Goal: Task Accomplishment & Management: Manage account settings

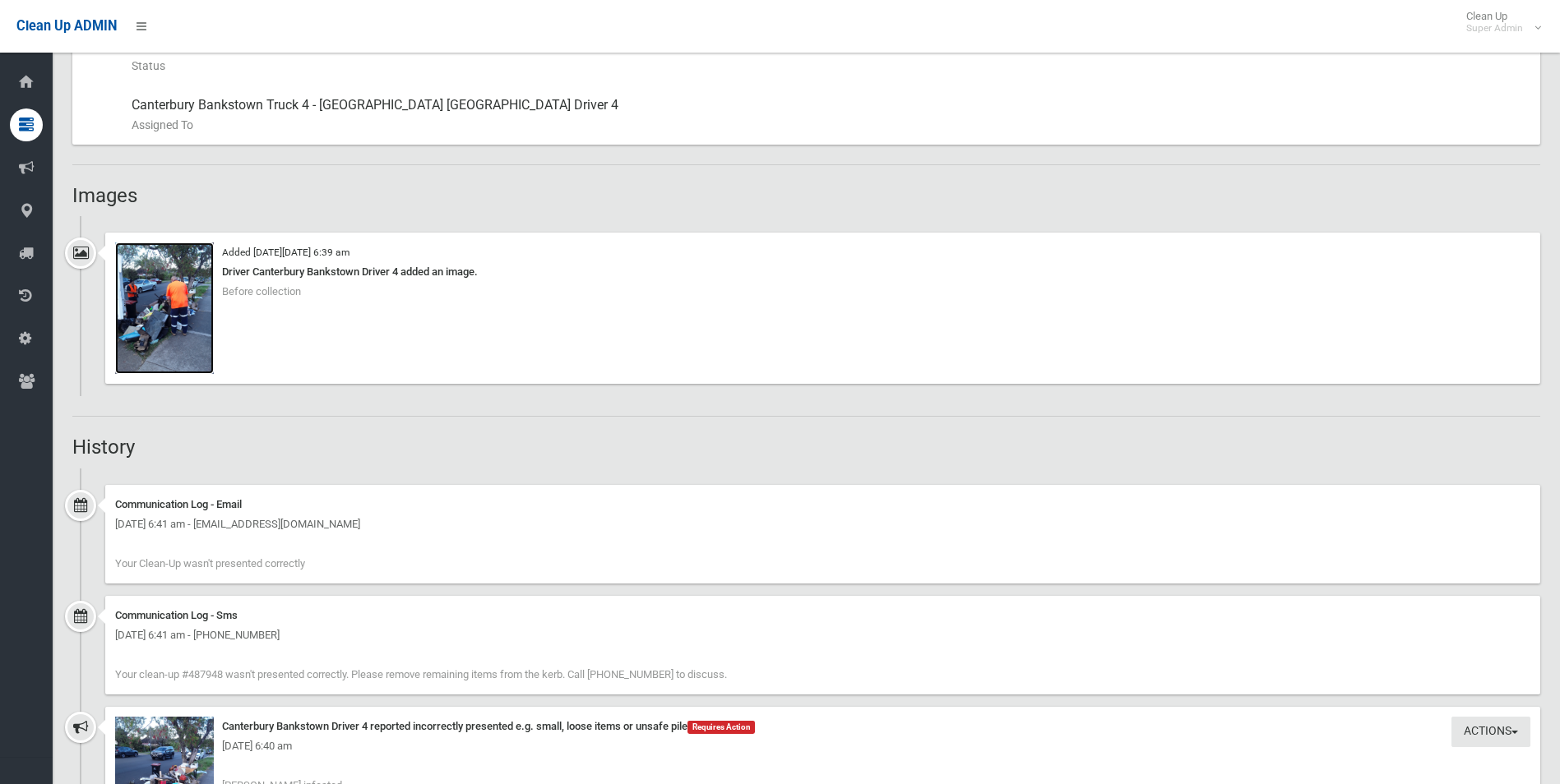
scroll to position [904, 0]
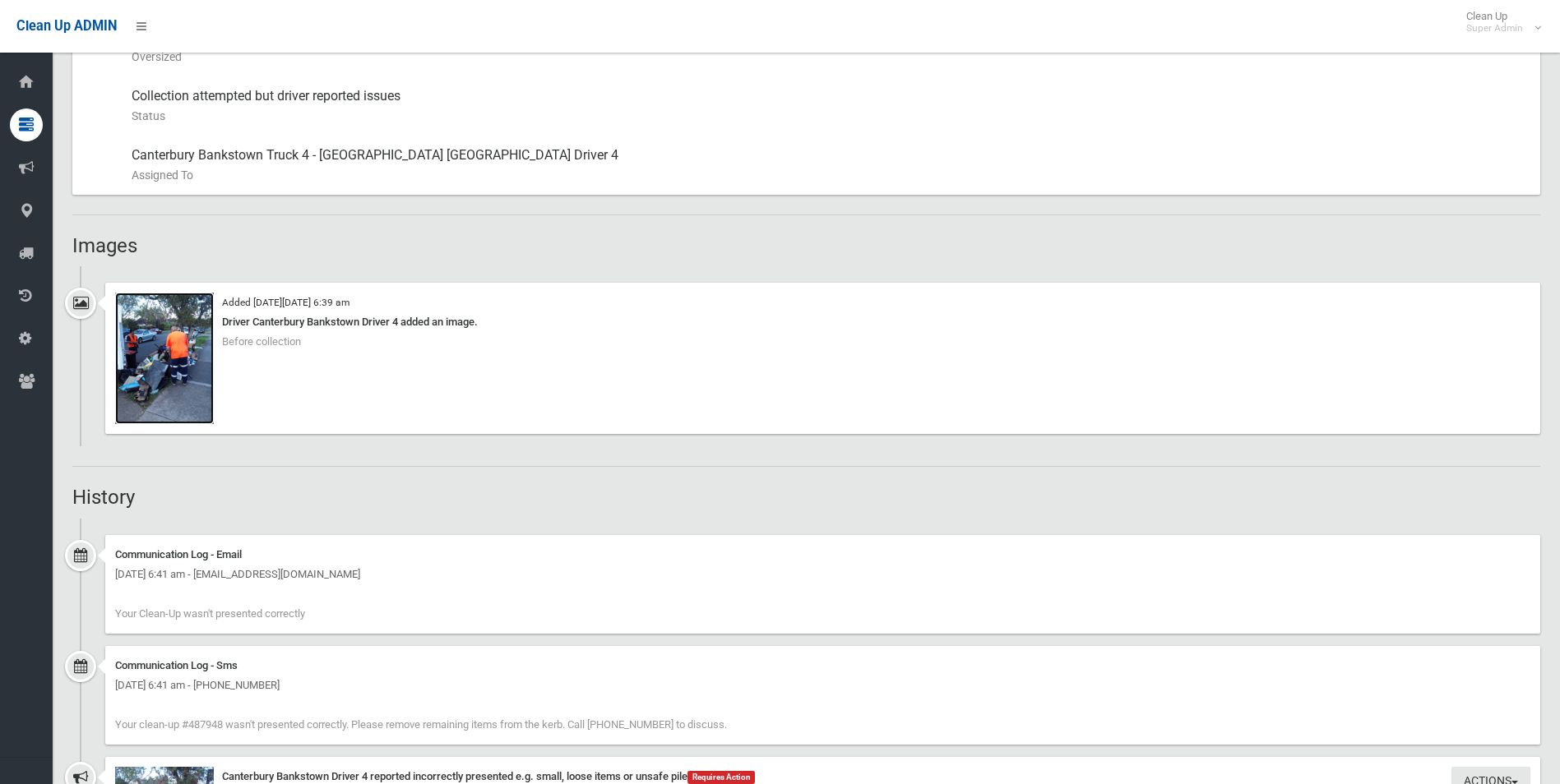
click at [187, 376] on img at bounding box center [164, 358] width 99 height 132
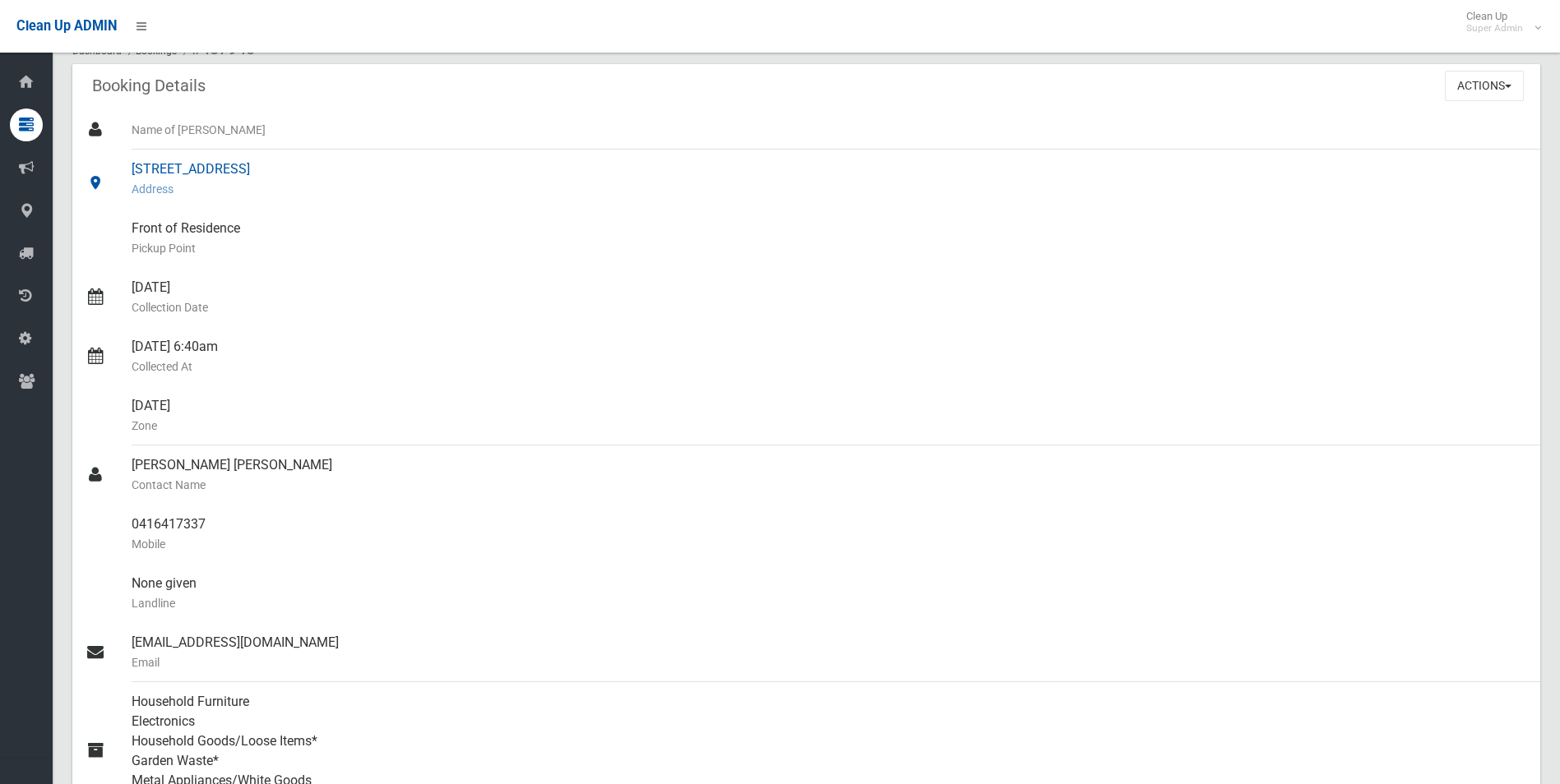
scroll to position [329, 0]
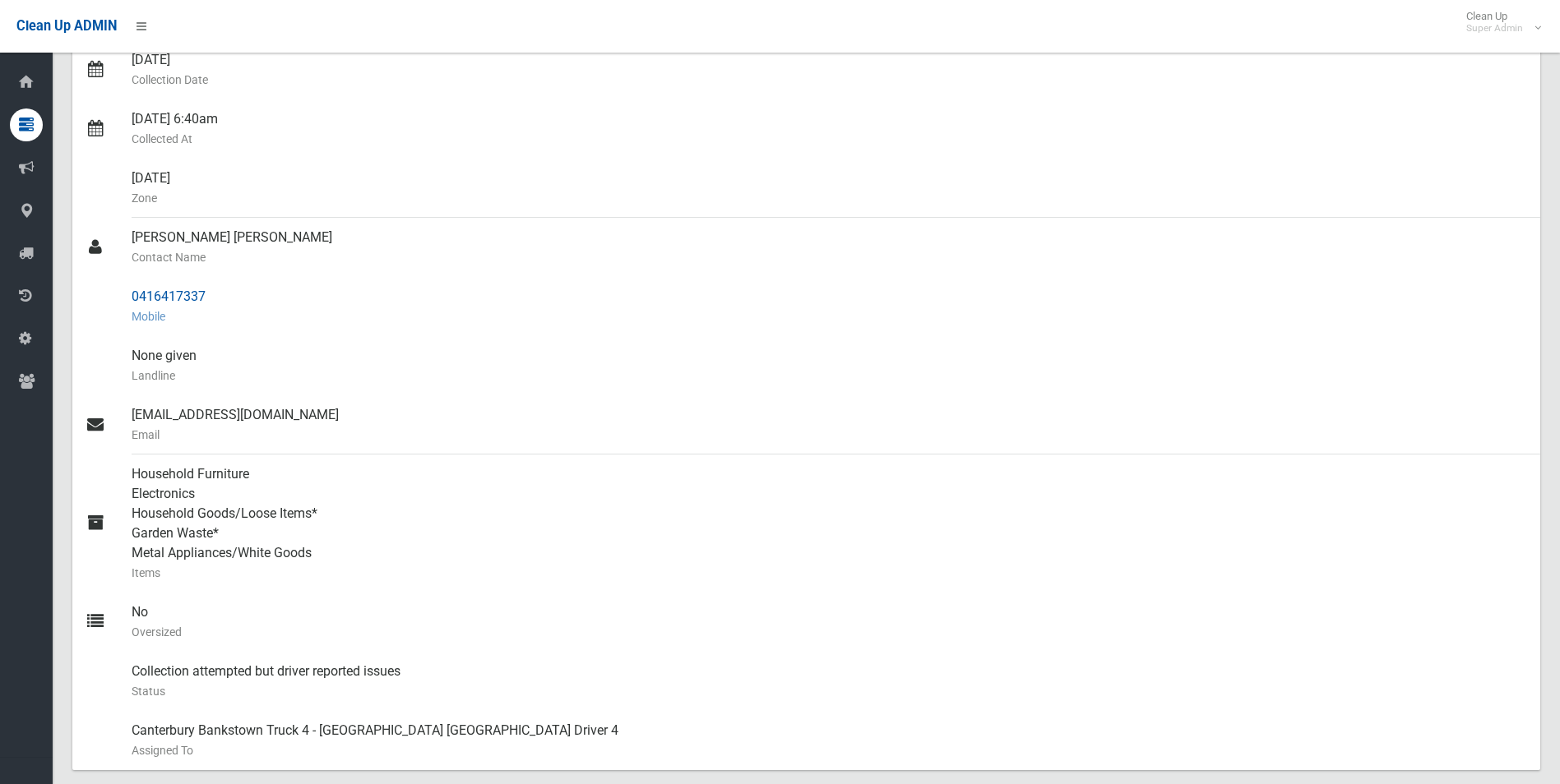
drag, startPoint x: 133, startPoint y: 299, endPoint x: 207, endPoint y: 299, distance: 74.0
click at [207, 299] on div "0416417337 Mobile" at bounding box center [829, 306] width 1395 height 59
drag, startPoint x: 207, startPoint y: 299, endPoint x: 193, endPoint y: 299, distance: 14.0
copy div "0416417337"
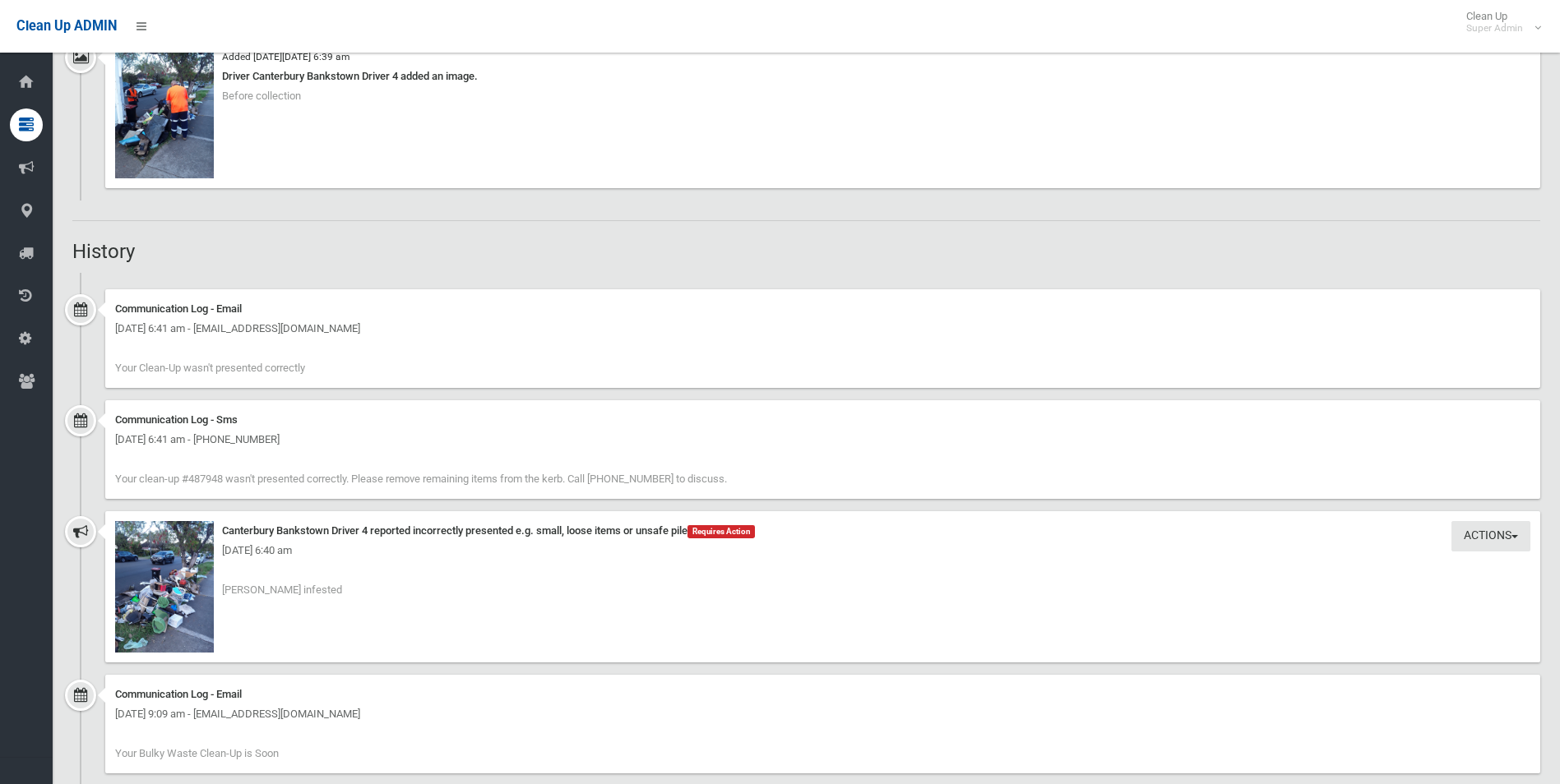
scroll to position [1150, 0]
click at [194, 617] on img at bounding box center [164, 586] width 99 height 132
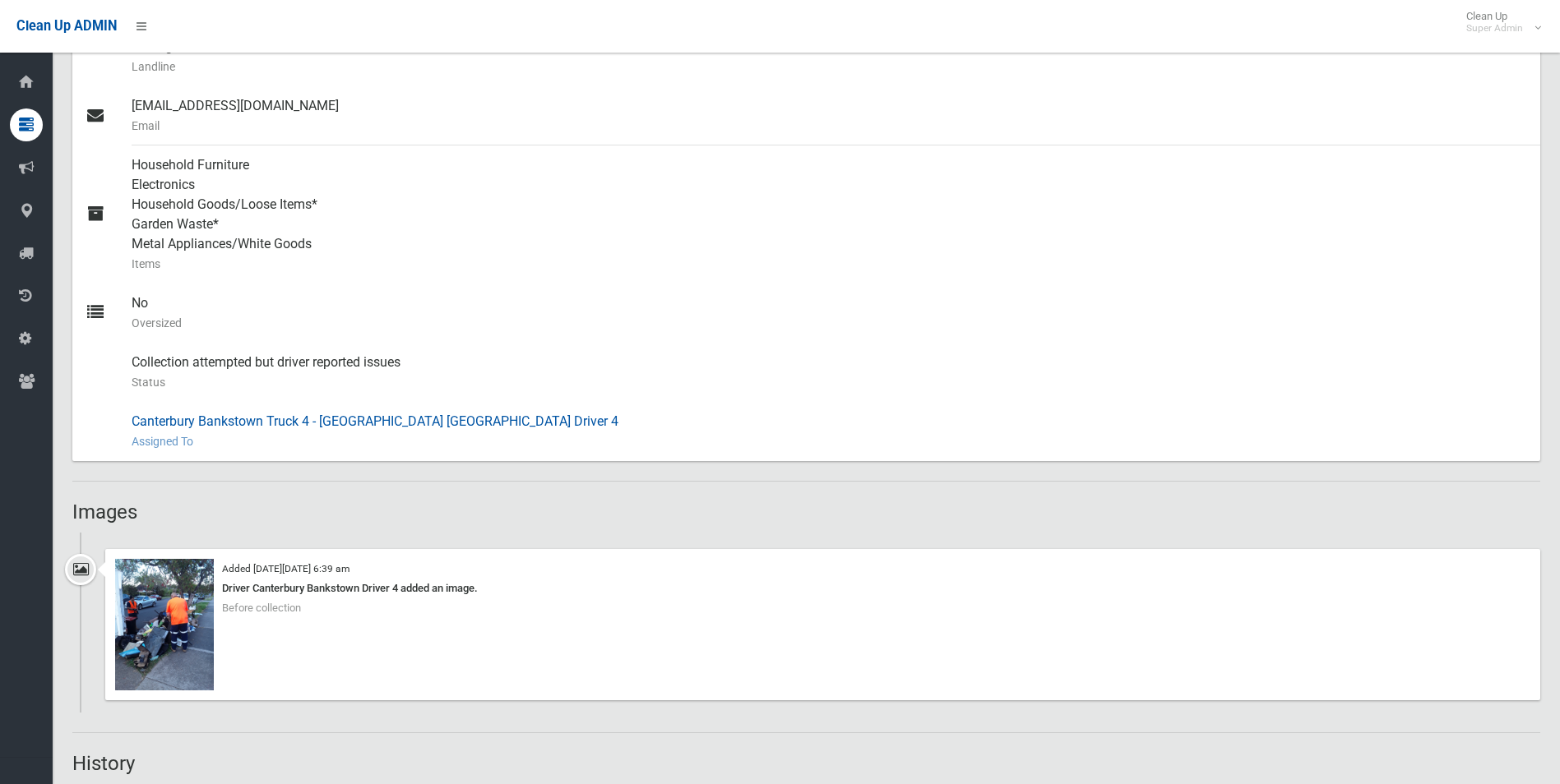
scroll to position [821, 0]
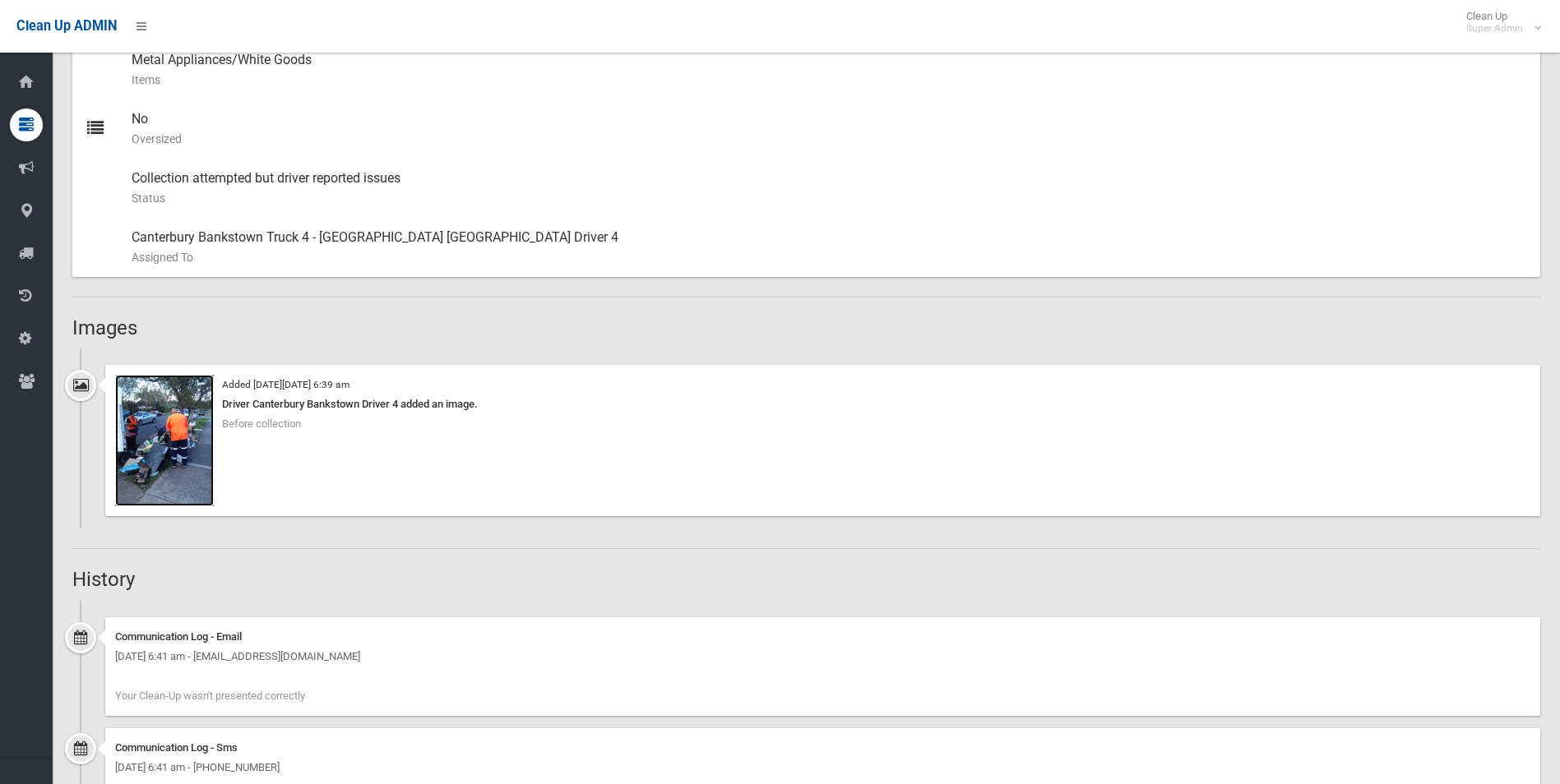
click at [189, 459] on img at bounding box center [164, 441] width 99 height 132
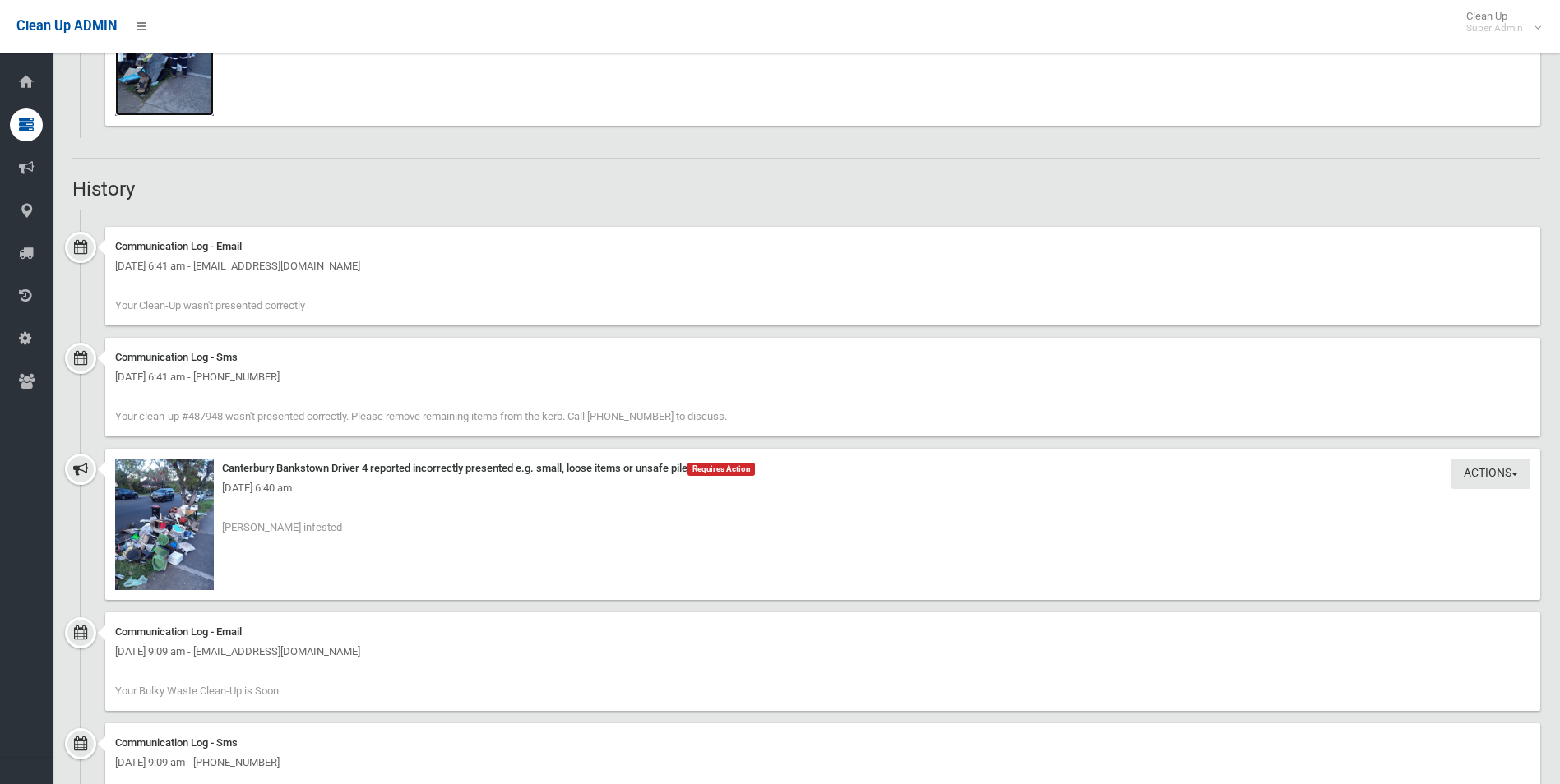
scroll to position [1315, 0]
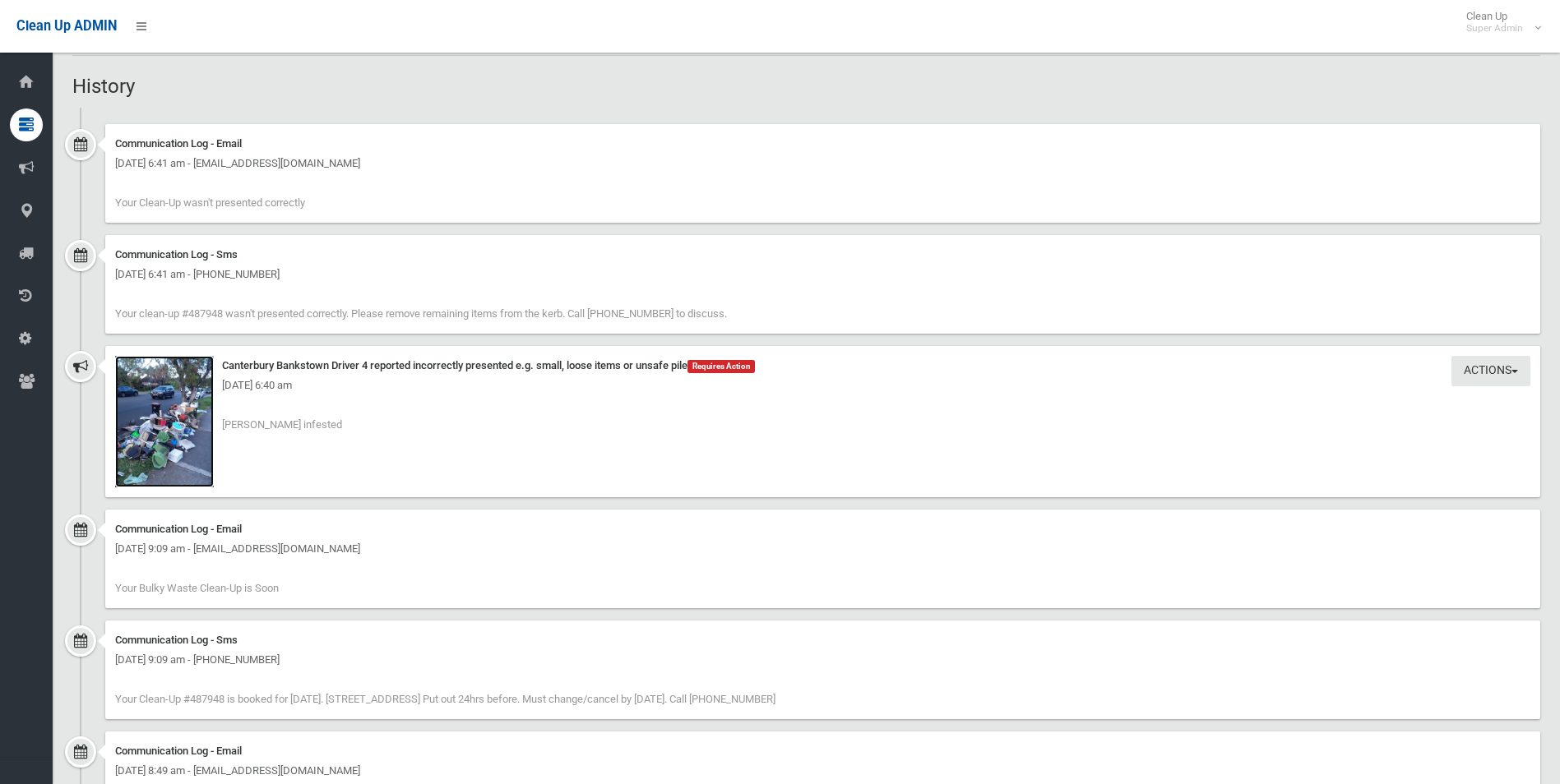
click at [196, 461] on img at bounding box center [164, 421] width 99 height 132
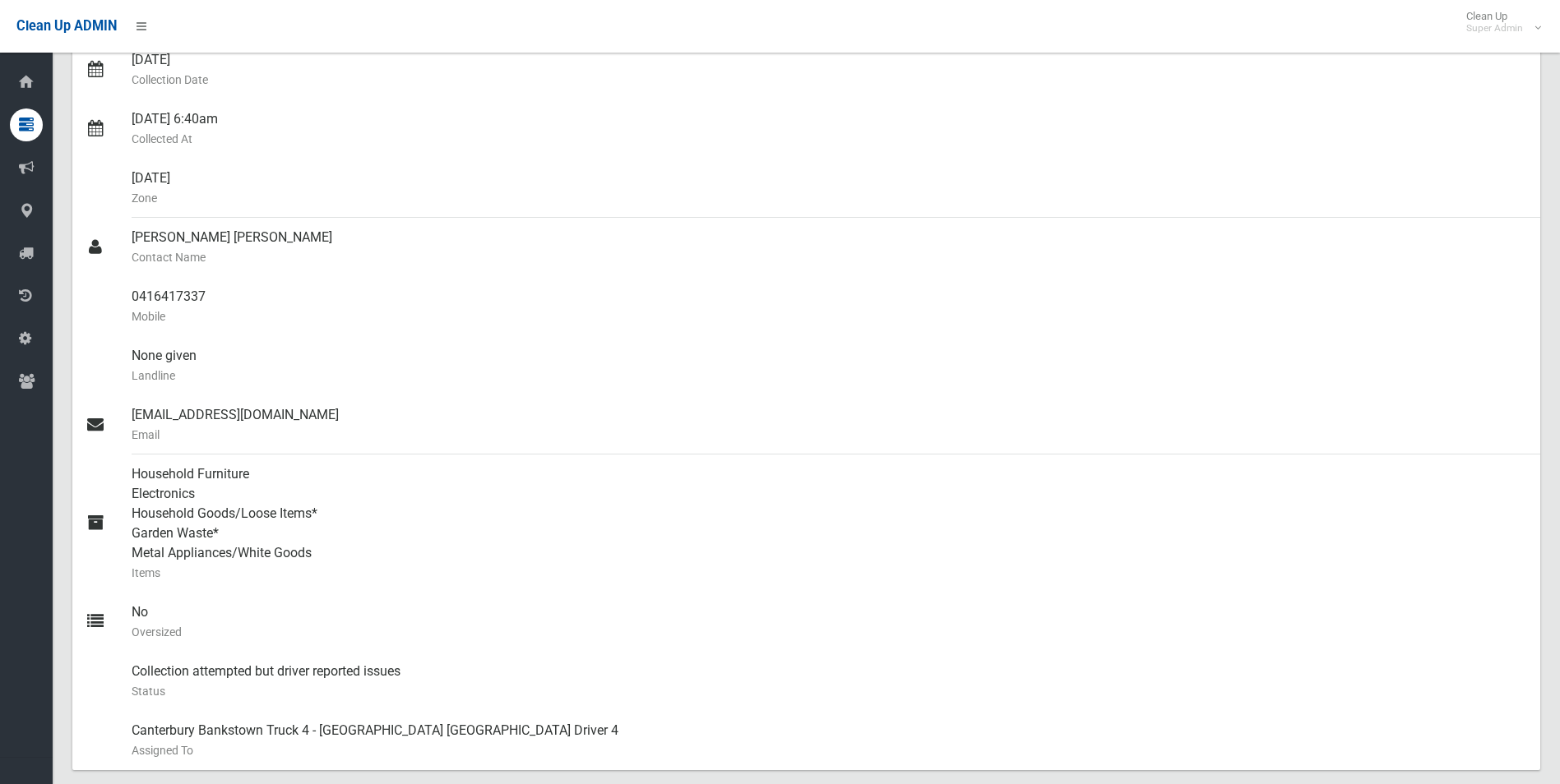
scroll to position [0, 0]
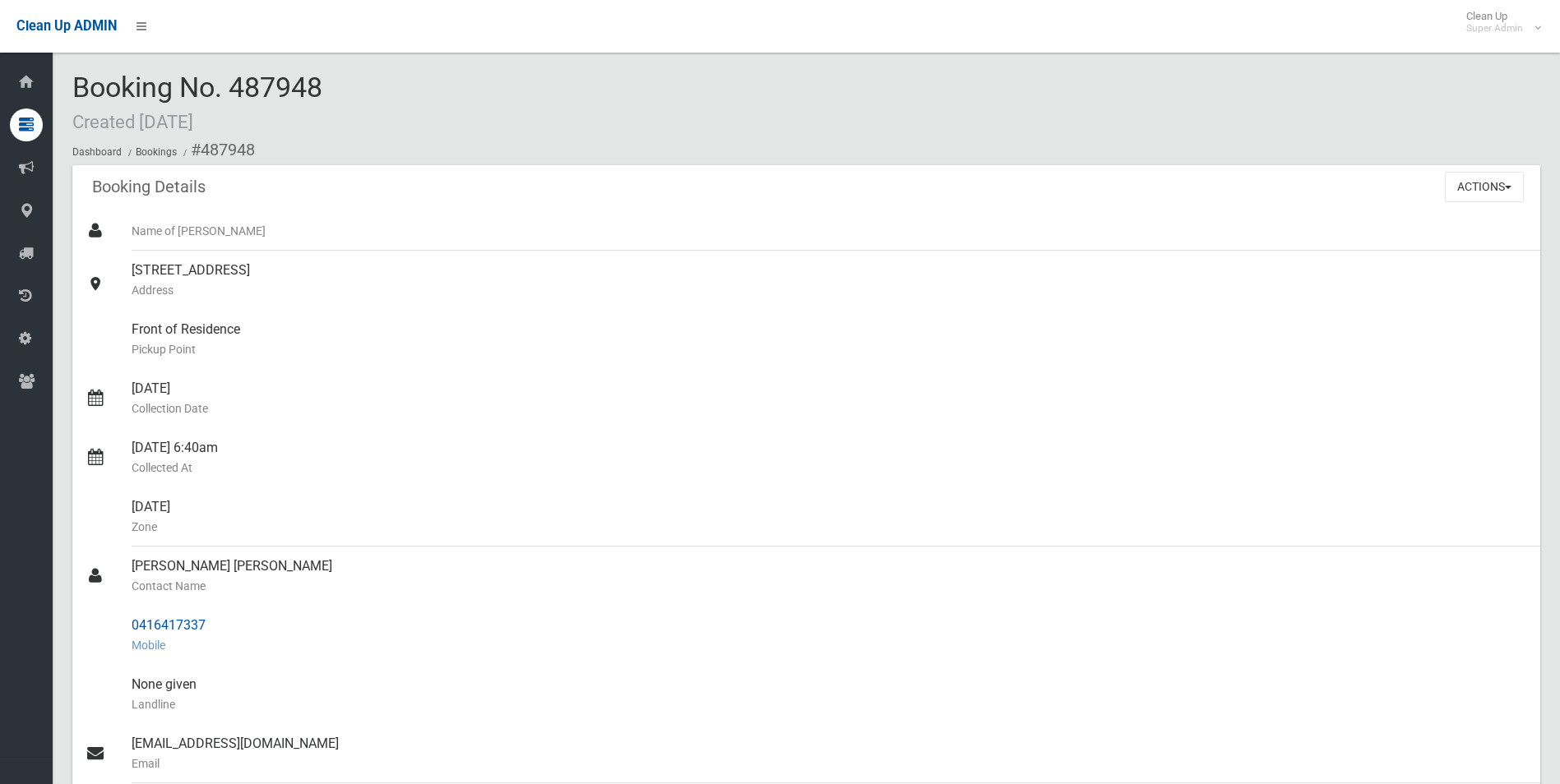
drag, startPoint x: 199, startPoint y: 148, endPoint x: 218, endPoint y: 632, distance: 484.4
copy section "487948 Booking Details Actions View Booking Edit Booking Clone Booking Add Book…"
click at [756, 323] on div "Front of Residence Pickup Point" at bounding box center [829, 339] width 1395 height 59
click at [1476, 184] on button "Actions" at bounding box center [1484, 187] width 79 height 30
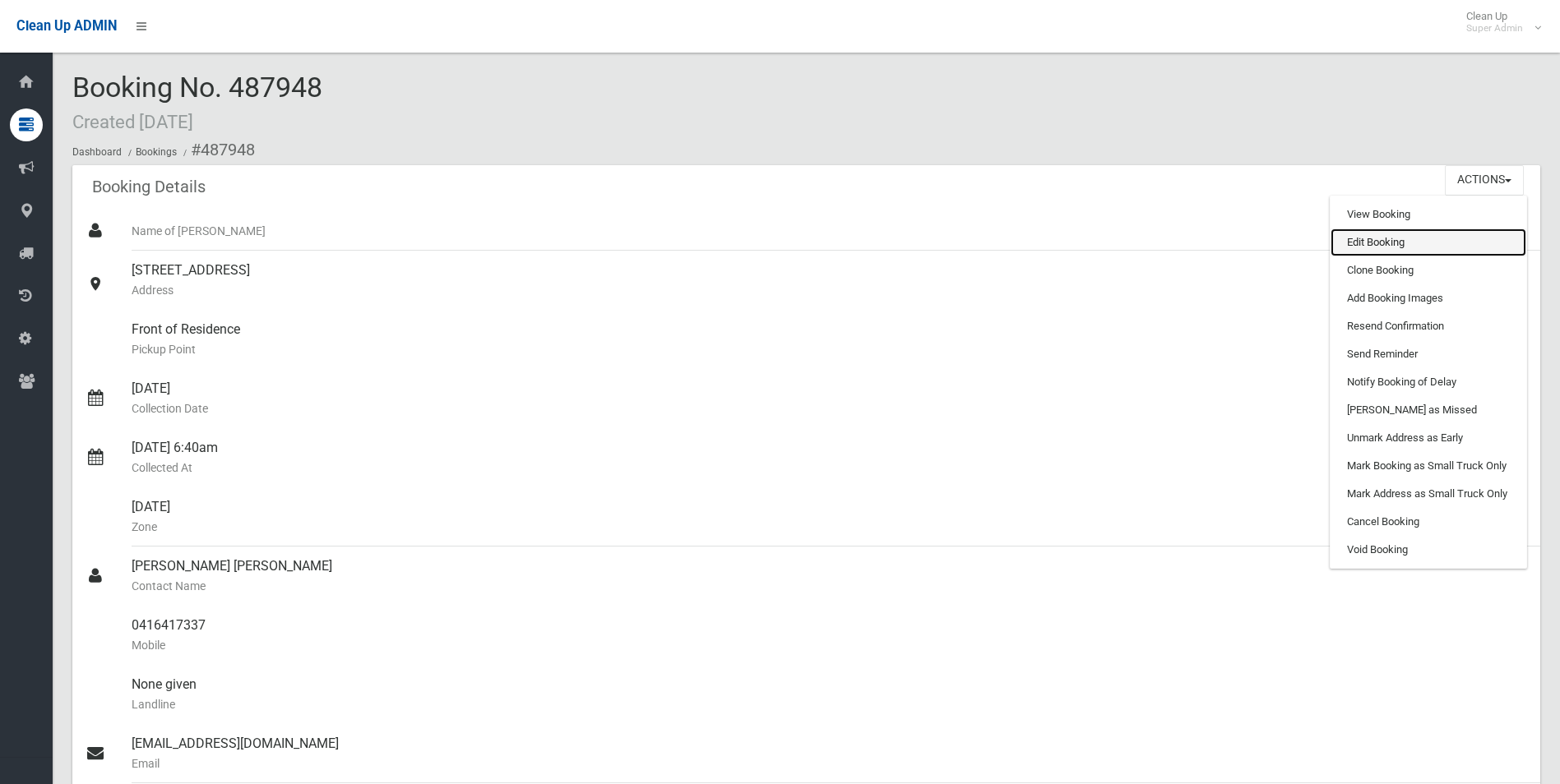
click at [1371, 242] on link "Edit Booking" at bounding box center [1429, 241] width 196 height 28
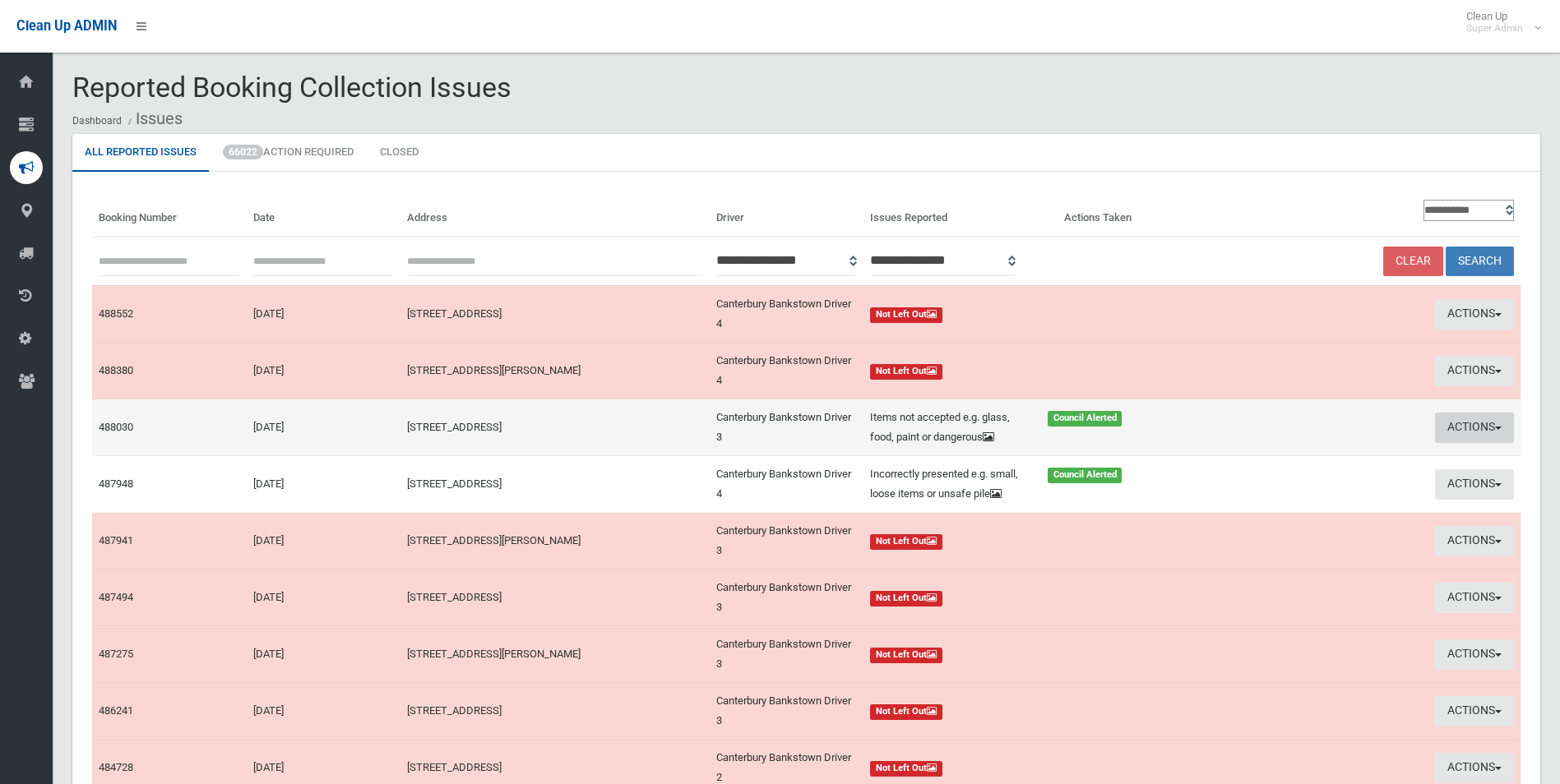
drag, startPoint x: 1465, startPoint y: 421, endPoint x: 1428, endPoint y: 431, distance: 38.3
click at [1465, 421] on button "Actions" at bounding box center [1474, 428] width 79 height 30
click at [1256, 458] on link "View Booking" at bounding box center [1318, 461] width 196 height 28
click at [1469, 429] on button "Actions" at bounding box center [1474, 428] width 79 height 30
click at [1309, 486] on link "Edit Actions Taken" at bounding box center [1318, 489] width 196 height 28
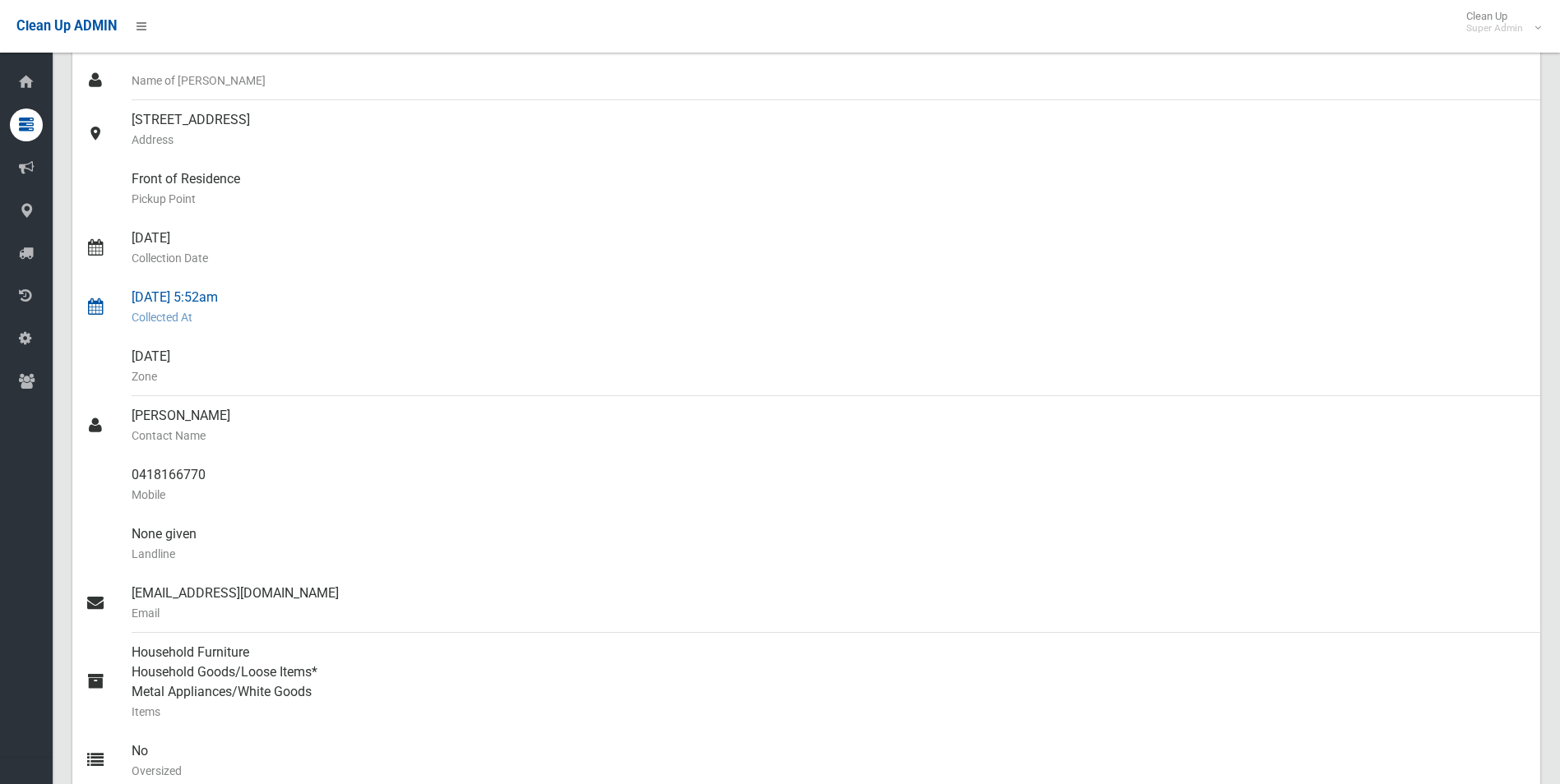
scroll to position [164, 0]
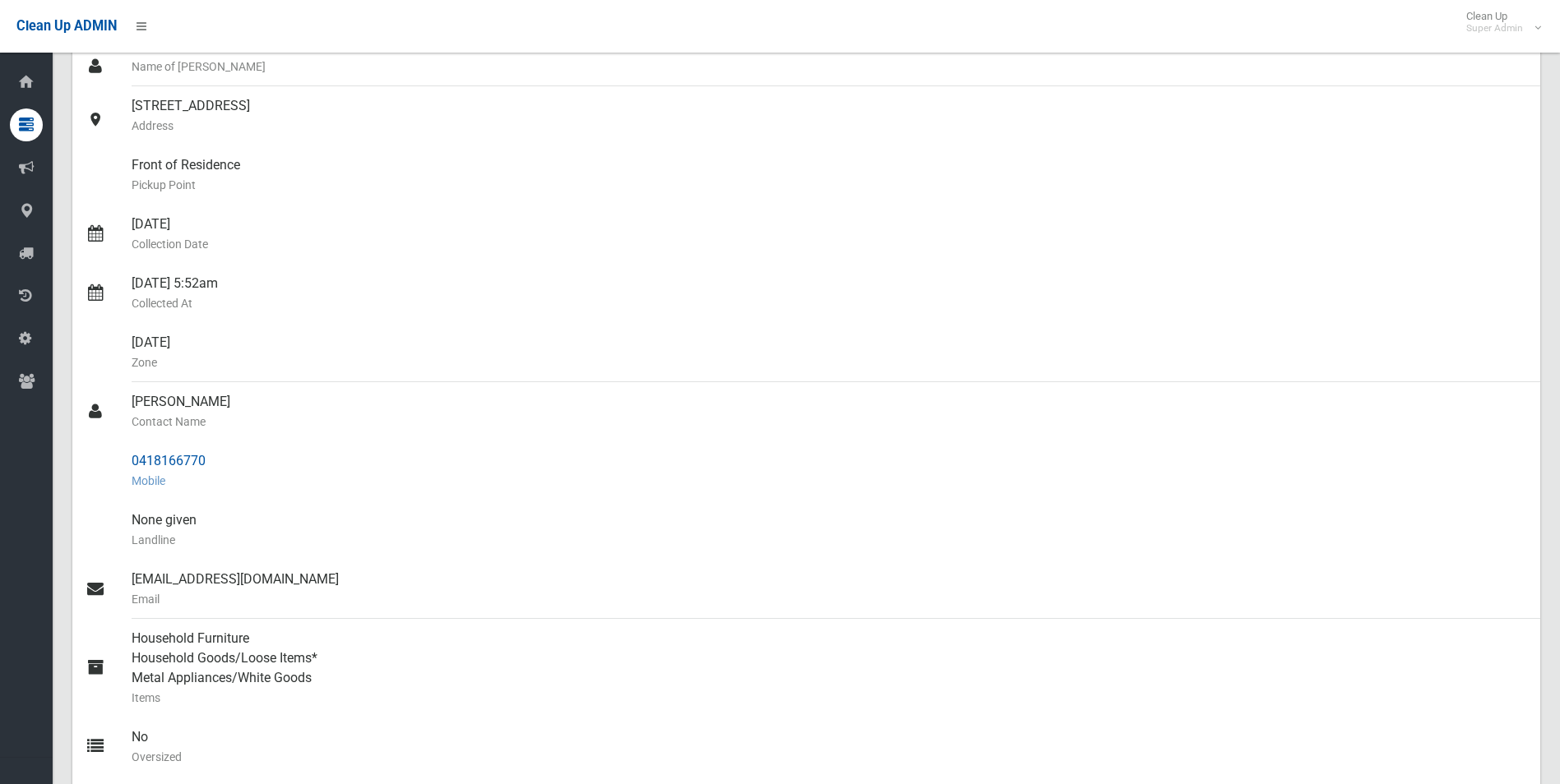
drag, startPoint x: 133, startPoint y: 461, endPoint x: 225, endPoint y: 459, distance: 92.0
click at [225, 459] on div "0418166770 Mobile" at bounding box center [829, 470] width 1395 height 59
drag, startPoint x: 225, startPoint y: 459, endPoint x: 169, endPoint y: 455, distance: 56.1
copy div "0418166770"
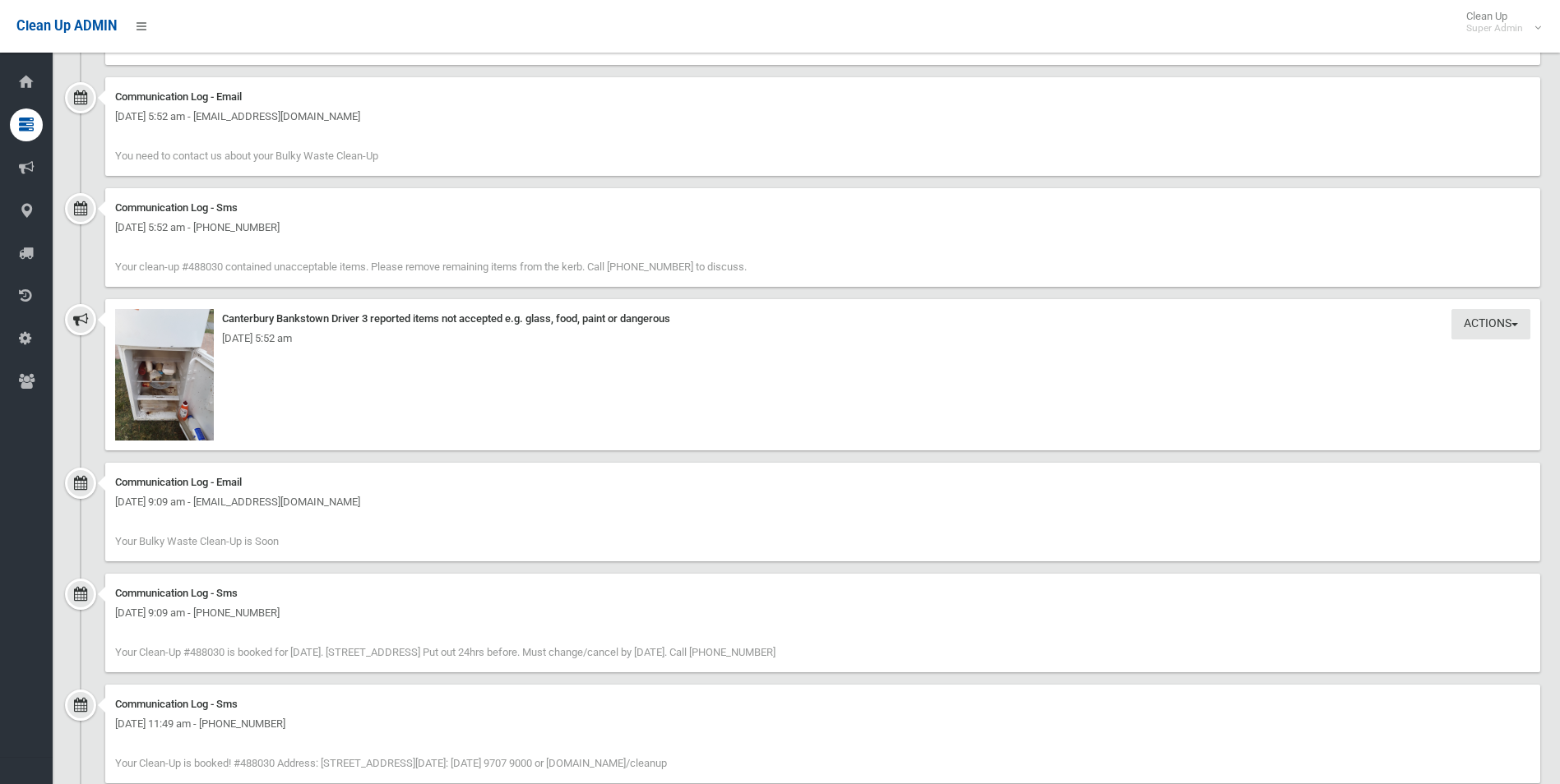
scroll to position [1644, 0]
click at [191, 419] on img at bounding box center [164, 373] width 99 height 132
click at [188, 388] on img at bounding box center [164, 373] width 99 height 132
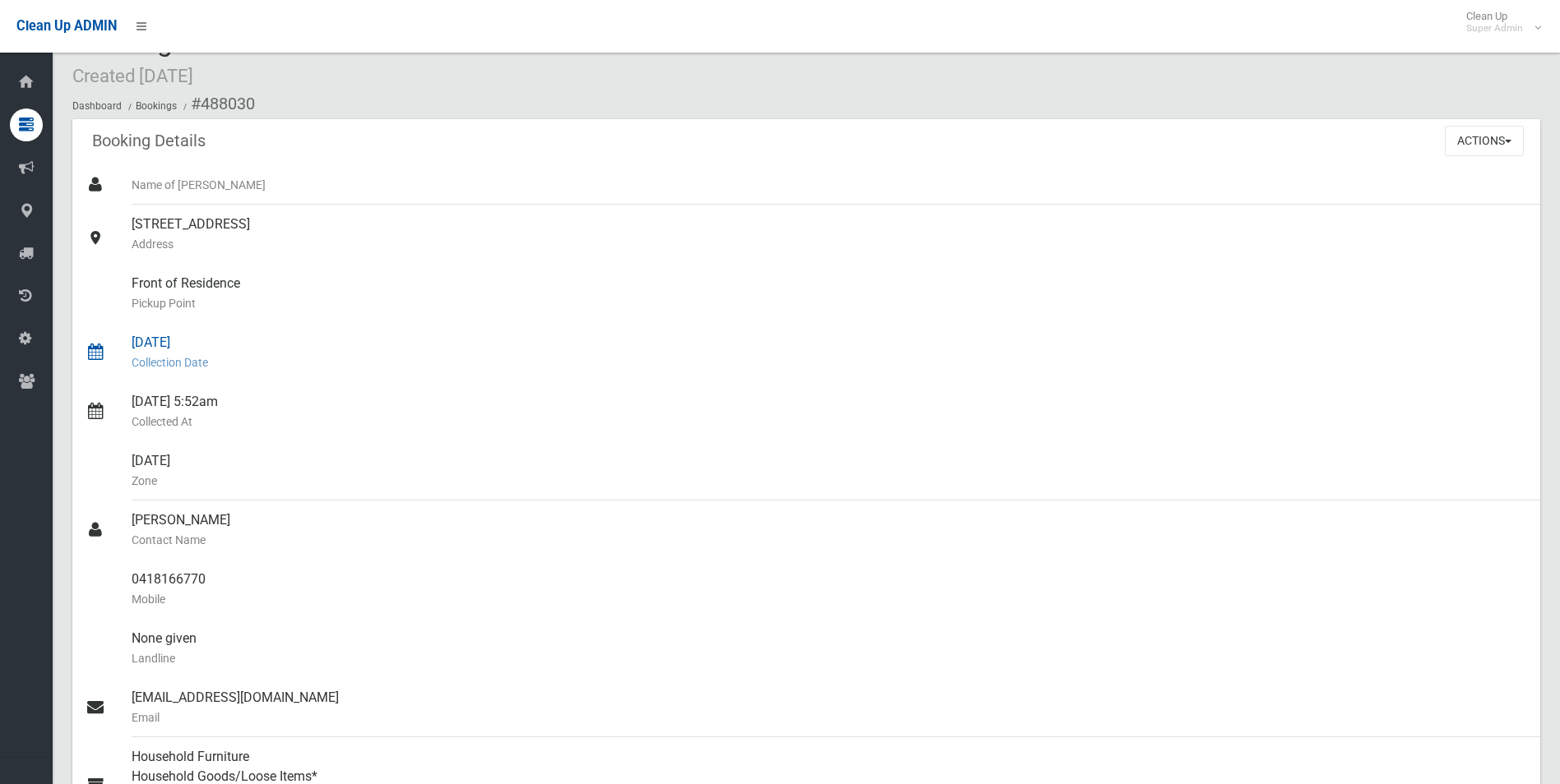
scroll to position [0, 0]
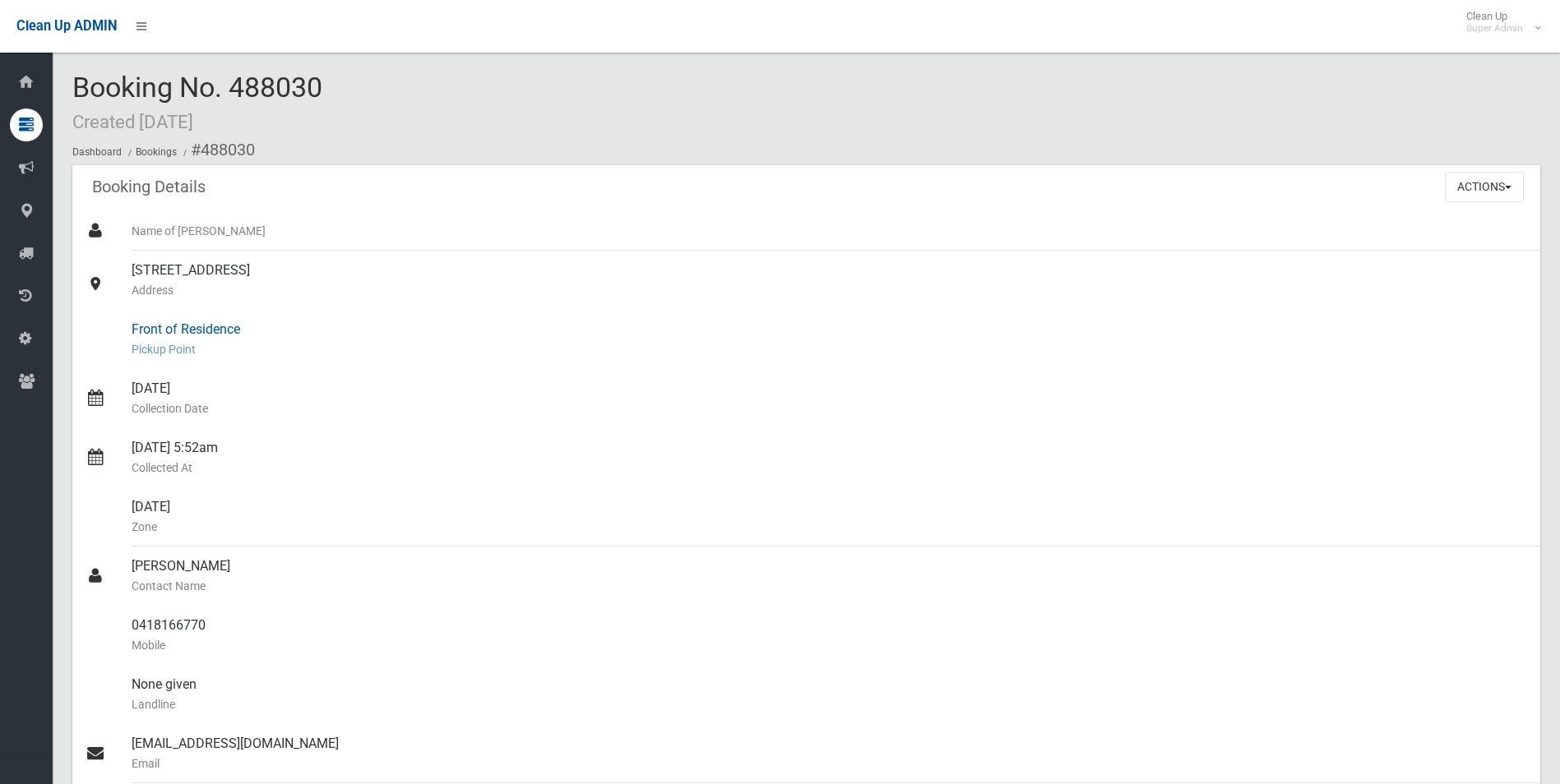
click at [398, 355] on small "Pickup Point" at bounding box center [829, 349] width 1395 height 20
drag, startPoint x: 199, startPoint y: 151, endPoint x: 213, endPoint y: 616, distance: 465.2
copy section "488030 Booking Details Actions View Booking Edit Booking Clone Booking Add Book…"
click at [538, 291] on small "Address" at bounding box center [829, 290] width 1395 height 20
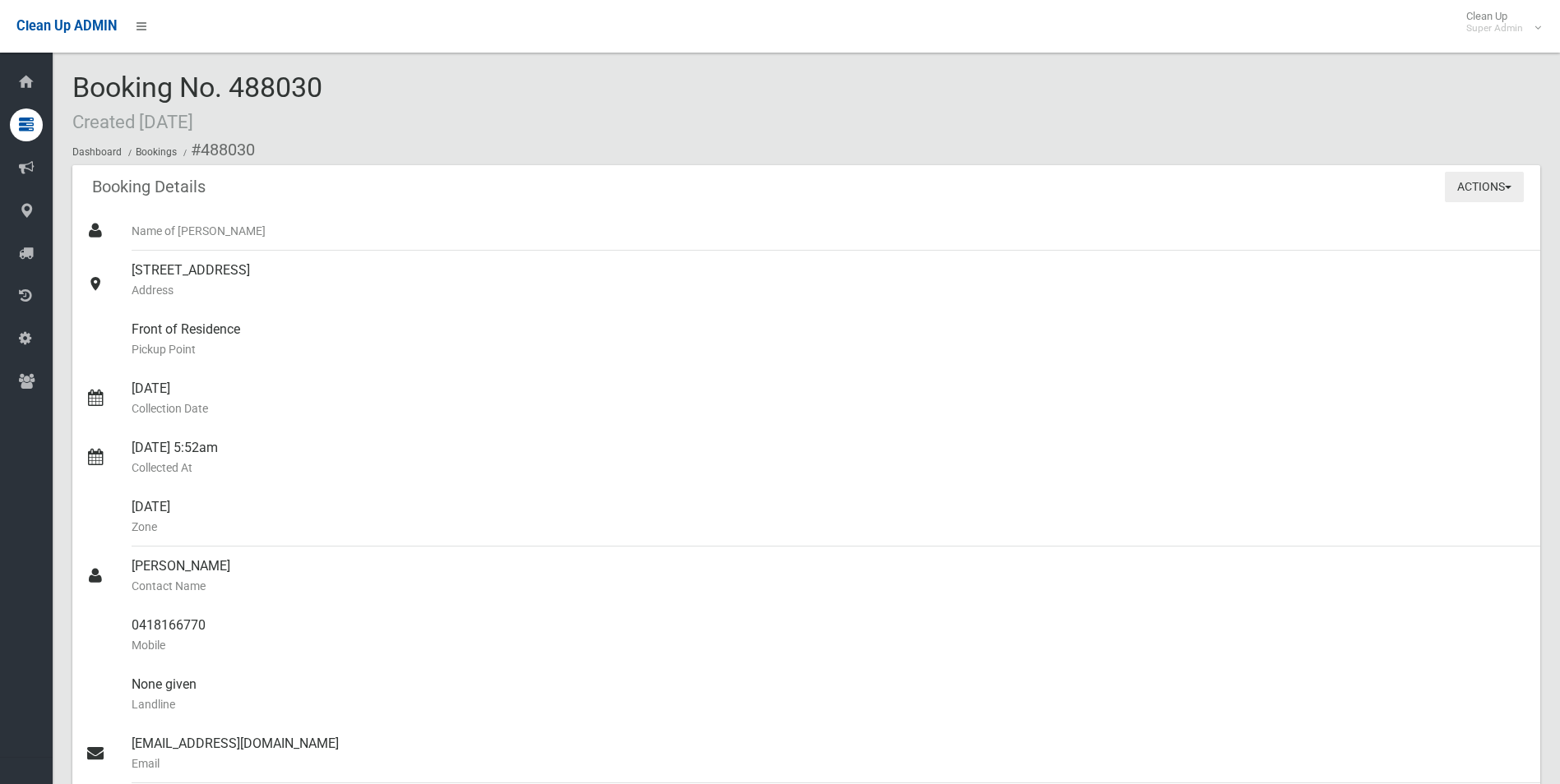
click at [1490, 188] on button "Actions" at bounding box center [1484, 187] width 79 height 30
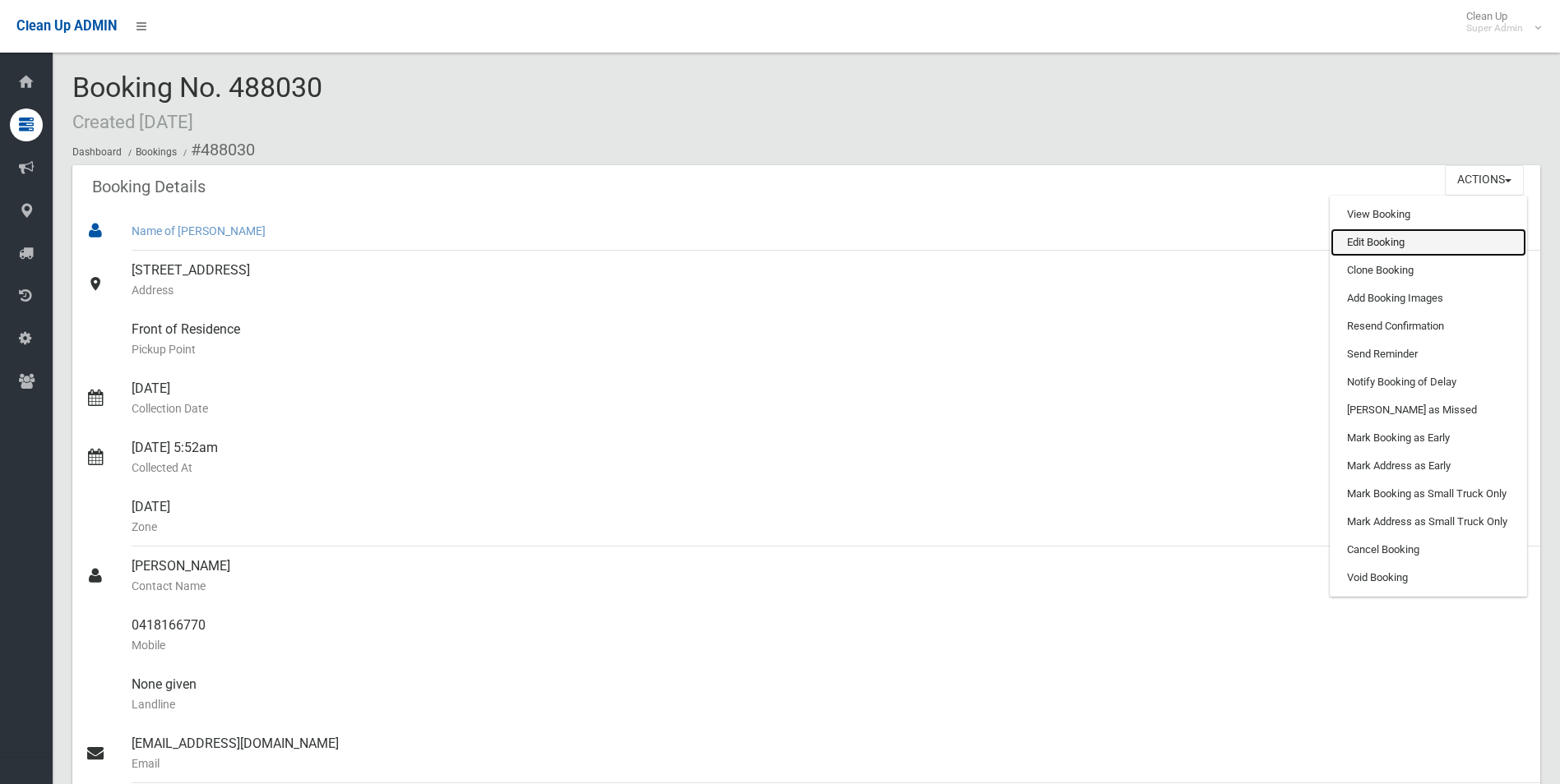
drag, startPoint x: 1369, startPoint y: 247, endPoint x: 1380, endPoint y: 246, distance: 11.0
click at [1369, 248] on link "Edit Booking" at bounding box center [1429, 241] width 196 height 28
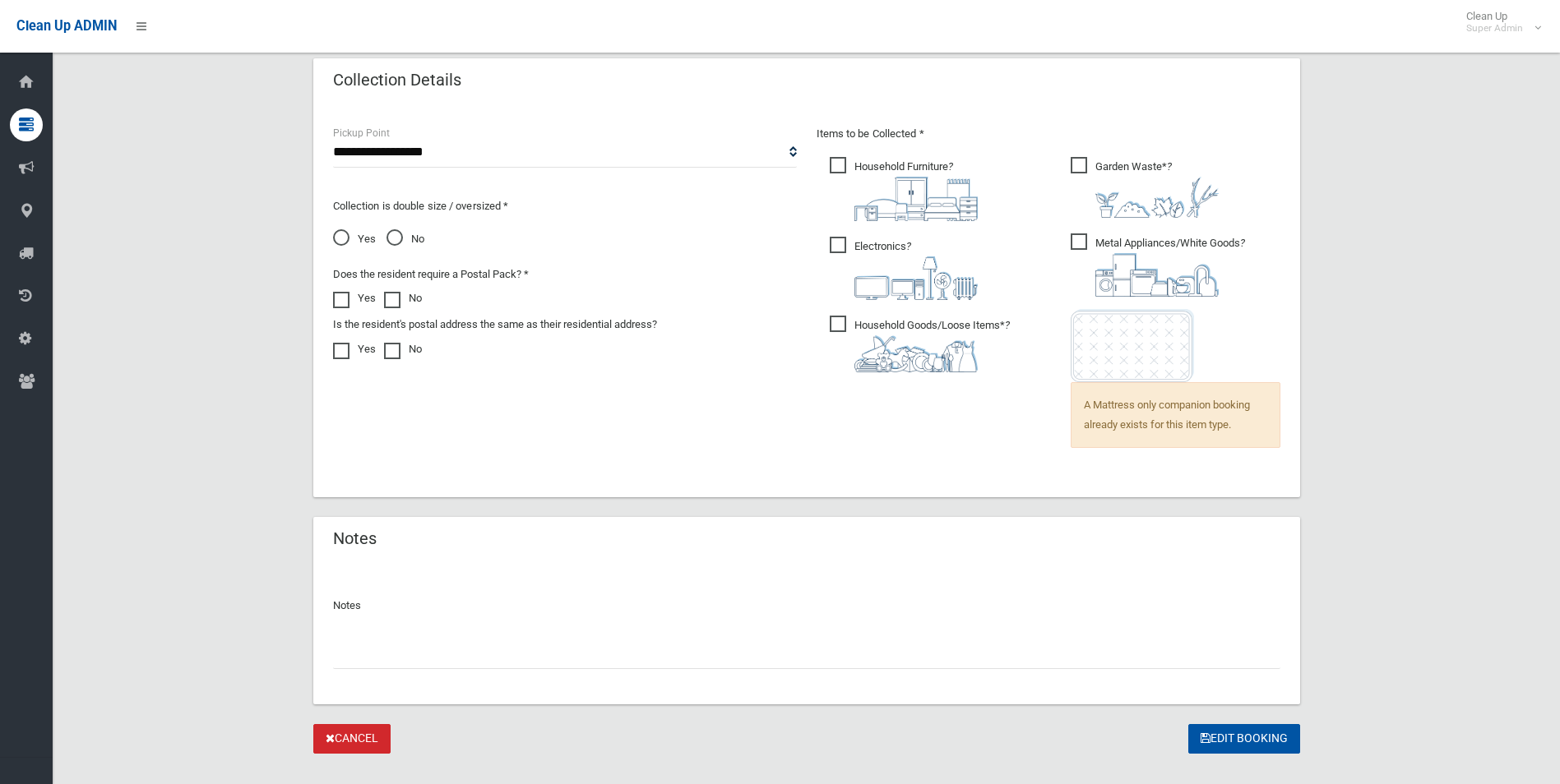
scroll to position [1107, 0]
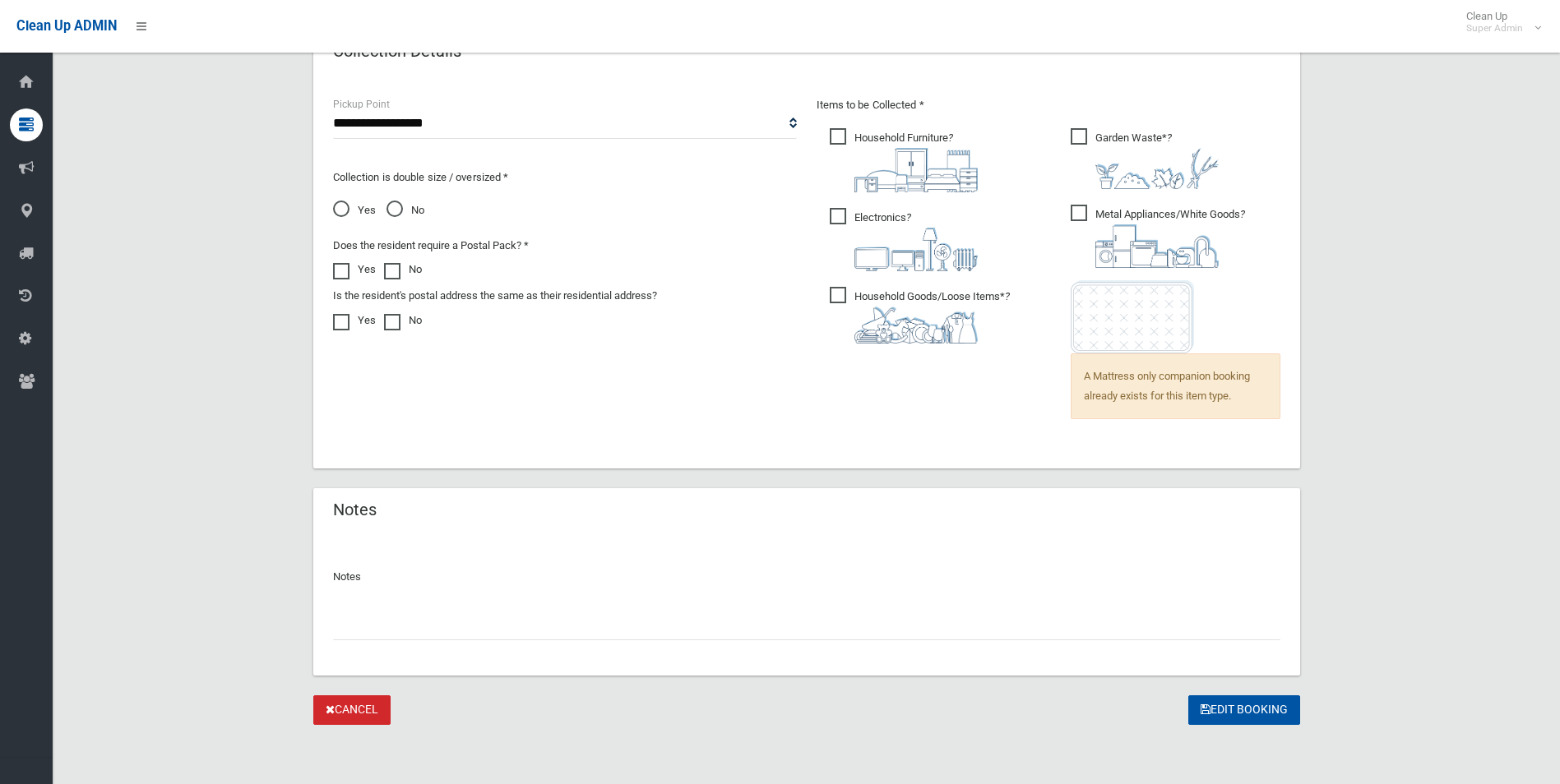
drag, startPoint x: 431, startPoint y: 628, endPoint x: 445, endPoint y: 609, distance: 23.6
click at [431, 628] on input "text" at bounding box center [807, 625] width 948 height 30
paste input "********"
type input "**********"
click at [1244, 708] on button "Edit Booking" at bounding box center [1244, 710] width 111 height 30
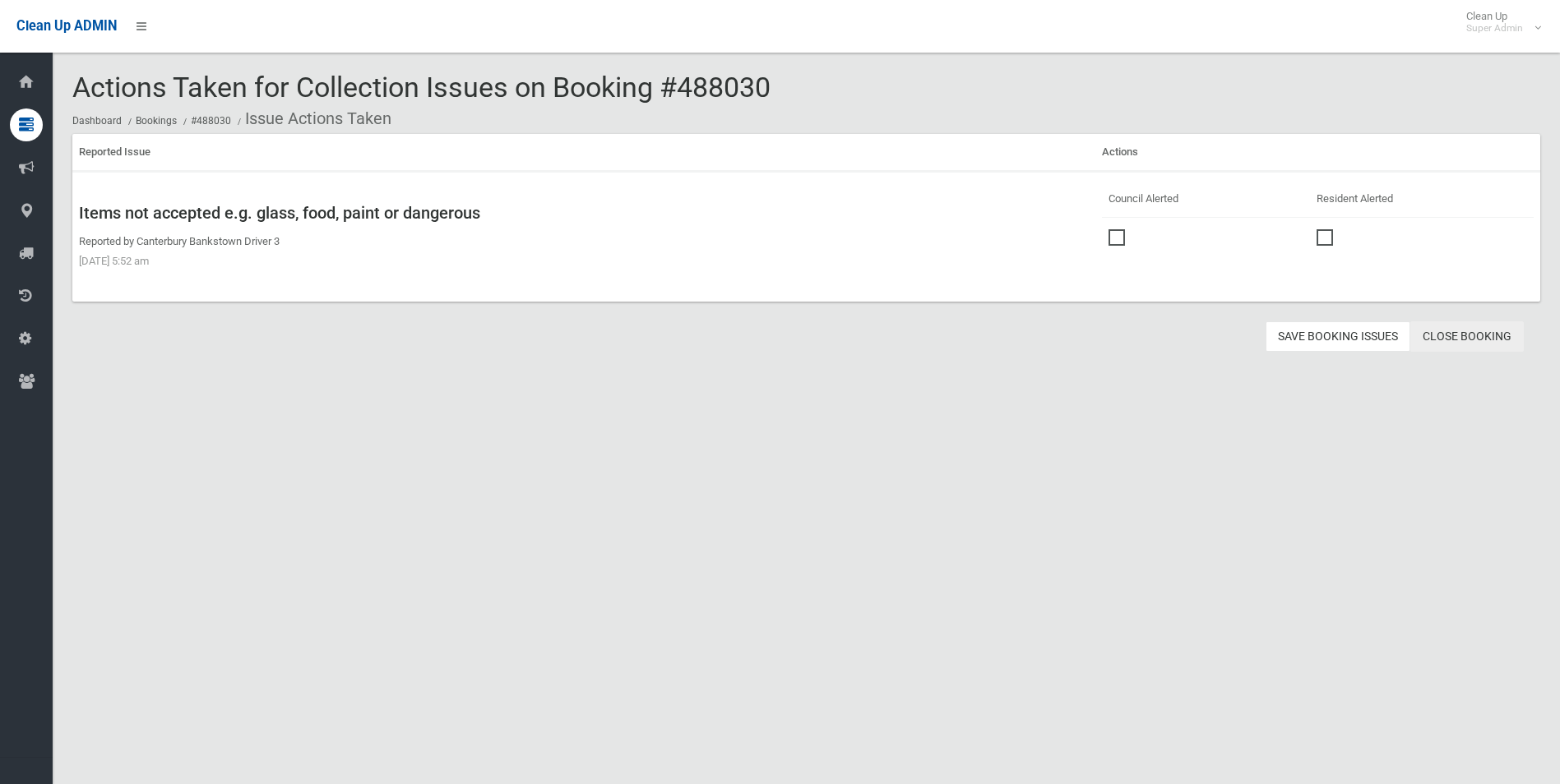
click at [1454, 338] on link "Close Booking" at bounding box center [1466, 337] width 113 height 30
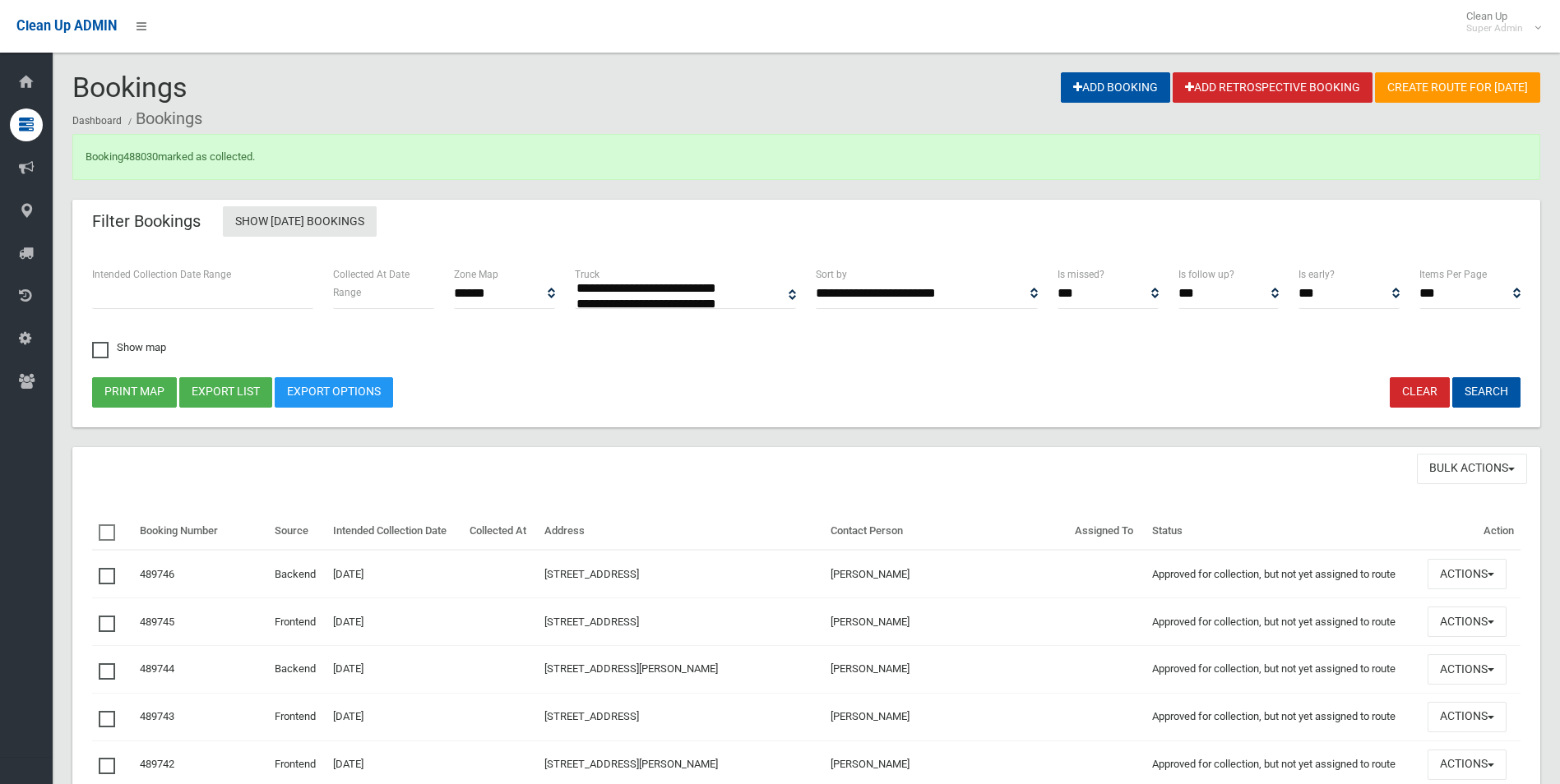
select select
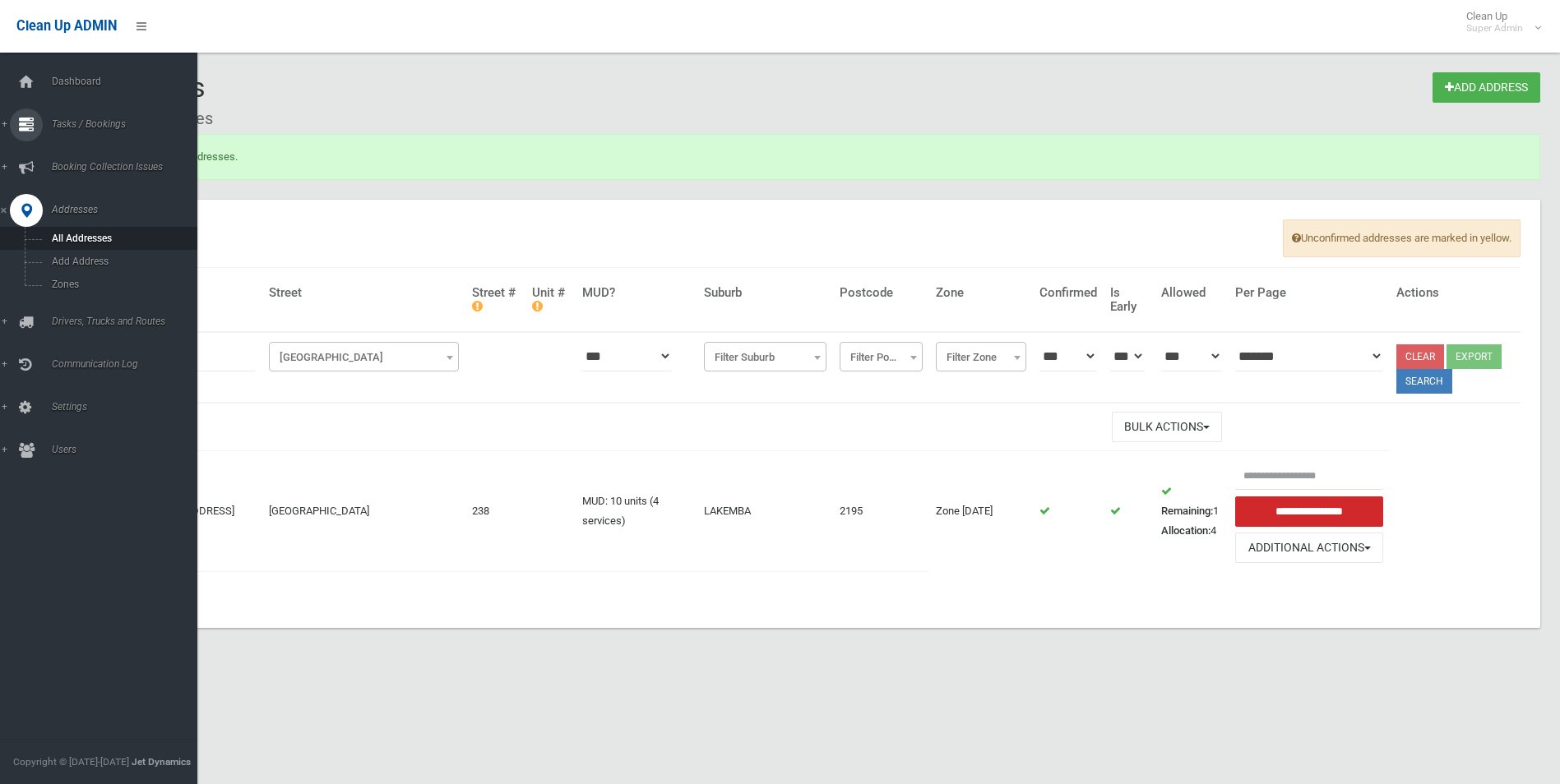
click at [88, 121] on span "Tasks / Bookings" at bounding box center [128, 124] width 163 height 12
click at [71, 247] on span "Search" at bounding box center [121, 244] width 149 height 12
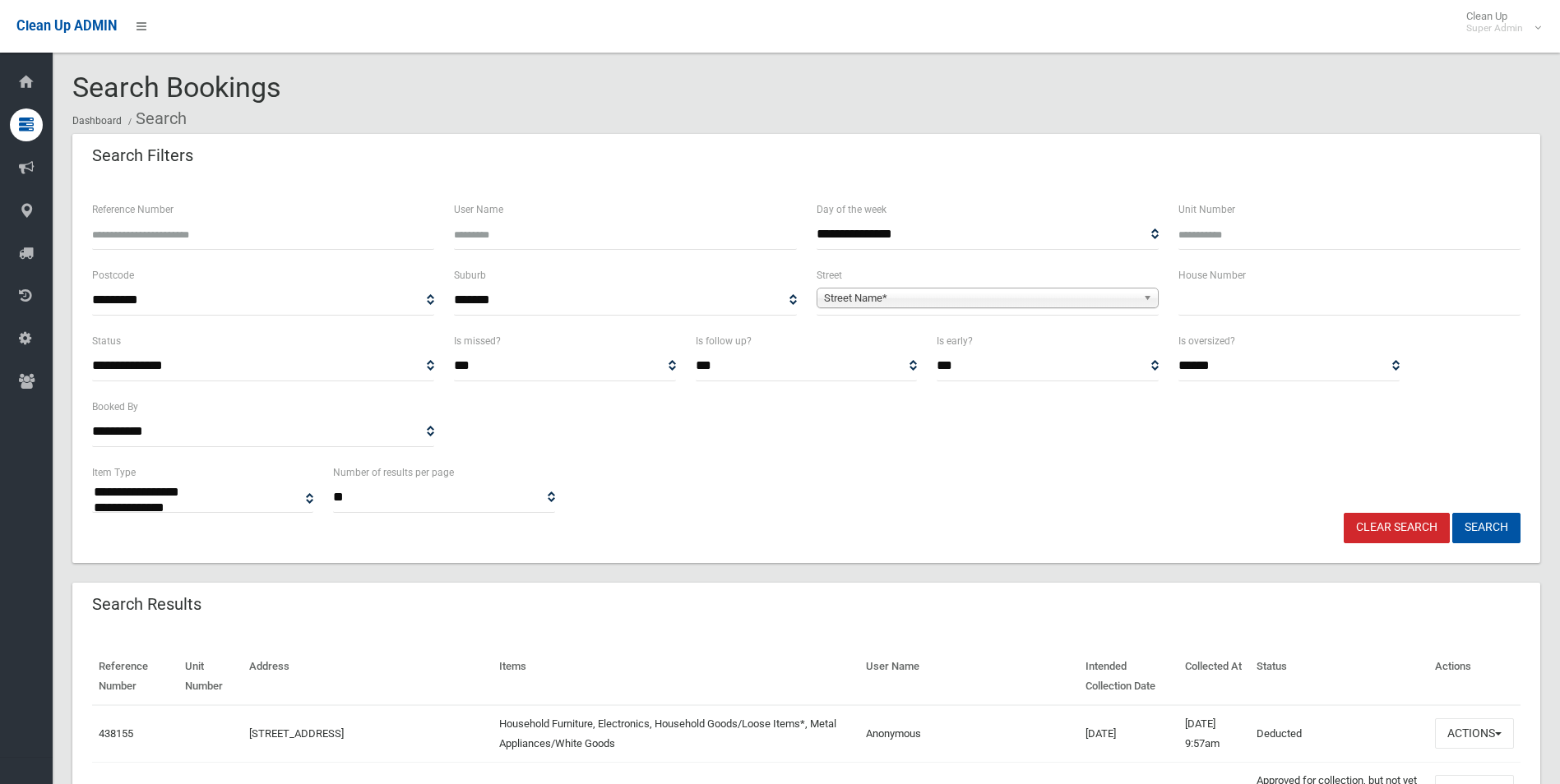
select select
click at [196, 233] on input "Reference Number" at bounding box center [263, 234] width 342 height 30
type input "******"
click at [1452, 513] on button "Search" at bounding box center [1486, 528] width 69 height 30
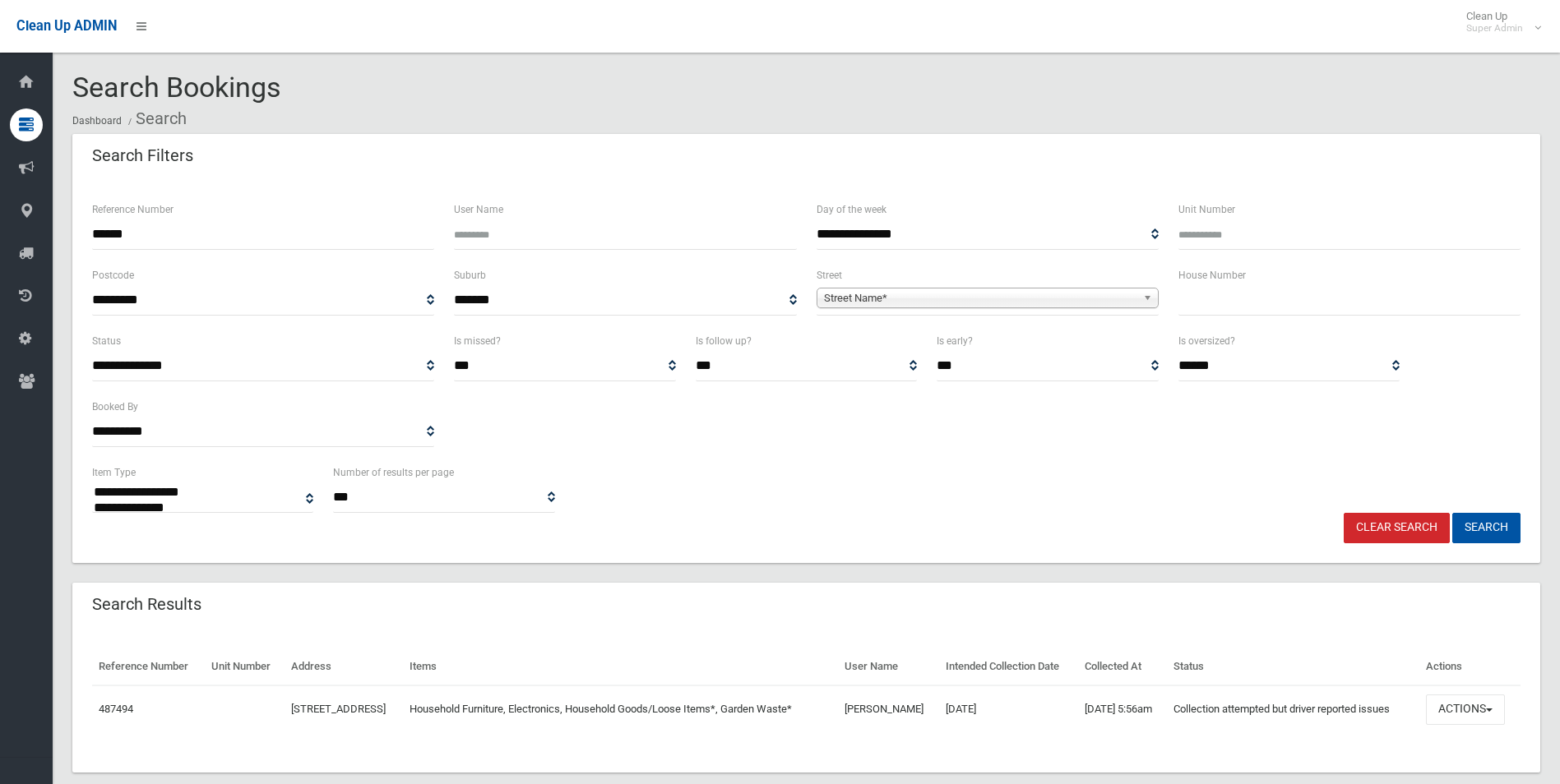
select select
click at [1470, 725] on button "Actions" at bounding box center [1466, 709] width 79 height 30
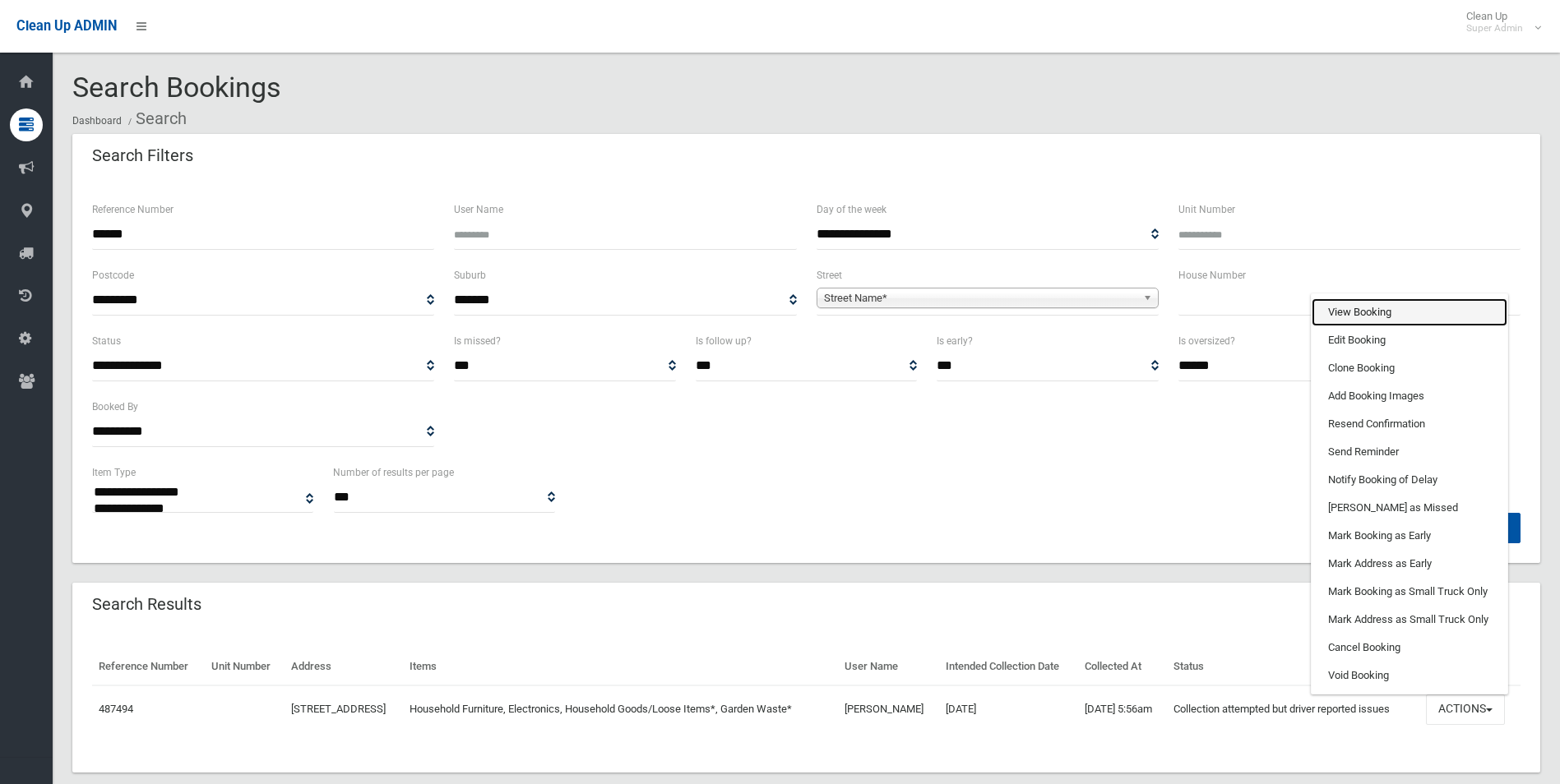
click at [1343, 326] on link "View Booking" at bounding box center [1409, 312] width 196 height 28
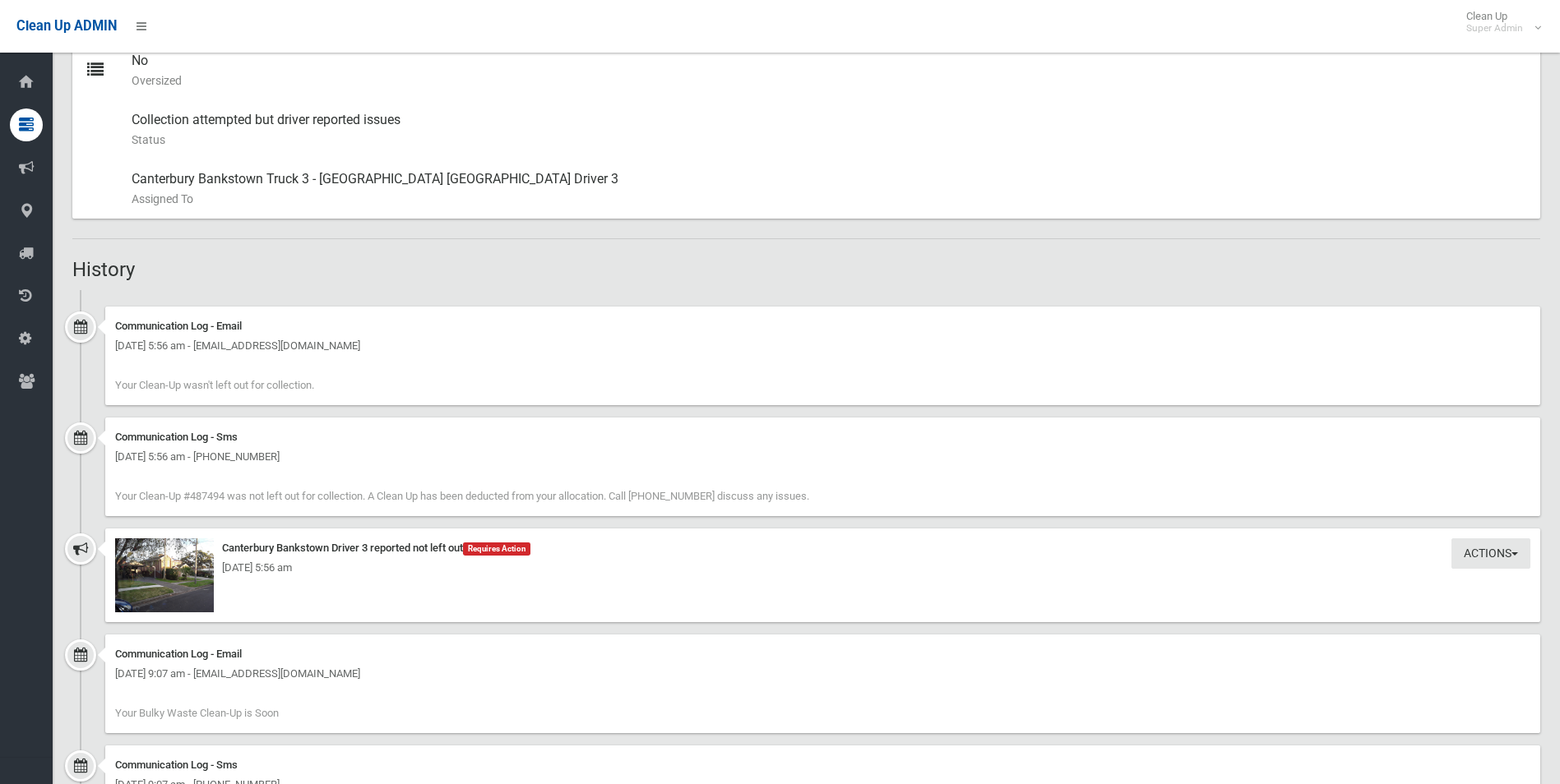
scroll to position [986, 0]
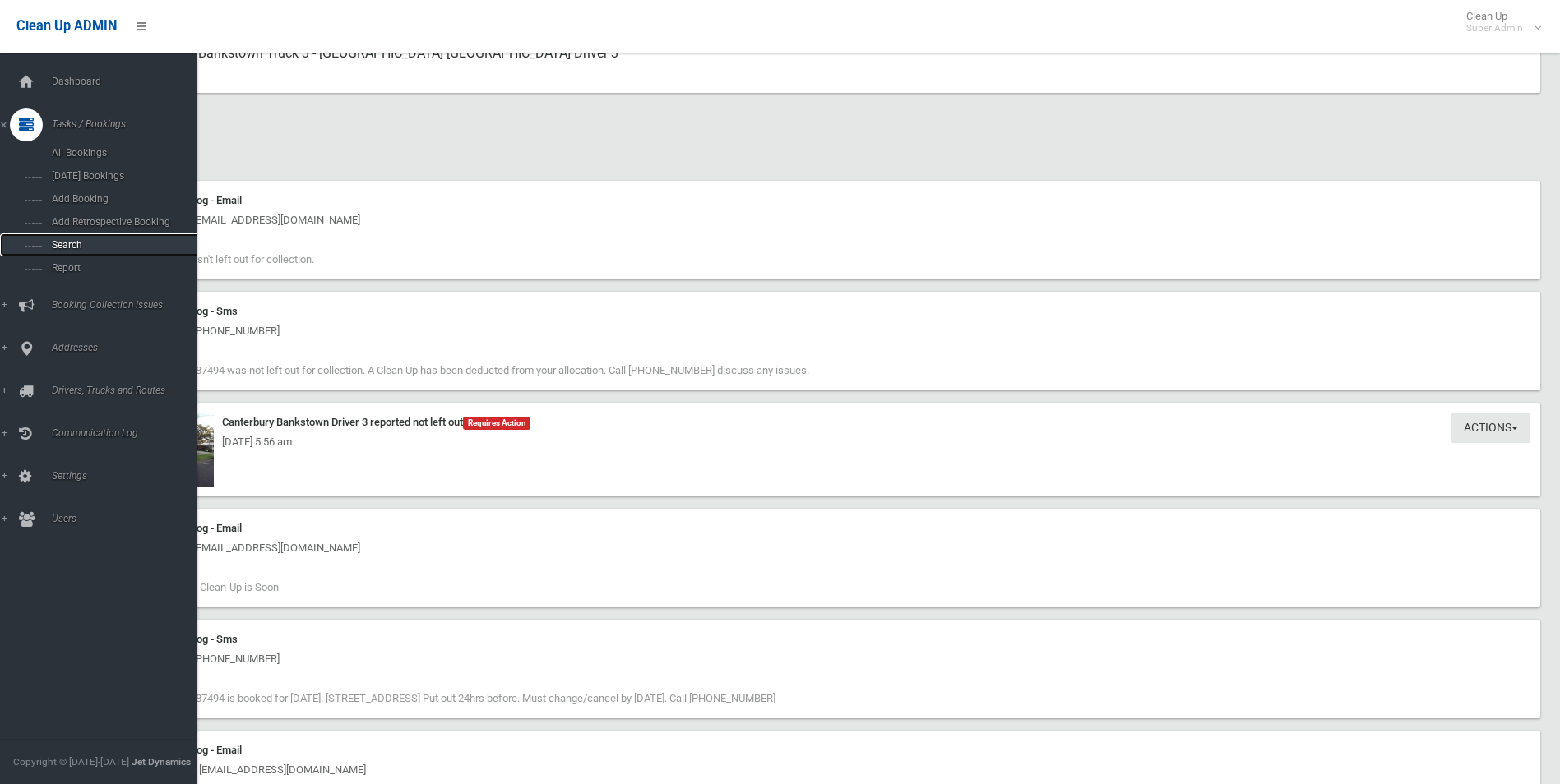
click at [69, 245] on span "Search" at bounding box center [121, 244] width 149 height 12
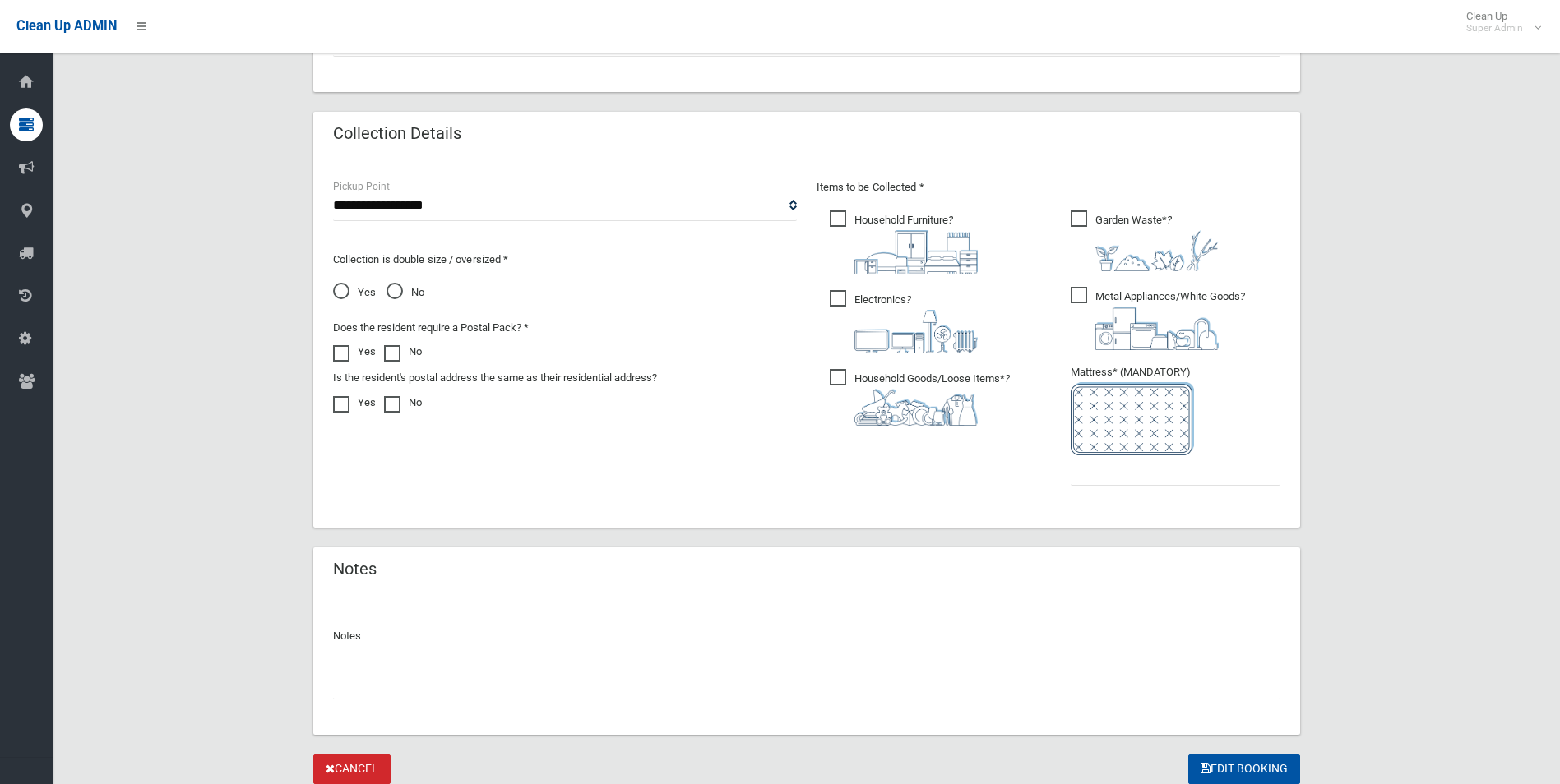
scroll to position [834, 0]
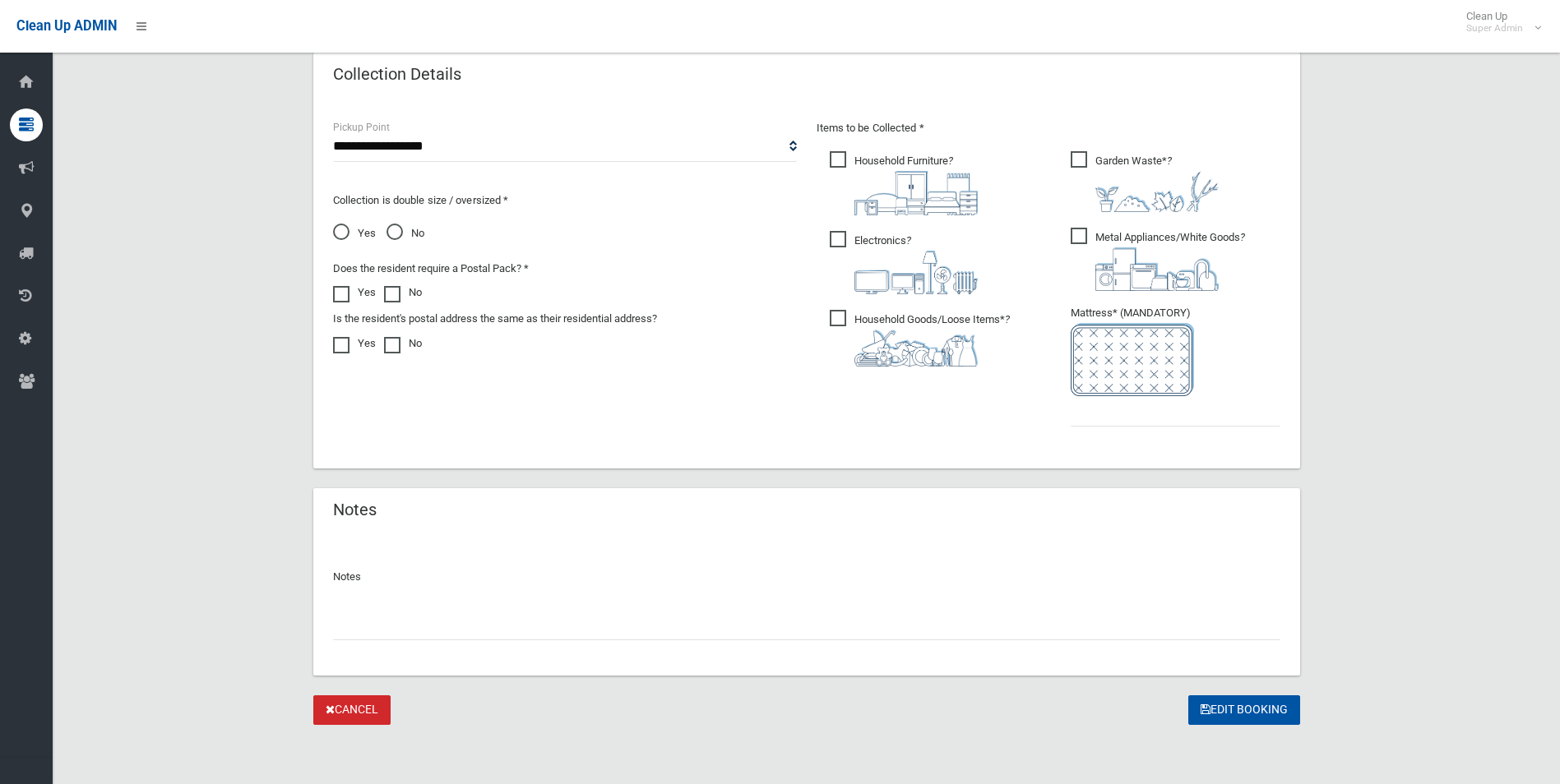
click at [427, 627] on input "text" at bounding box center [807, 625] width 948 height 30
type input "**********"
click at [1125, 402] on input "text" at bounding box center [1175, 412] width 209 height 30
type input "*"
click at [1252, 715] on button "Edit Booking" at bounding box center [1244, 710] width 111 height 30
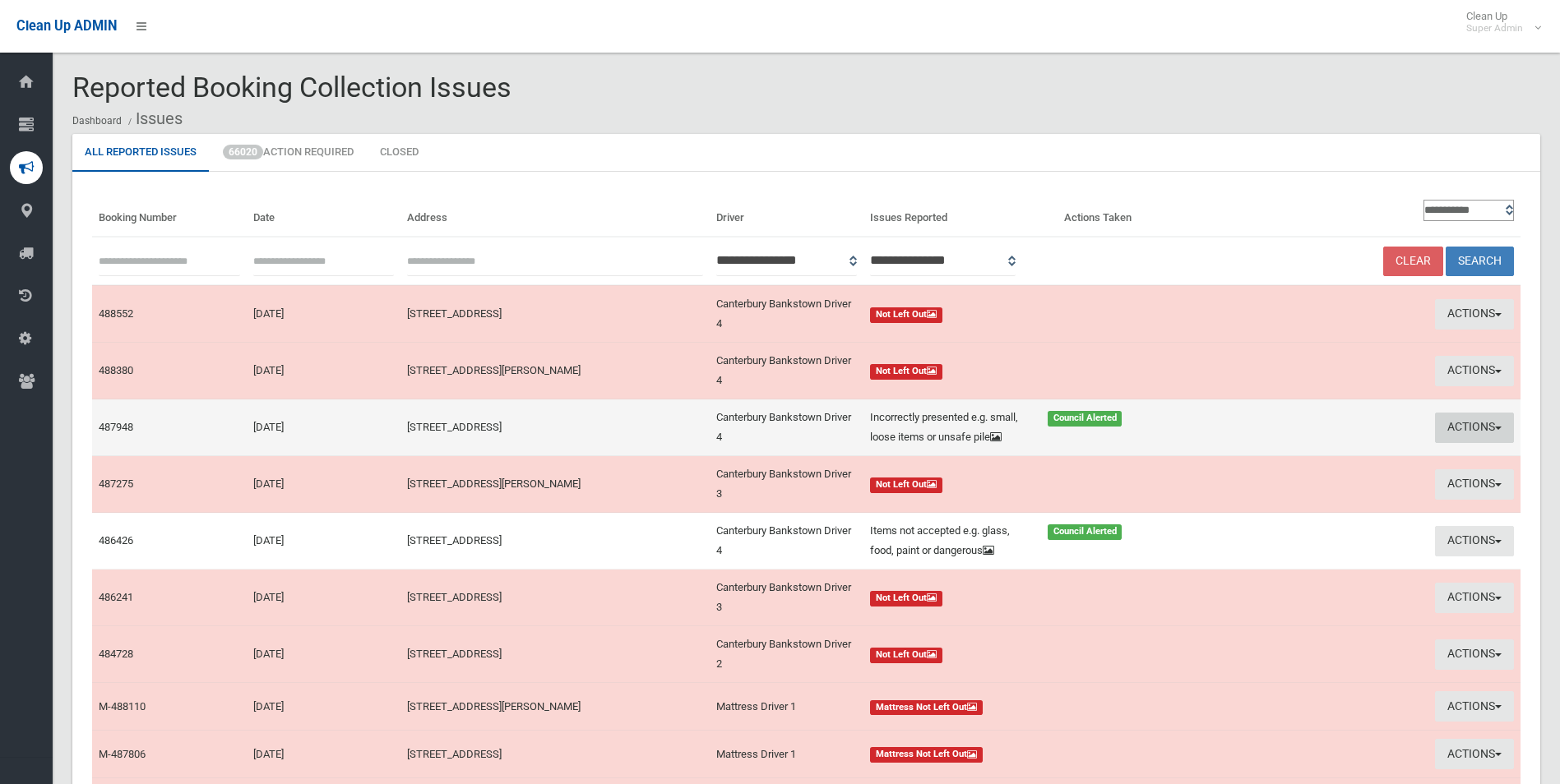
click at [1456, 437] on button "Actions" at bounding box center [1474, 428] width 79 height 30
click at [1306, 503] on link "Edit Actions Taken" at bounding box center [1318, 489] width 196 height 28
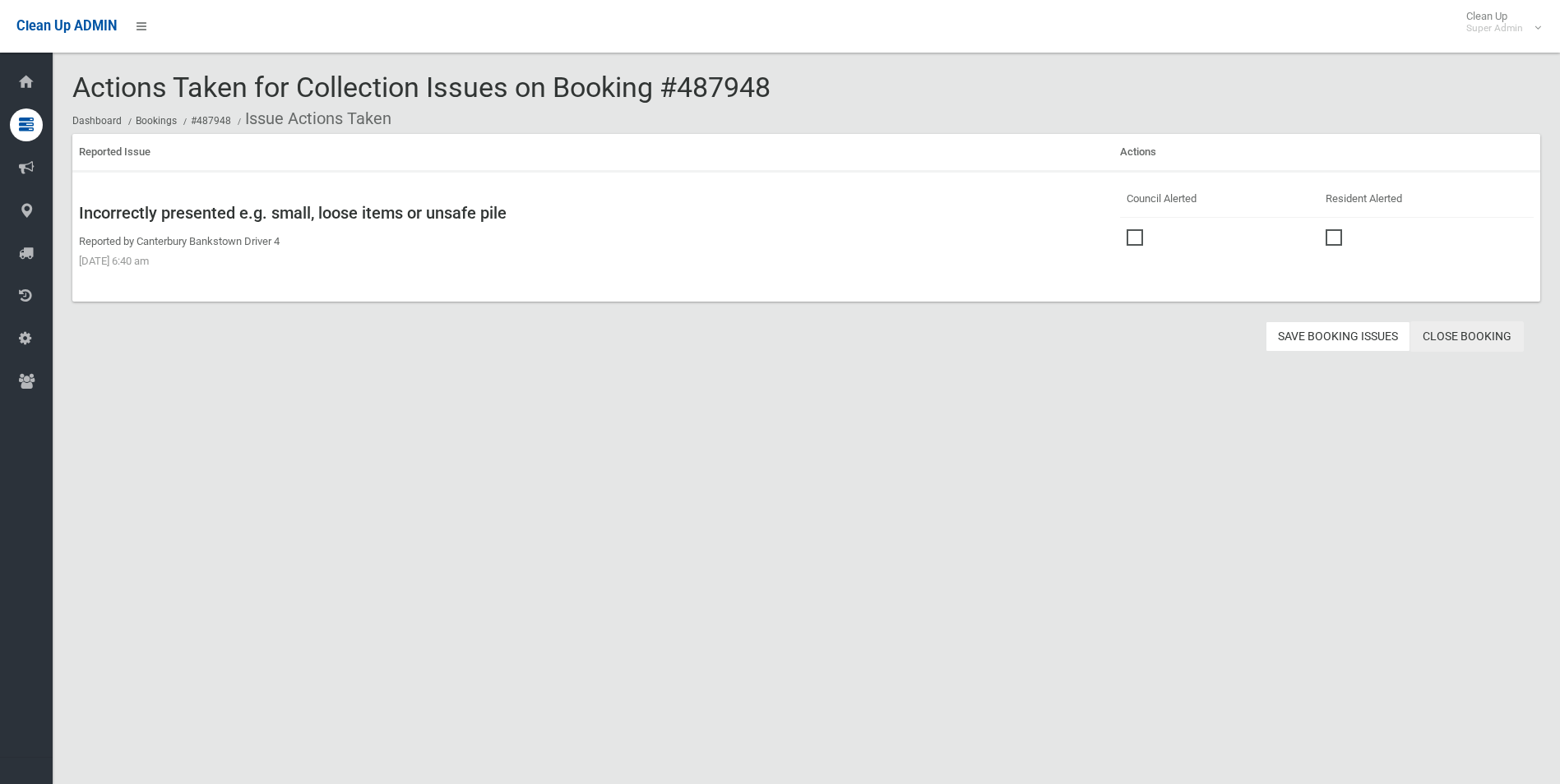
click at [1448, 342] on link "Close Booking" at bounding box center [1466, 337] width 113 height 30
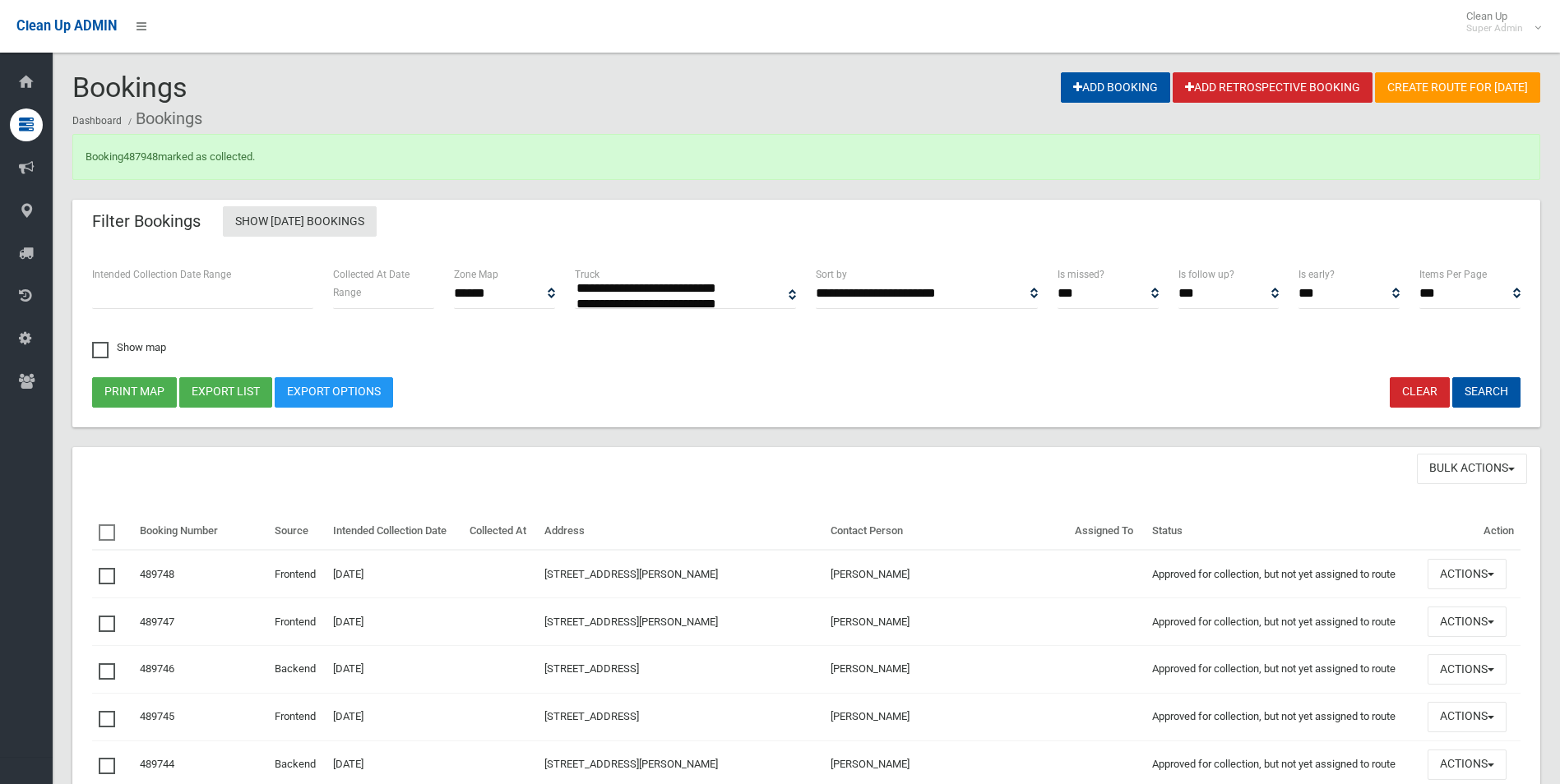
select select
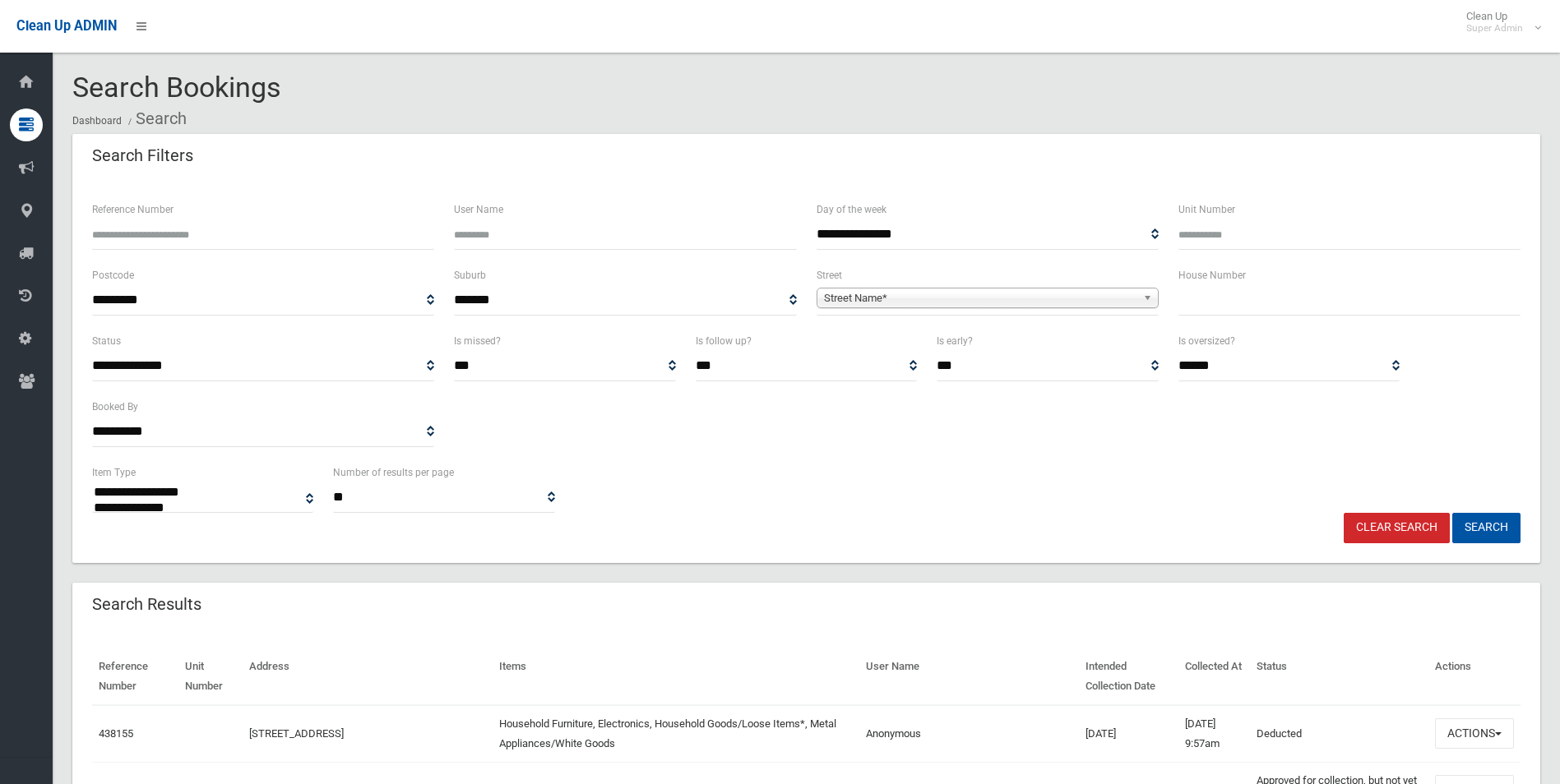
select select
click at [237, 240] on input "Reference Number" at bounding box center [263, 234] width 342 height 30
type input "******"
click at [1452, 513] on button "Search" at bounding box center [1486, 528] width 69 height 30
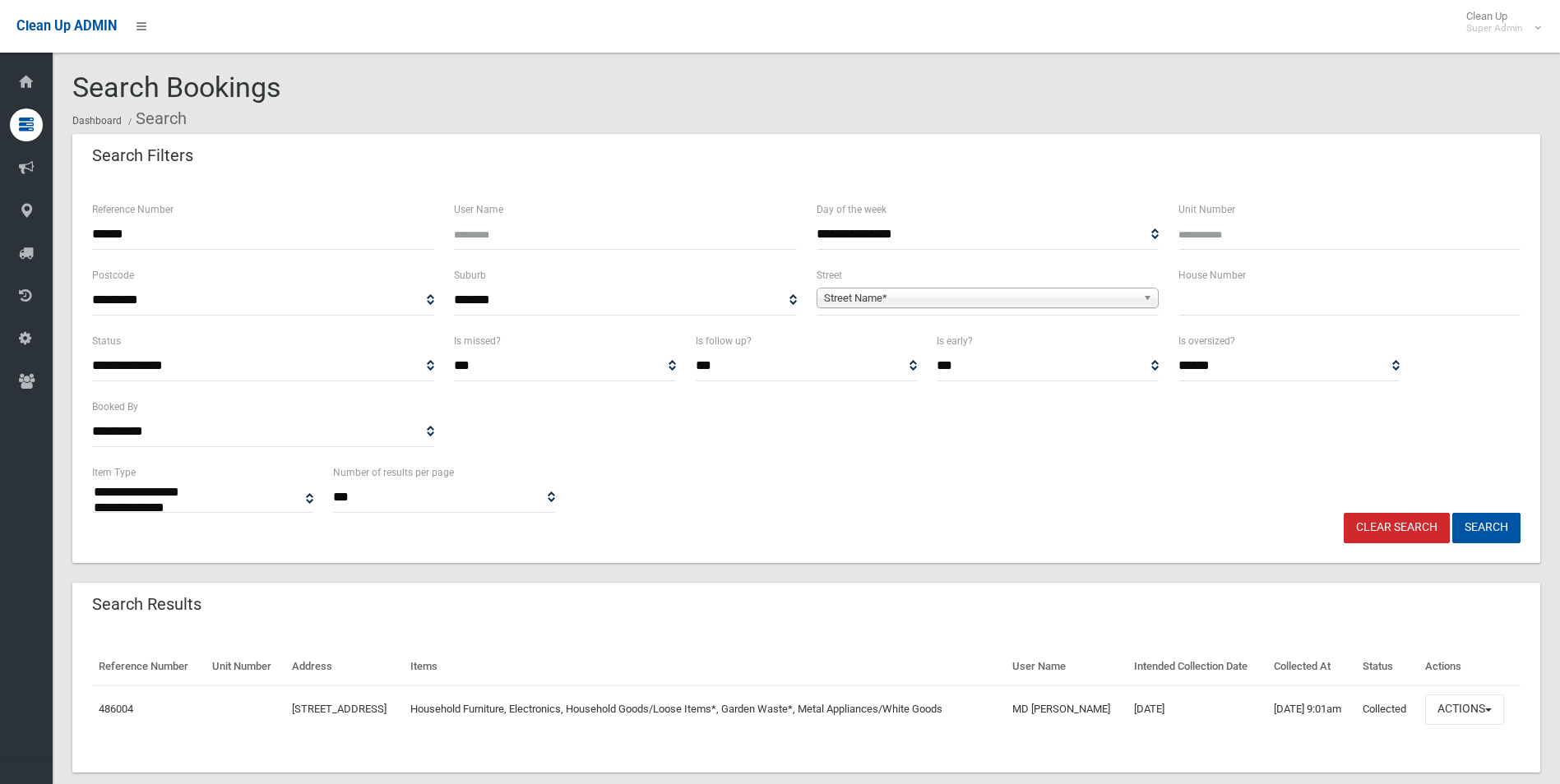
select select
click at [1466, 725] on button "Actions" at bounding box center [1465, 709] width 79 height 30
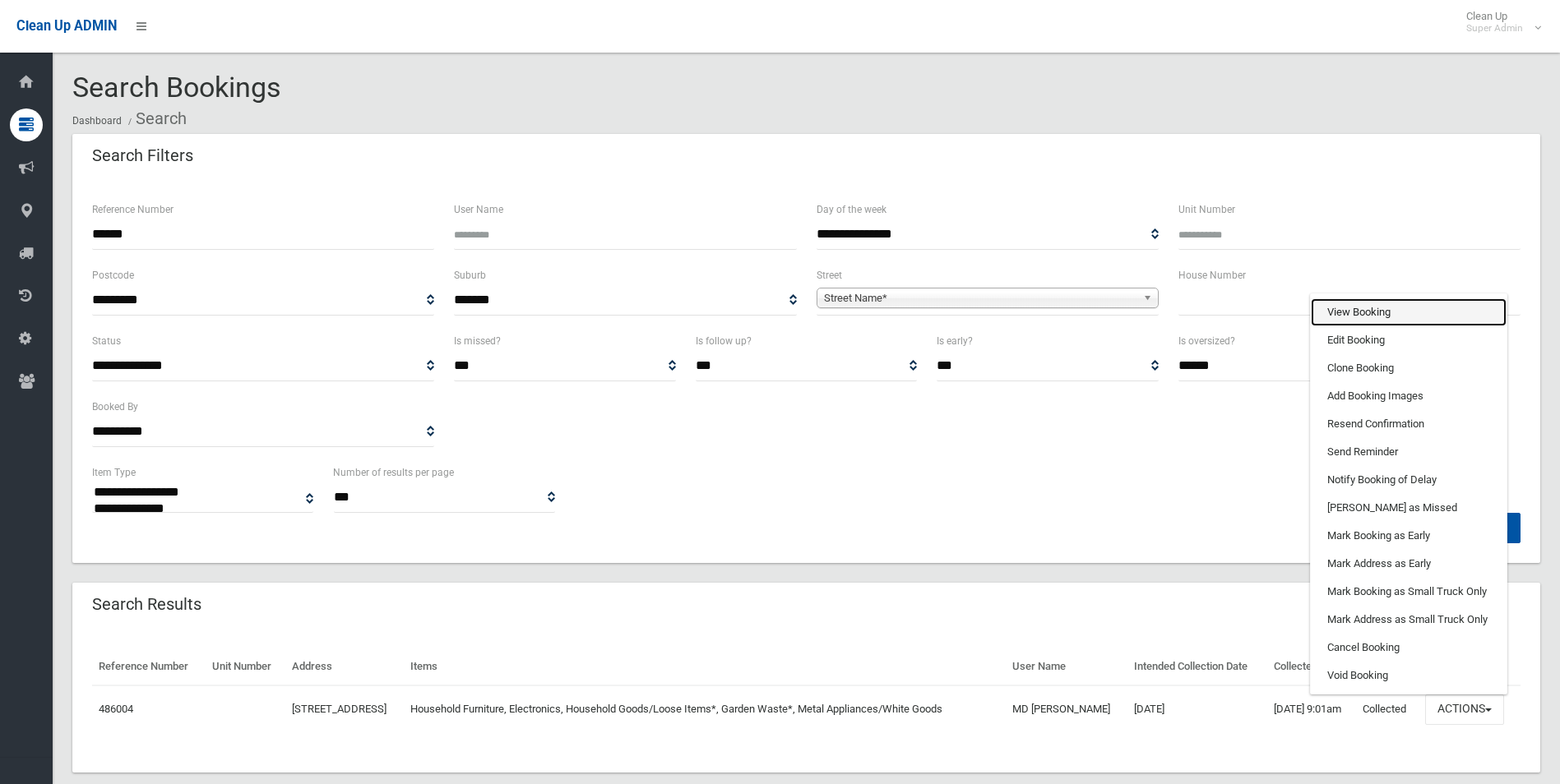
click at [1352, 326] on link "View Booking" at bounding box center [1408, 312] width 196 height 28
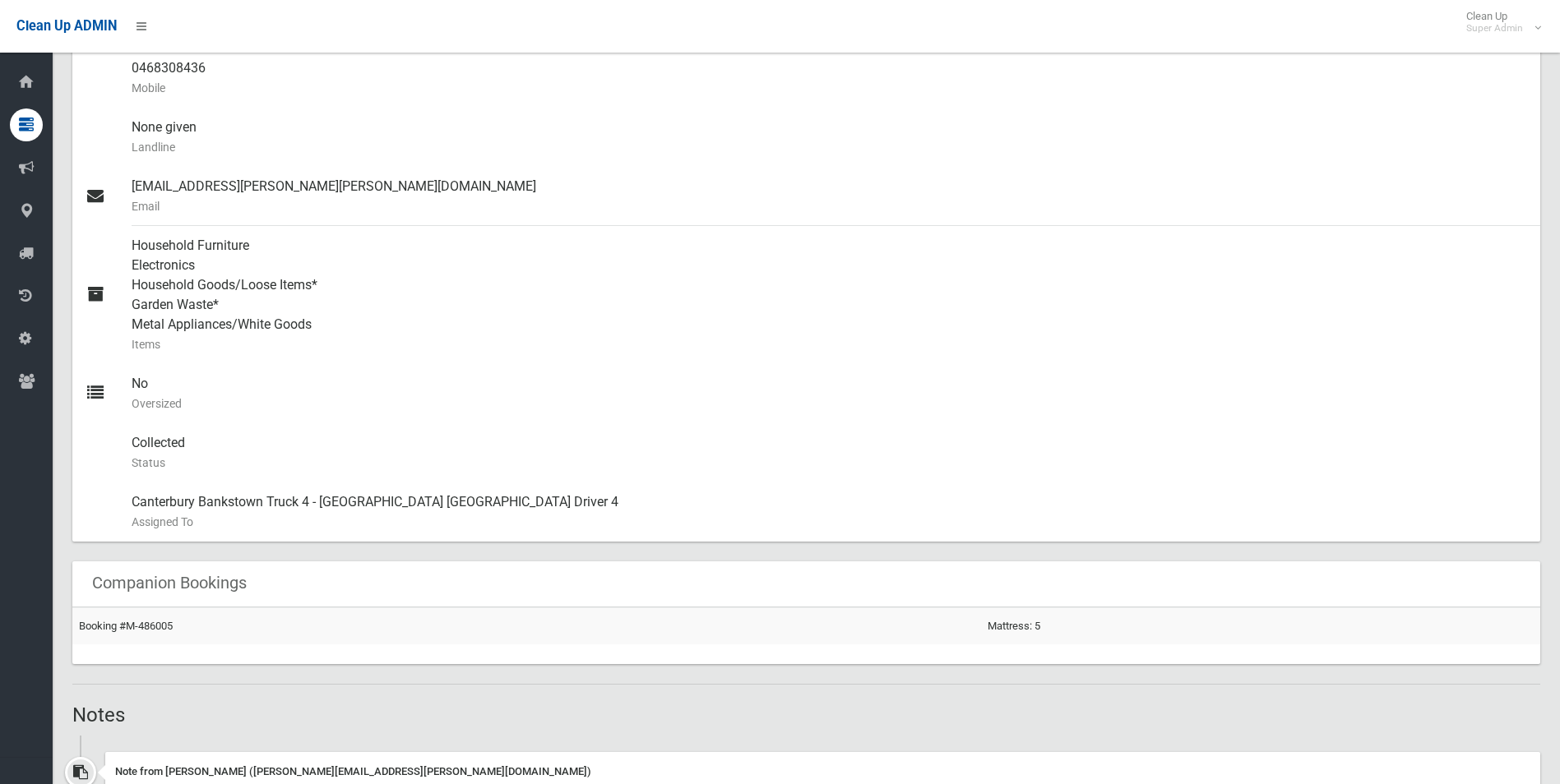
scroll to position [493, 0]
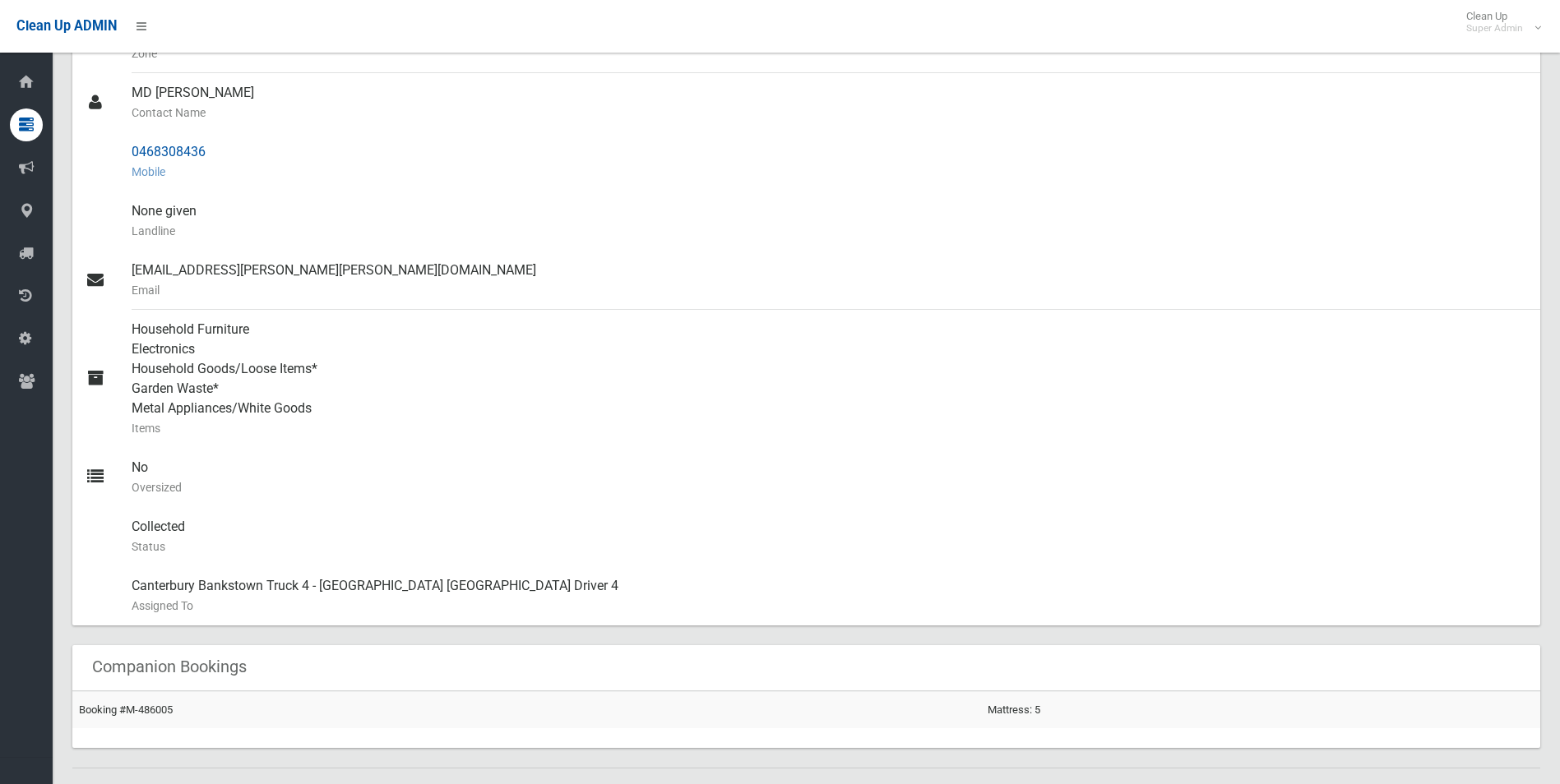
drag, startPoint x: 133, startPoint y: 151, endPoint x: 214, endPoint y: 156, distance: 81.2
click at [214, 156] on div "0468308436 Mobile" at bounding box center [829, 162] width 1395 height 59
drag, startPoint x: 214, startPoint y: 156, endPoint x: 192, endPoint y: 154, distance: 22.1
copy div "0468308436"
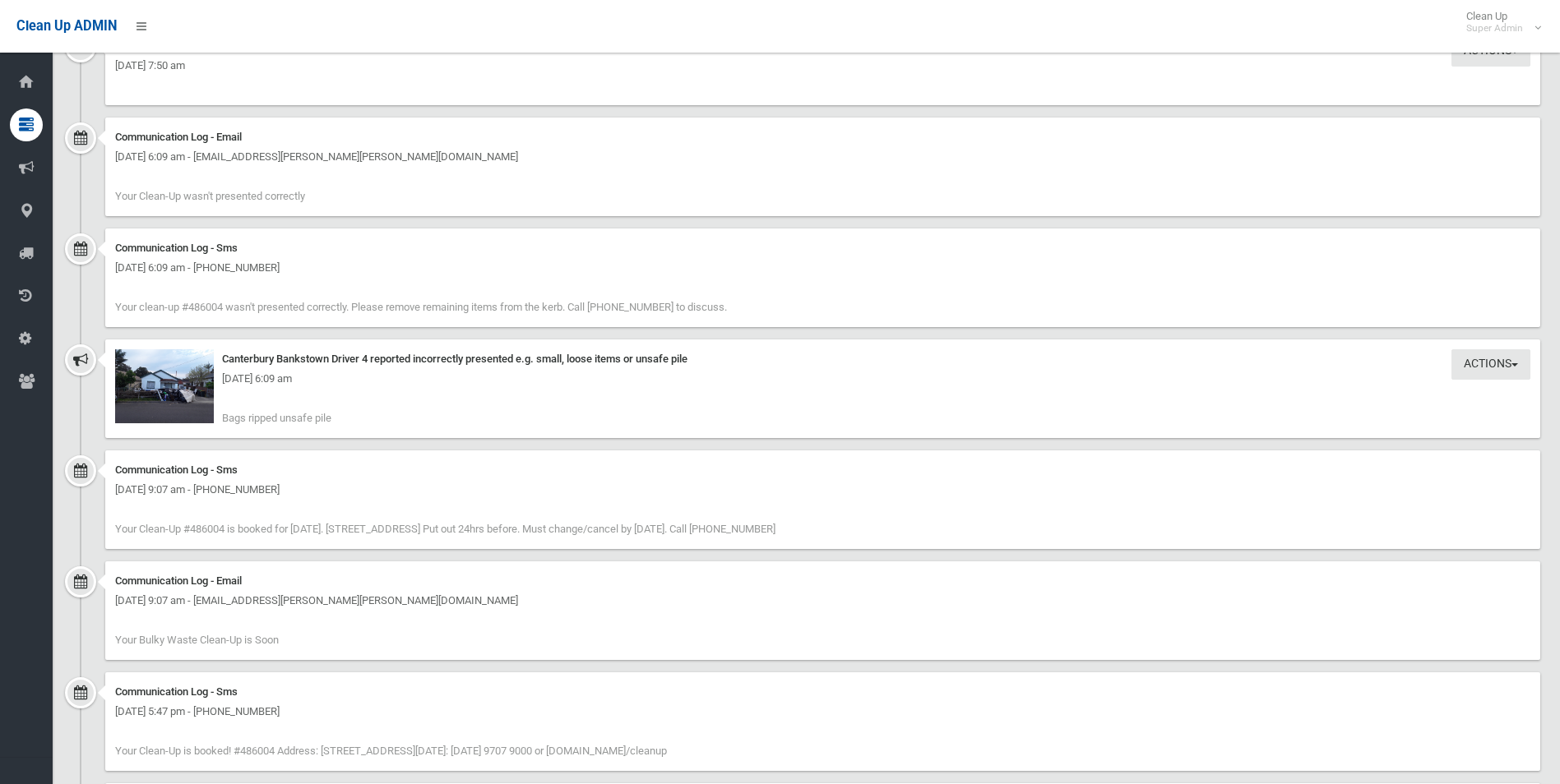
scroll to position [1726, 0]
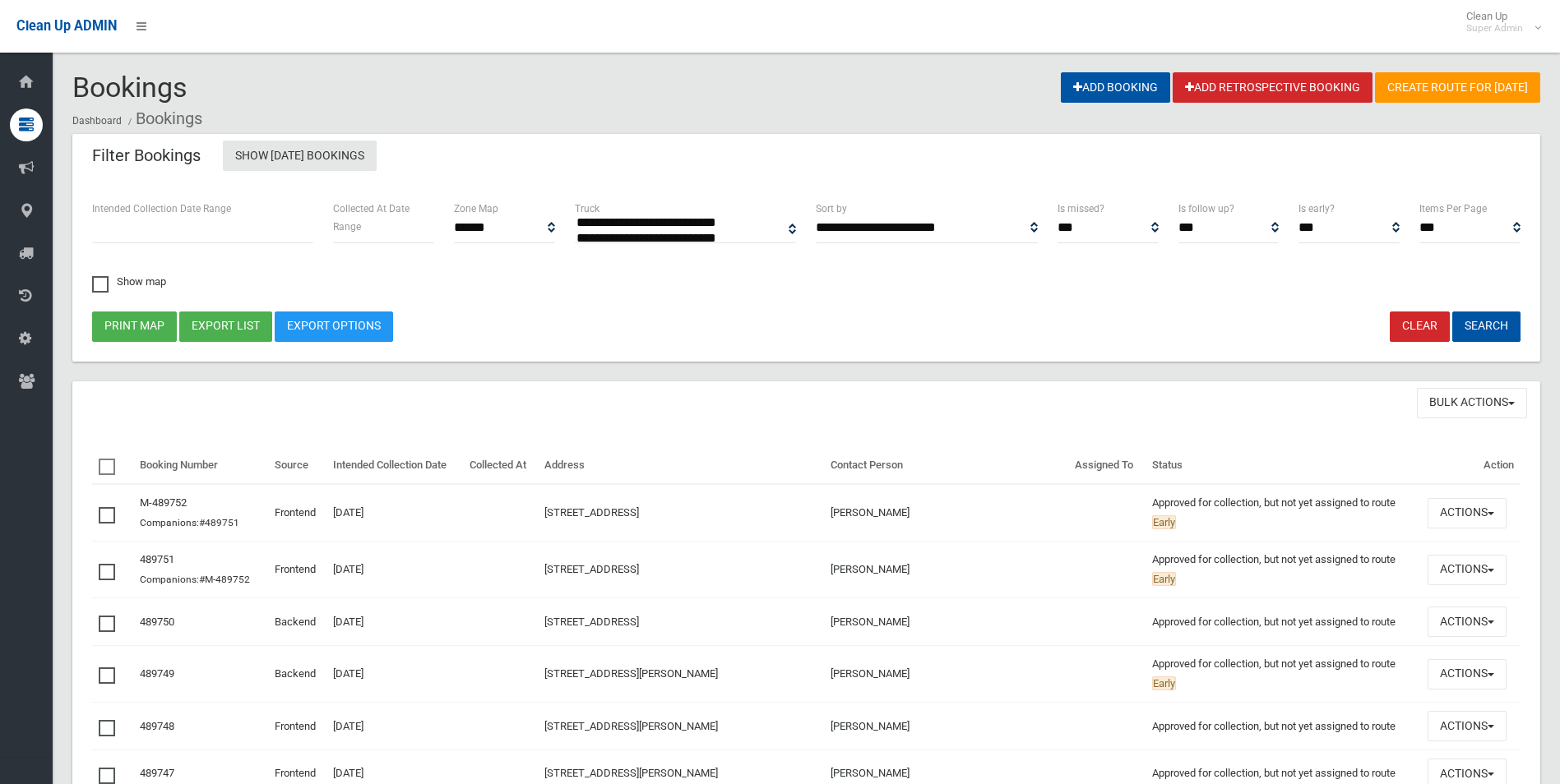
select select
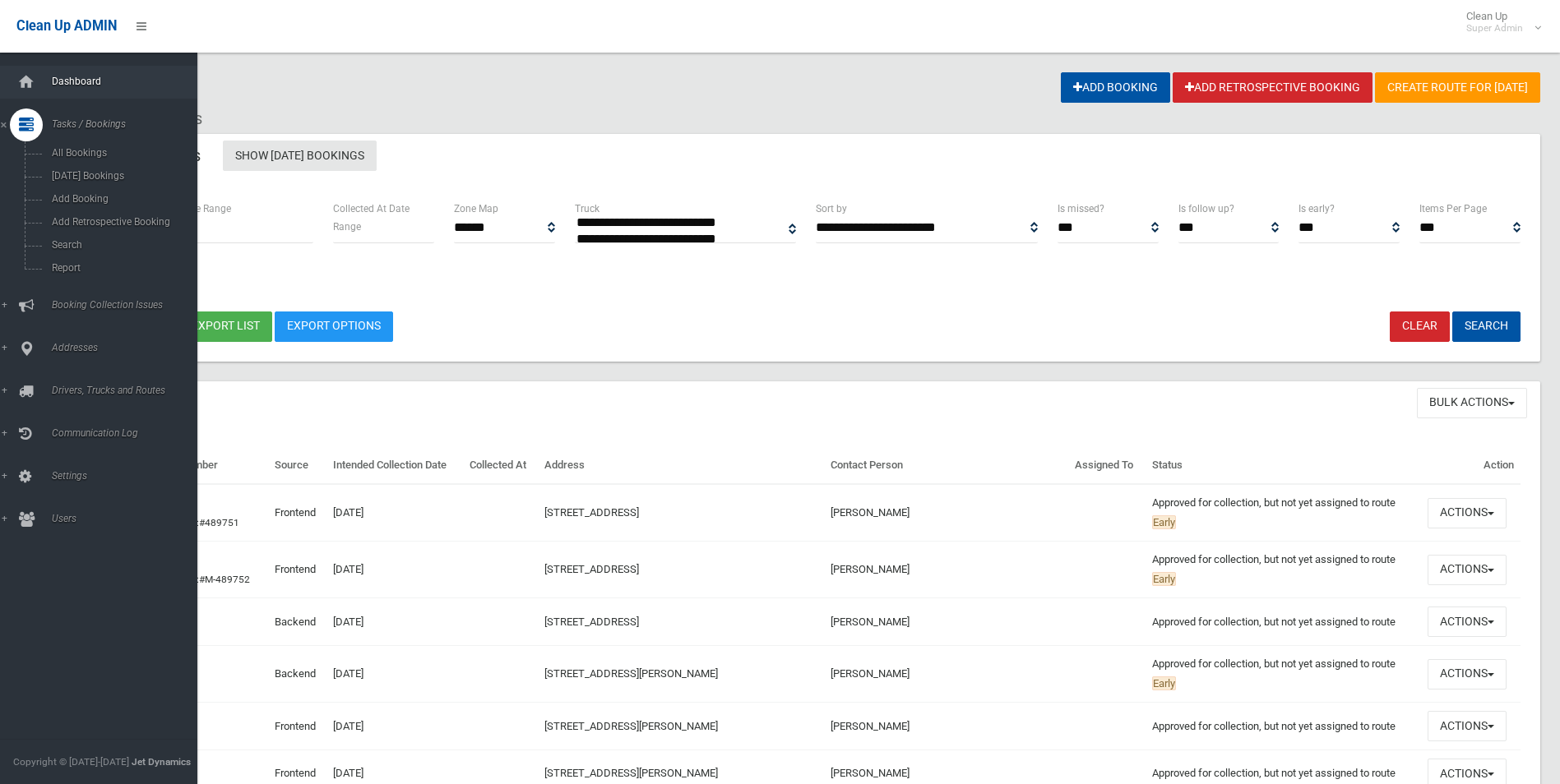
click at [72, 79] on span "Dashboard" at bounding box center [128, 81] width 163 height 12
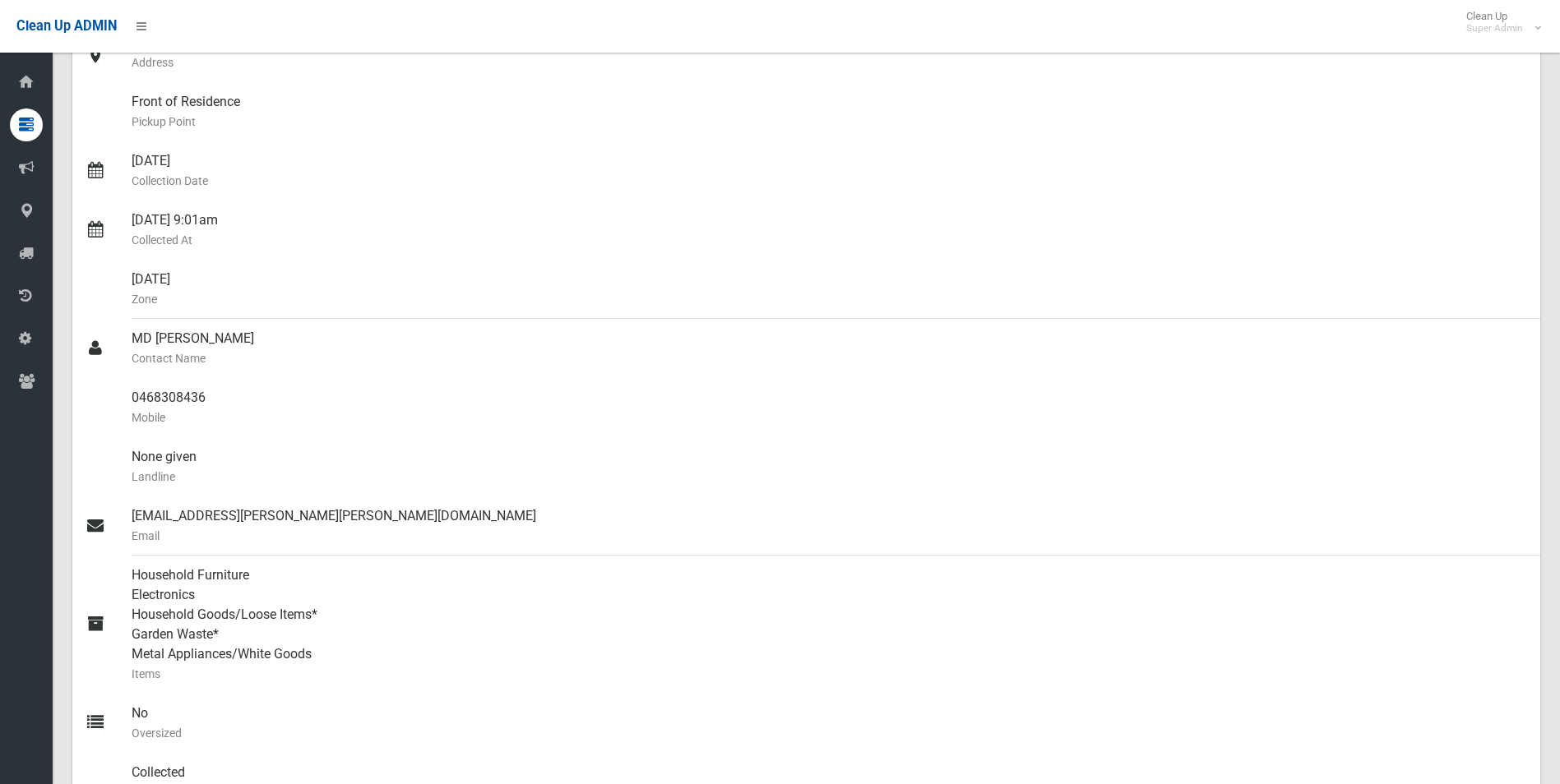
scroll to position [247, 0]
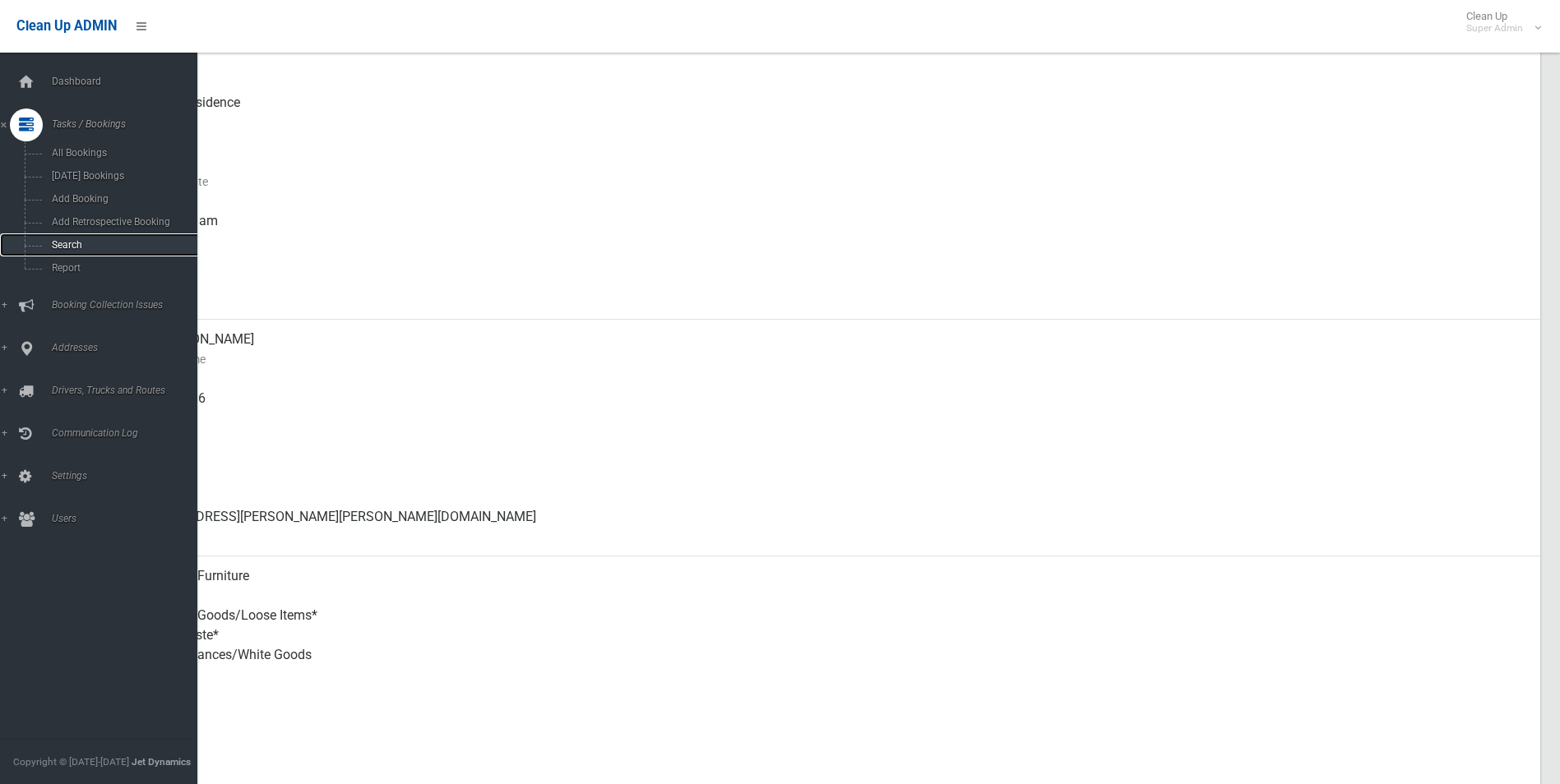
click at [72, 242] on span "Search" at bounding box center [121, 244] width 149 height 12
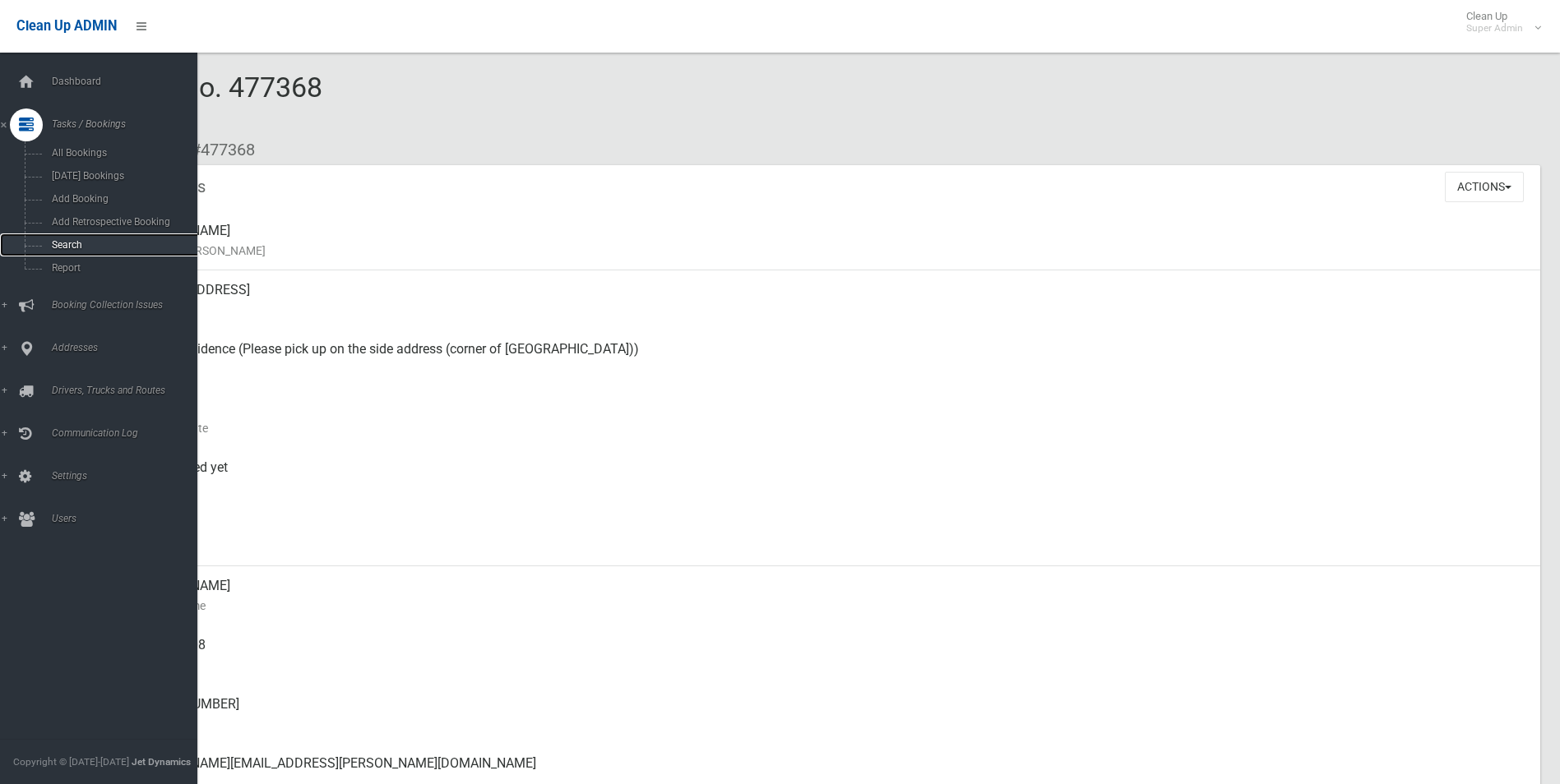
click at [72, 248] on span "Search" at bounding box center [121, 244] width 149 height 12
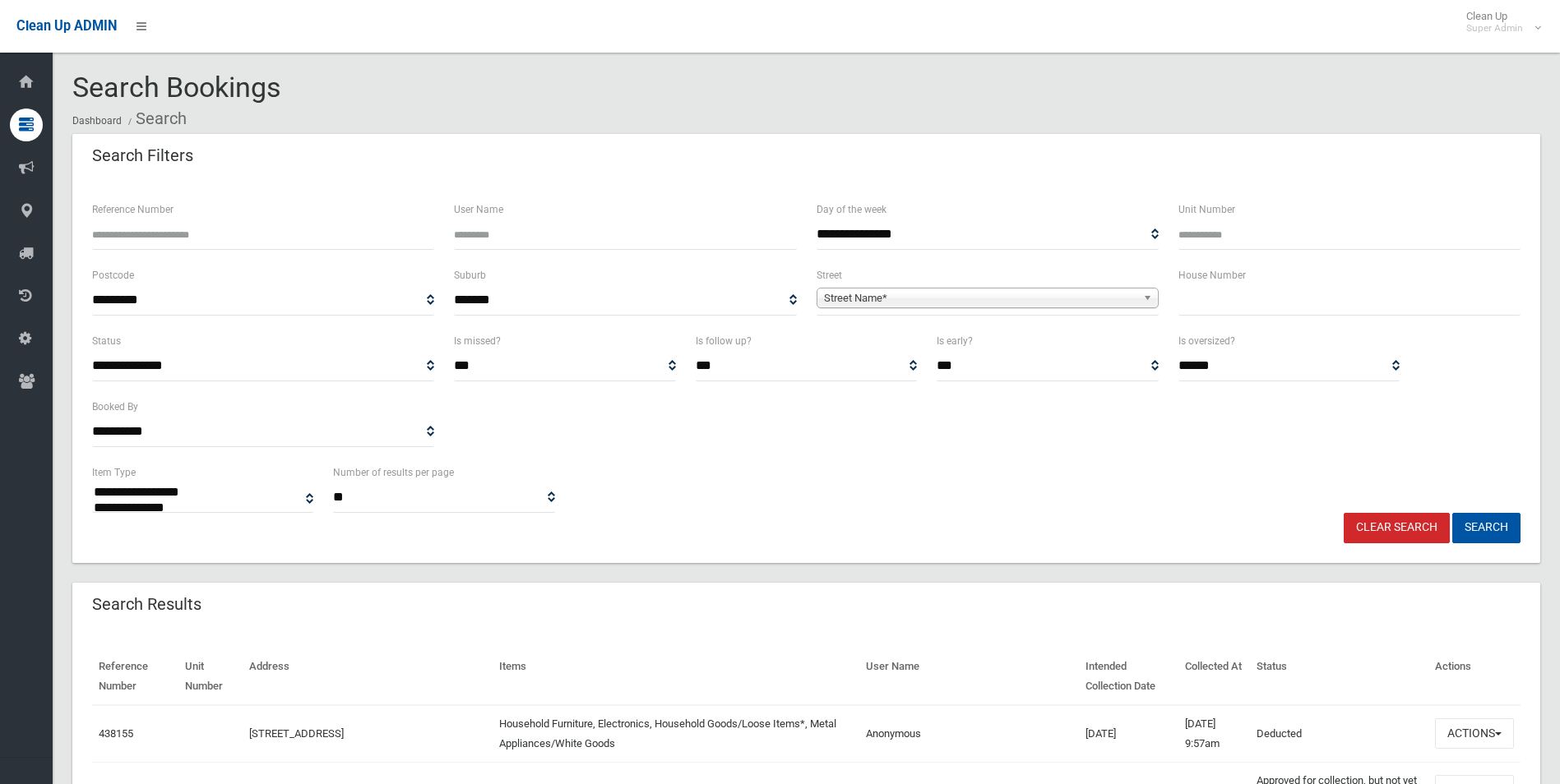
select select
click at [254, 239] on input "Reference Number" at bounding box center [263, 234] width 342 height 30
click at [901, 297] on span "Street Name*" at bounding box center [980, 298] width 313 height 20
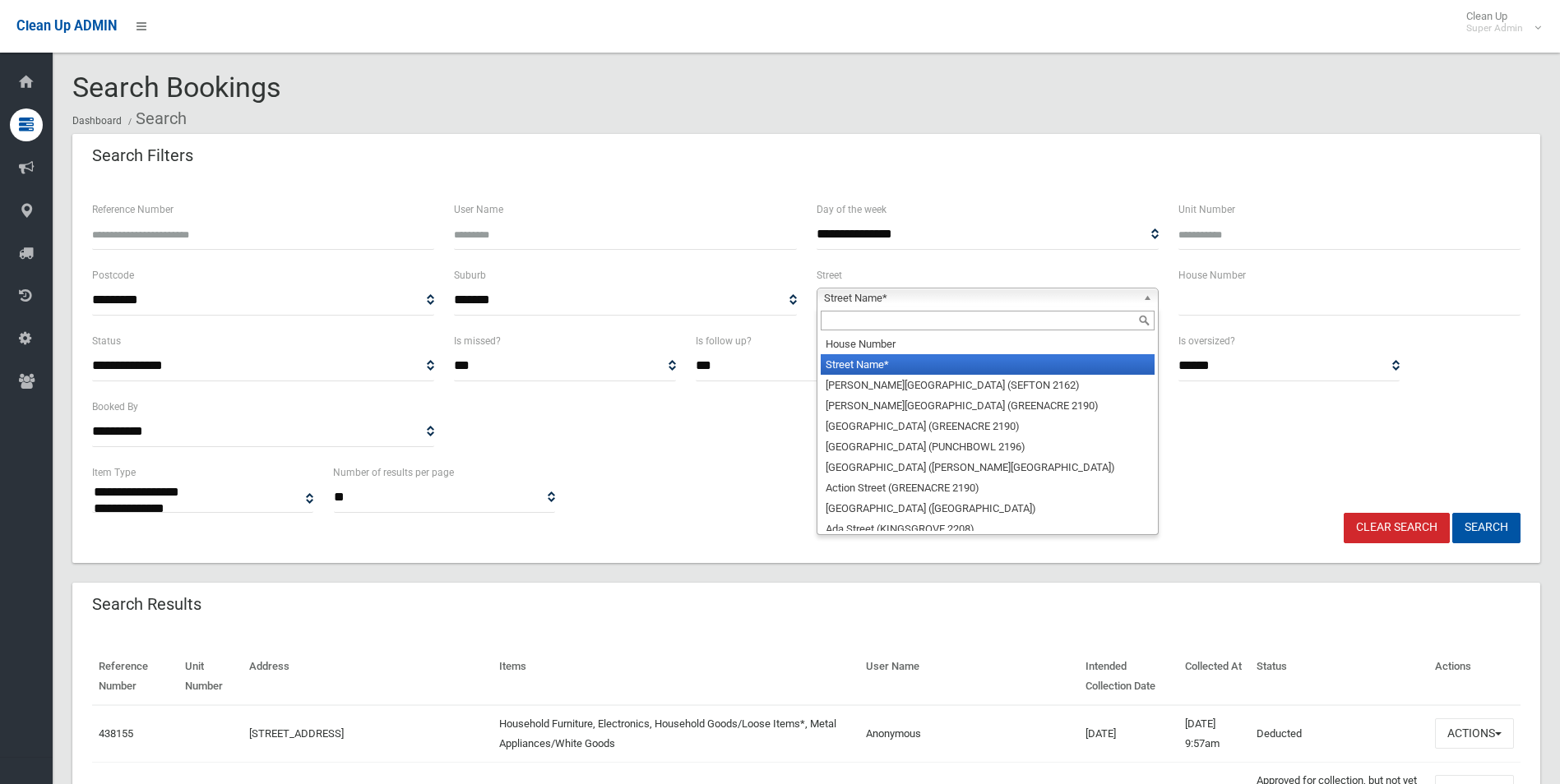
click at [924, 316] on input "text" at bounding box center [988, 321] width 334 height 20
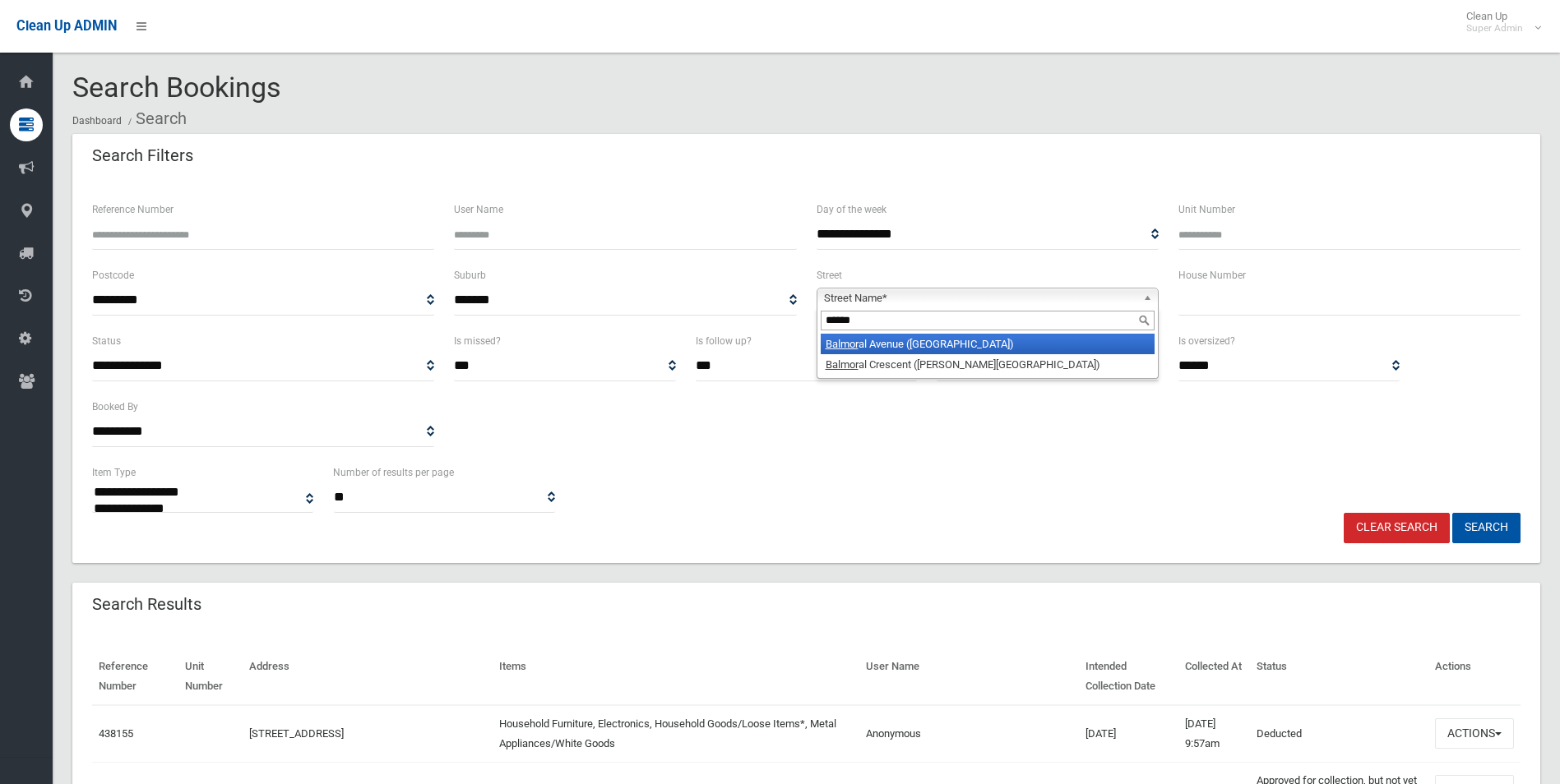
type input "******"
click at [998, 343] on li "Balmor al Avenue (CROYDON PARK 2133)" at bounding box center [988, 344] width 334 height 20
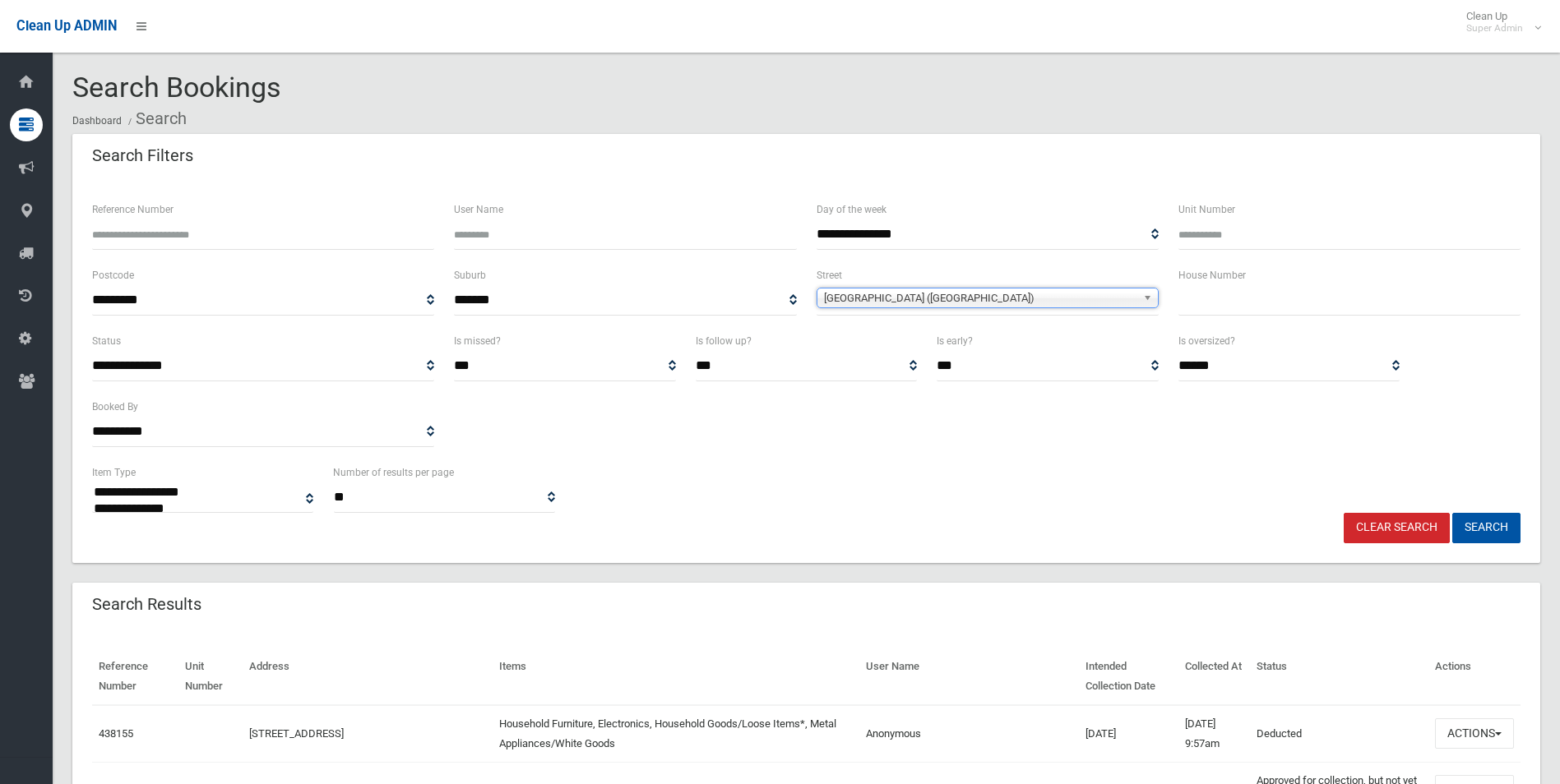
click at [1204, 302] on input "text" at bounding box center [1350, 300] width 342 height 30
type input "**"
click at [1452, 513] on button "Search" at bounding box center [1486, 528] width 69 height 30
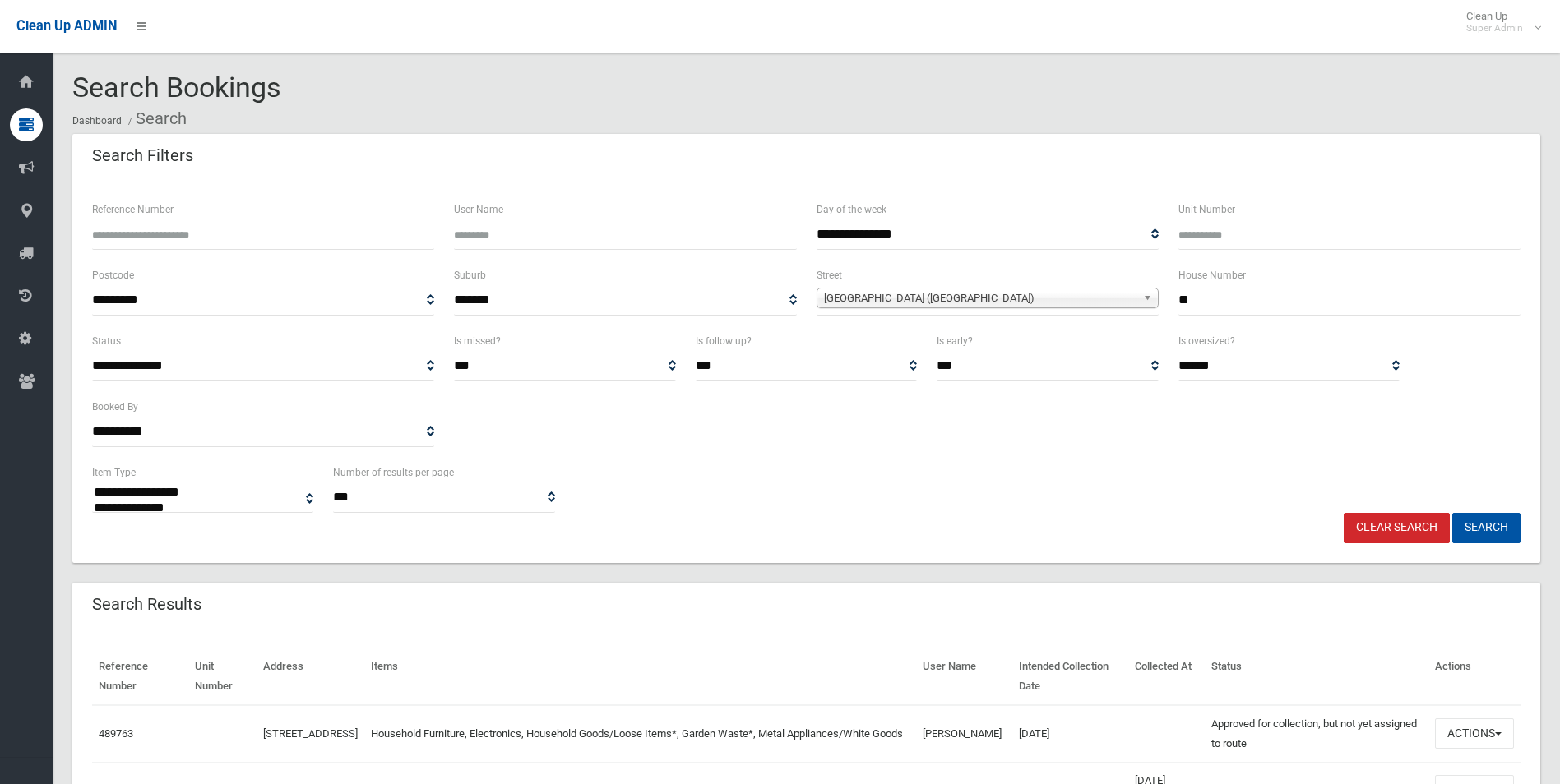
select select
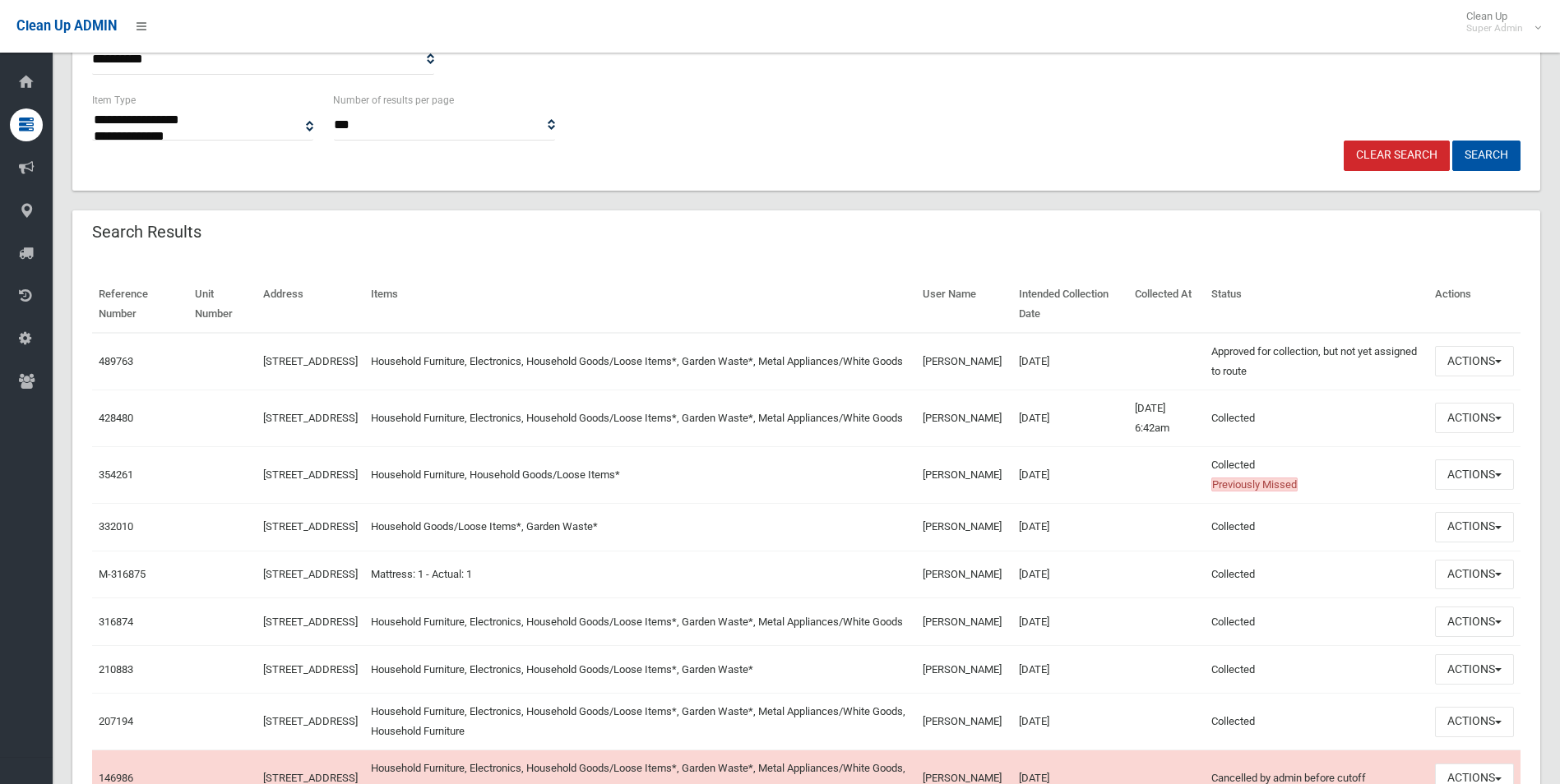
scroll to position [411, 0]
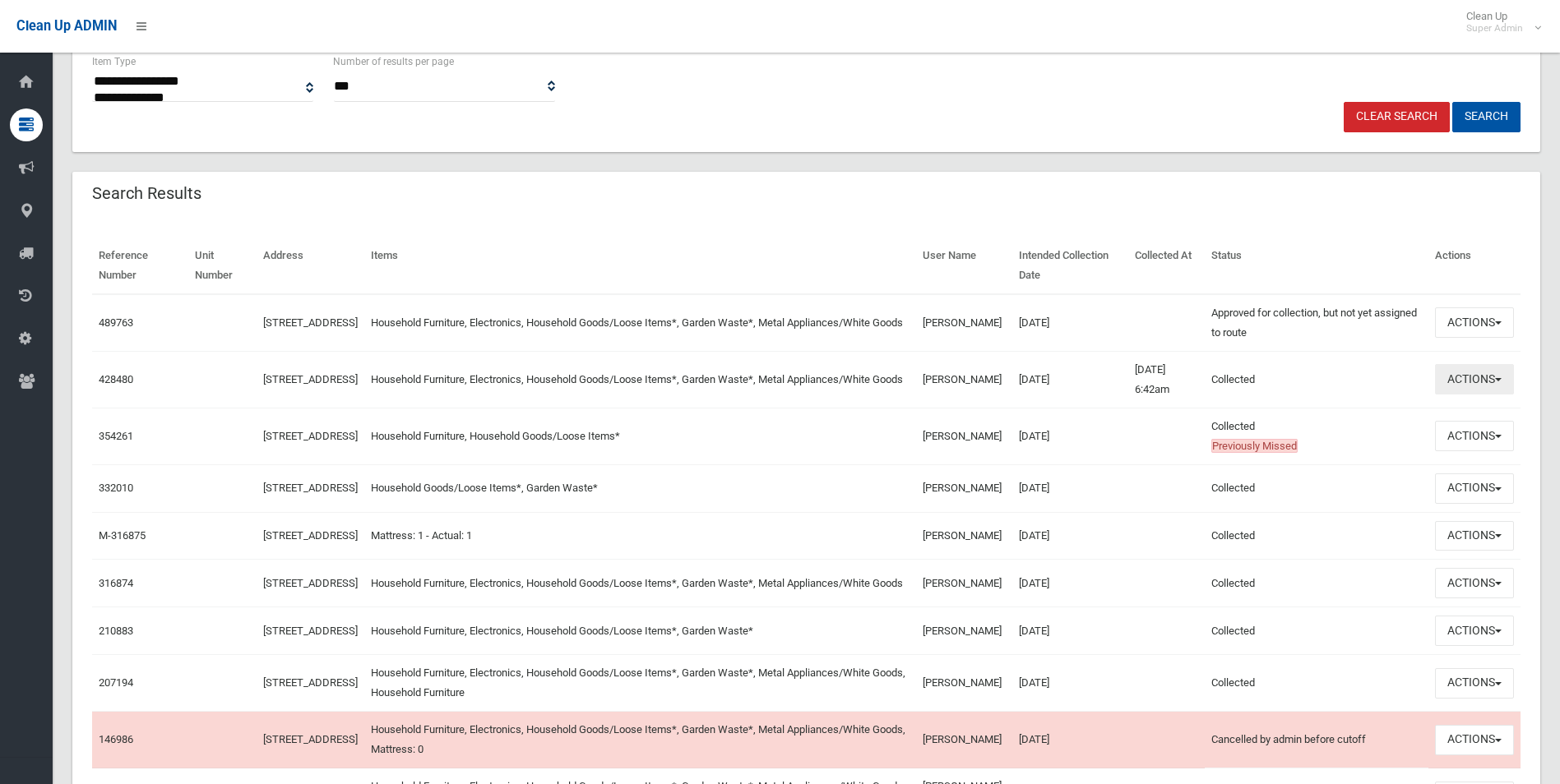
click at [1469, 376] on button "Actions" at bounding box center [1474, 380] width 79 height 30
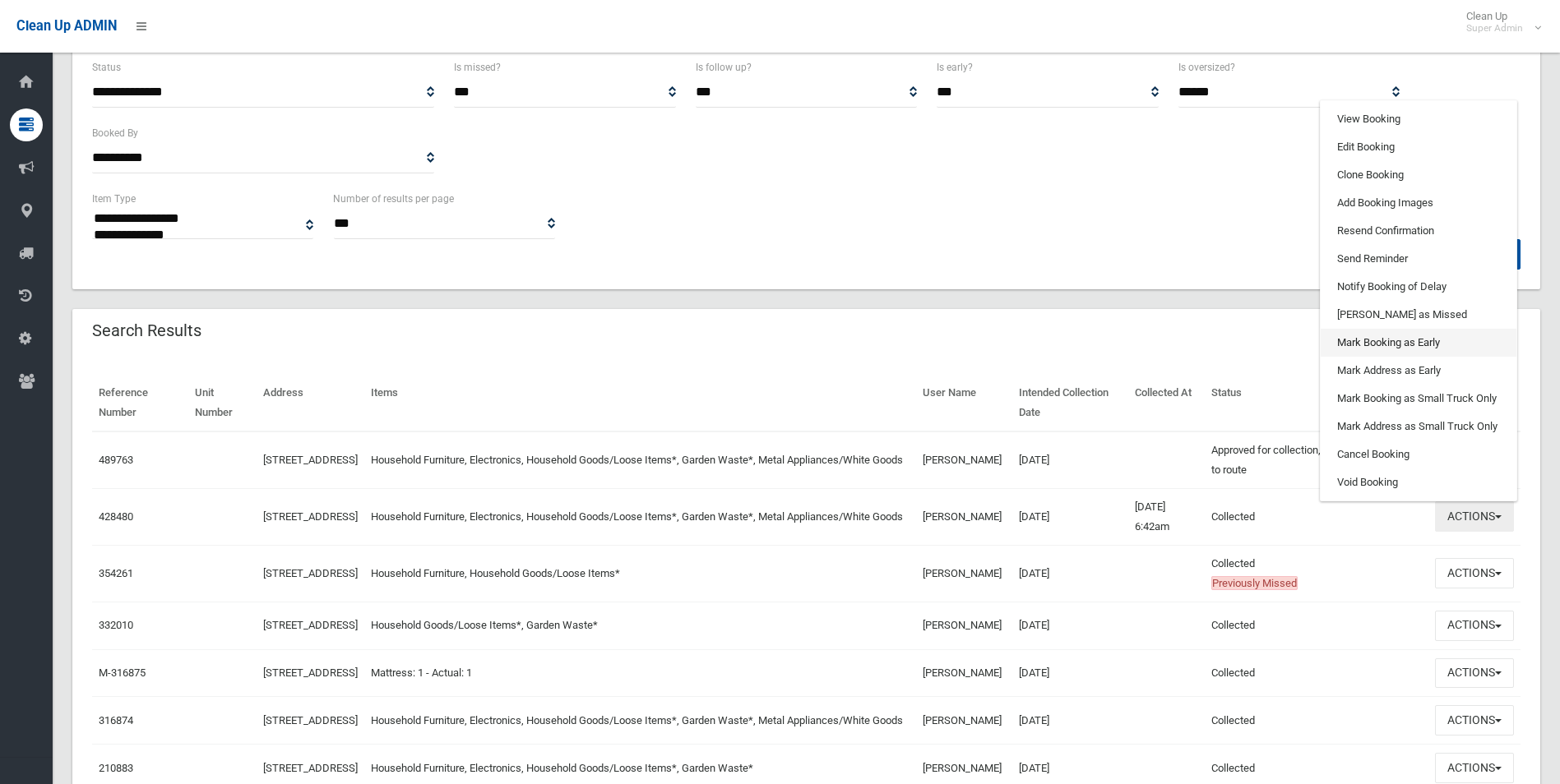
scroll to position [247, 0]
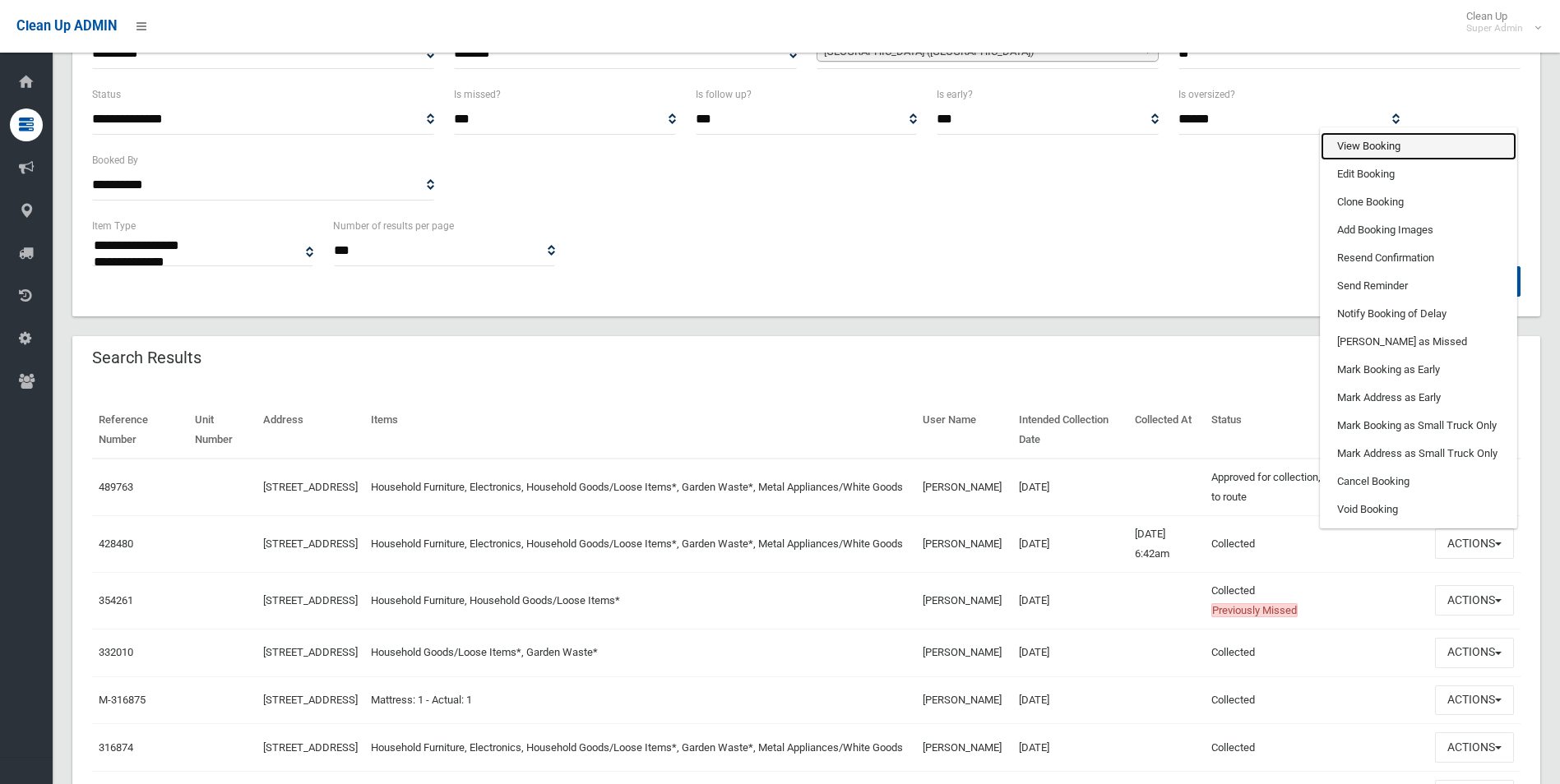
click at [1353, 144] on link "View Booking" at bounding box center [1418, 146] width 196 height 28
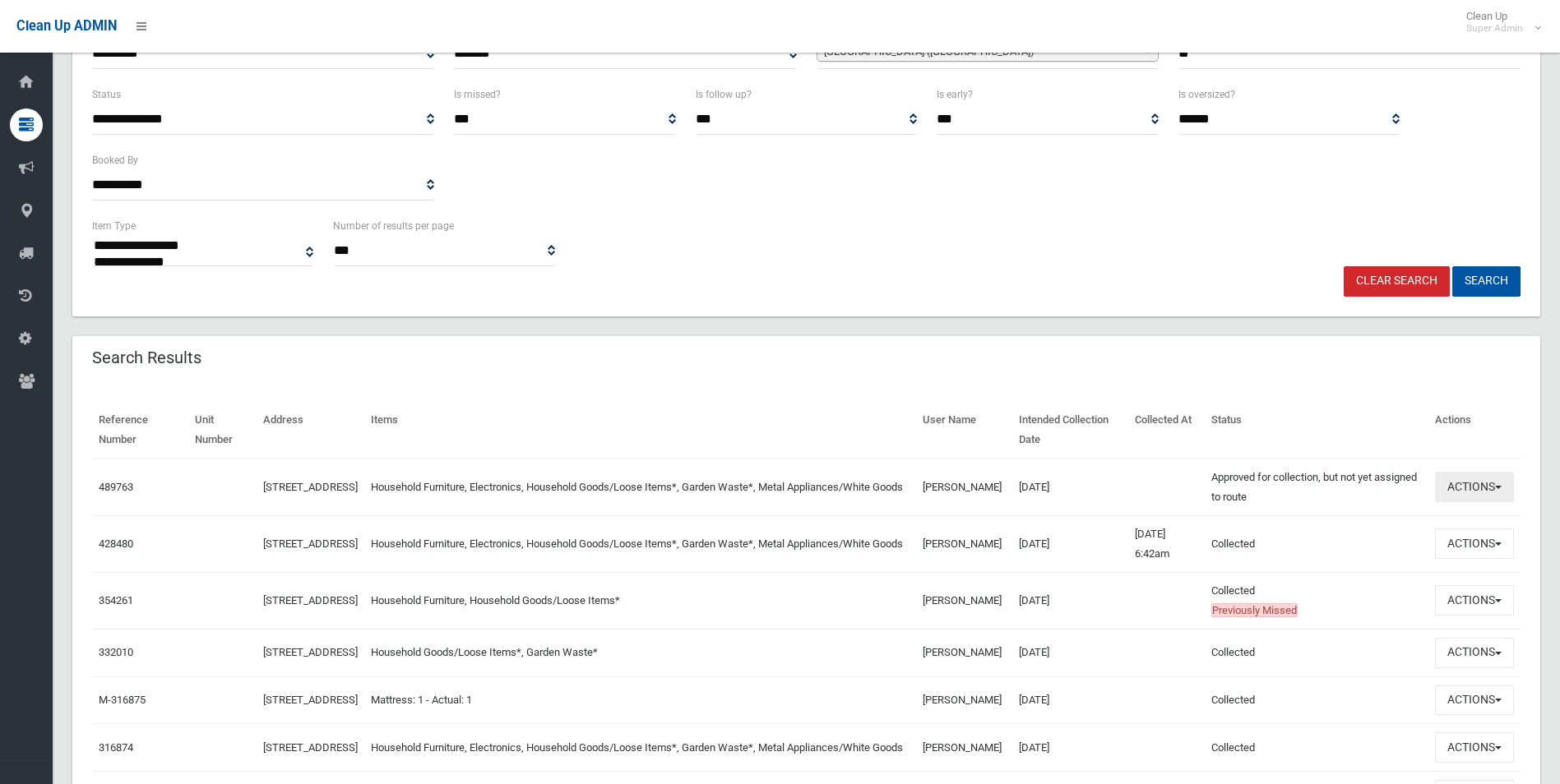
click at [1469, 484] on button "Actions" at bounding box center [1474, 486] width 79 height 30
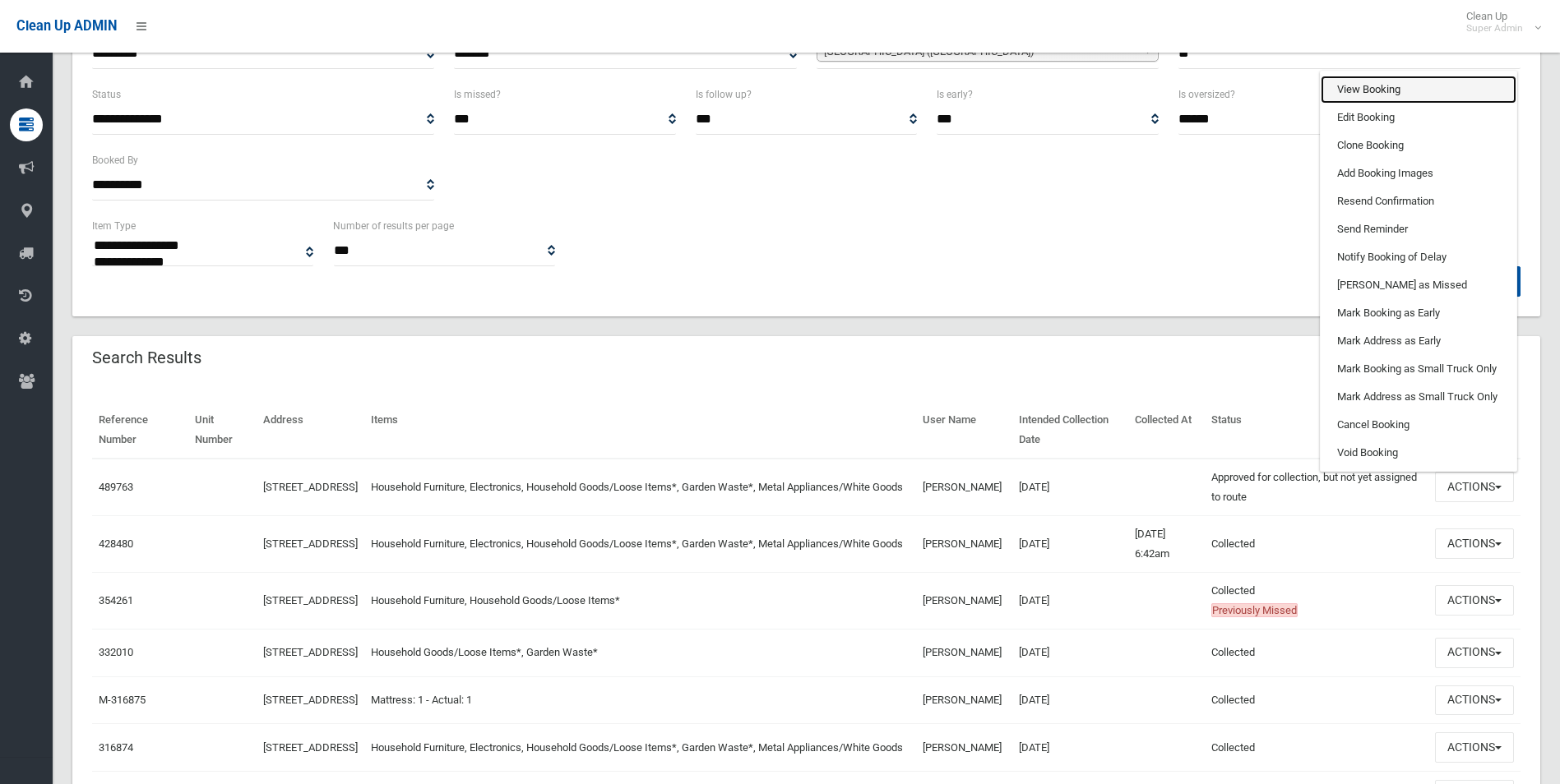
drag, startPoint x: 1359, startPoint y: 89, endPoint x: 1288, endPoint y: 129, distance: 81.5
click at [1359, 89] on link "View Booking" at bounding box center [1418, 89] width 196 height 28
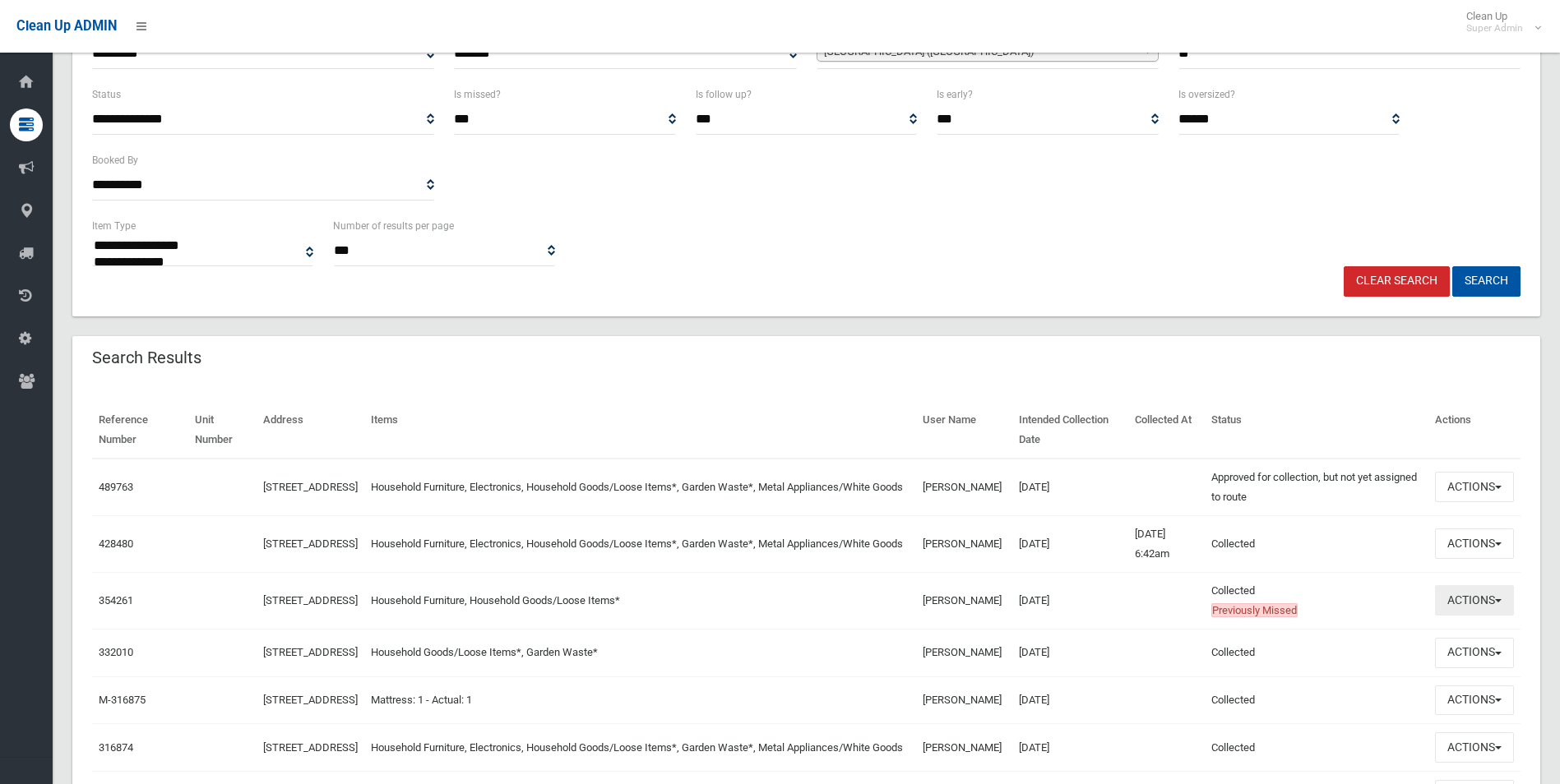
click at [1469, 596] on button "Actions" at bounding box center [1474, 600] width 79 height 30
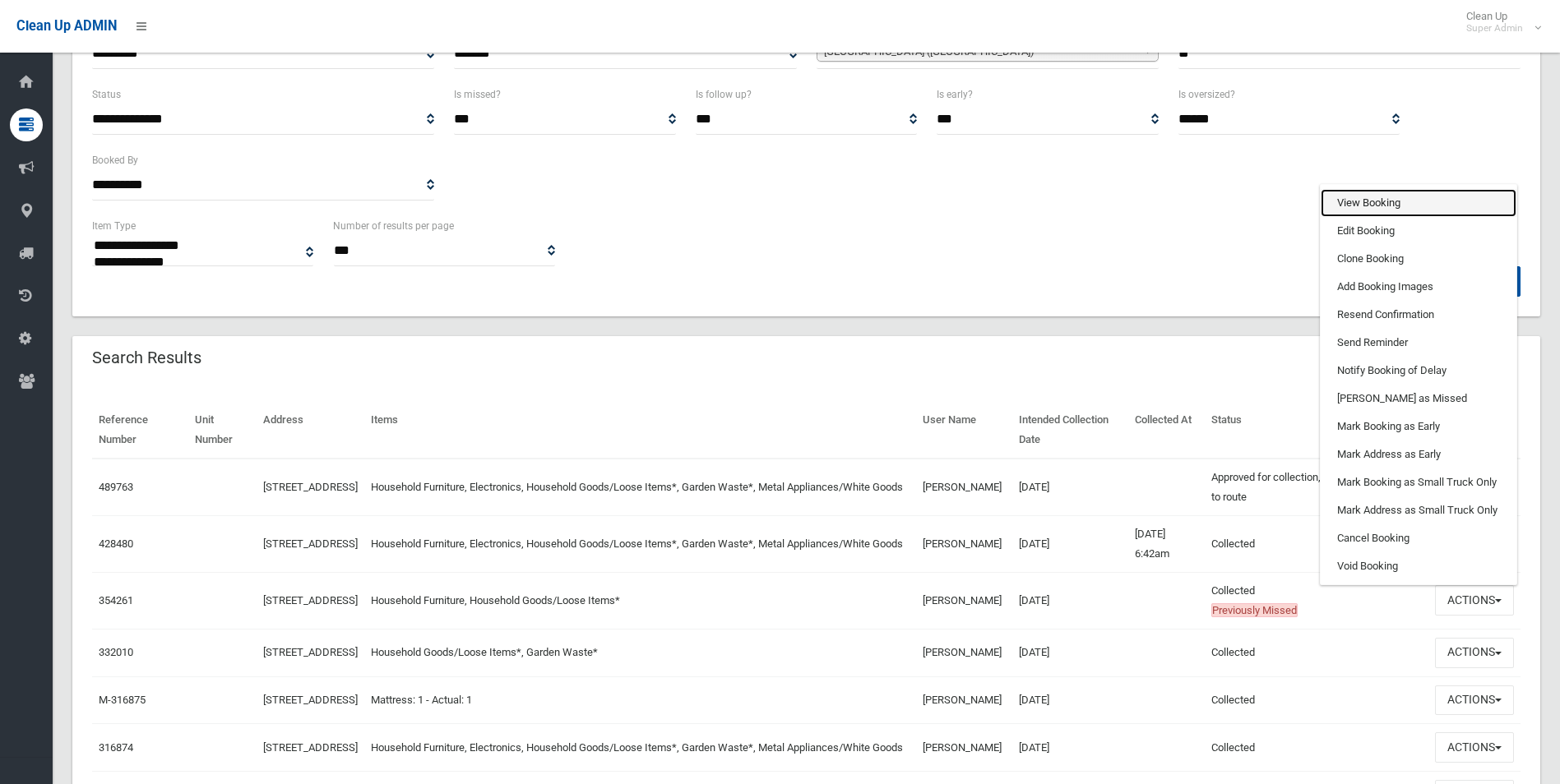
drag, startPoint x: 1387, startPoint y: 198, endPoint x: 1303, endPoint y: 266, distance: 108.1
click at [1386, 198] on link "View Booking" at bounding box center [1418, 202] width 196 height 28
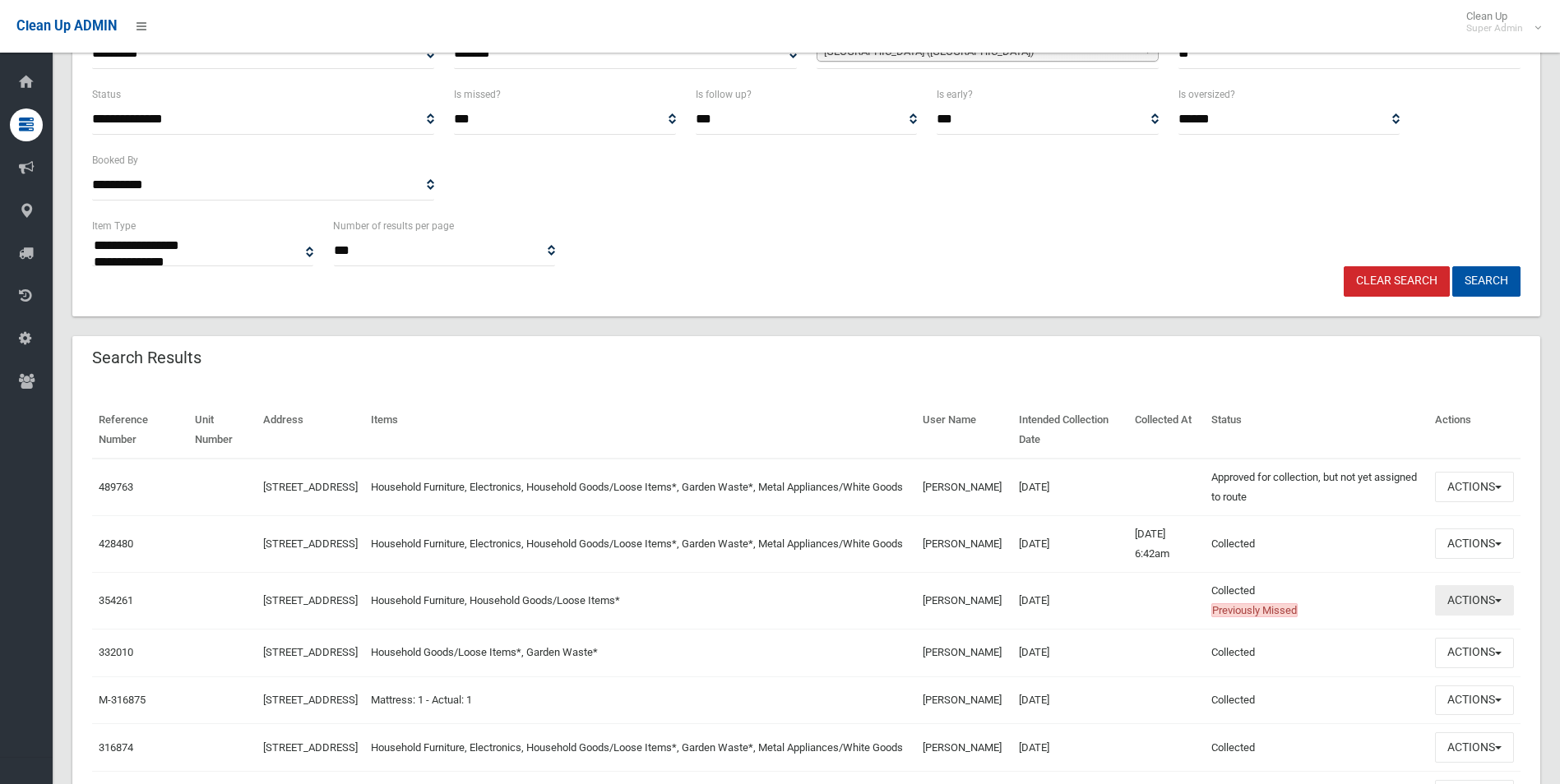
click at [1472, 594] on button "Actions" at bounding box center [1474, 600] width 79 height 30
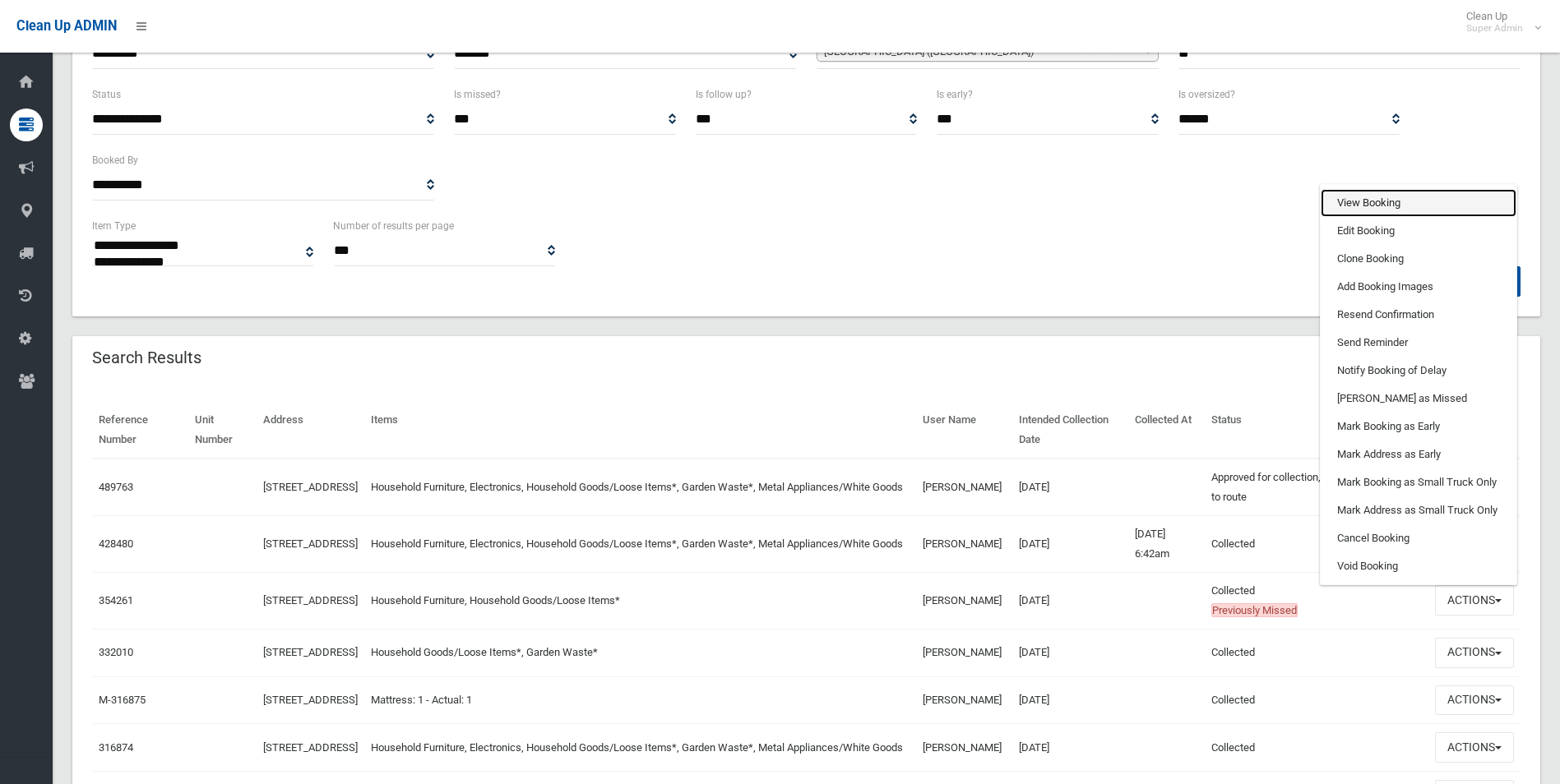
click at [1353, 200] on link "View Booking" at bounding box center [1418, 202] width 196 height 28
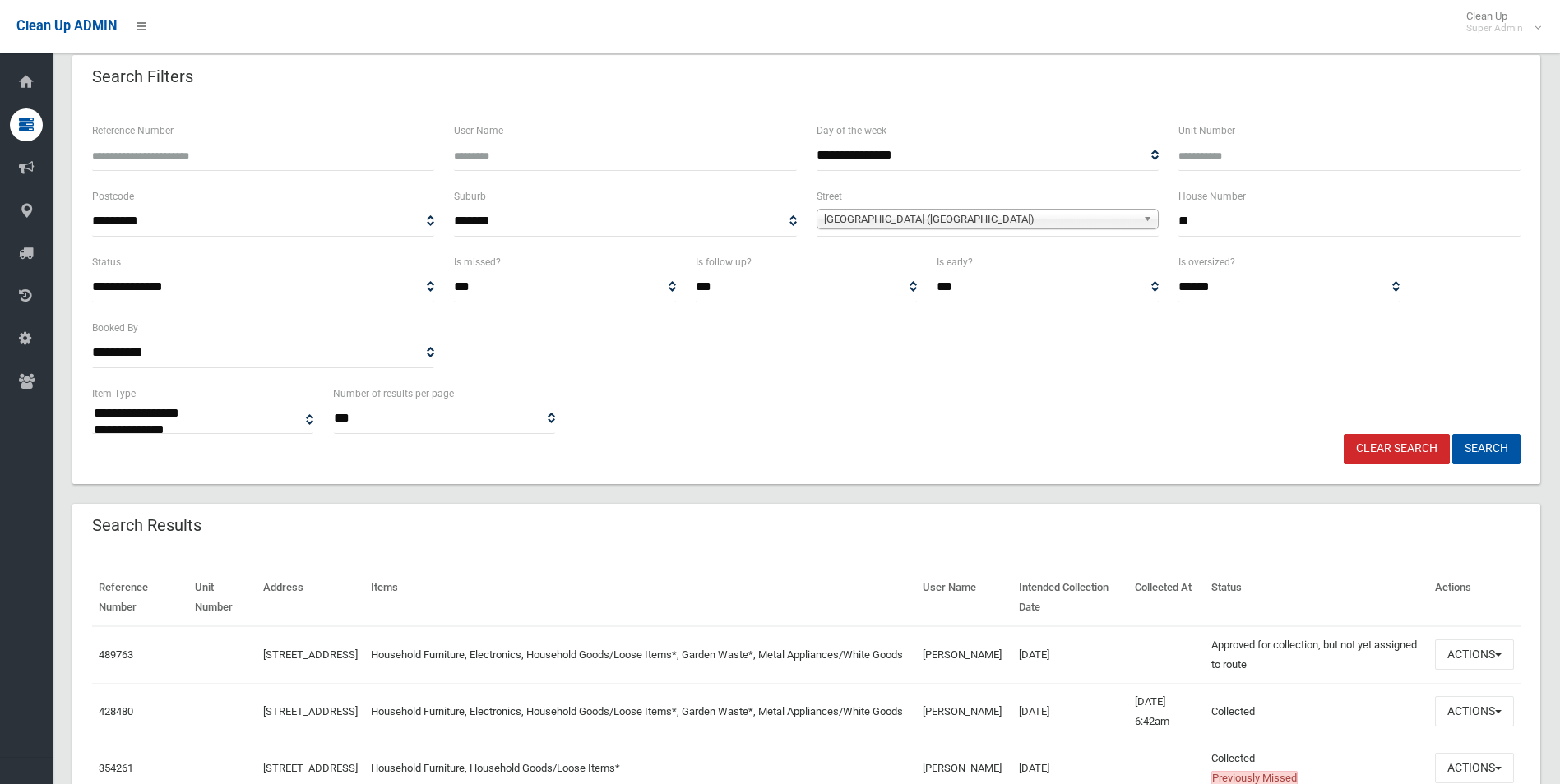
scroll to position [0, 0]
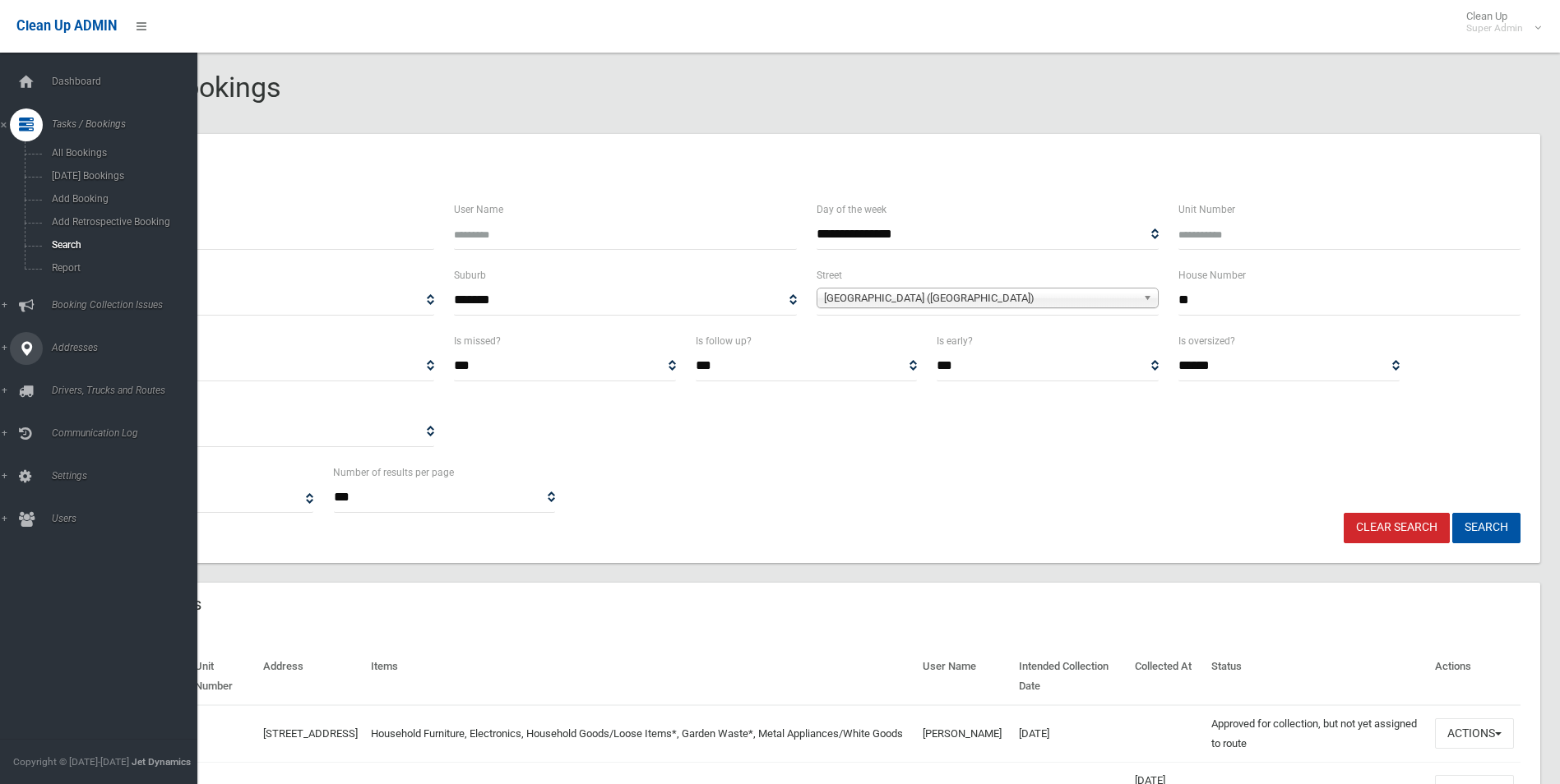
click at [70, 349] on span "Addresses" at bounding box center [128, 347] width 163 height 12
click at [86, 241] on span "All Addresses" at bounding box center [121, 238] width 149 height 12
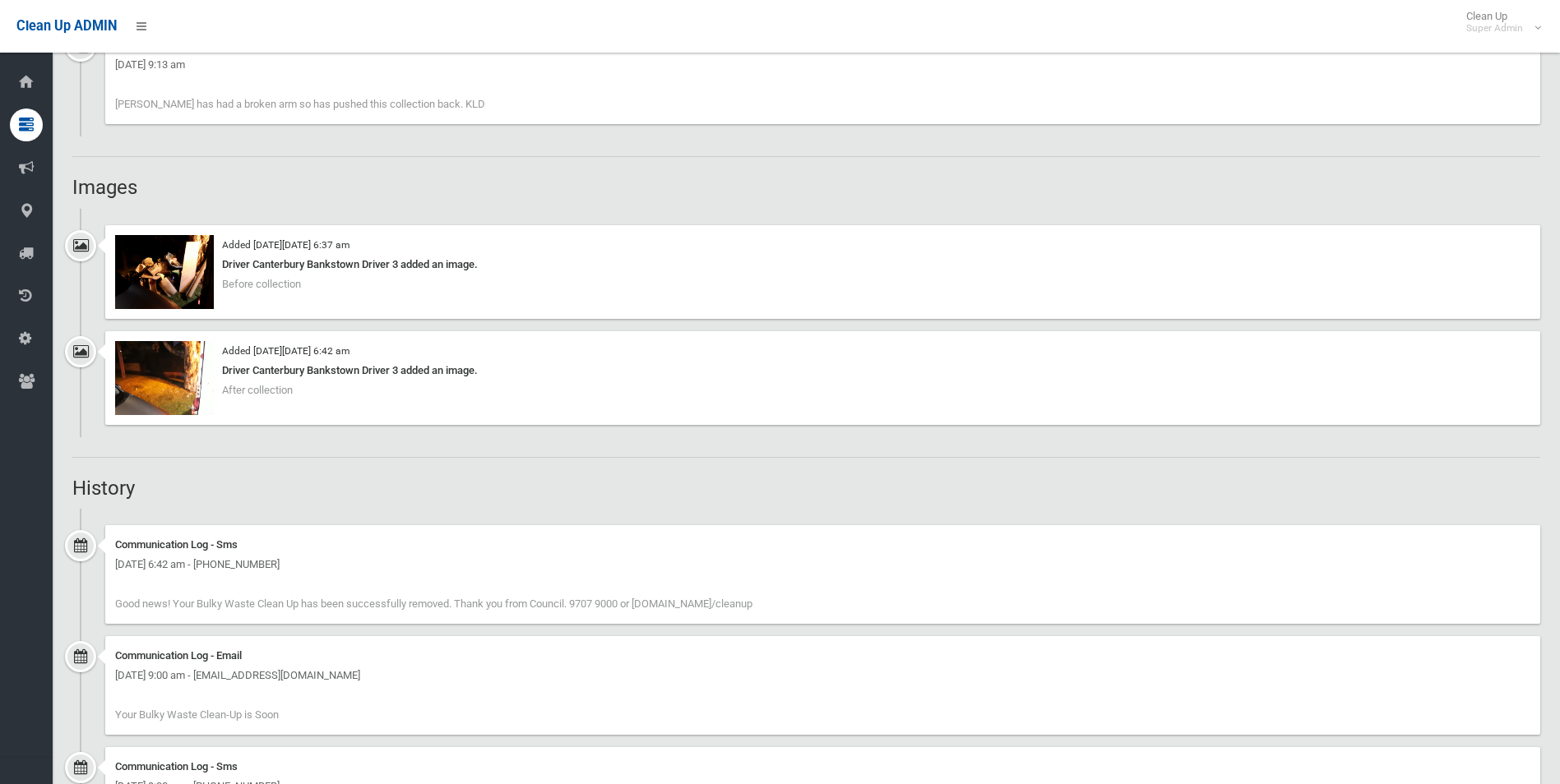
scroll to position [1330, 0]
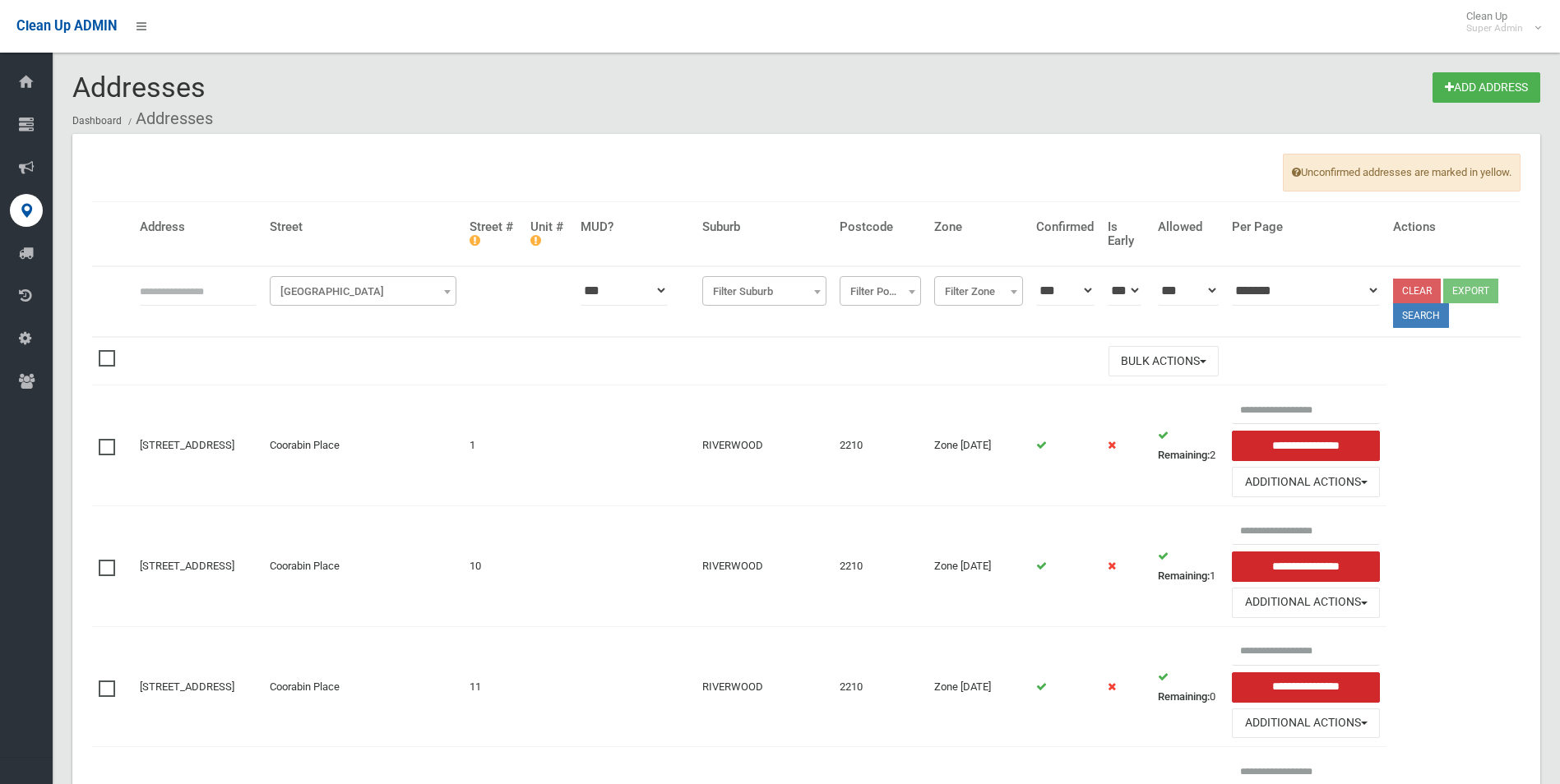
click at [226, 285] on input "text" at bounding box center [198, 290] width 117 height 30
type input "**********"
click button at bounding box center [0, 0] width 0 height 0
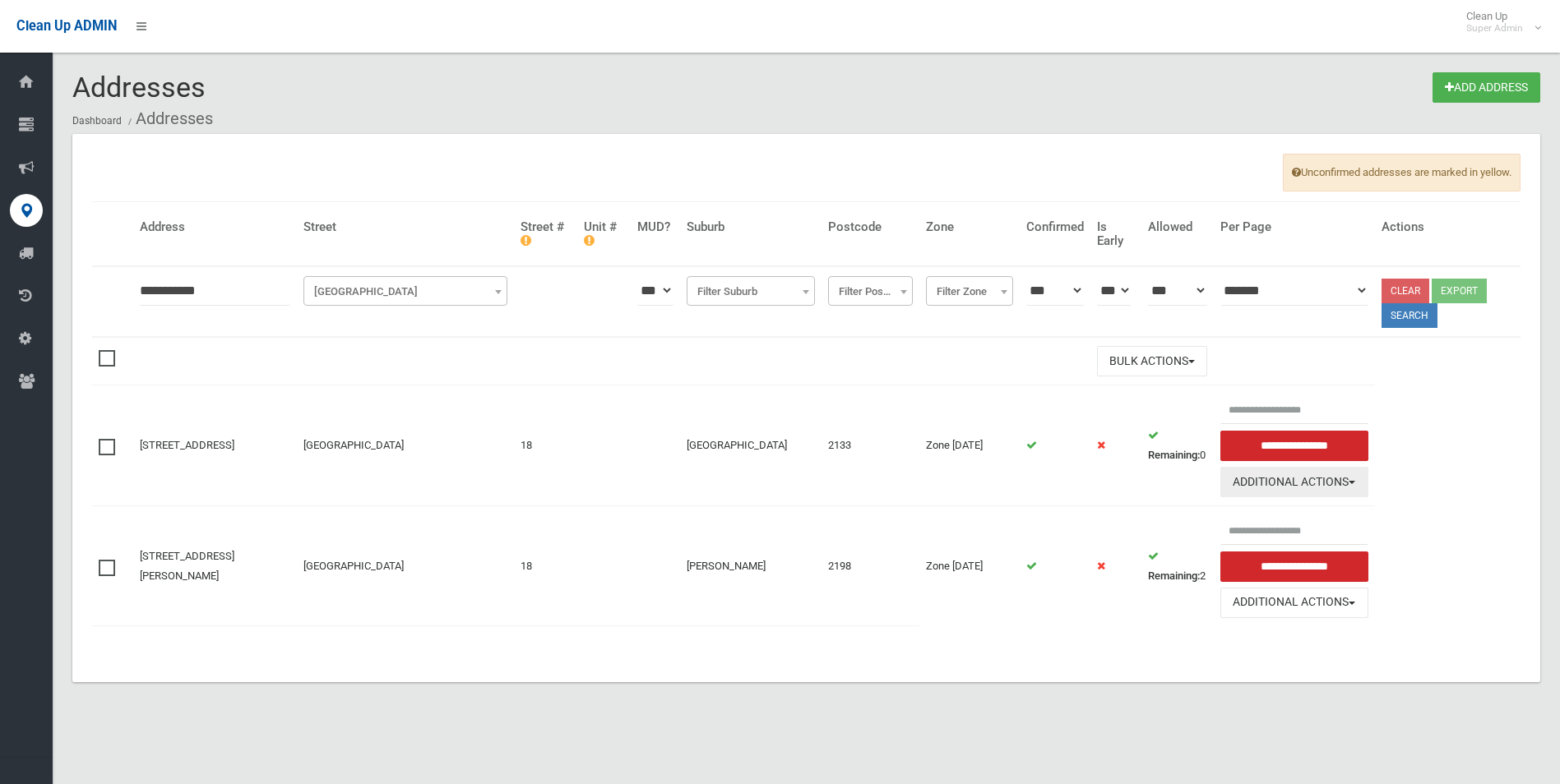
click at [1327, 479] on button "Additional Actions" at bounding box center [1294, 482] width 148 height 30
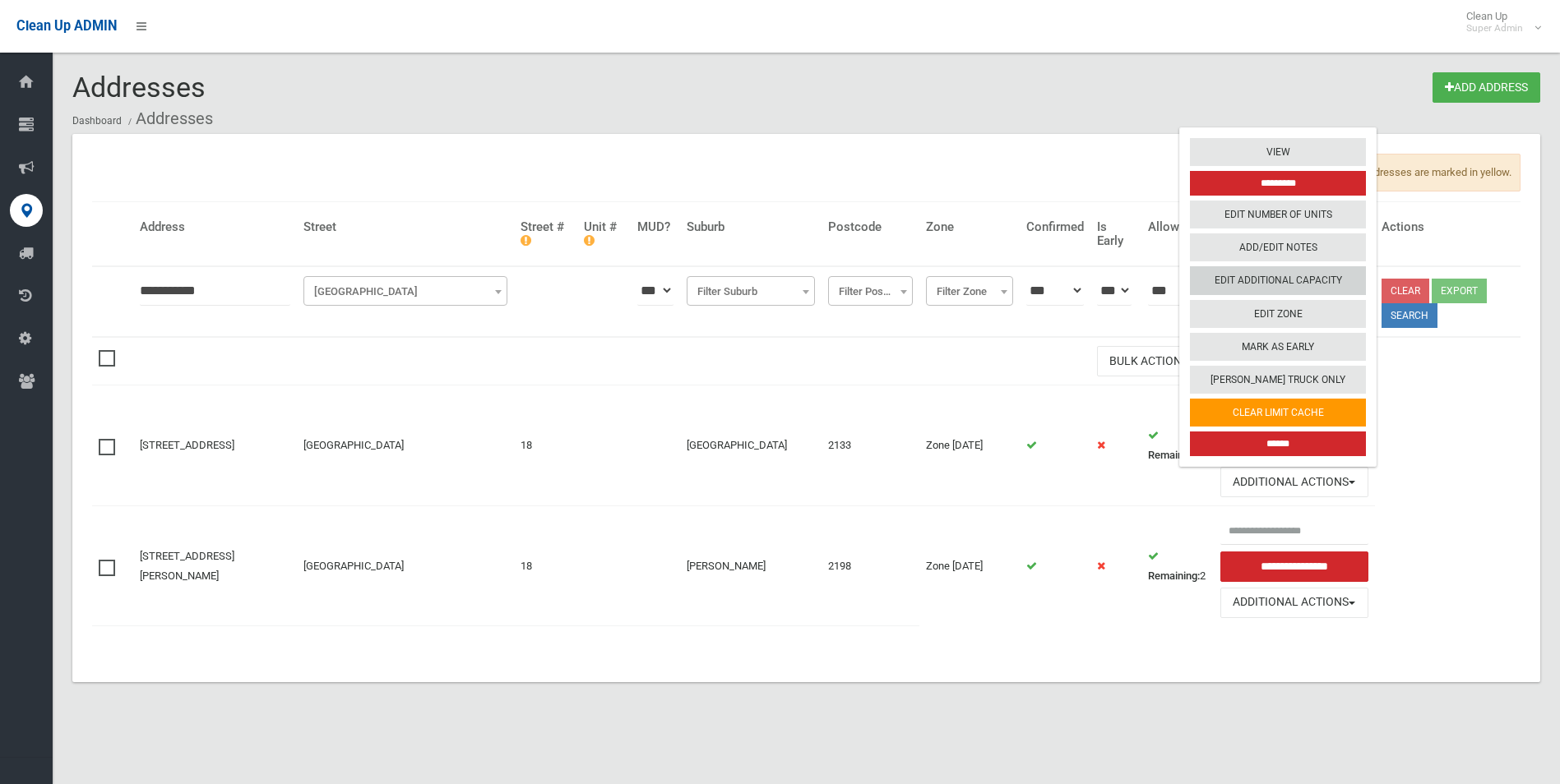
click at [1263, 278] on link "Edit Additional Capacity" at bounding box center [1277, 281] width 176 height 28
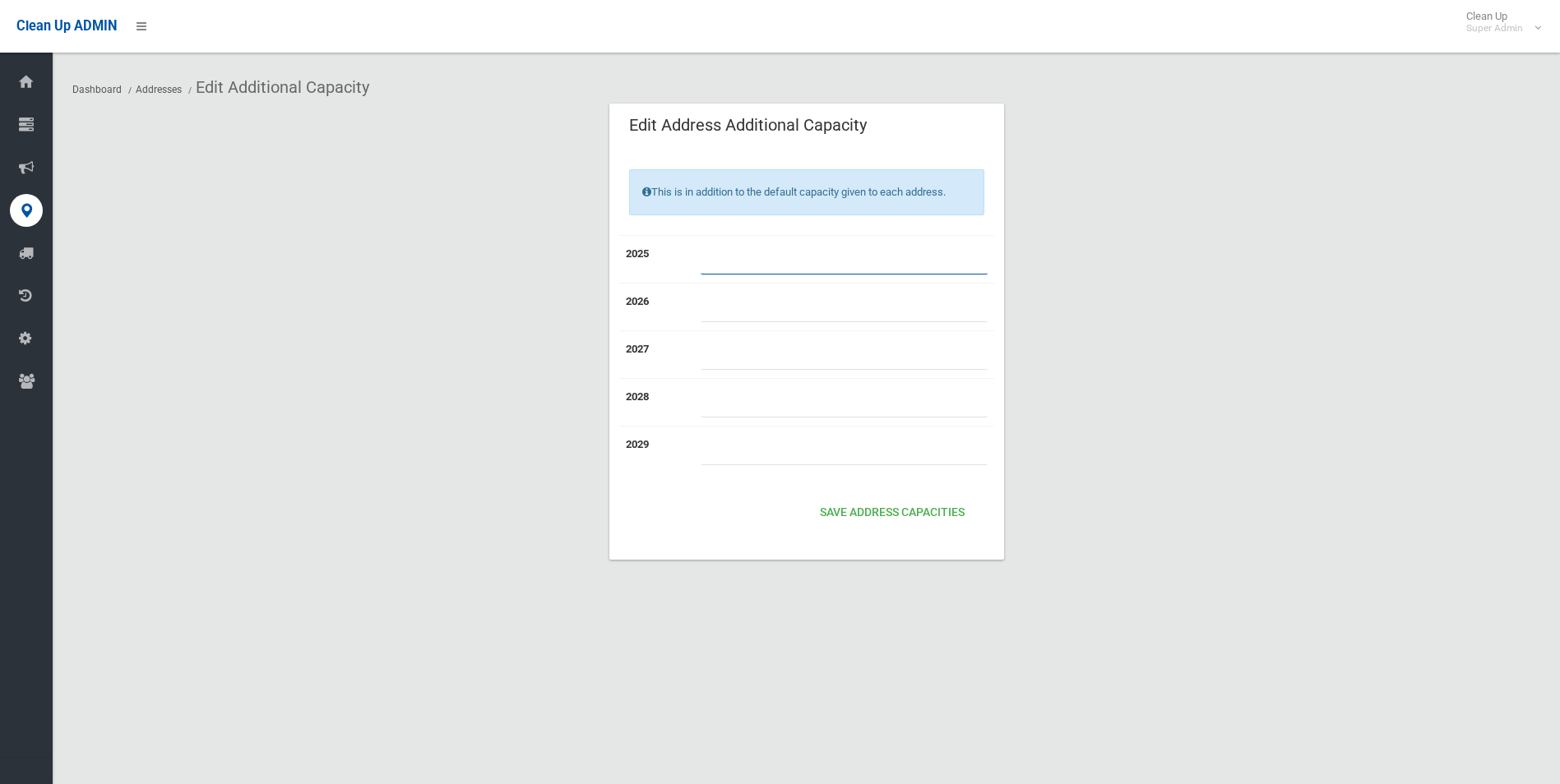
click at [728, 252] on input "number" at bounding box center [844, 259] width 287 height 30
type input "*"
click at [872, 512] on button "Save Address capacities" at bounding box center [891, 513] width 158 height 30
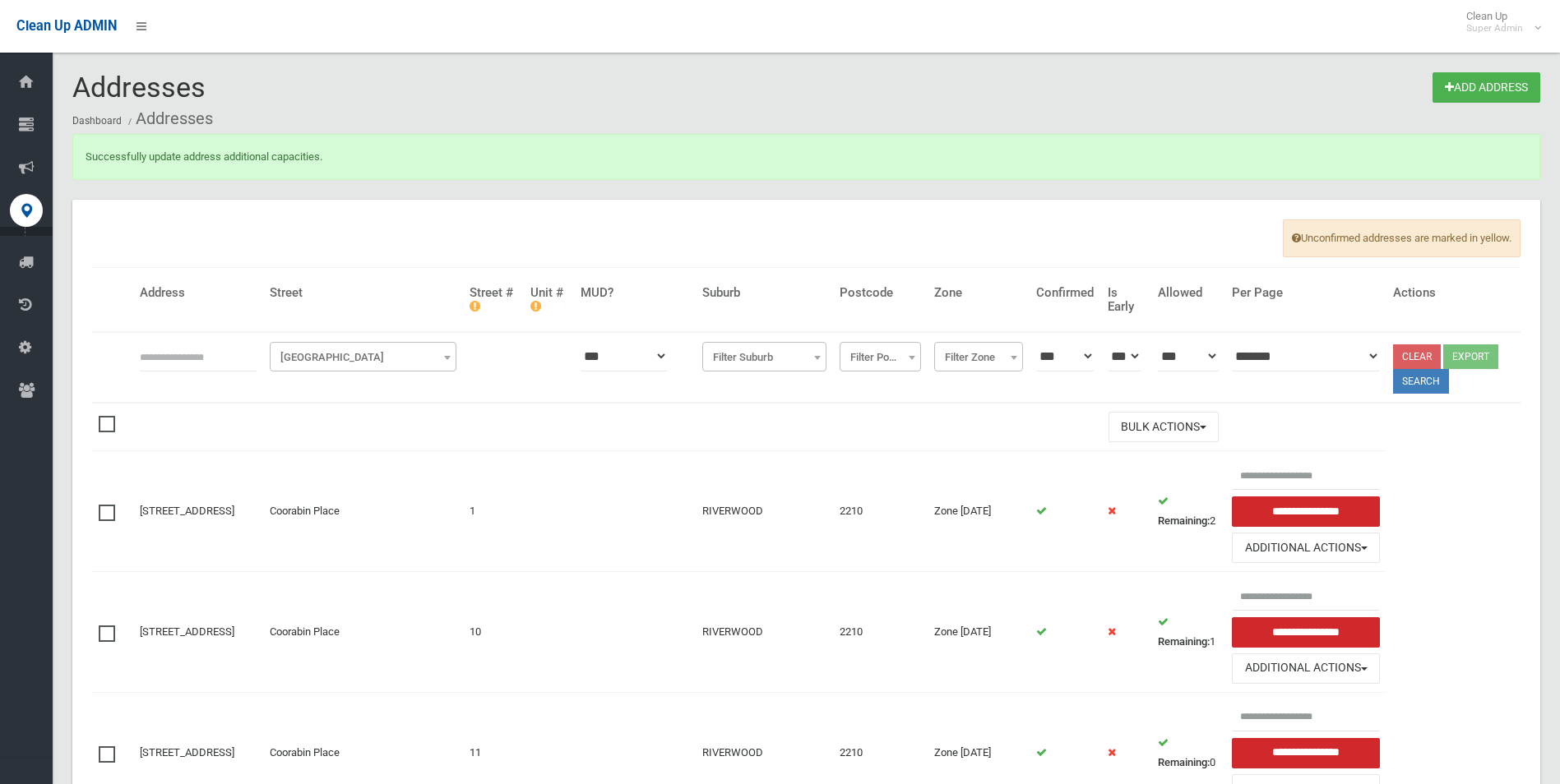
click at [215, 352] on input "text" at bounding box center [198, 356] width 117 height 30
click button at bounding box center [0, 0] width 0 height 0
type input "*********"
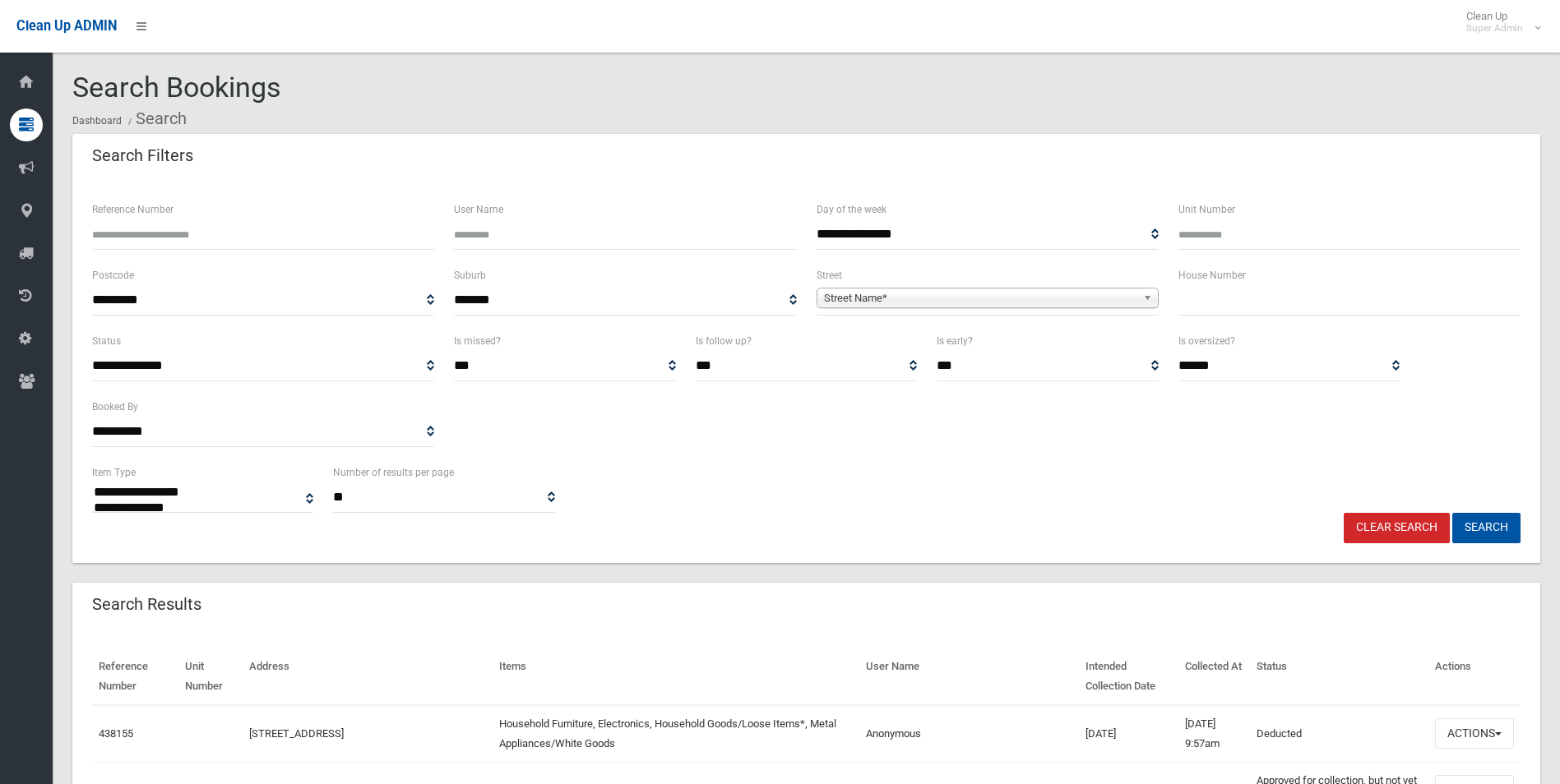
select select
type input "******"
click at [1452, 513] on button "Search" at bounding box center [1486, 528] width 69 height 30
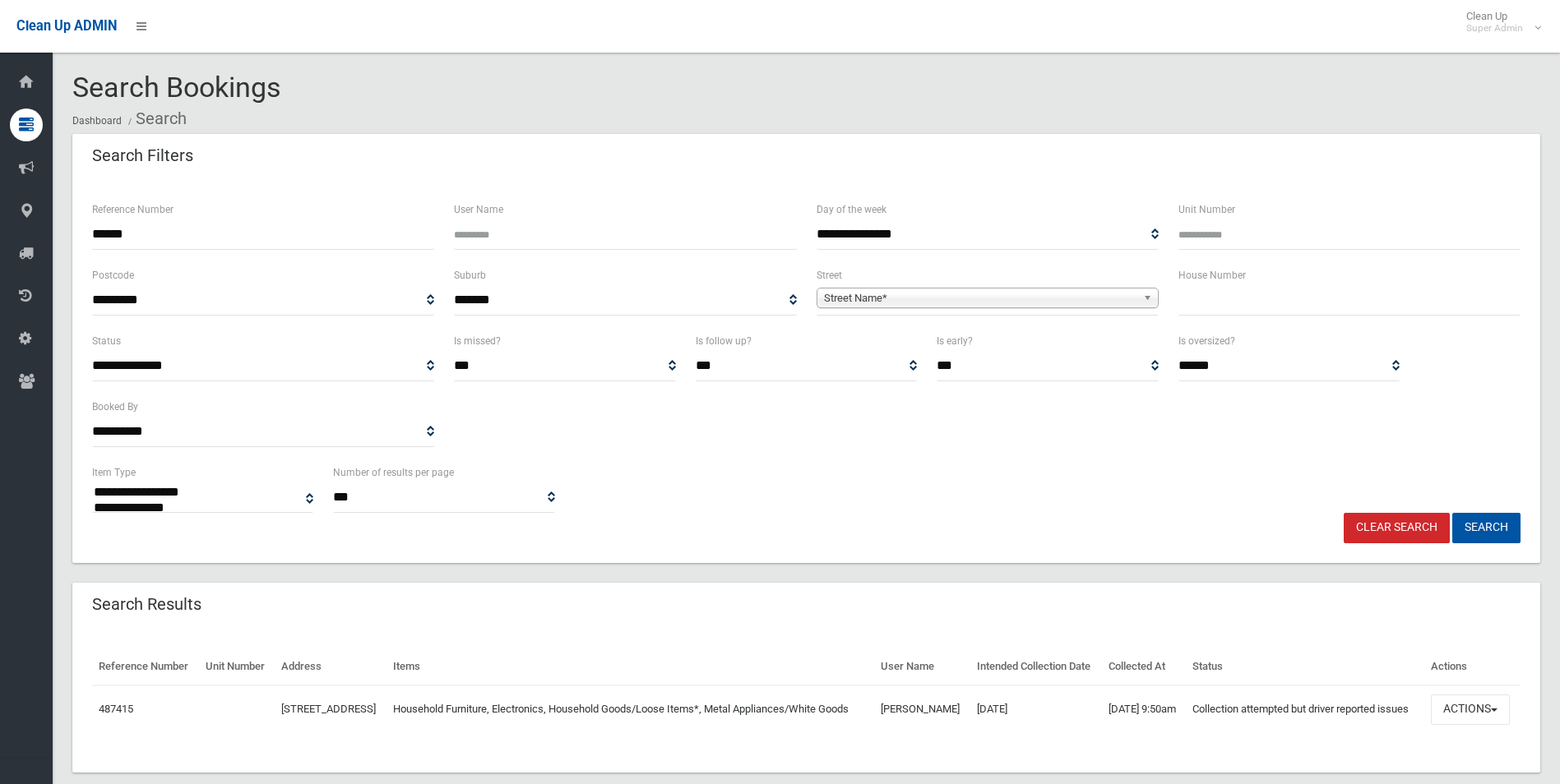
select select
click at [1458, 725] on button "Actions" at bounding box center [1470, 709] width 79 height 30
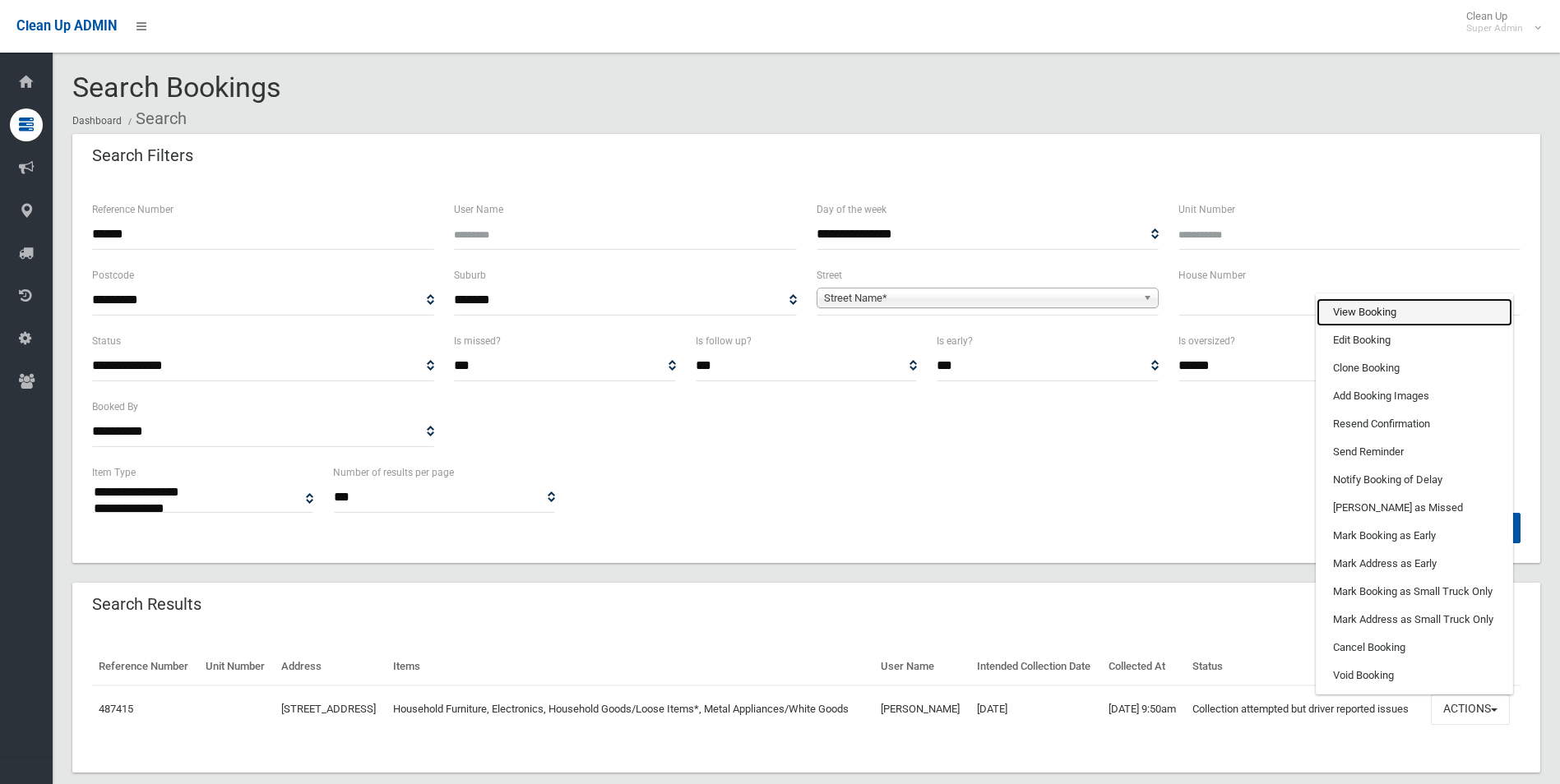
click at [1367, 326] on link "View Booking" at bounding box center [1415, 312] width 196 height 28
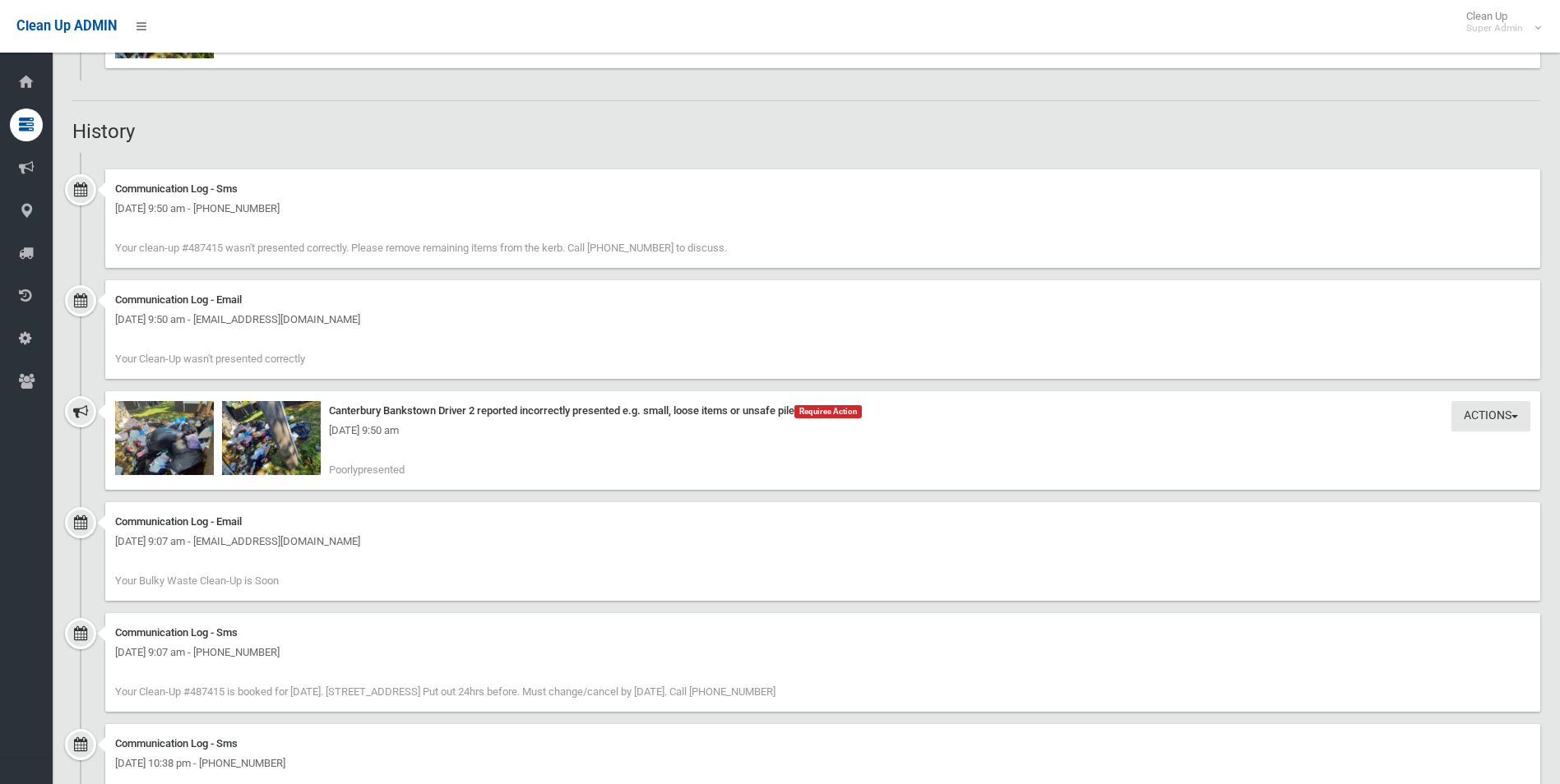
scroll to position [1366, 0]
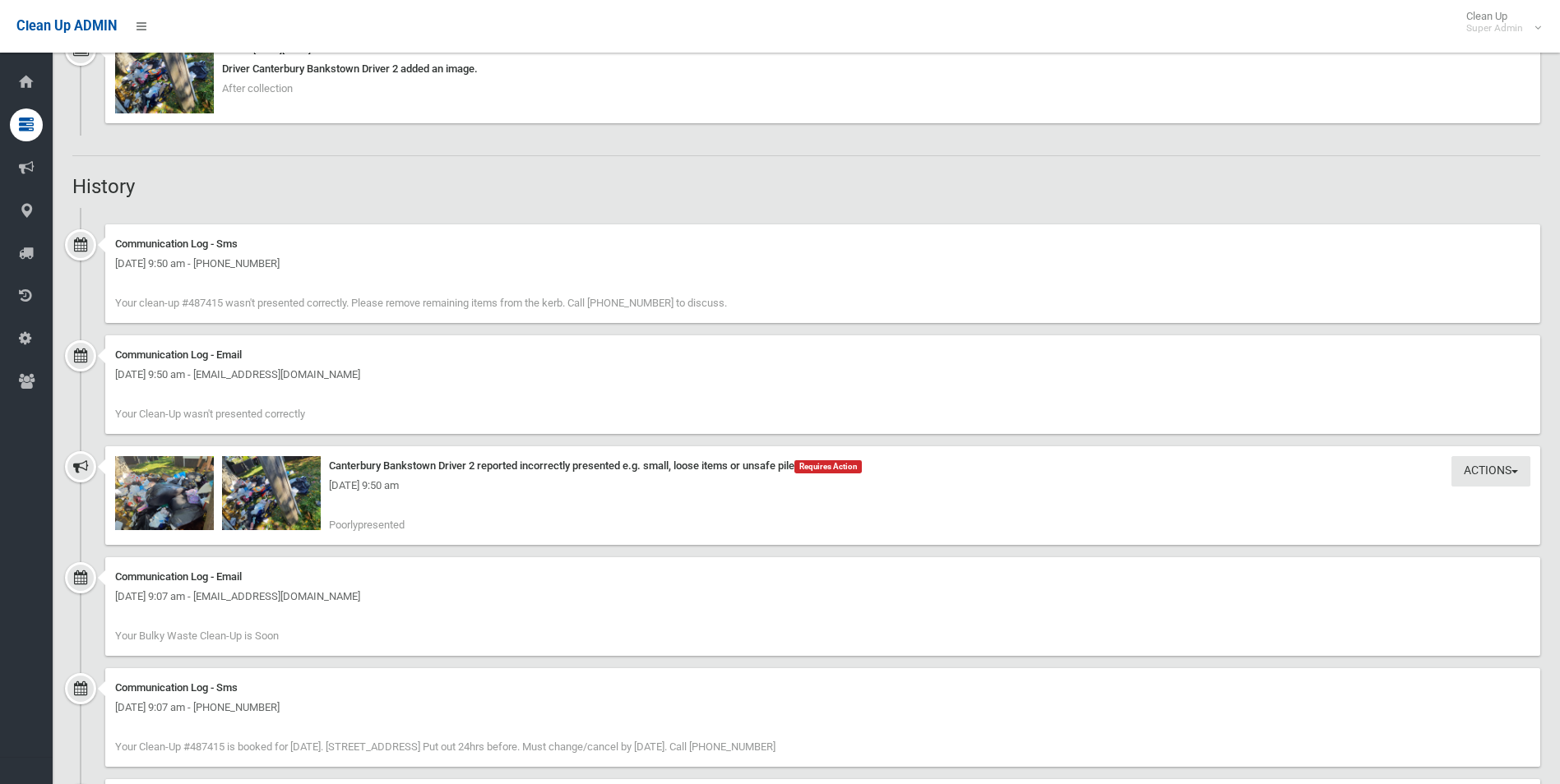
click at [173, 493] on div "Thursday 2nd October 2025 - 9:50 am" at bounding box center [823, 486] width 1416 height 20
click at [184, 513] on img at bounding box center [164, 493] width 99 height 74
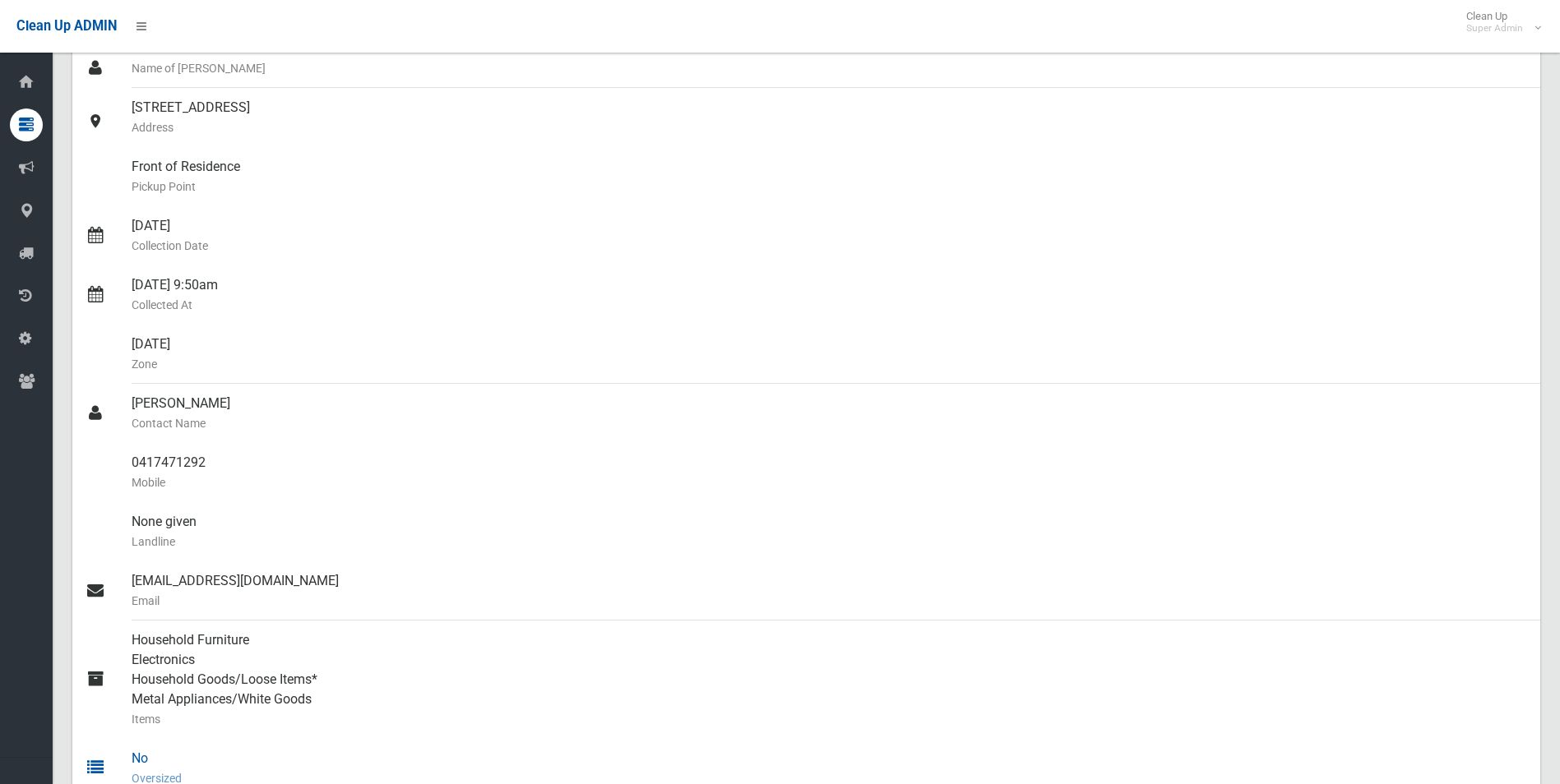
scroll to position [0, 0]
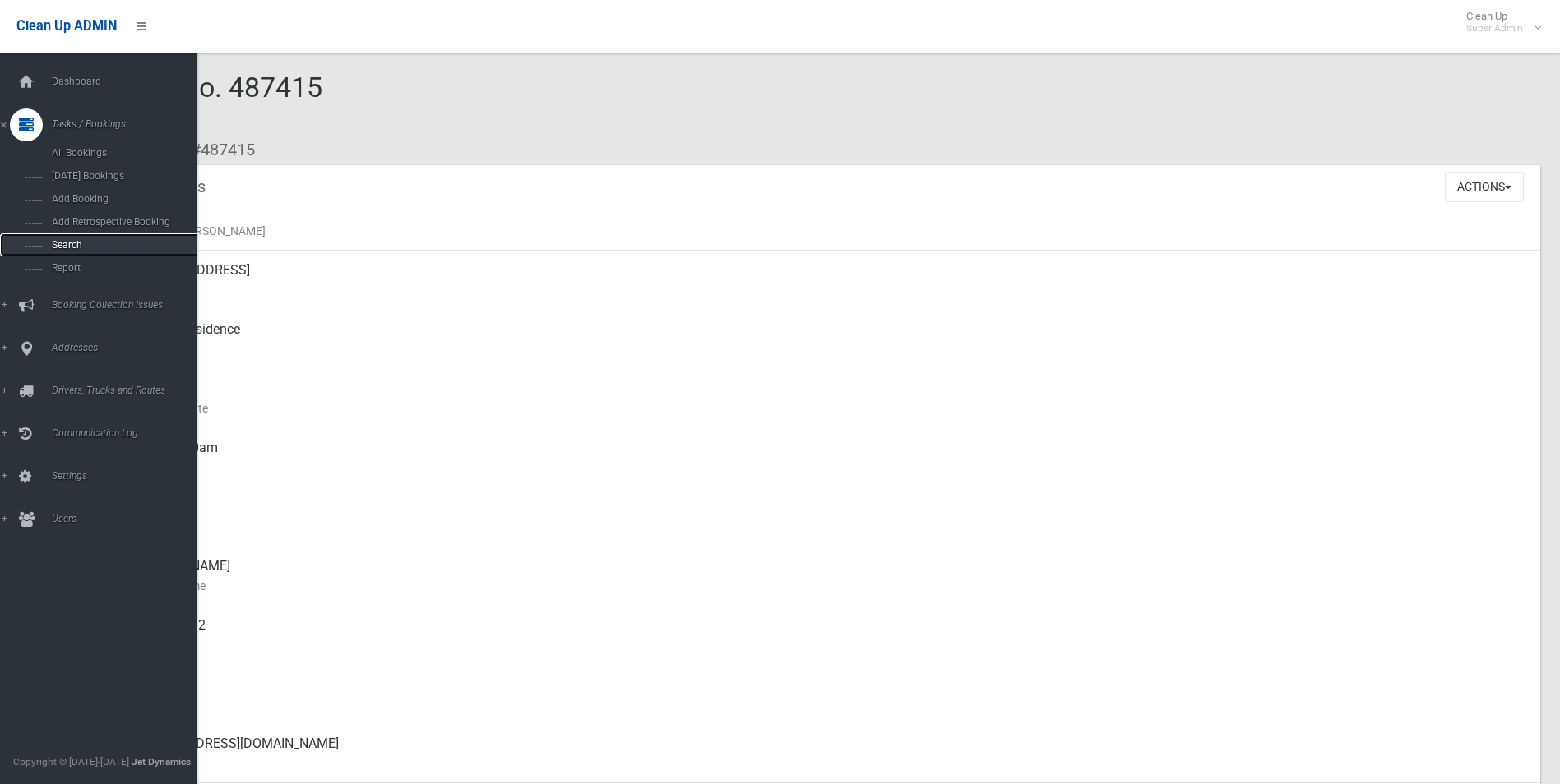
click at [63, 239] on span "Search" at bounding box center [121, 244] width 149 height 12
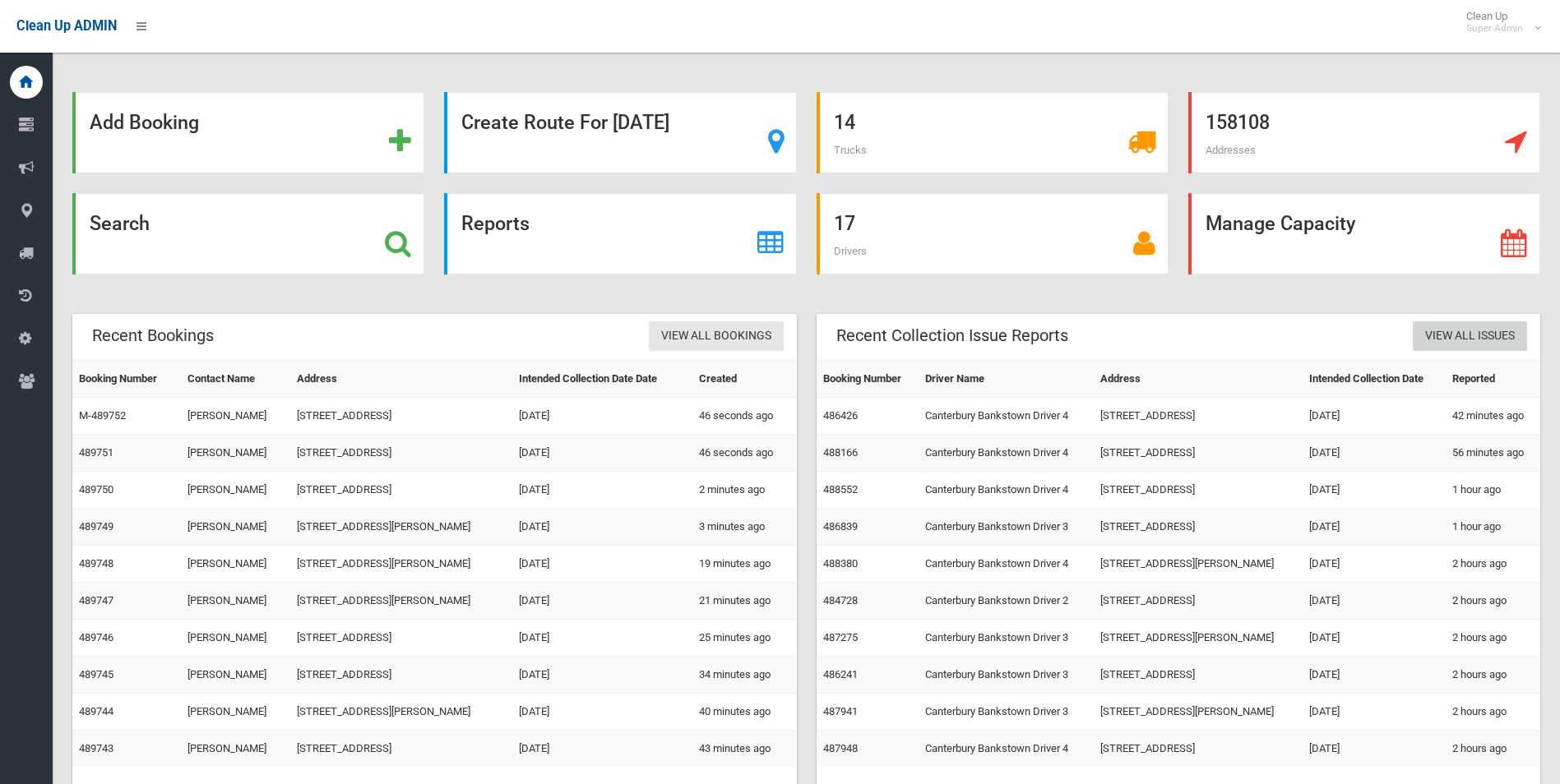
drag, startPoint x: 1474, startPoint y: 333, endPoint x: 1417, endPoint y: 337, distance: 57.1
click at [1472, 332] on link "View All Issues" at bounding box center [1470, 337] width 114 height 30
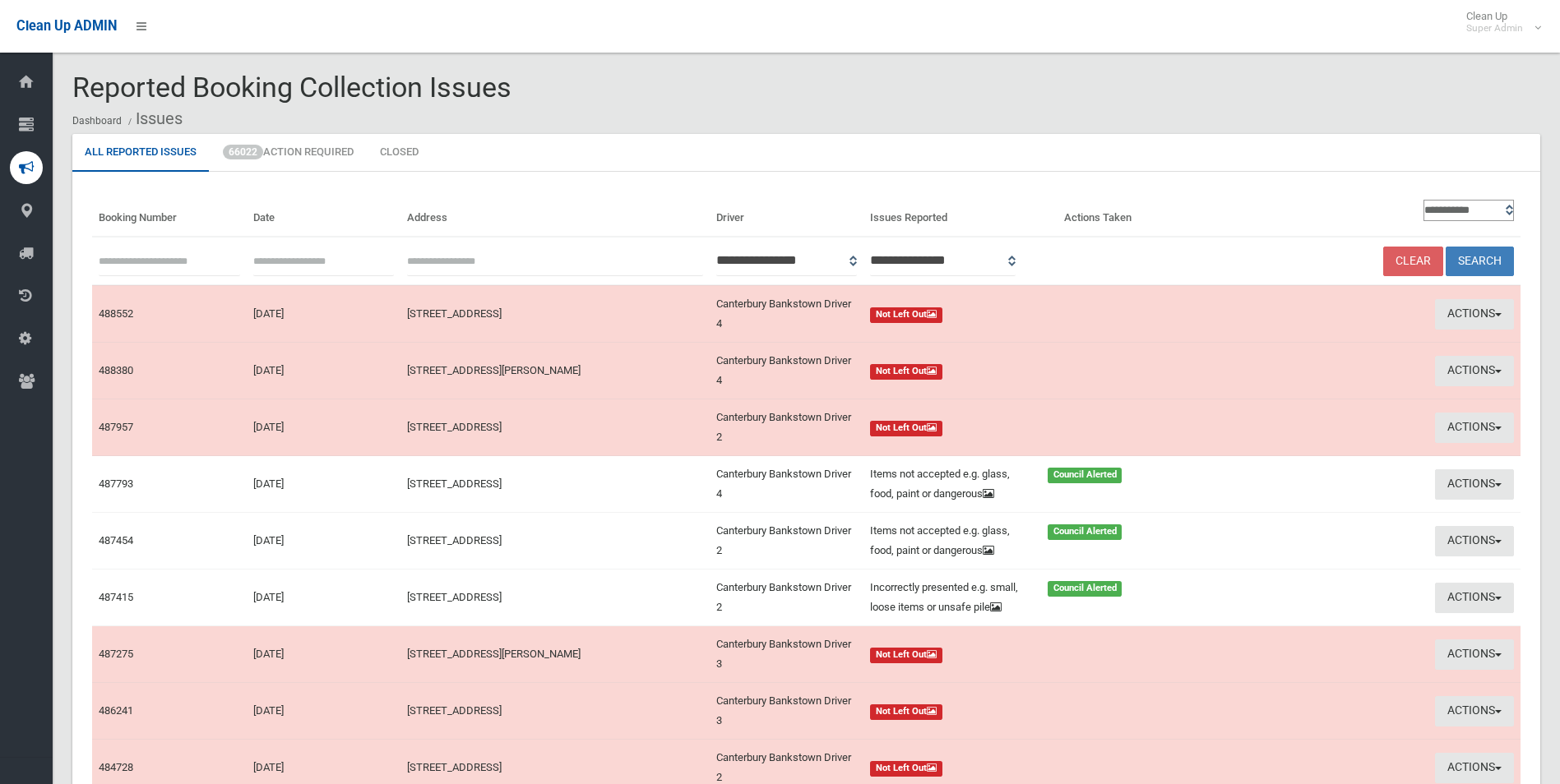
click at [129, 254] on input "text" at bounding box center [169, 261] width 142 height 30
paste input "******"
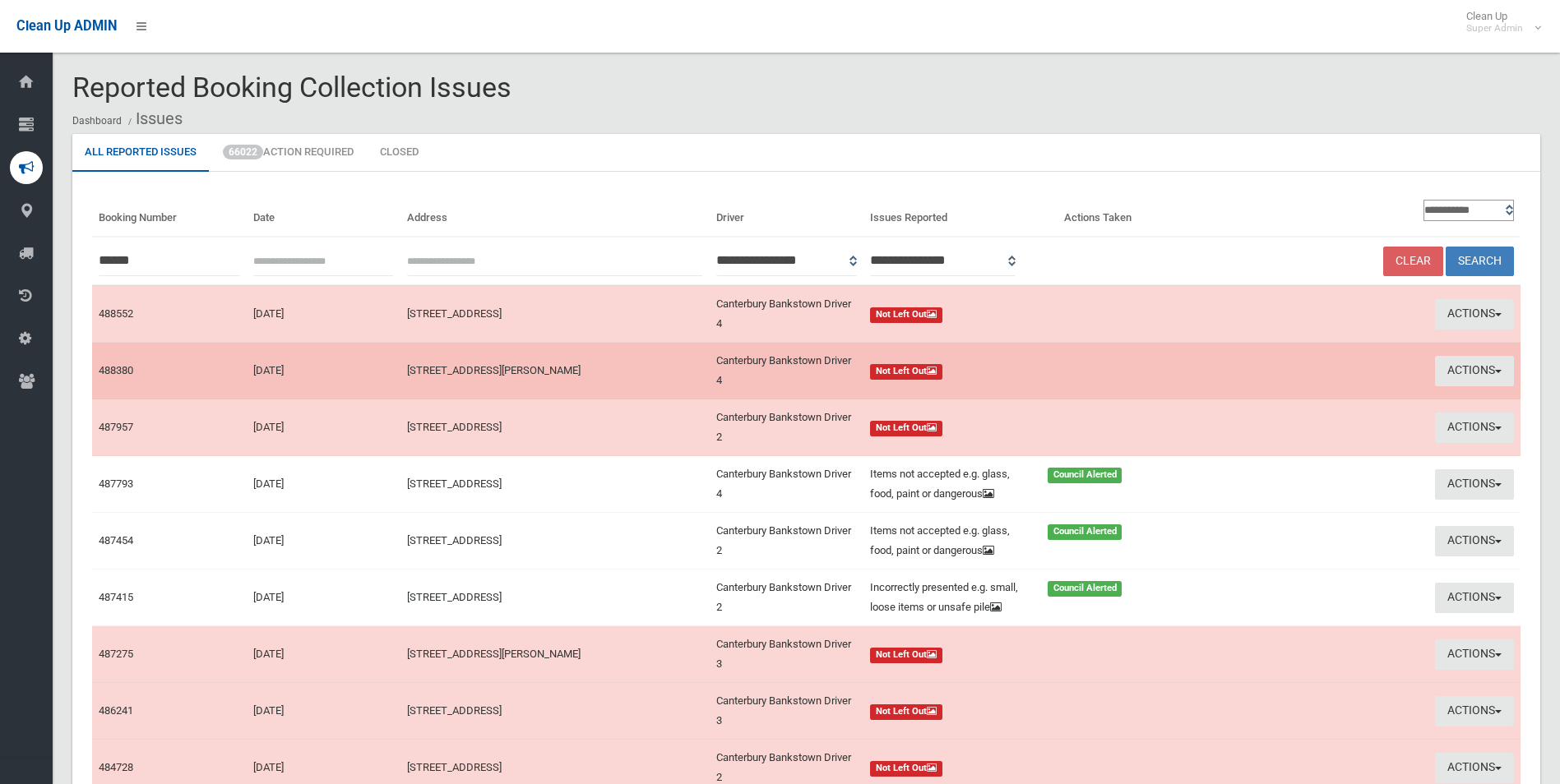
type input "******"
click at [1446, 247] on button "Search" at bounding box center [1480, 262] width 69 height 30
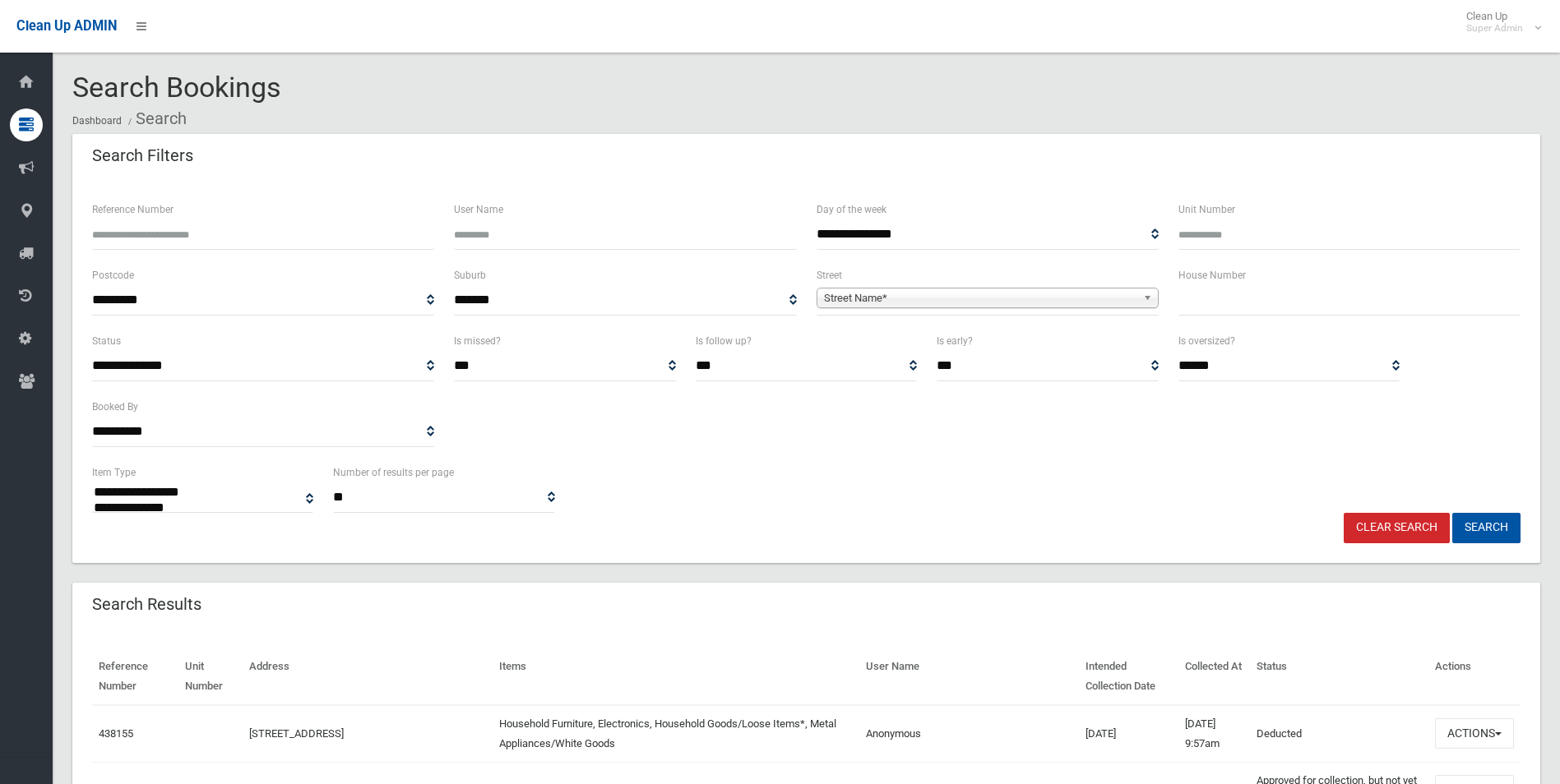
select select
click at [299, 243] on input "Reference Number" at bounding box center [263, 234] width 342 height 30
type input "******"
click at [1452, 513] on button "Search" at bounding box center [1486, 528] width 69 height 30
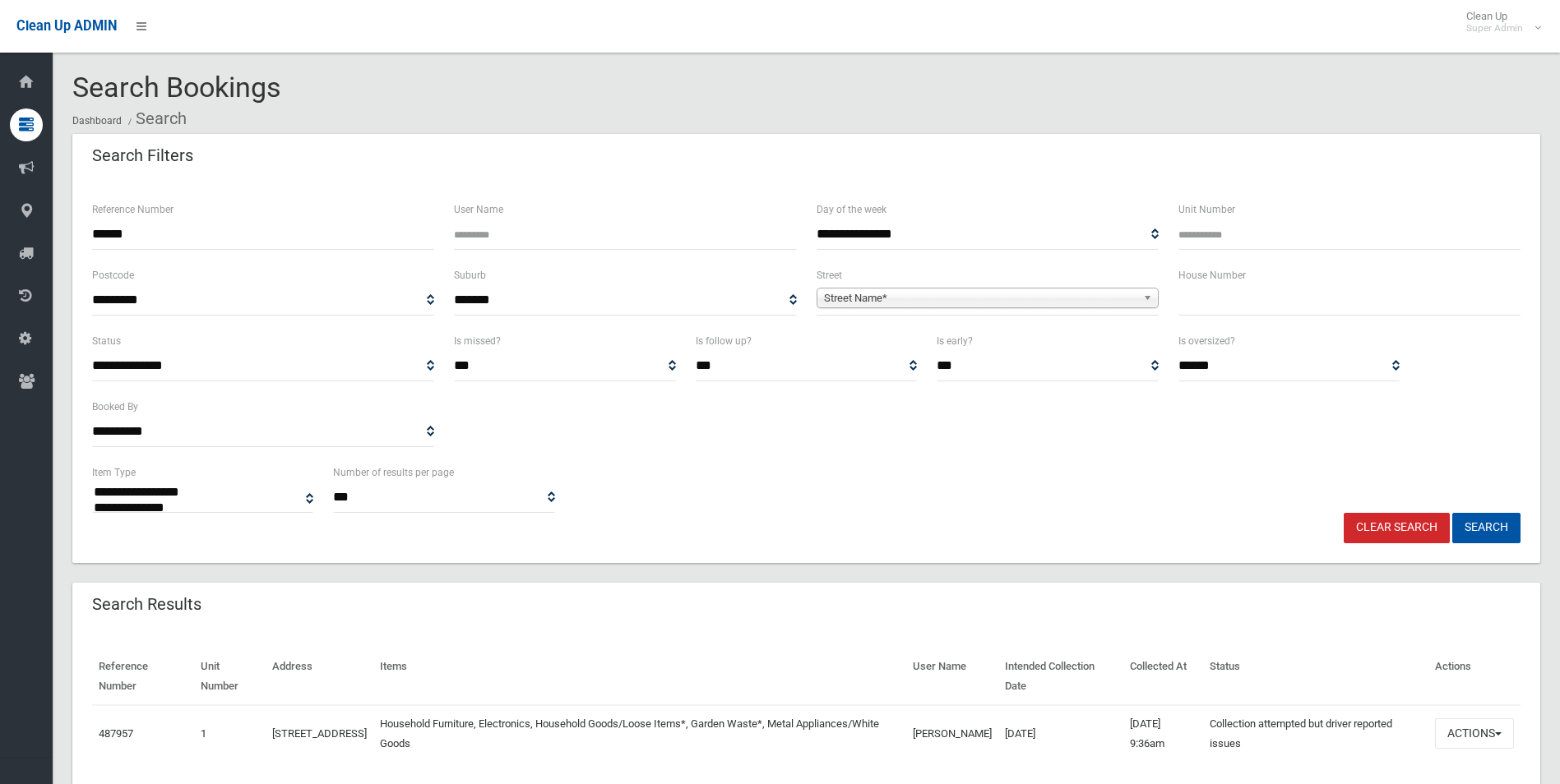
select select
click at [1472, 730] on button "Actions" at bounding box center [1474, 733] width 79 height 30
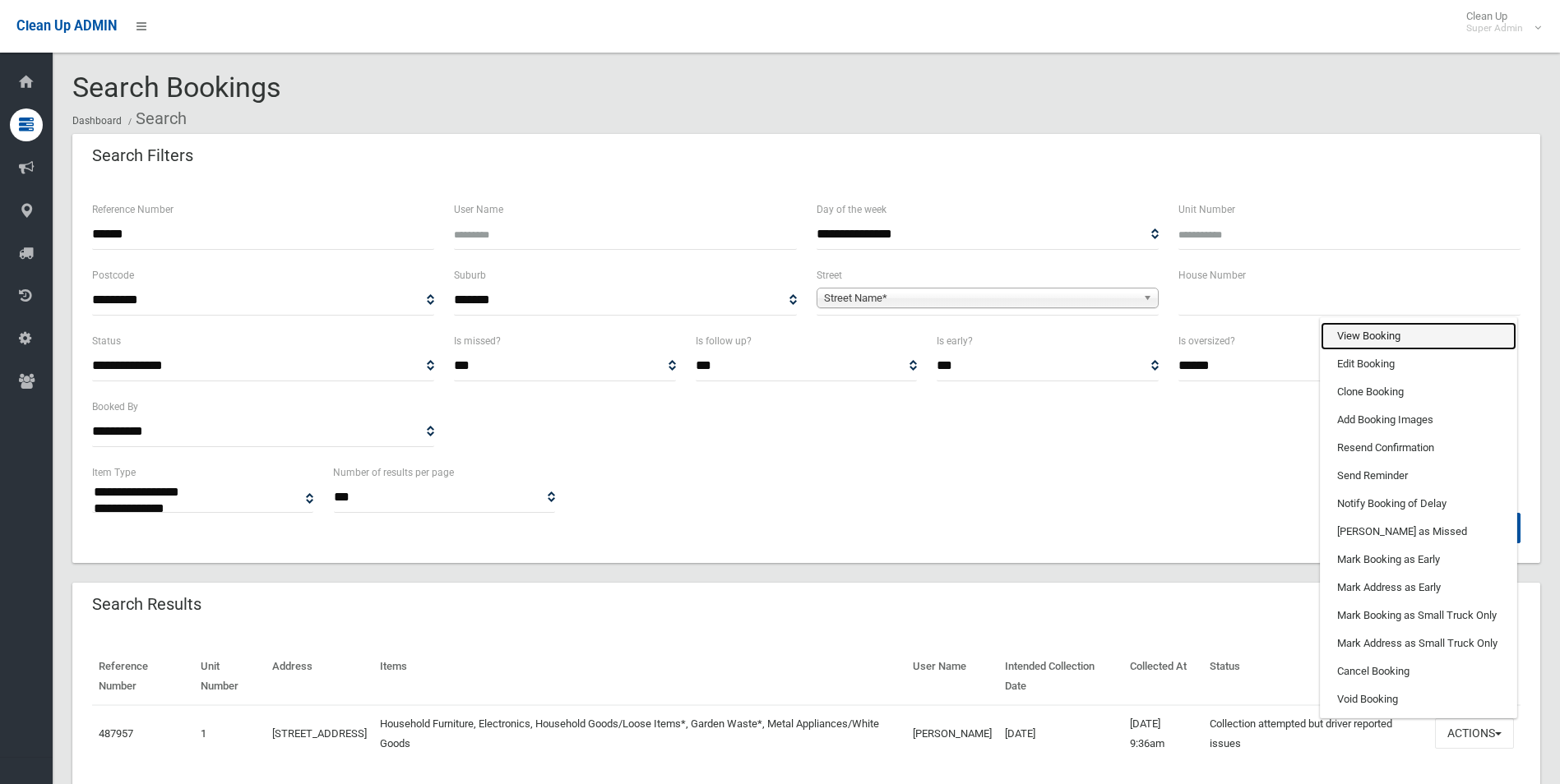
click at [1367, 334] on link "View Booking" at bounding box center [1418, 336] width 196 height 28
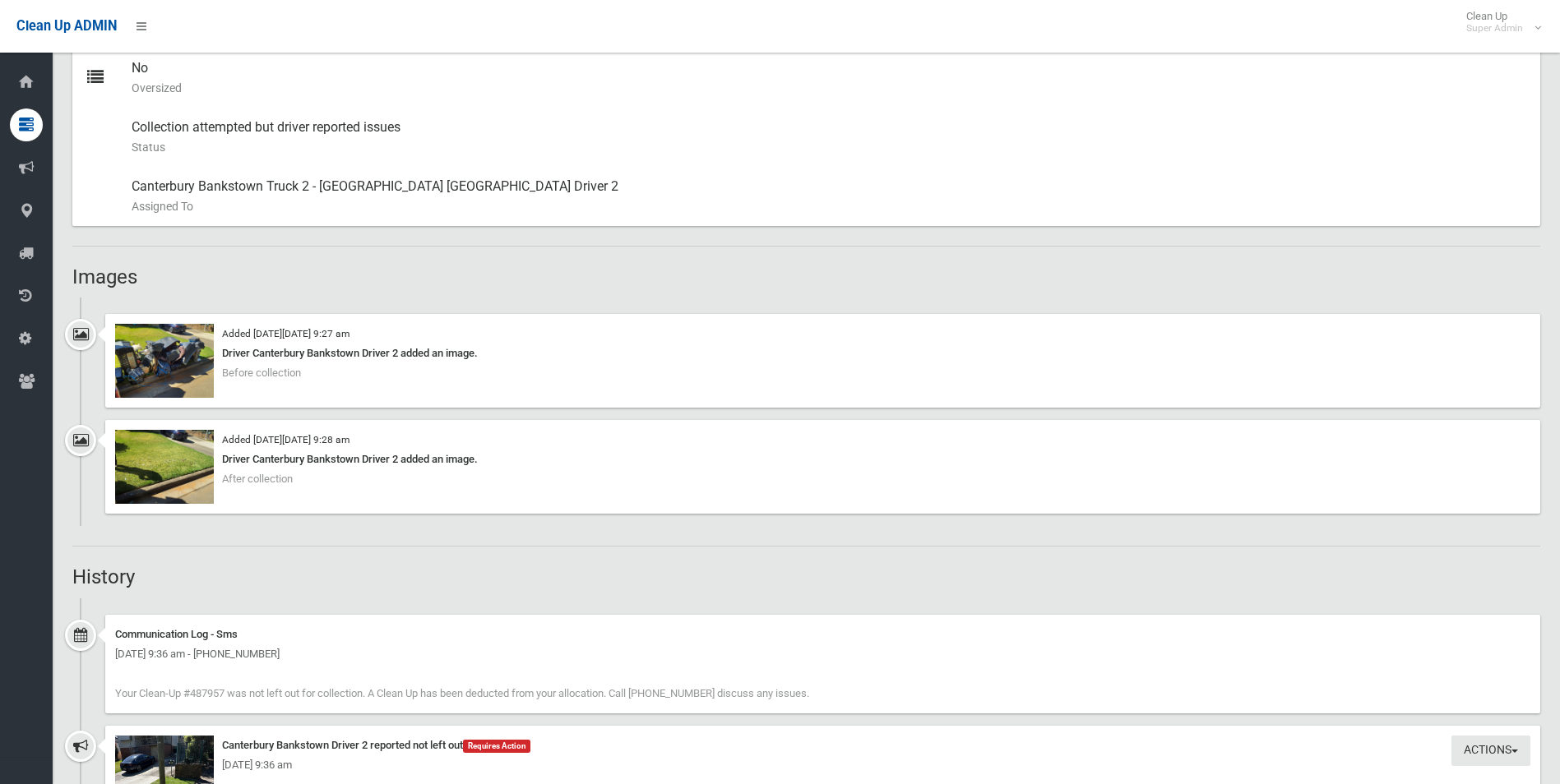
scroll to position [867, 0]
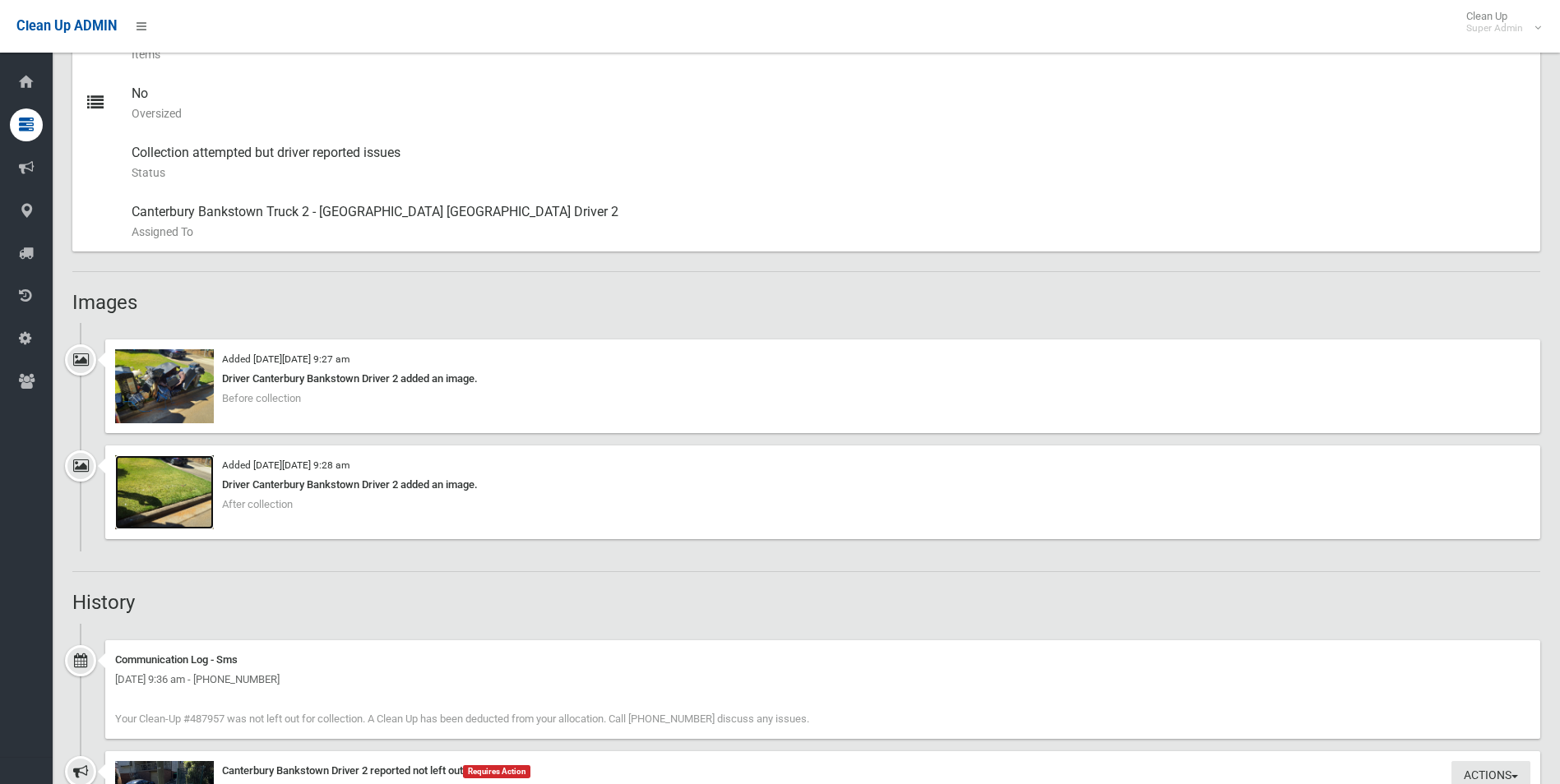
click at [177, 487] on img at bounding box center [164, 492] width 99 height 74
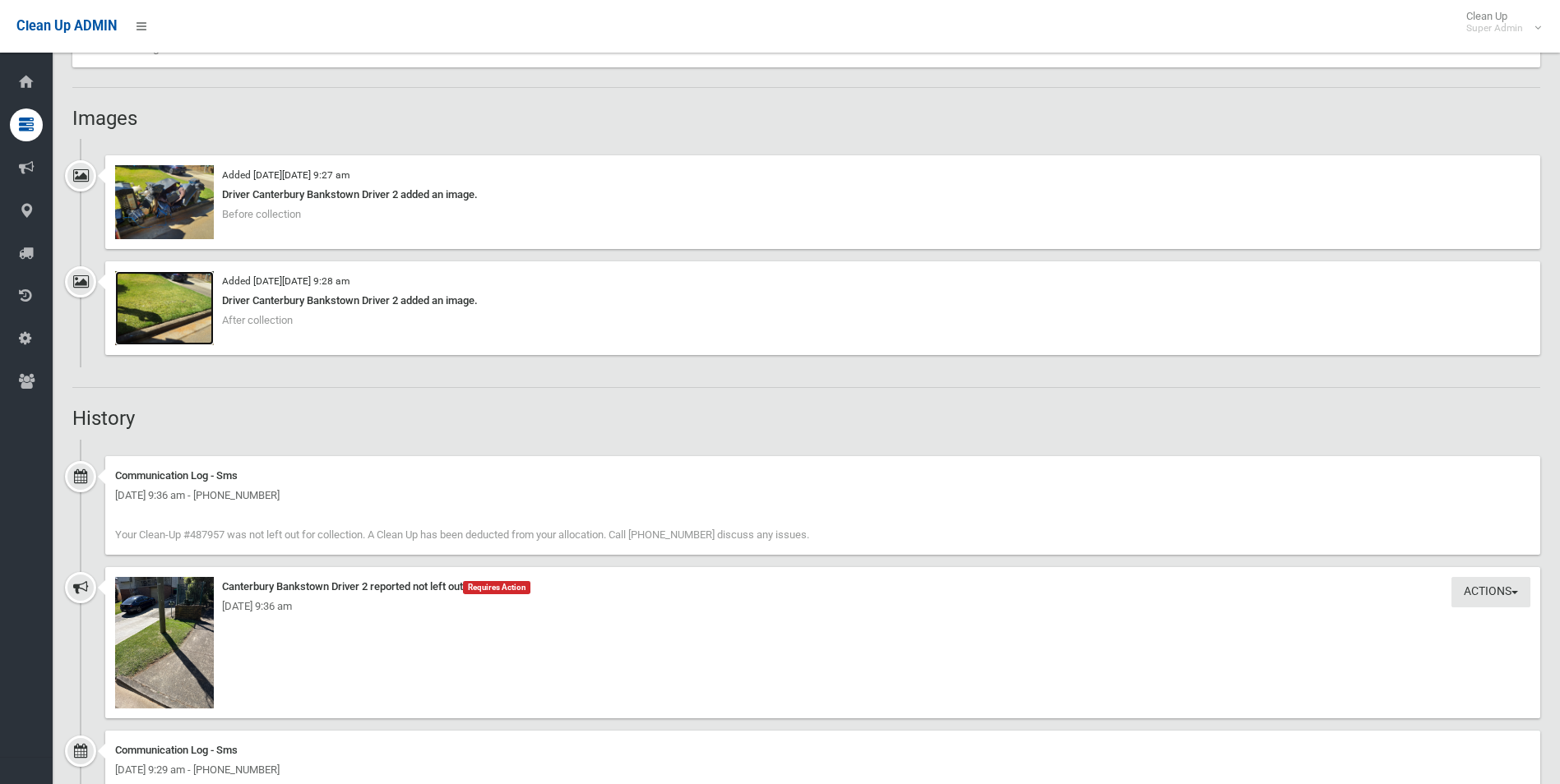
scroll to position [1068, 0]
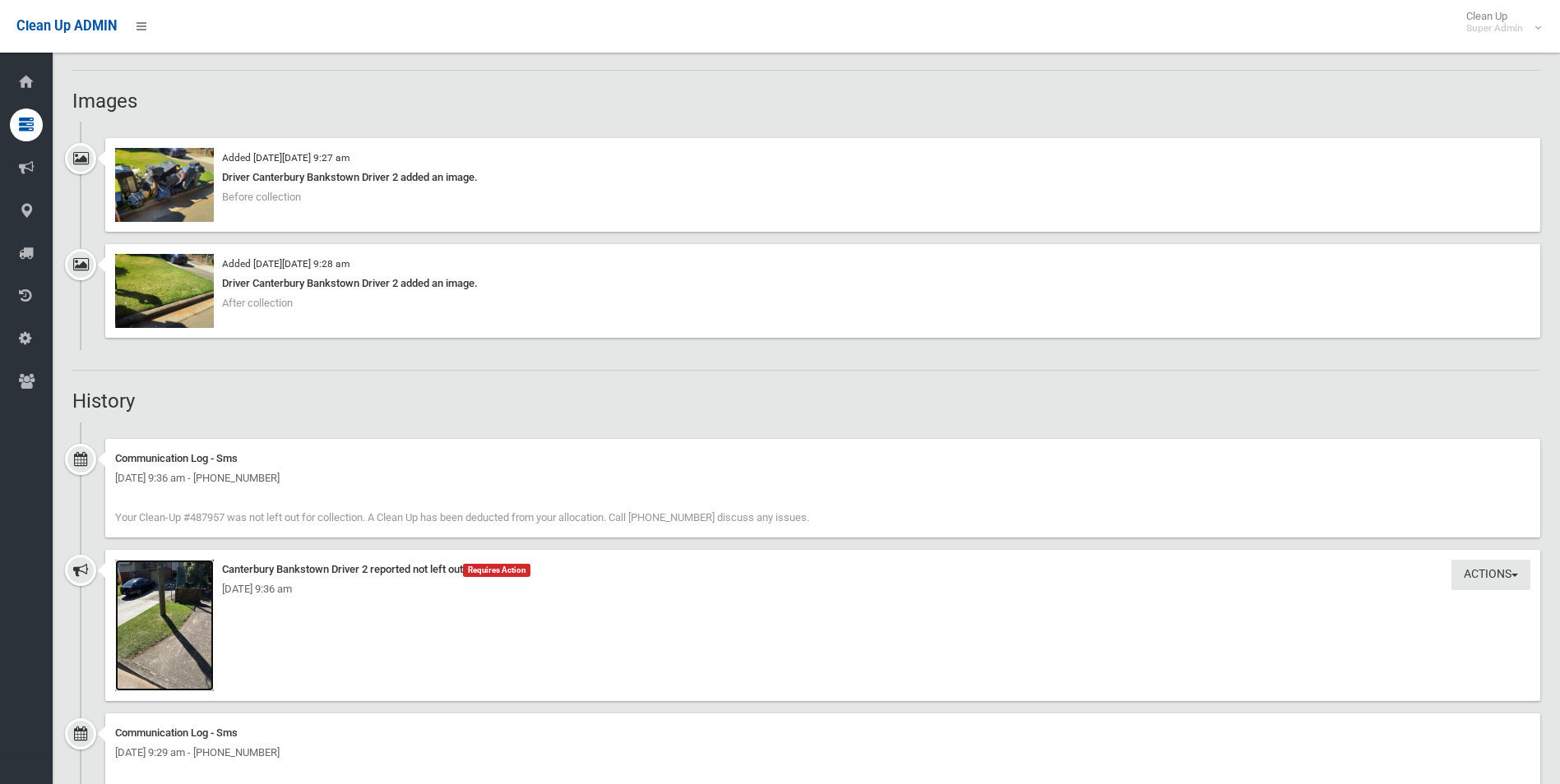
click at [202, 651] on img at bounding box center [164, 625] width 99 height 132
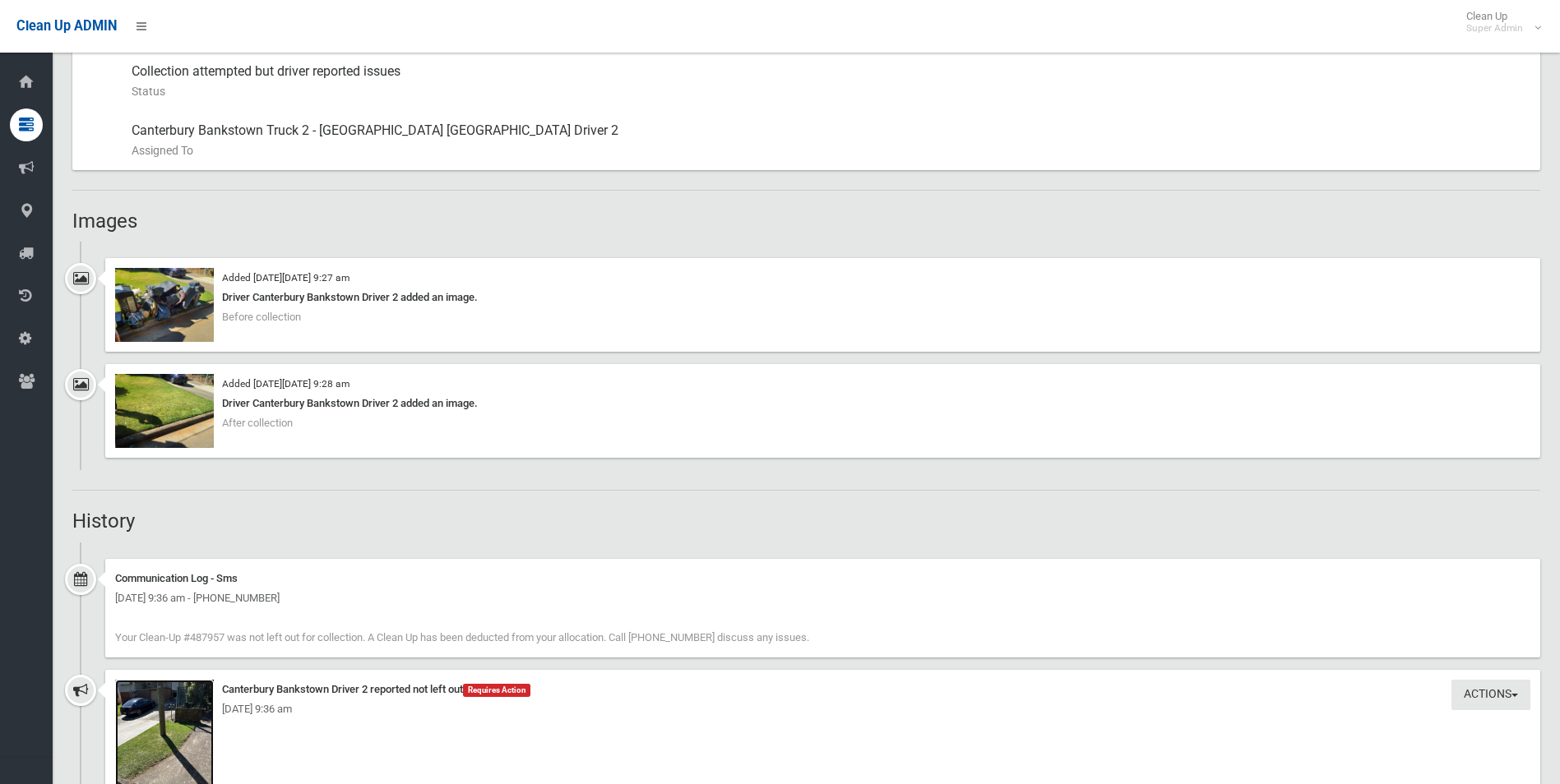
scroll to position [904, 0]
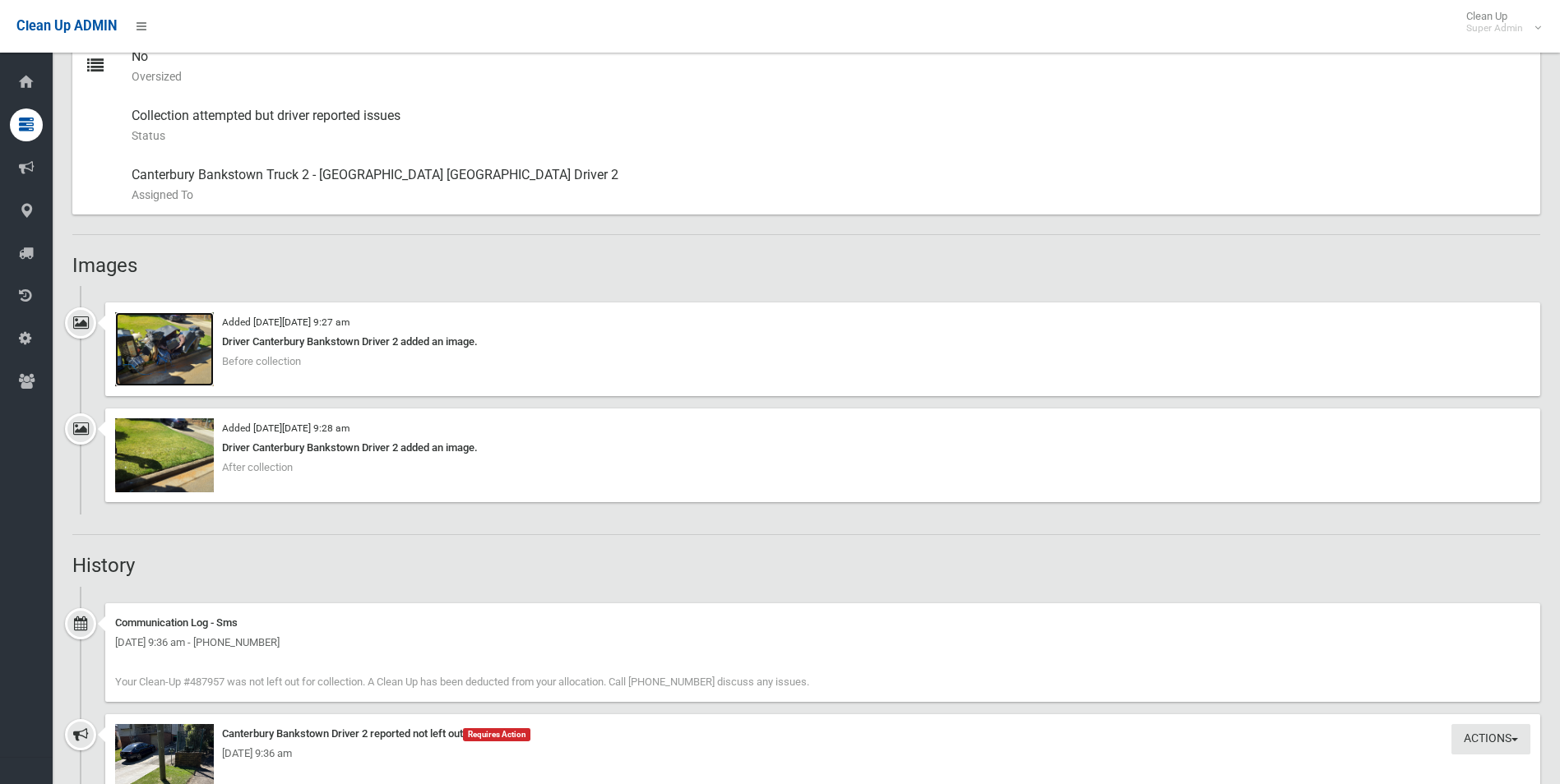
click at [185, 355] on img at bounding box center [164, 349] width 99 height 74
click at [188, 459] on img at bounding box center [164, 455] width 99 height 74
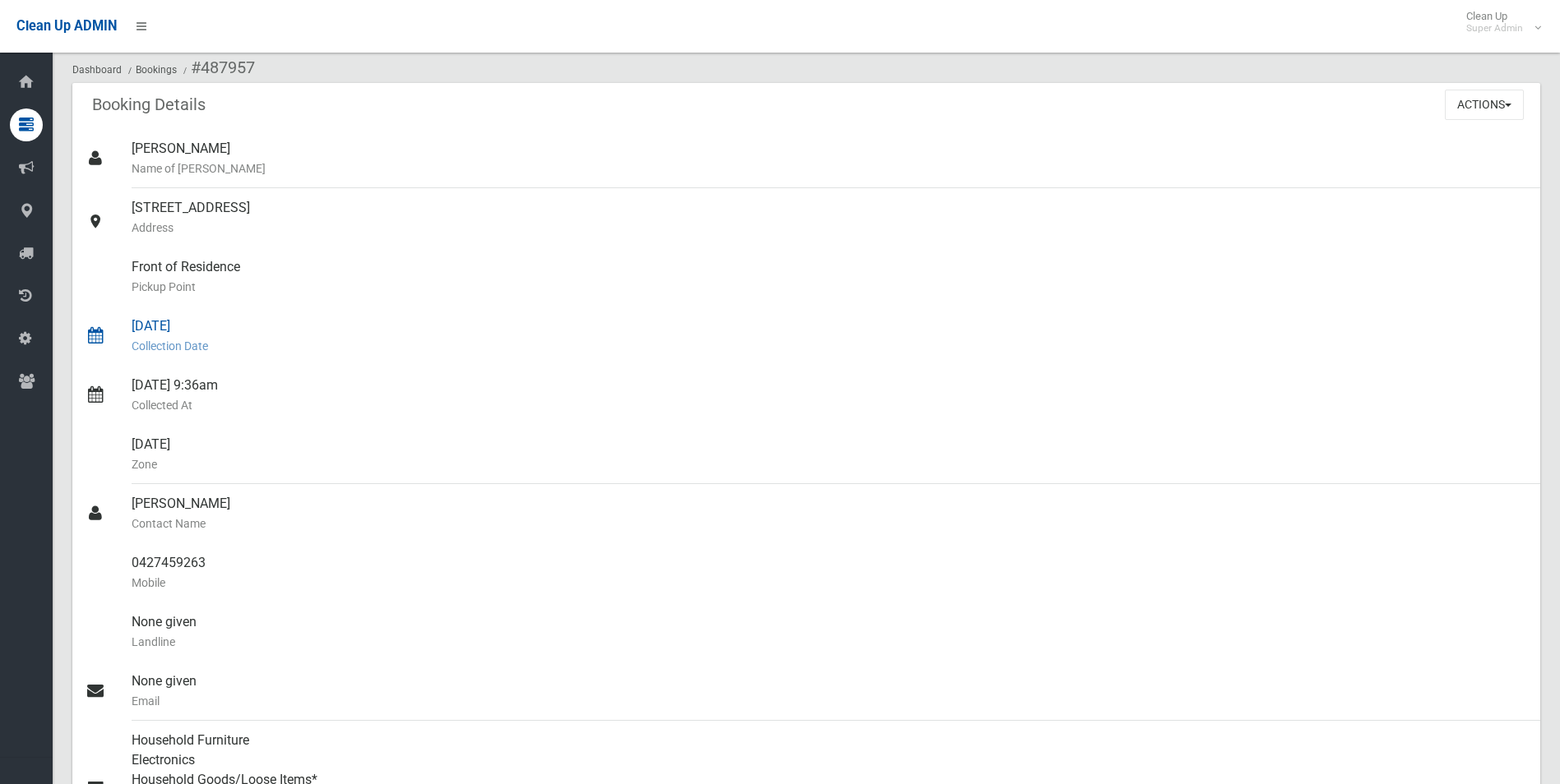
scroll to position [0, 0]
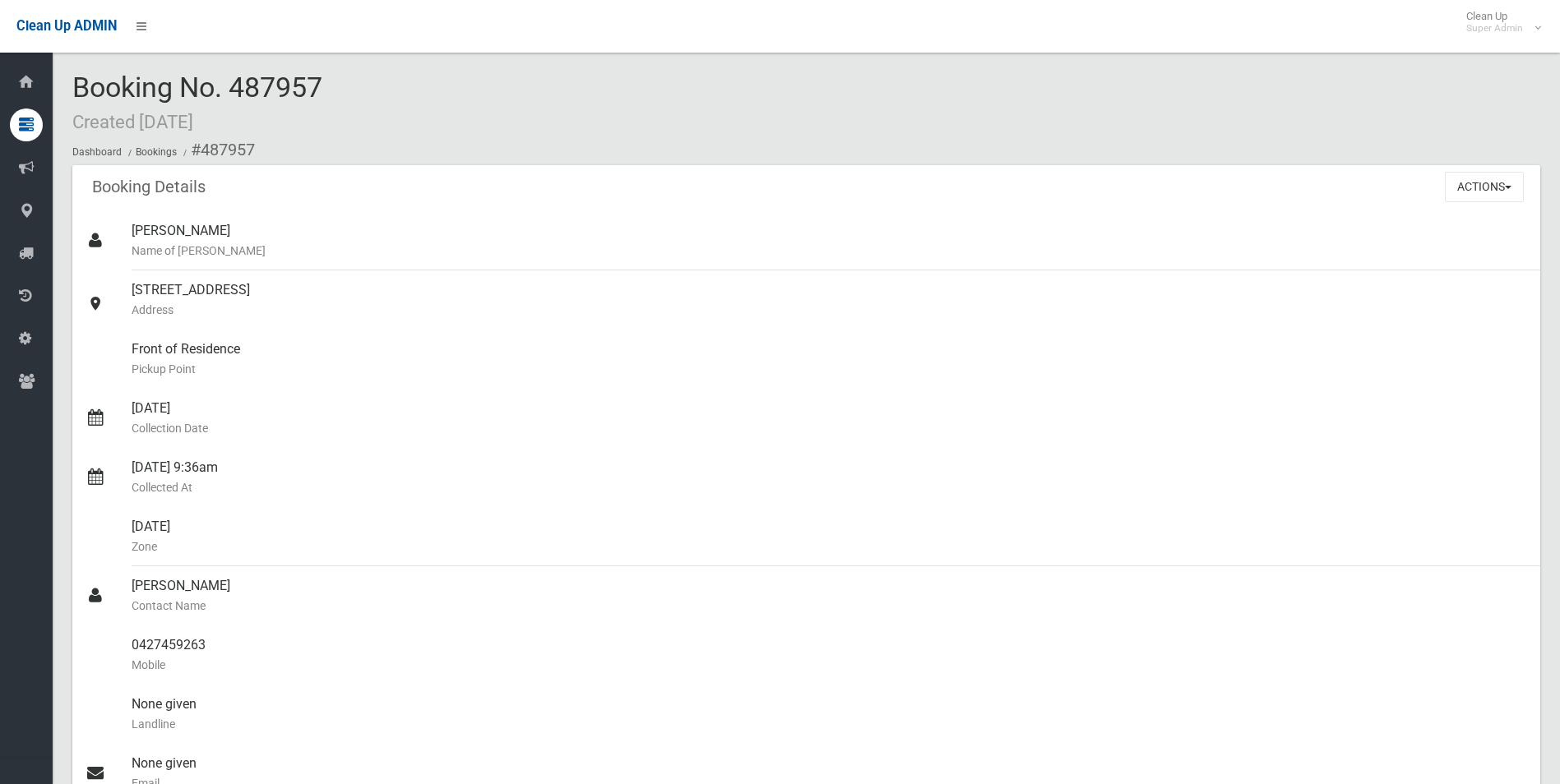
drag, startPoint x: 239, startPoint y: 86, endPoint x: 319, endPoint y: 86, distance: 80.0
click at [319, 86] on span "Booking No. 487957 Created 25/09/2025" at bounding box center [197, 102] width 250 height 64
drag, startPoint x: 319, startPoint y: 86, endPoint x: 296, endPoint y: 86, distance: 23.0
copy span "487957"
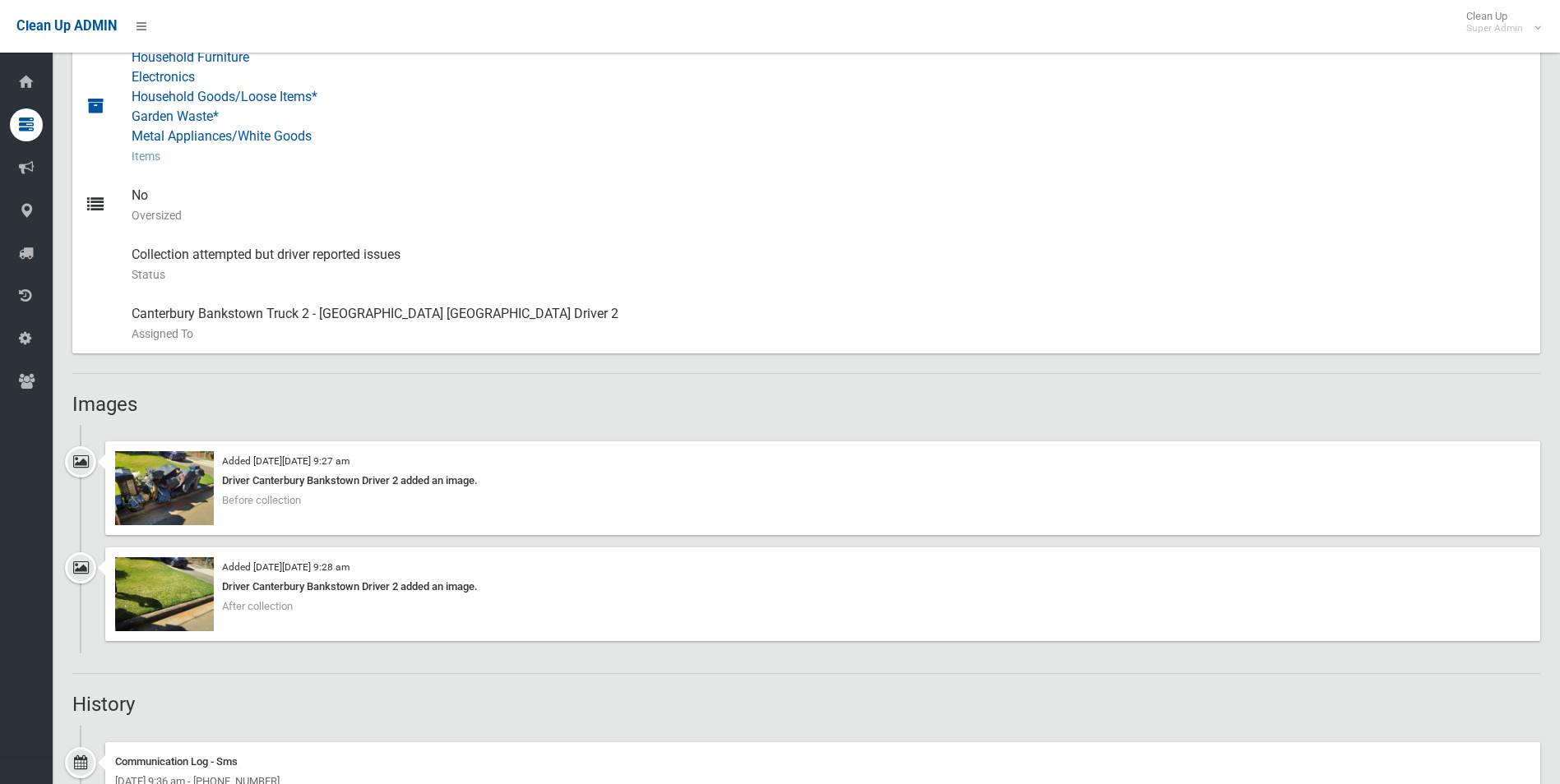
scroll to position [657, 0]
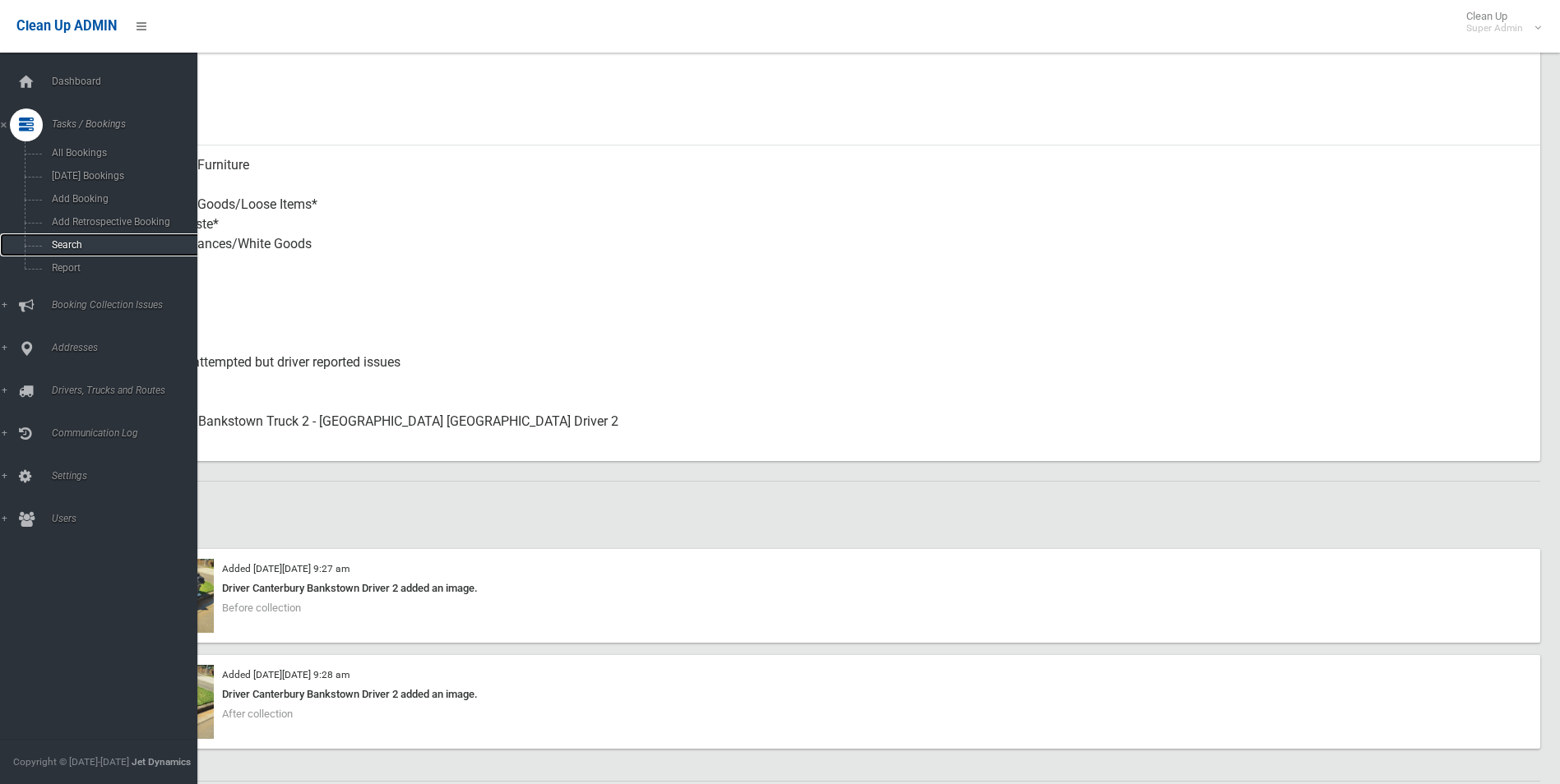
click at [75, 243] on span "Search" at bounding box center [121, 244] width 149 height 12
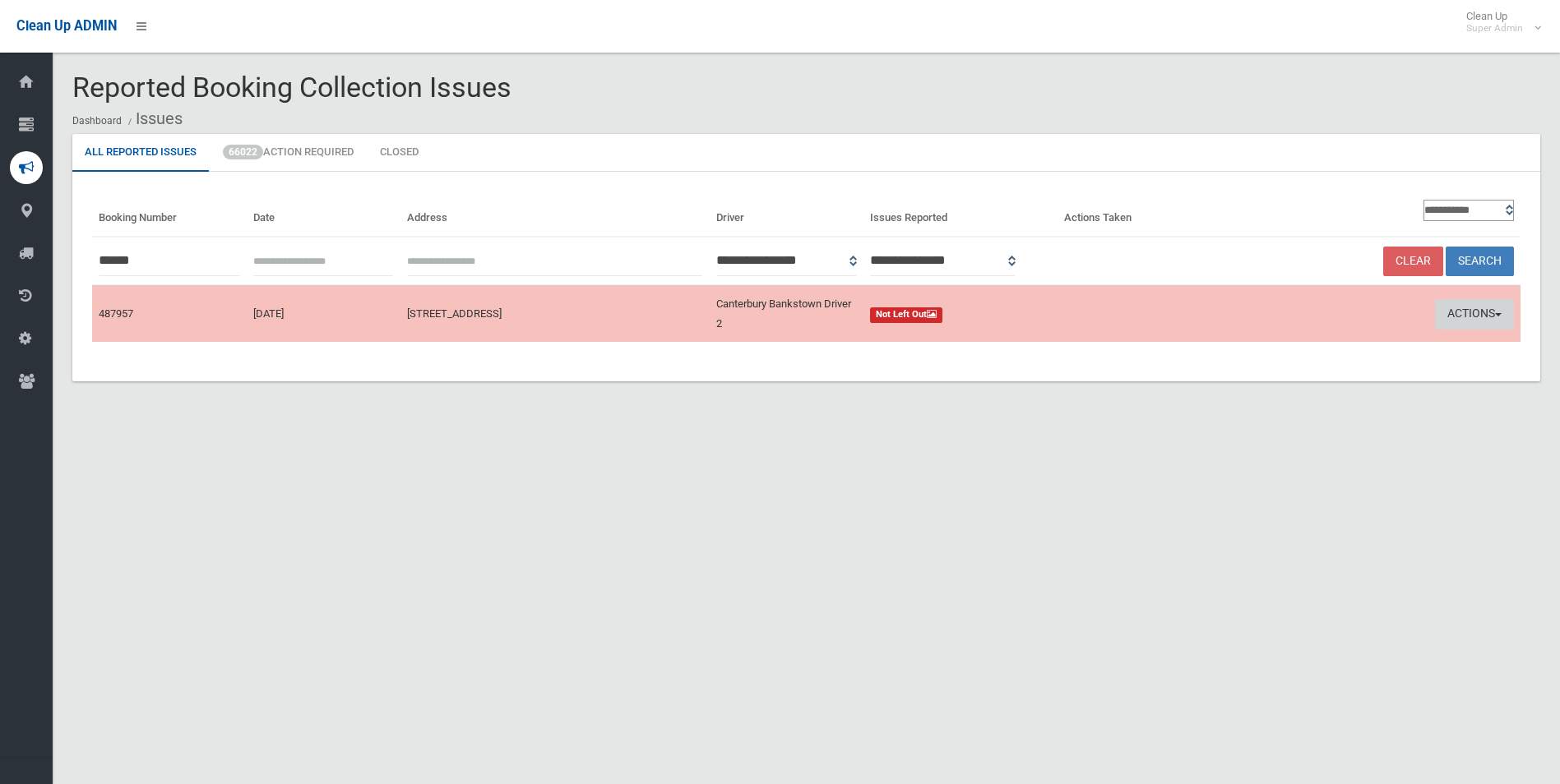
click at [1467, 312] on button "Actions" at bounding box center [1474, 314] width 79 height 30
click at [1285, 380] on link "Take Action" at bounding box center [1318, 376] width 196 height 28
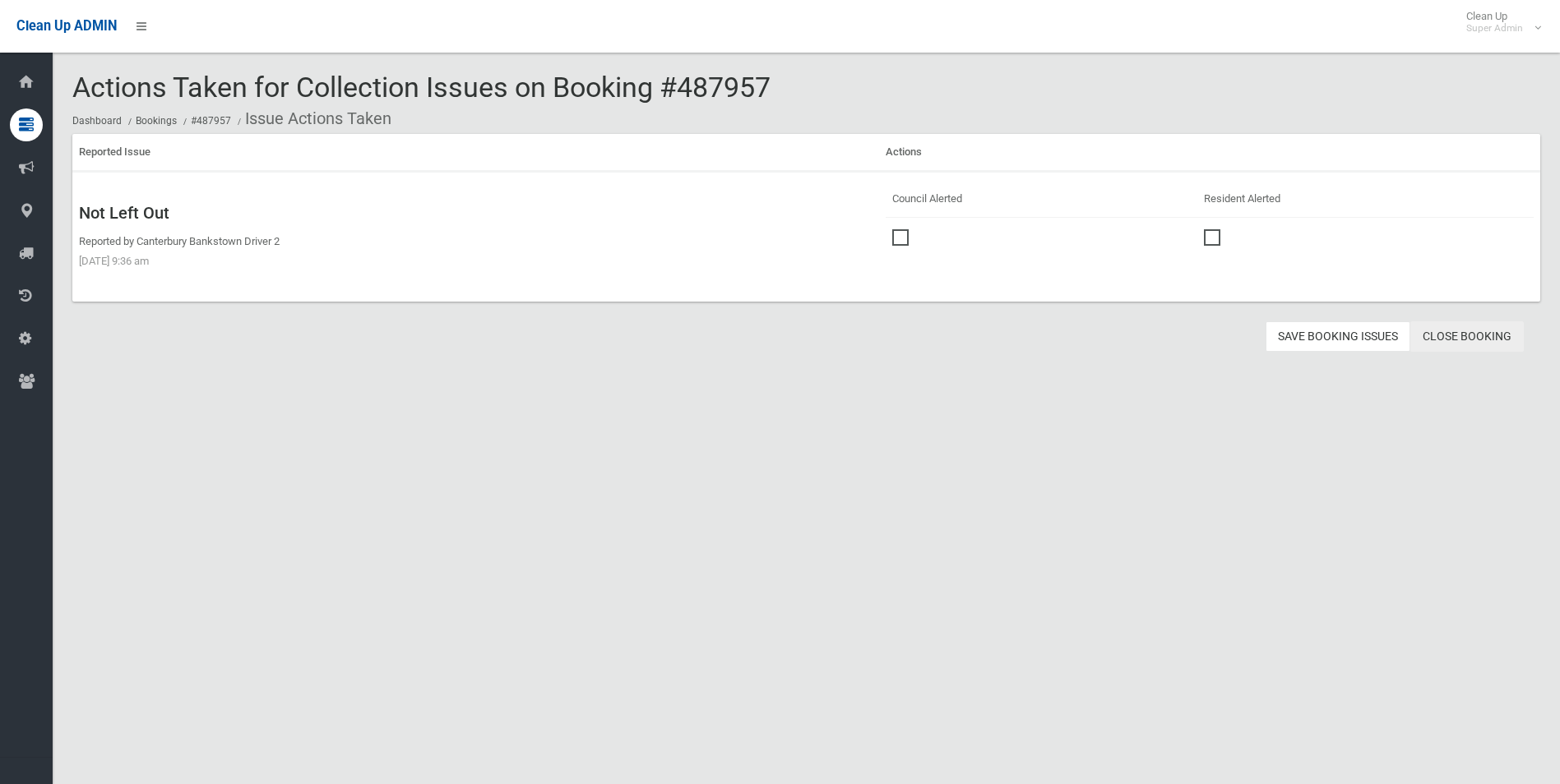
click at [1471, 333] on link "Close Booking" at bounding box center [1466, 337] width 113 height 30
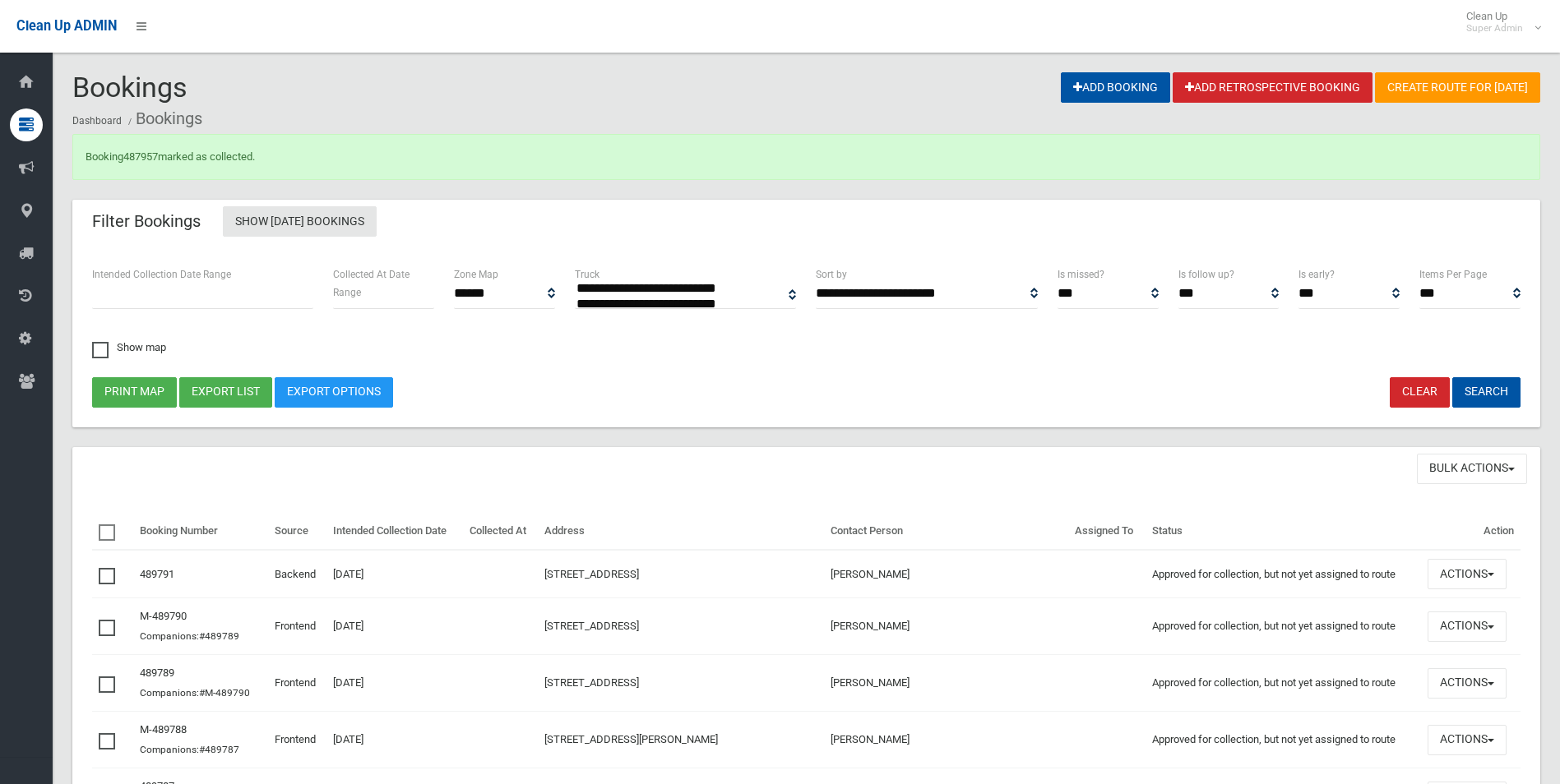
select select
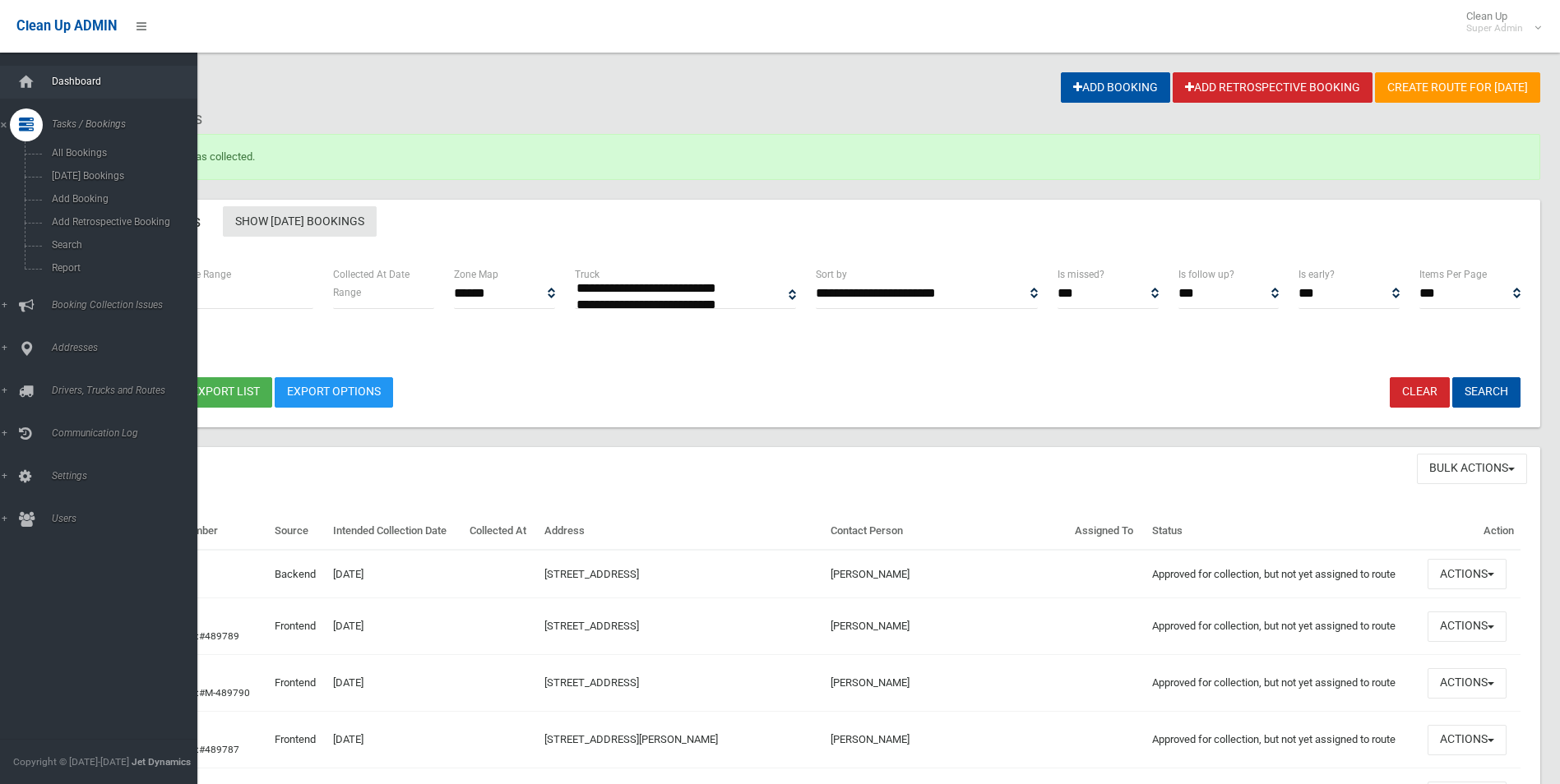
click at [70, 80] on span "Dashboard" at bounding box center [128, 81] width 163 height 12
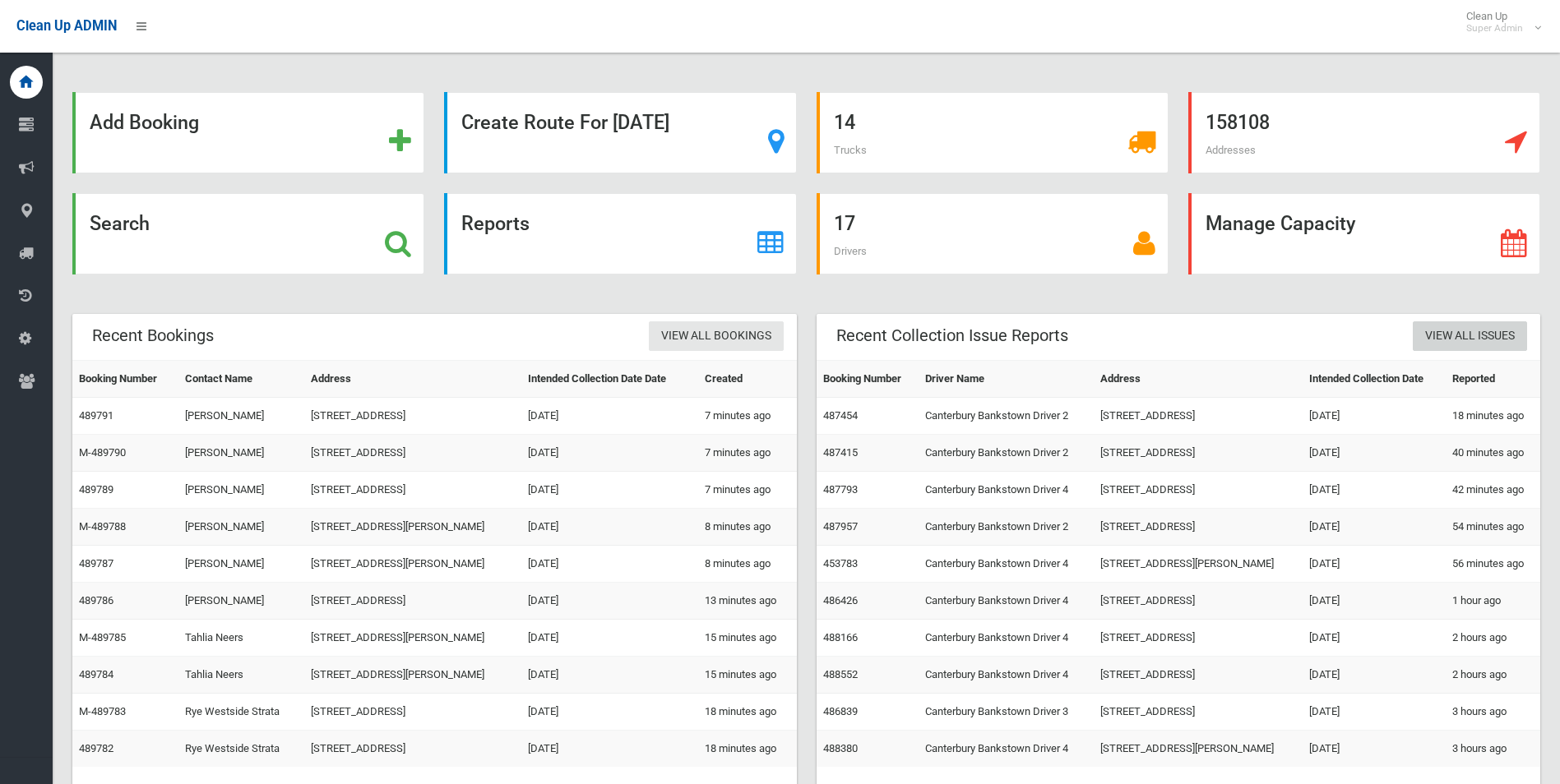
click at [1482, 334] on link "View All Issues" at bounding box center [1470, 337] width 114 height 30
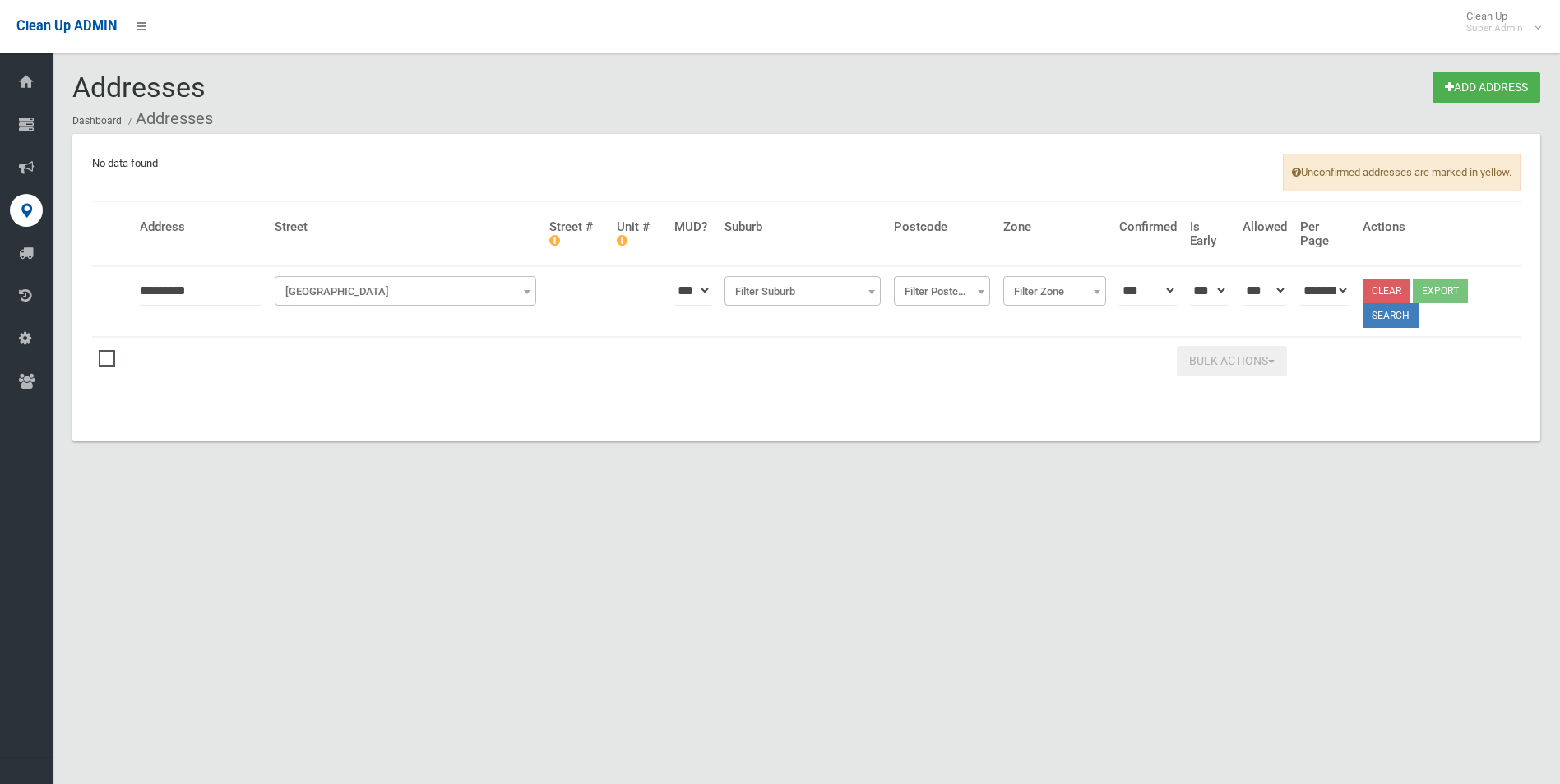
type input "*********"
click button at bounding box center [0, 0] width 0 height 0
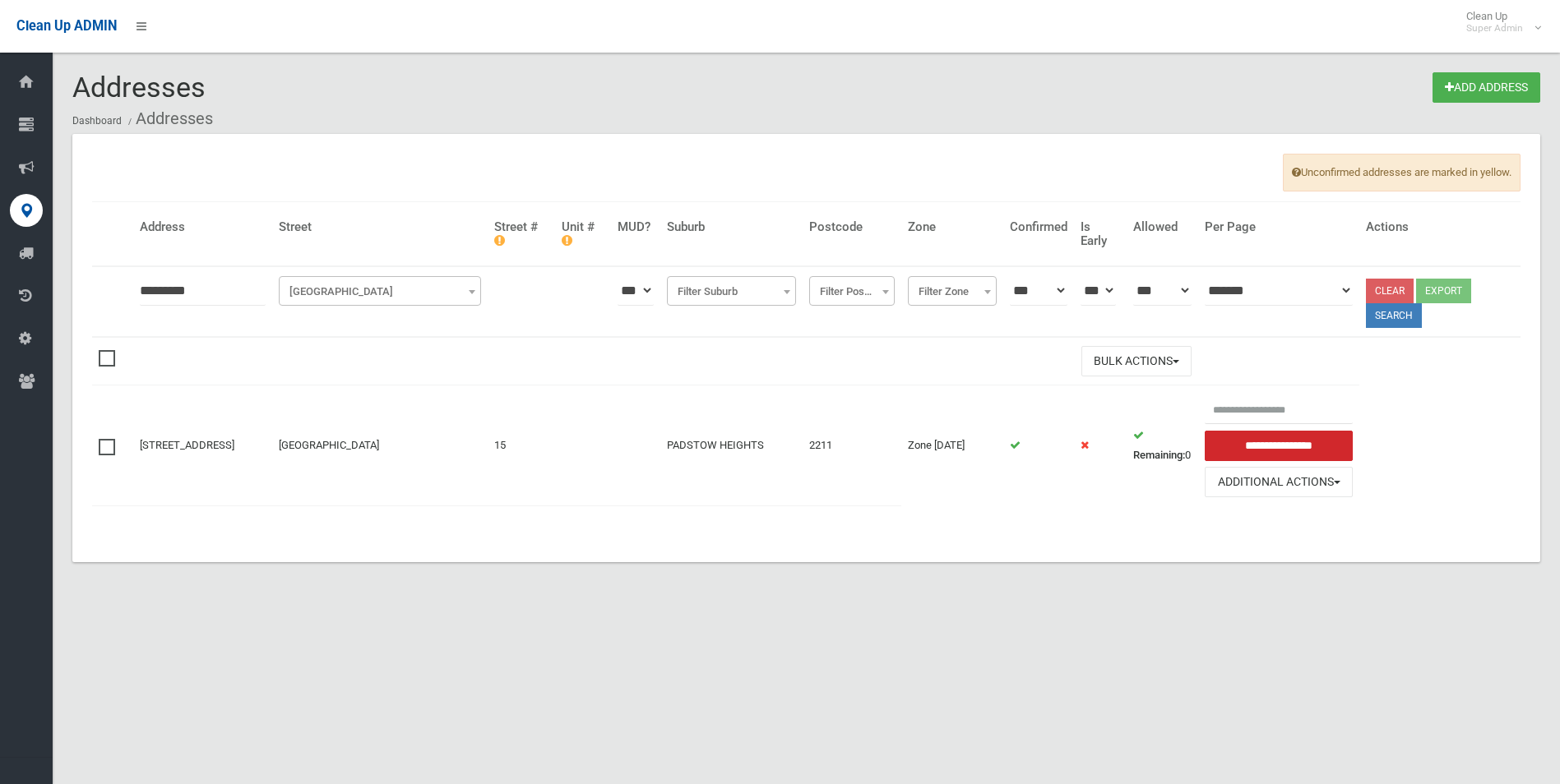
click at [155, 287] on input "*********" at bounding box center [202, 290] width 126 height 30
type input "**********"
click button at bounding box center [0, 0] width 0 height 0
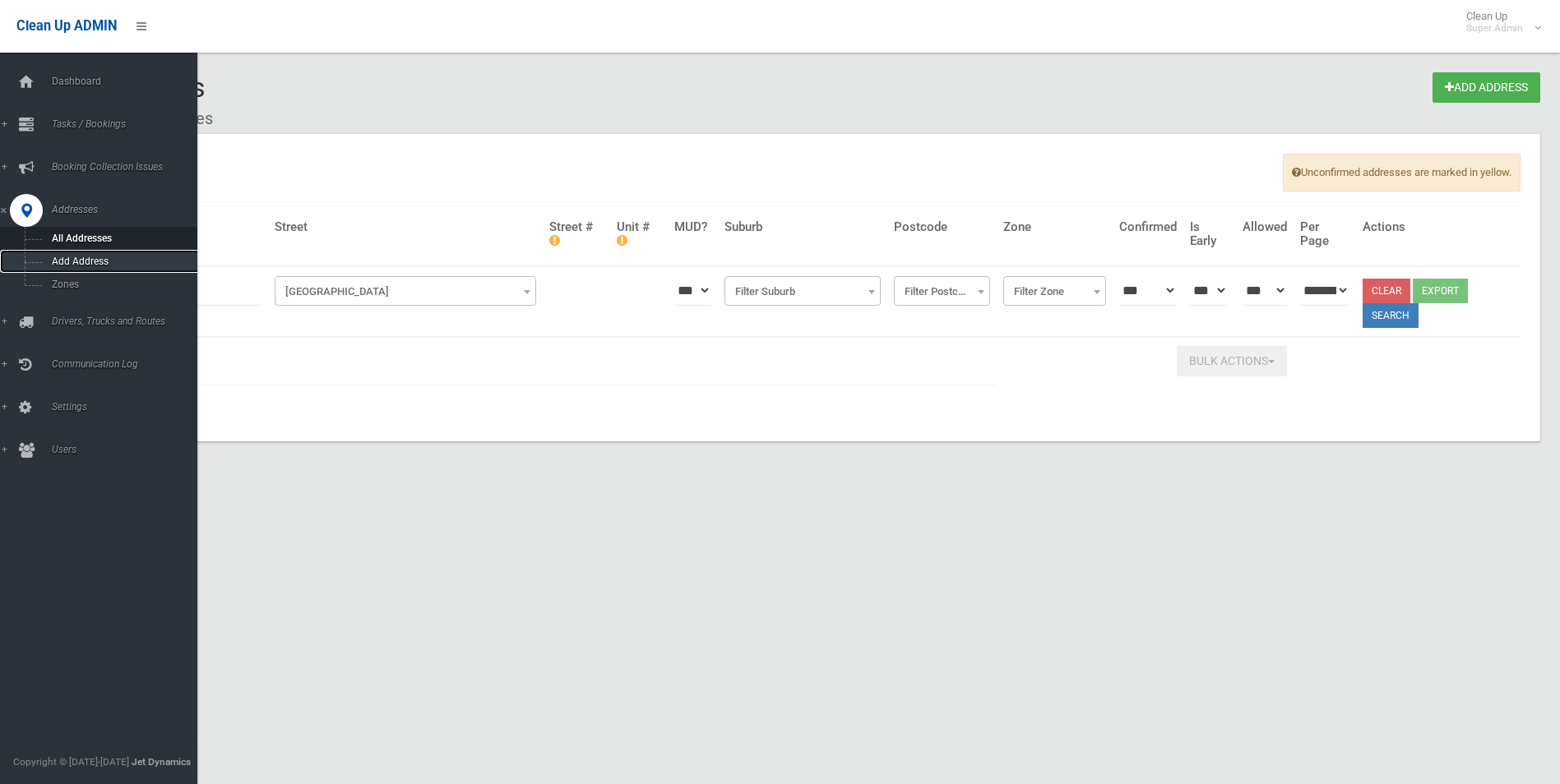
click at [84, 257] on span "Add Address" at bounding box center [121, 261] width 149 height 12
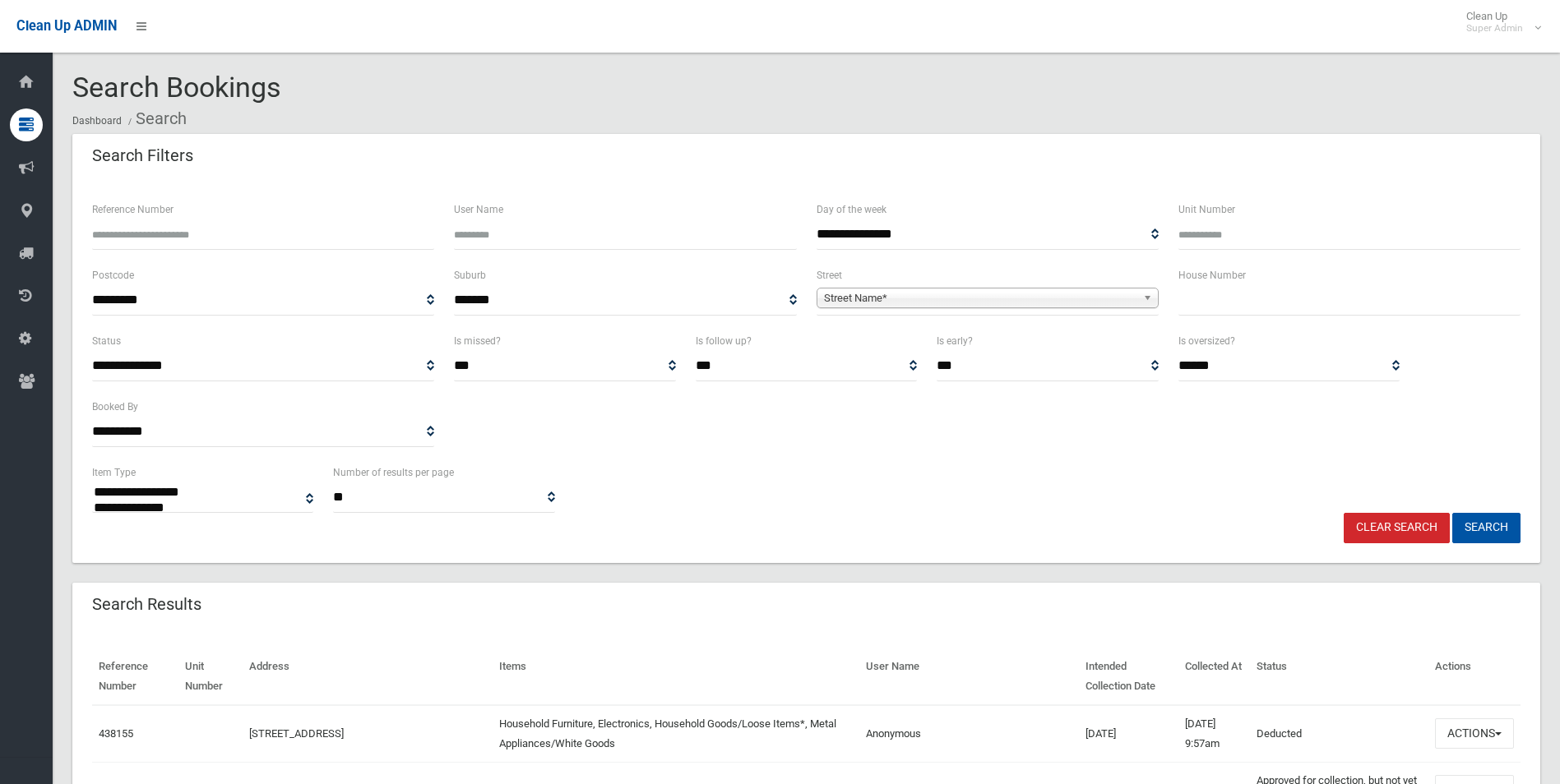
select select
click at [983, 298] on span "Street Name*" at bounding box center [980, 298] width 313 height 20
type input "******"
type input "**"
click at [1452, 513] on button "Search" at bounding box center [1486, 528] width 69 height 30
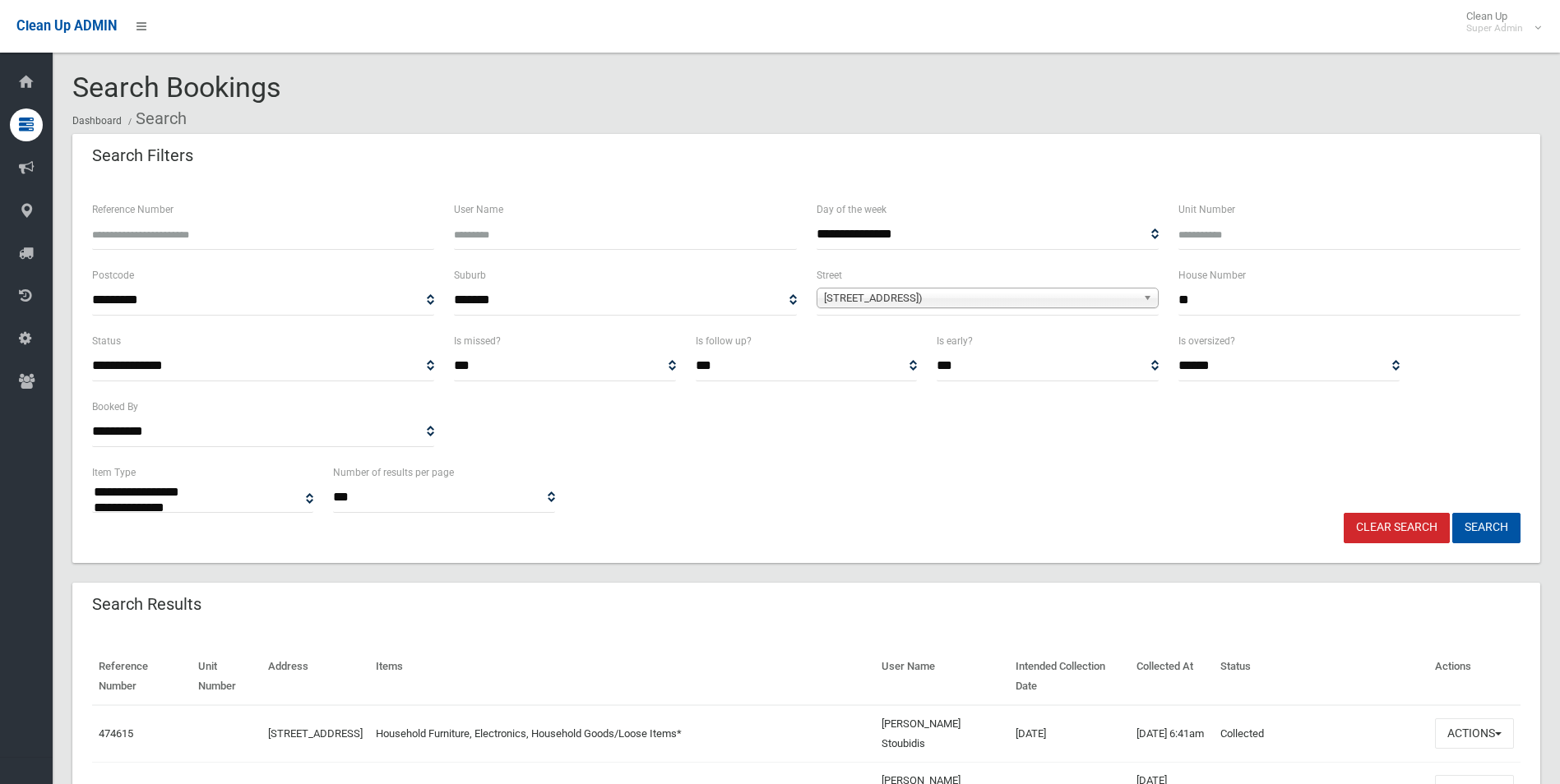
select select
click at [1232, 302] on input "**" at bounding box center [1350, 300] width 342 height 30
type input "***"
click at [1452, 513] on button "Search" at bounding box center [1486, 528] width 69 height 30
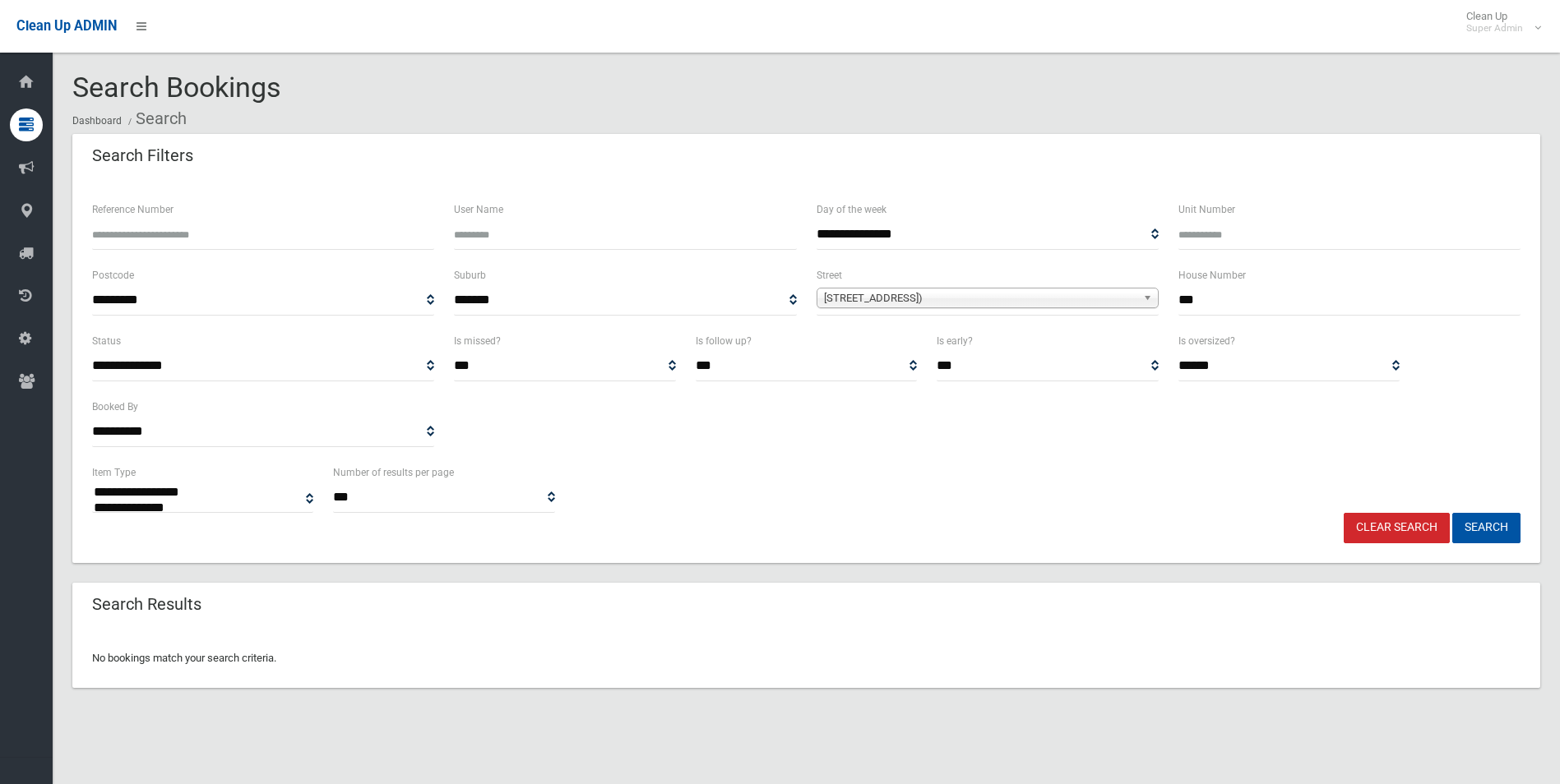
select select
click at [1288, 302] on input "***" at bounding box center [1350, 300] width 342 height 30
type input "**"
click at [1452, 513] on button "Search" at bounding box center [1486, 528] width 69 height 30
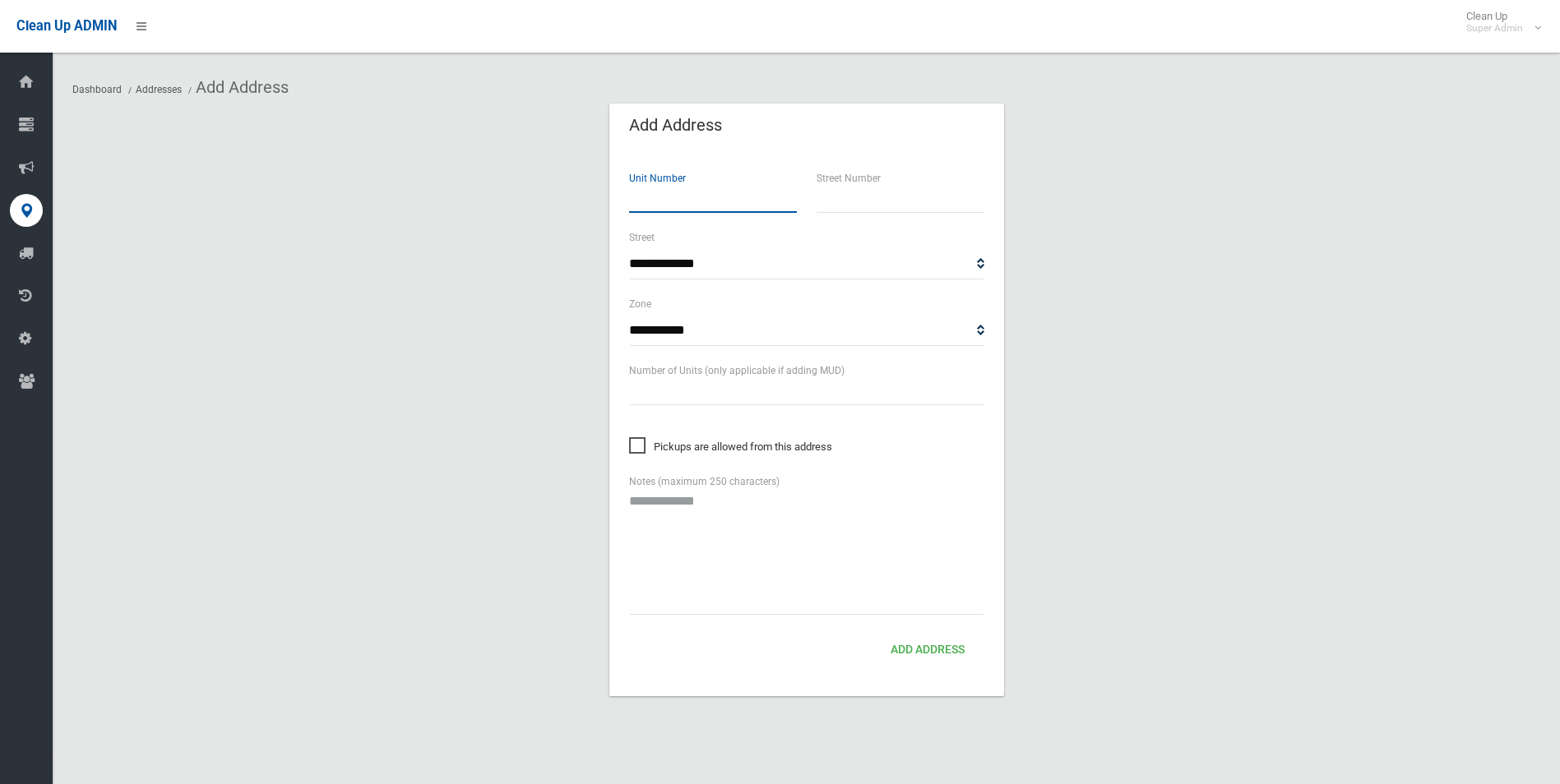
click at [713, 197] on input "number" at bounding box center [713, 198] width 168 height 30
click at [848, 204] on input "text" at bounding box center [900, 198] width 168 height 30
type input "***"
click at [811, 257] on select "**********" at bounding box center [807, 265] width 355 height 30
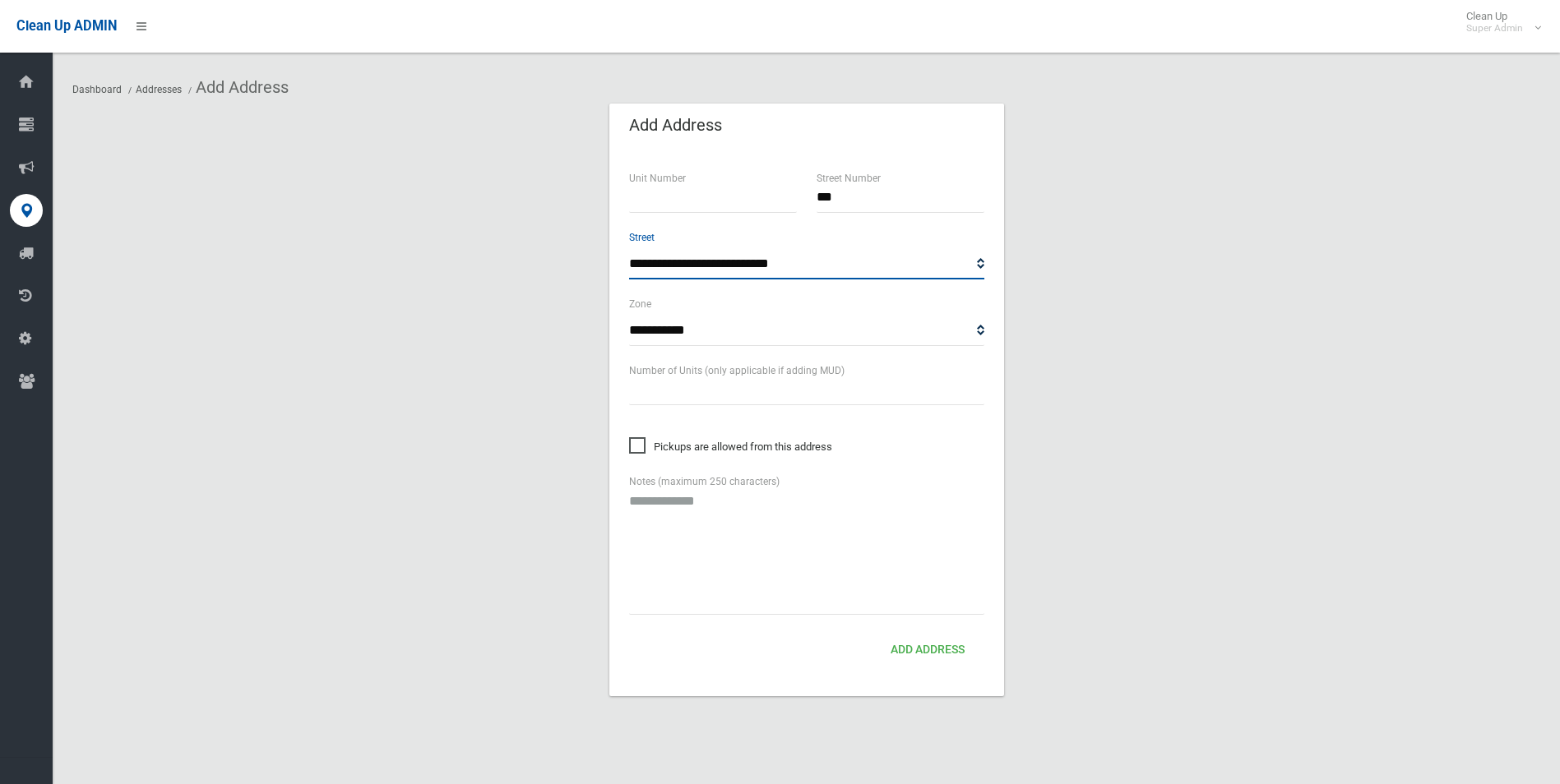
click at [832, 264] on select "**********" at bounding box center [807, 265] width 355 height 30
select select "****"
click at [629, 249] on select "**********" at bounding box center [807, 265] width 355 height 30
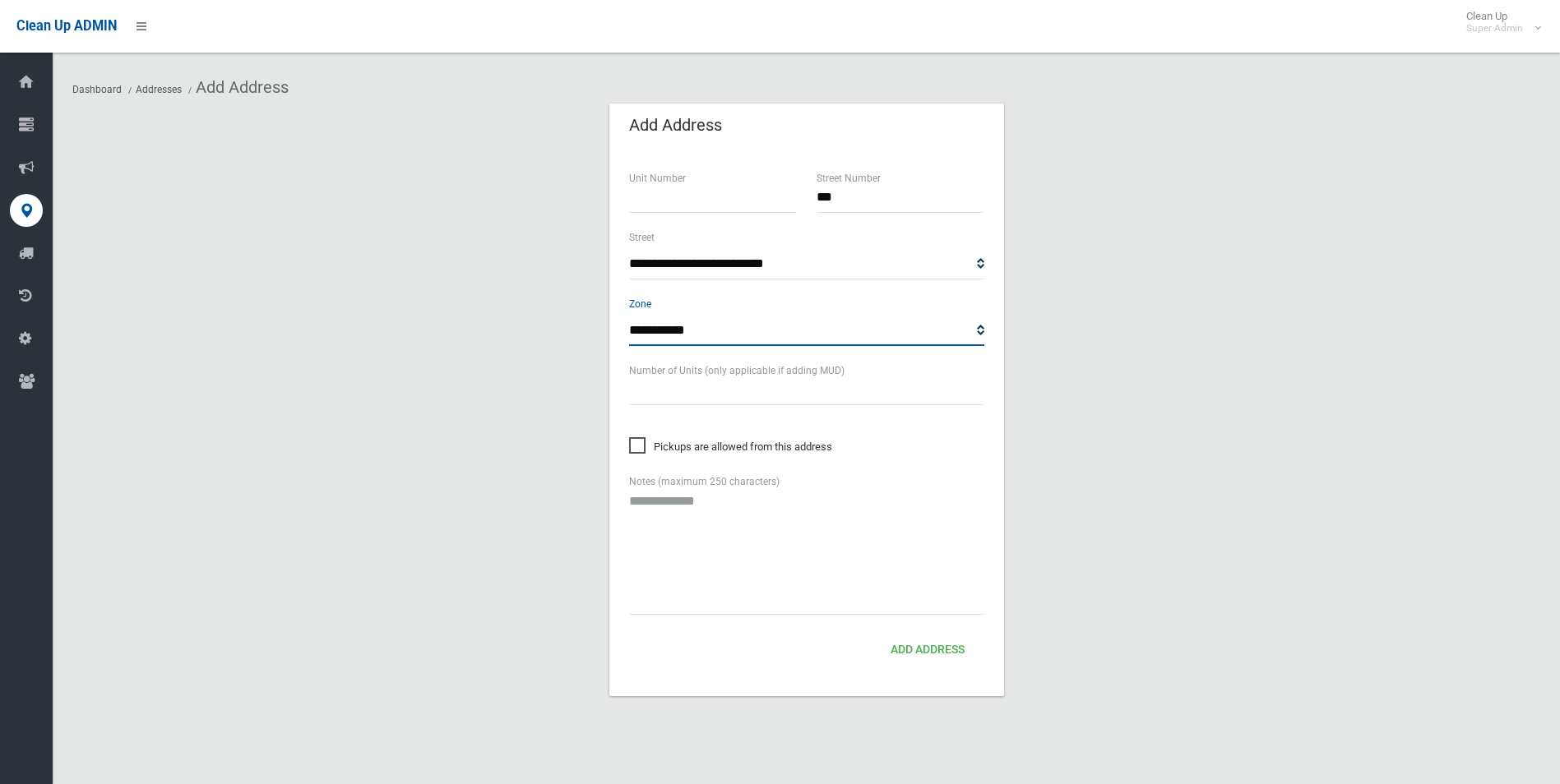
click at [699, 328] on select "**********" at bounding box center [807, 331] width 355 height 30
select select "*"
click at [629, 315] on select "**********" at bounding box center [807, 331] width 355 height 30
click at [949, 653] on button "Add Address" at bounding box center [928, 650] width 87 height 30
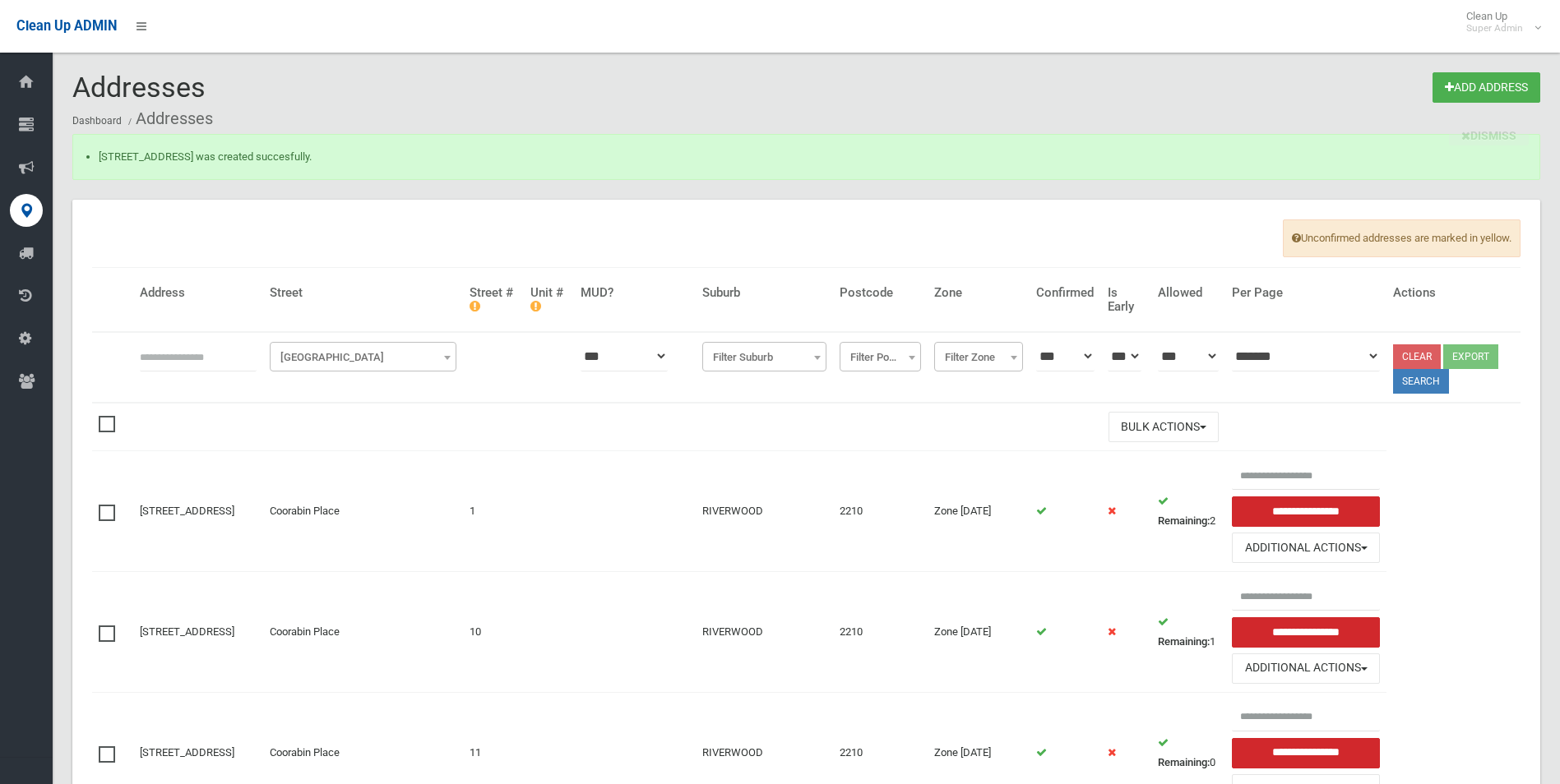
click at [152, 362] on input "text" at bounding box center [198, 356] width 117 height 30
type input "*********"
click button at bounding box center [0, 0] width 0 height 0
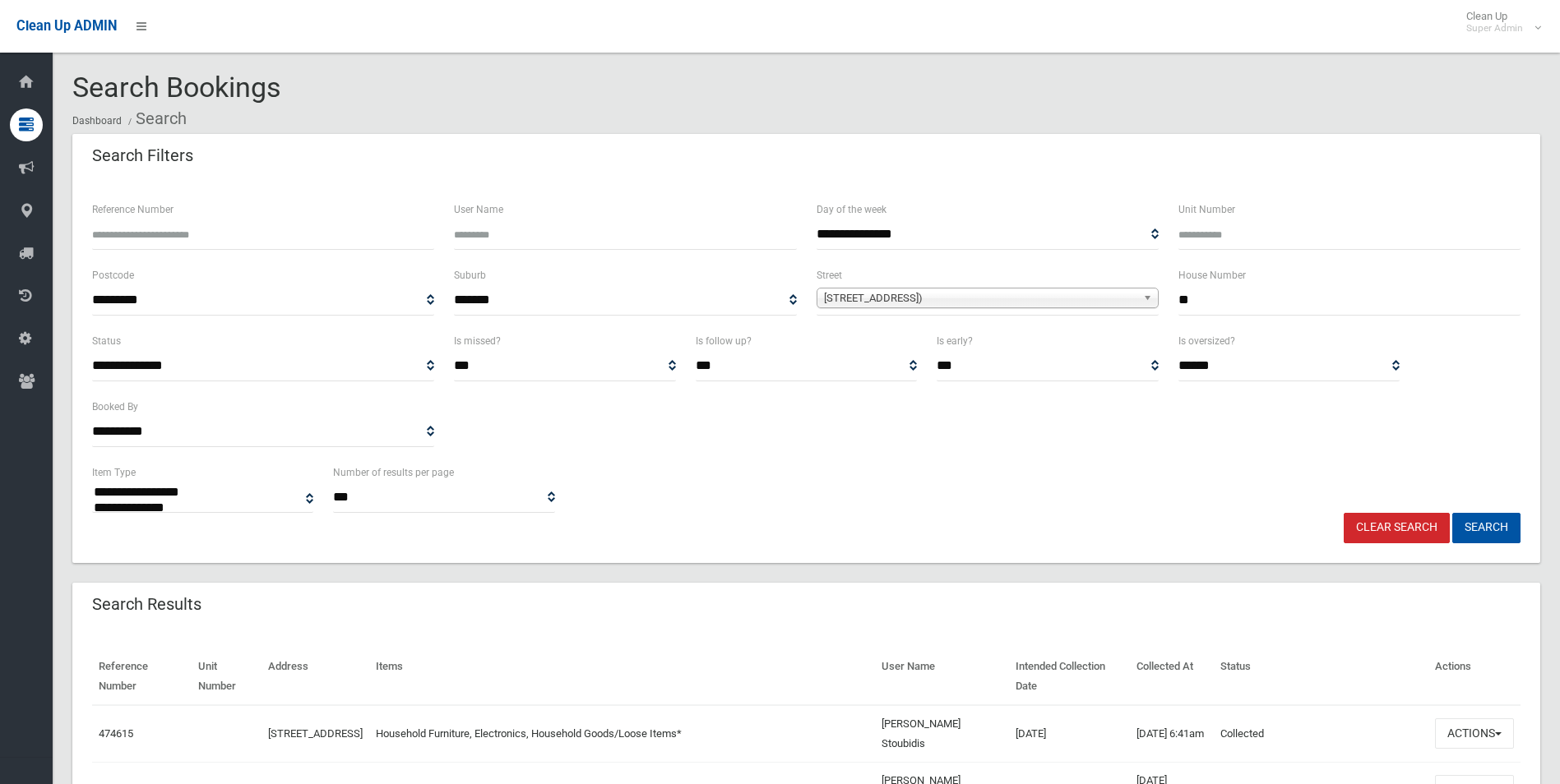
select select
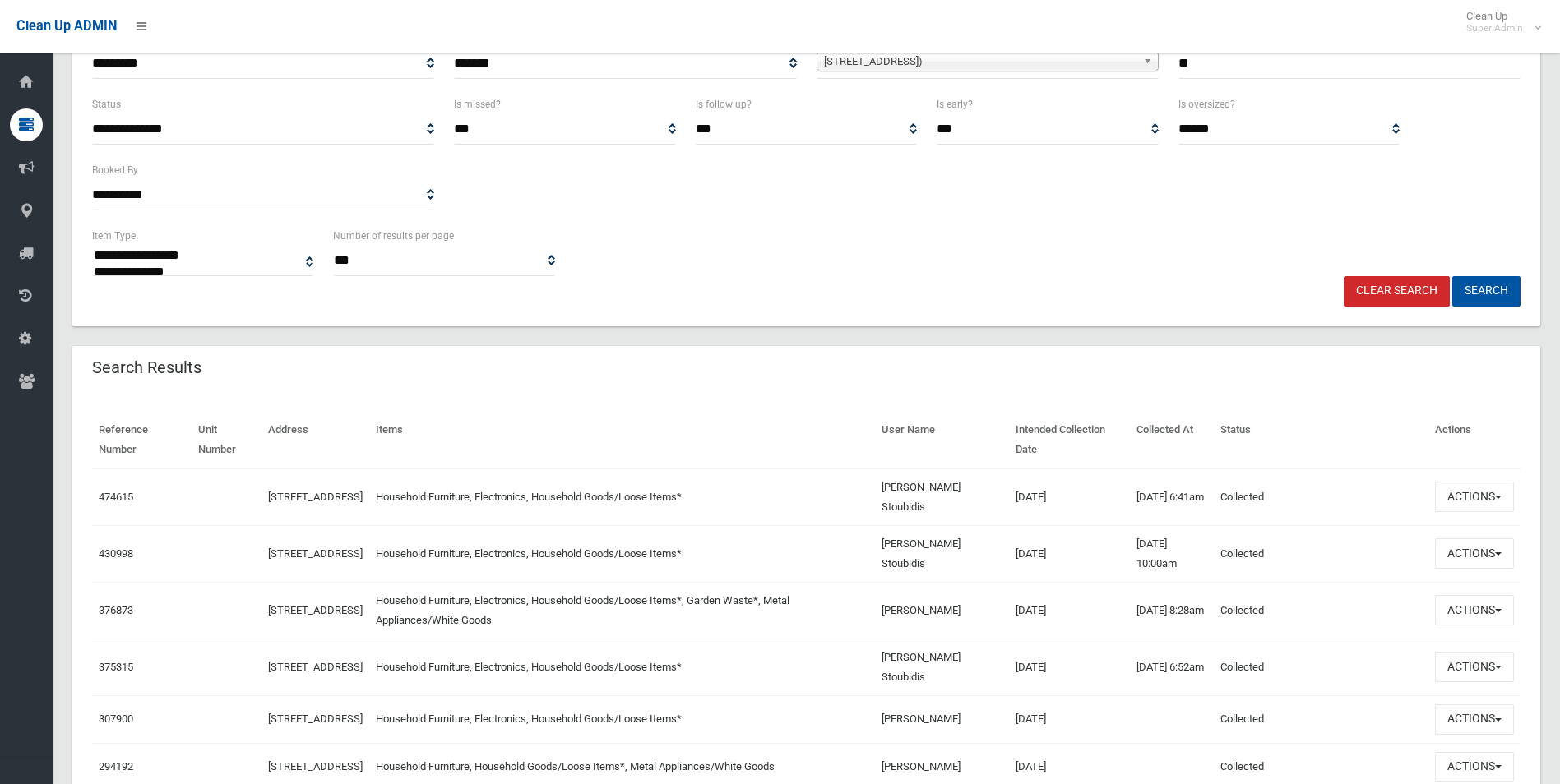
scroll to position [247, 0]
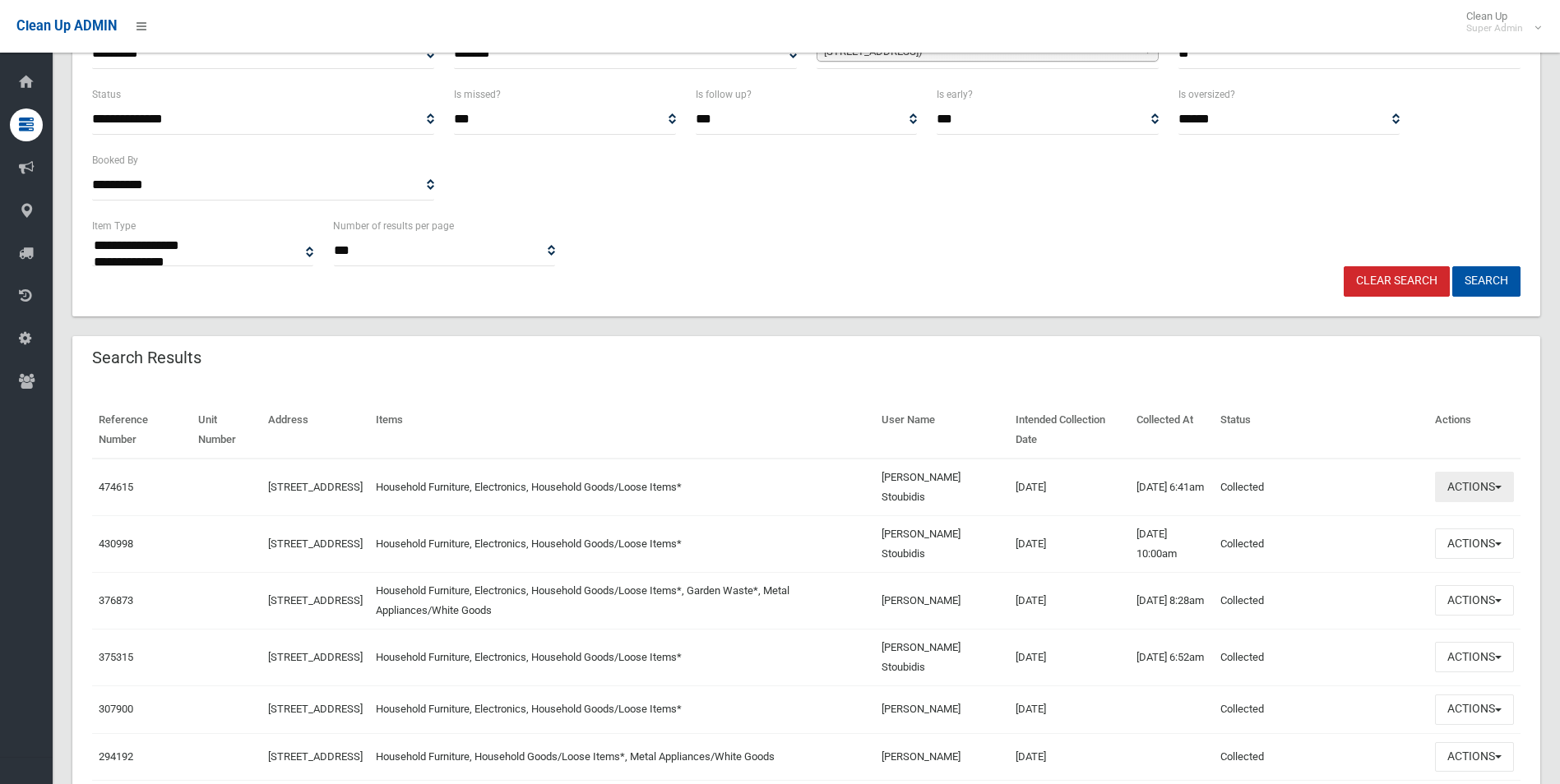
click at [1460, 486] on button "Actions" at bounding box center [1474, 486] width 79 height 30
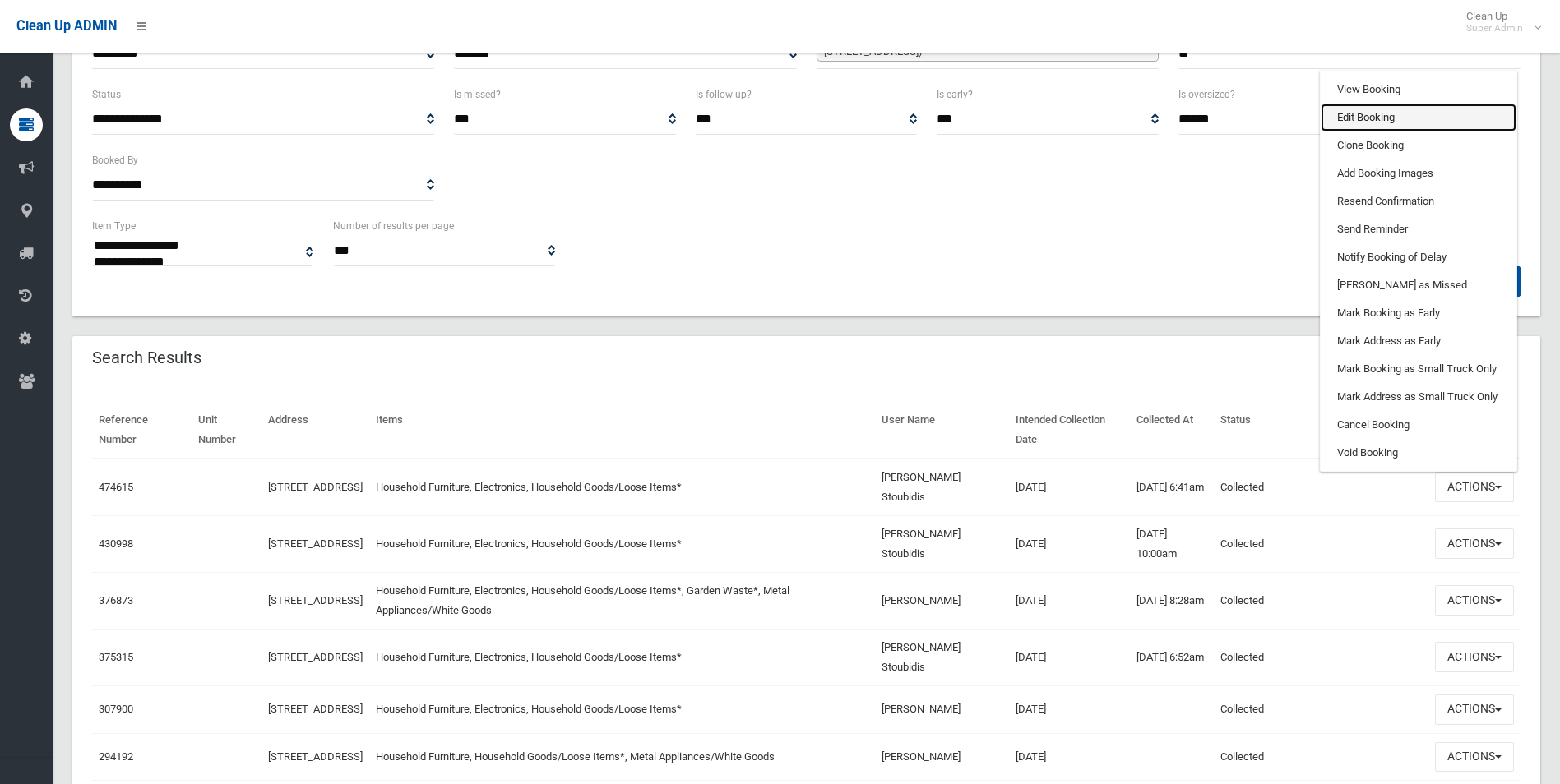
click at [1355, 115] on link "Edit Booking" at bounding box center [1418, 117] width 196 height 28
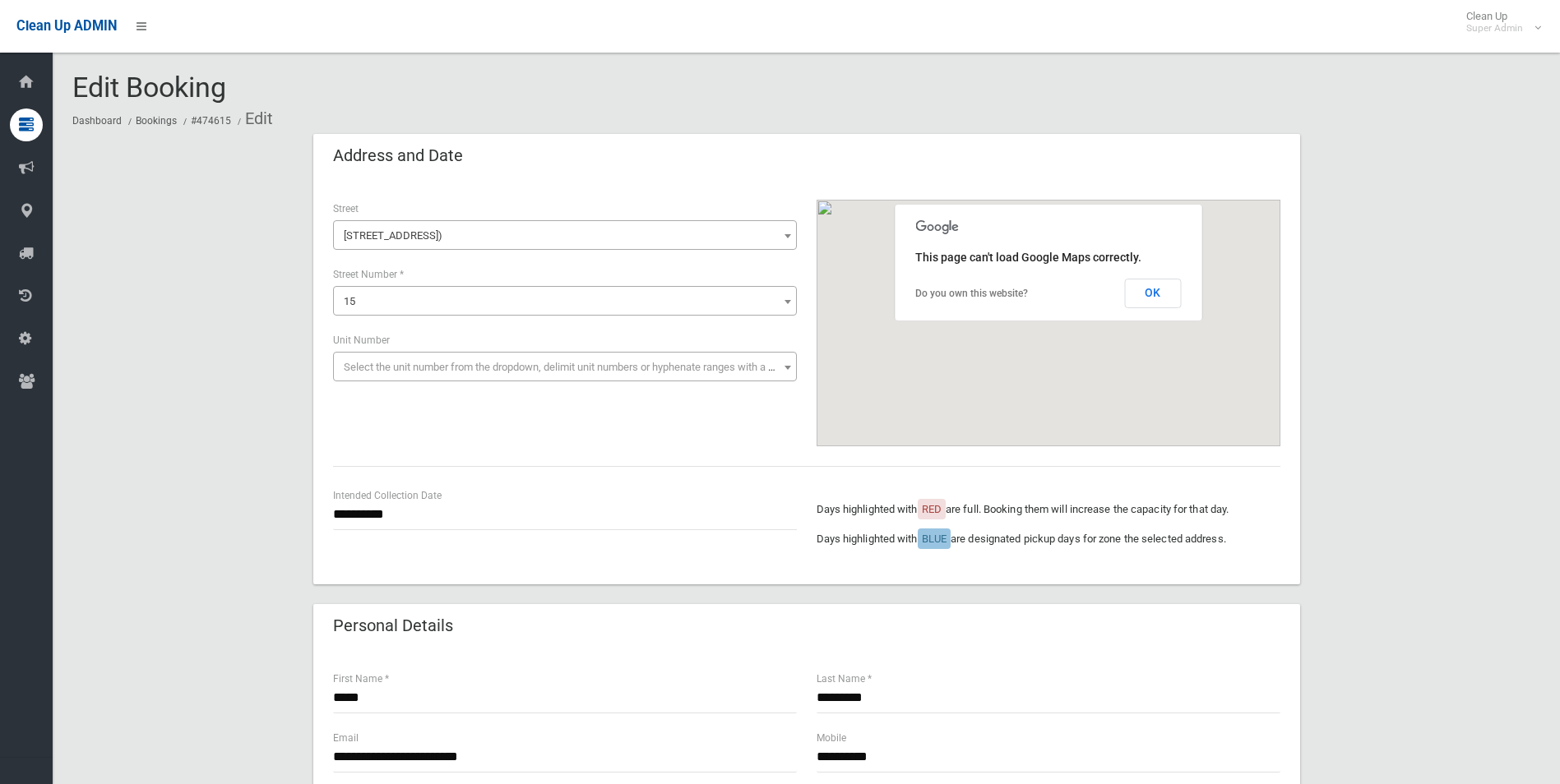
click at [398, 308] on span "15" at bounding box center [564, 302] width 456 height 23
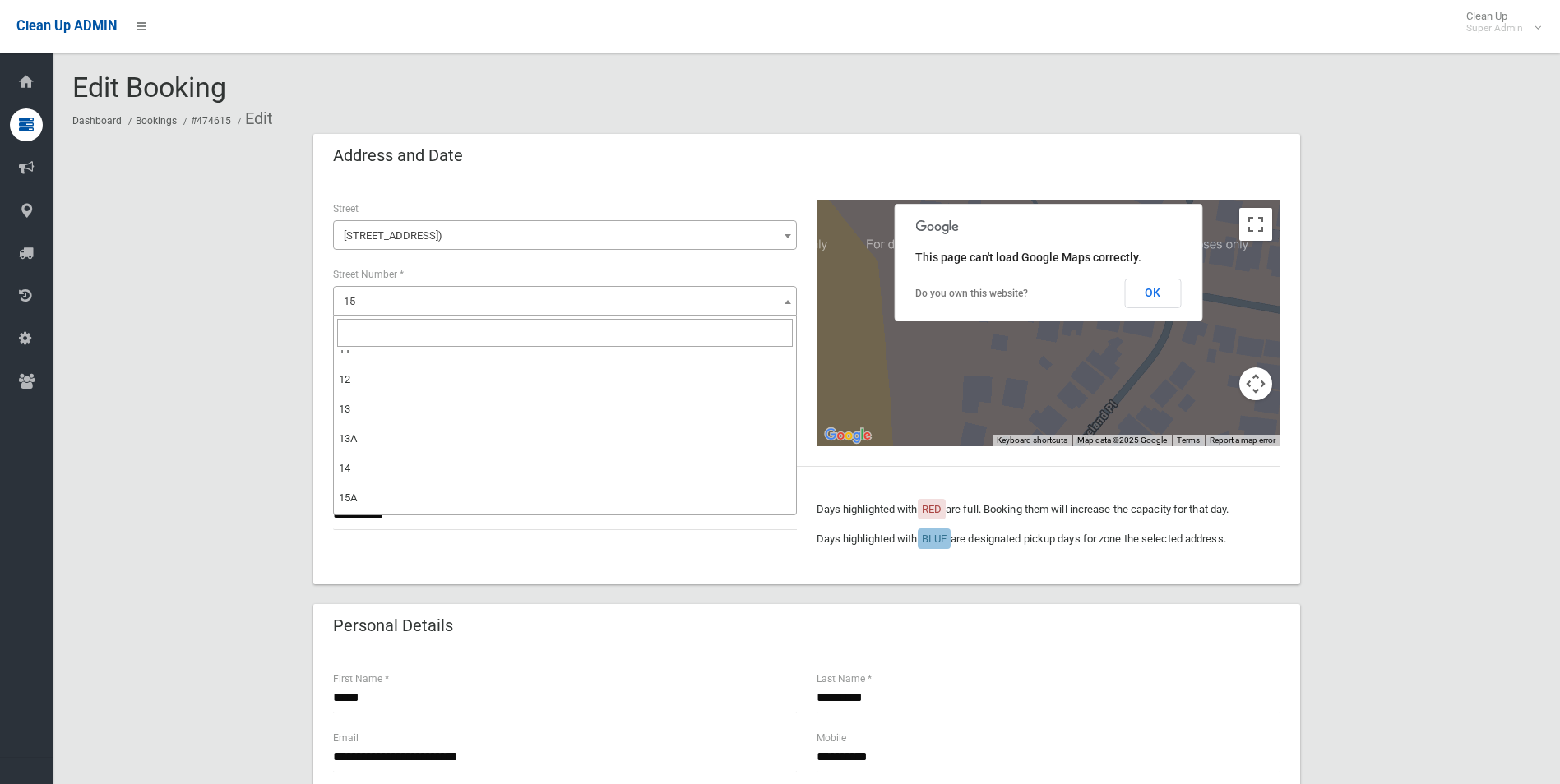
scroll to position [411, 0]
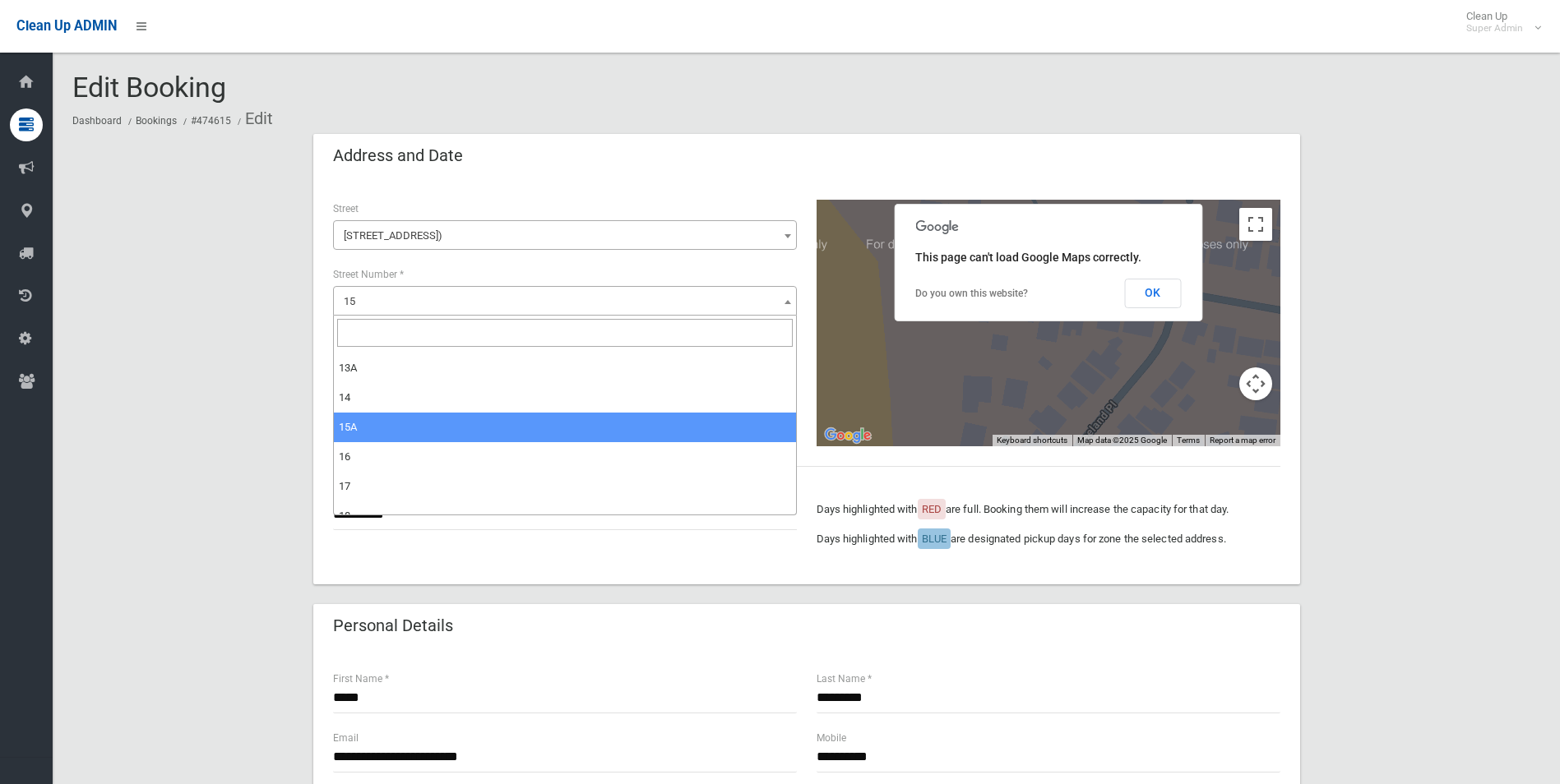
select select "***"
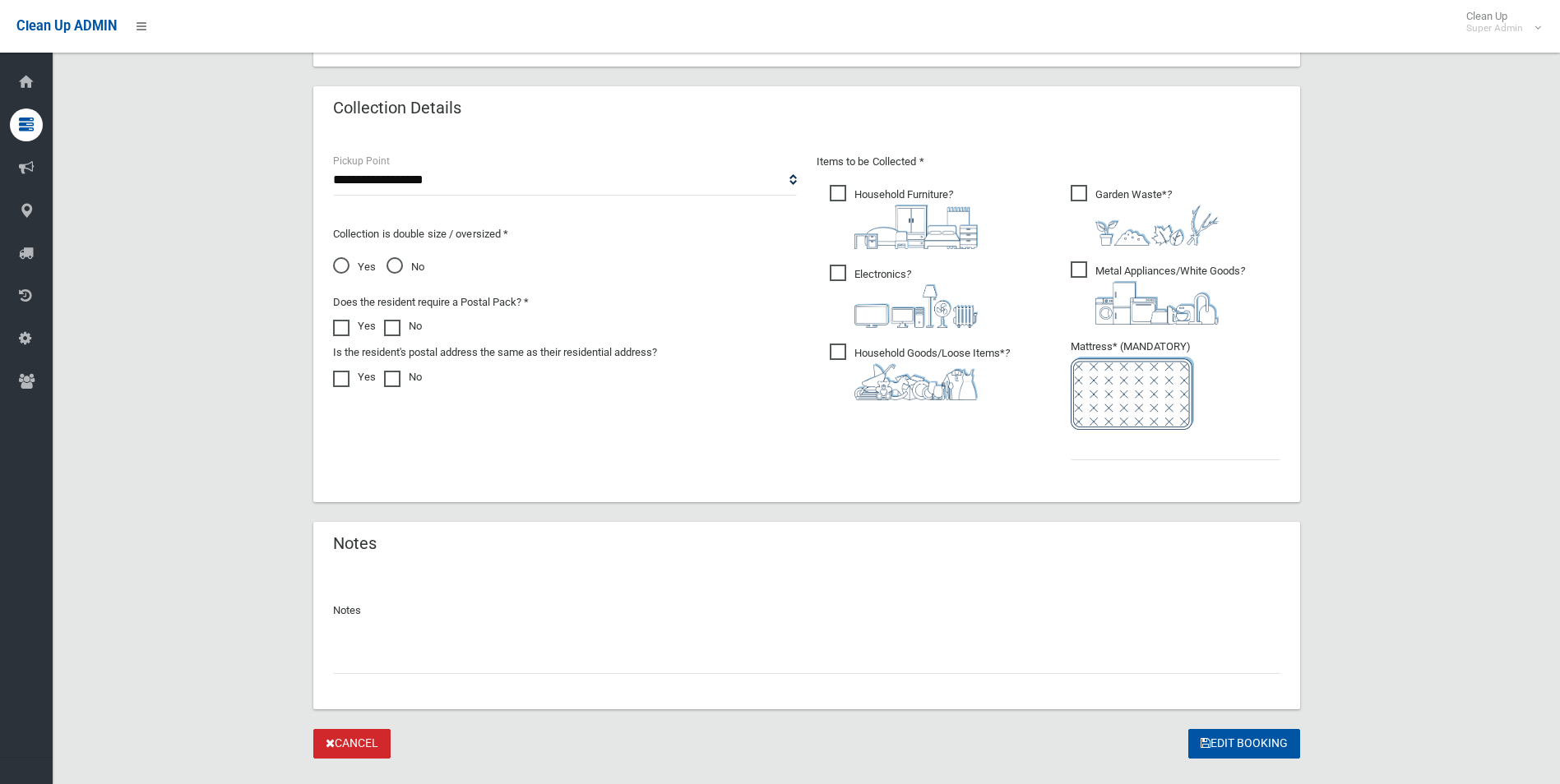
scroll to position [834, 0]
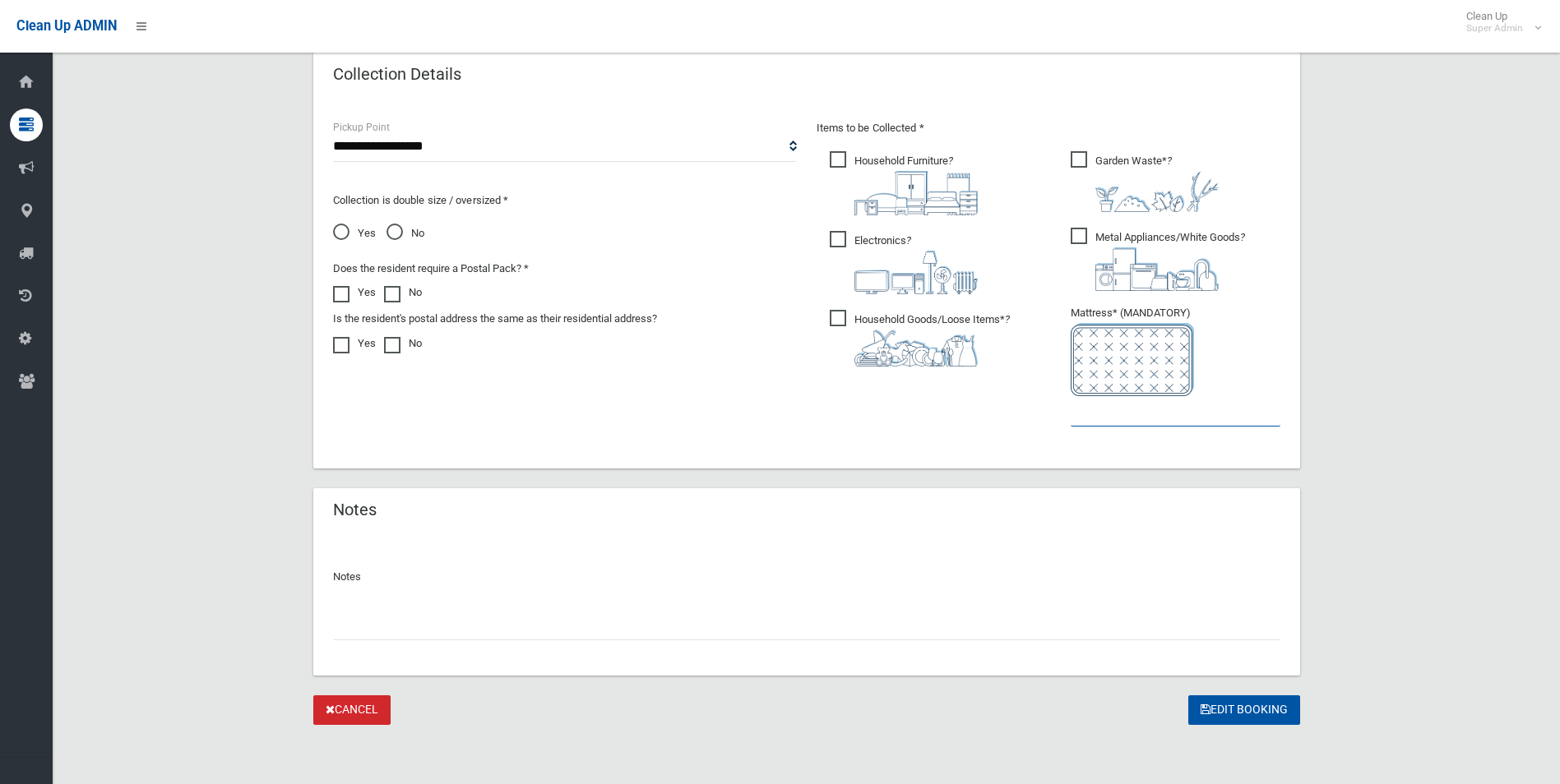
click at [1096, 425] on input "text" at bounding box center [1175, 412] width 209 height 30
type input "*"
click at [1205, 705] on icon "submit" at bounding box center [1205, 709] width 10 height 12
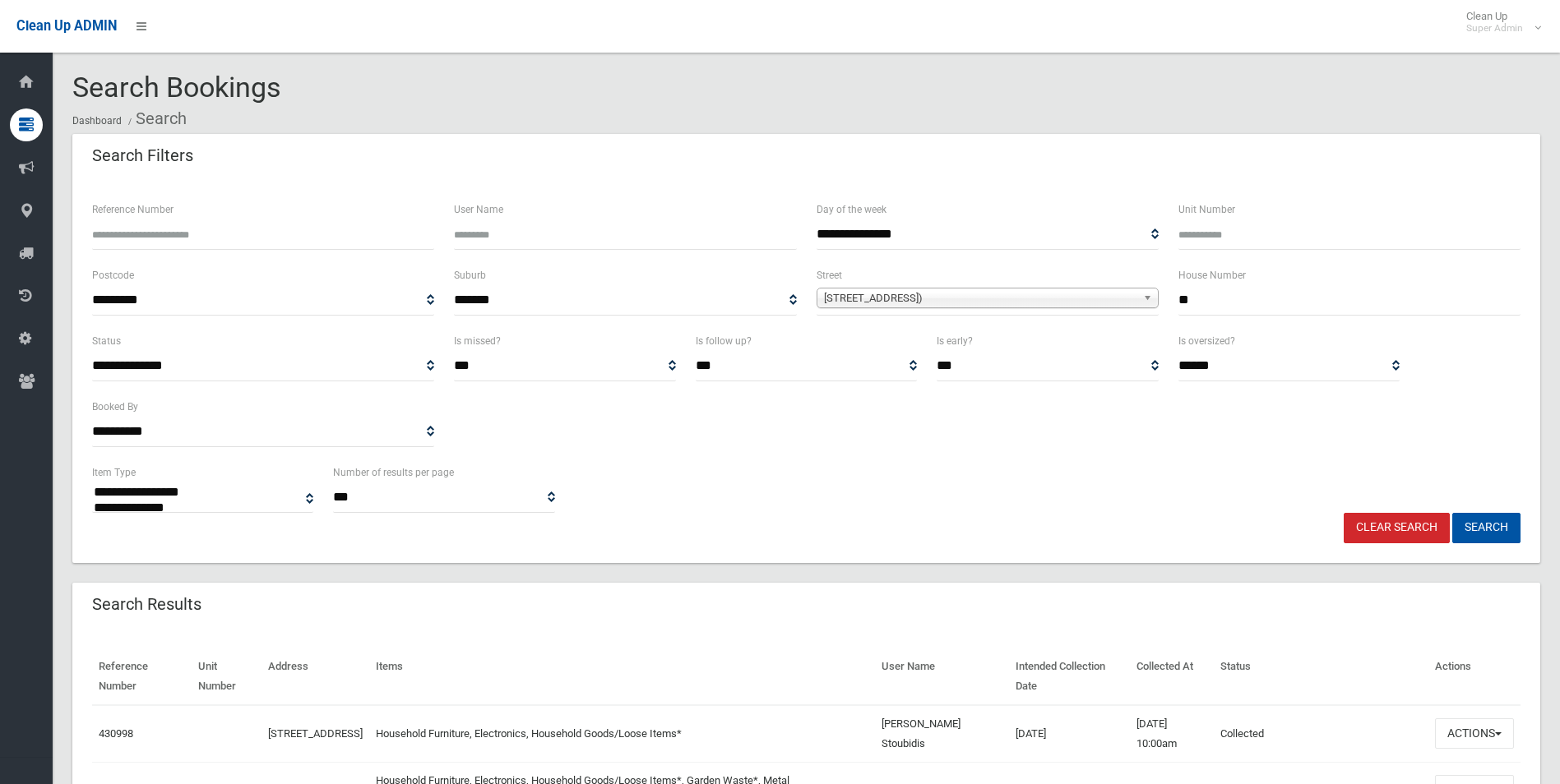
select select
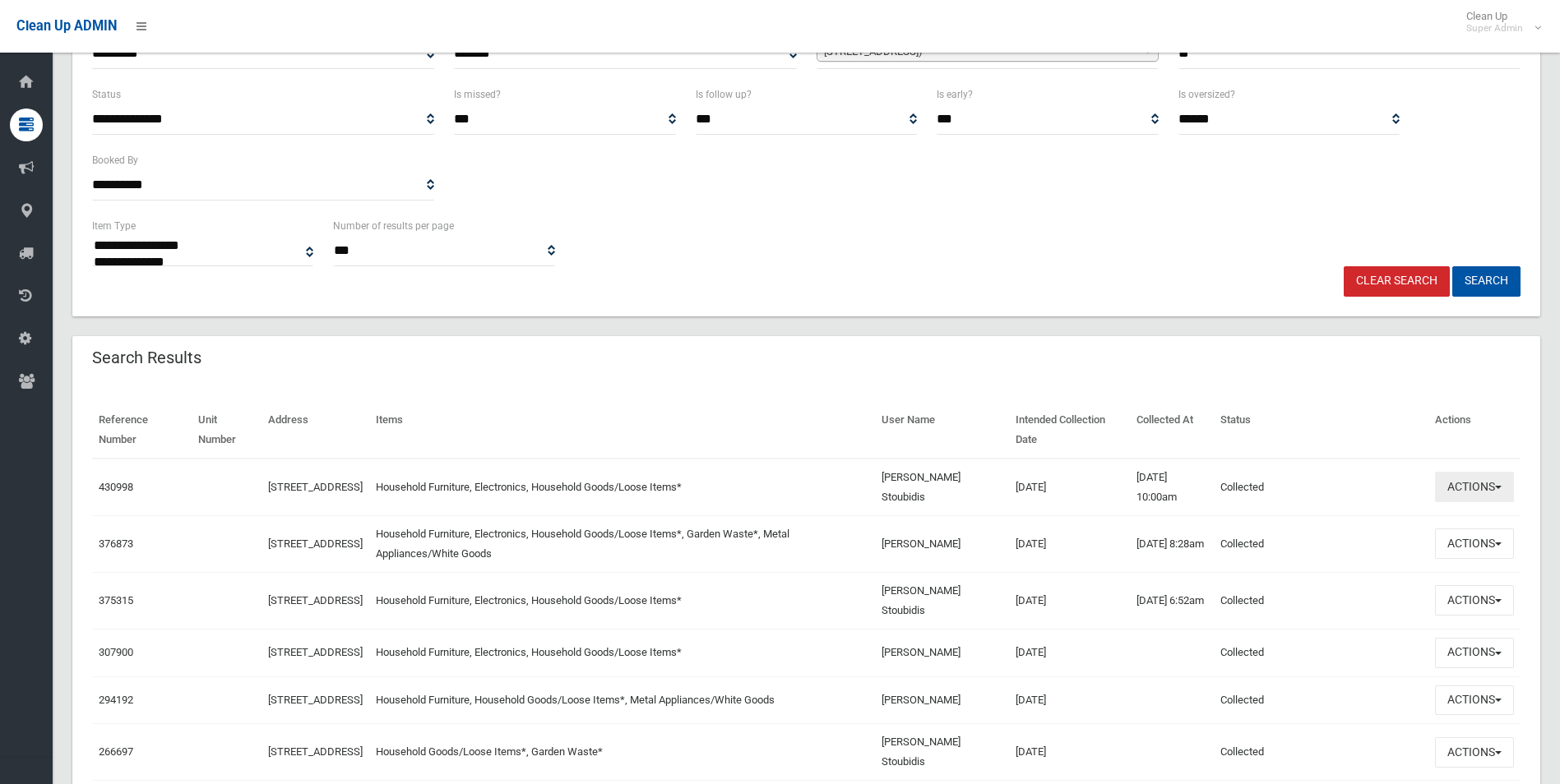
click at [1448, 486] on button "Actions" at bounding box center [1474, 486] width 79 height 30
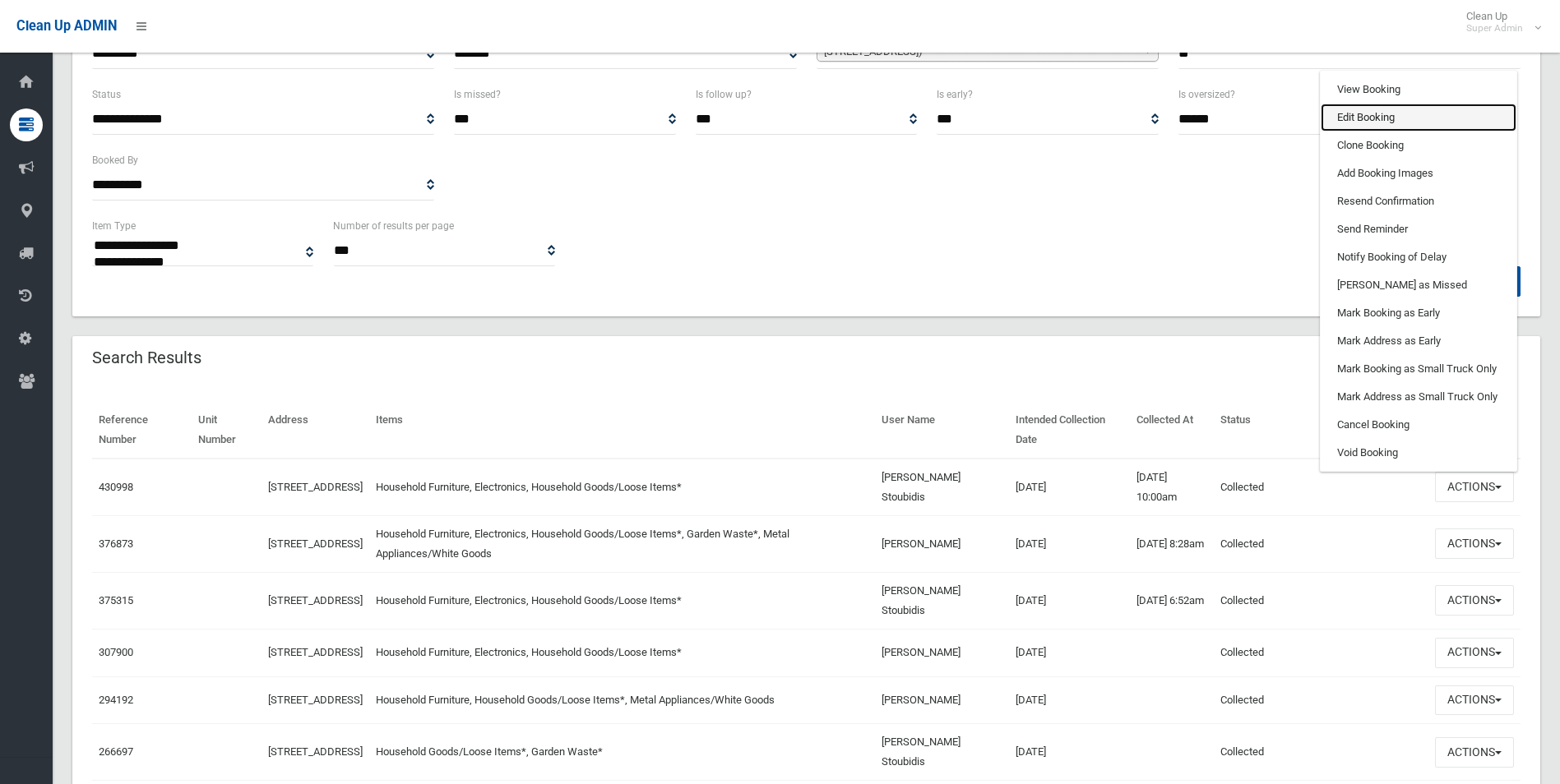
click at [1362, 111] on link "Edit Booking" at bounding box center [1418, 117] width 196 height 28
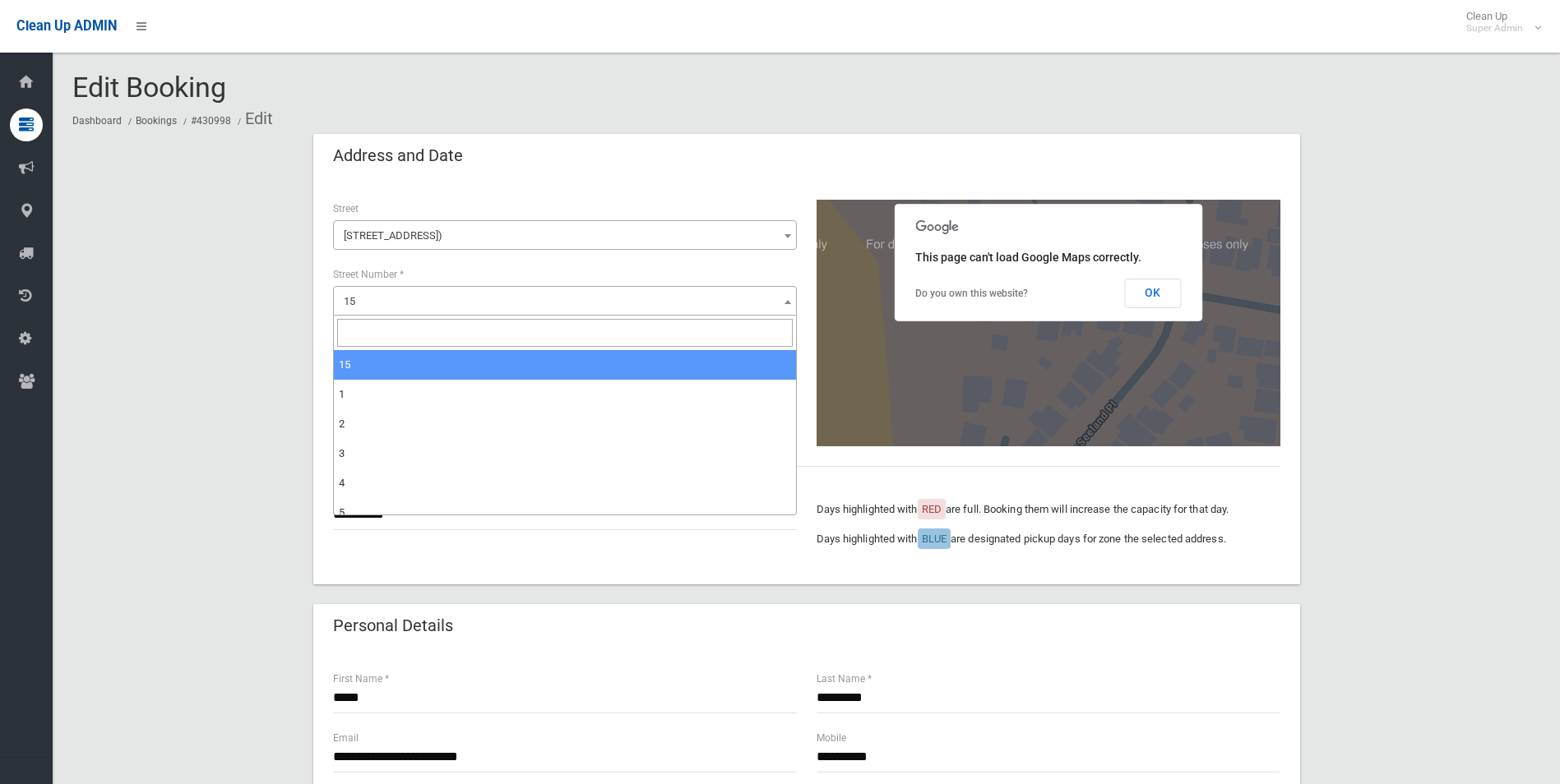
click at [402, 294] on span "15" at bounding box center [564, 302] width 456 height 23
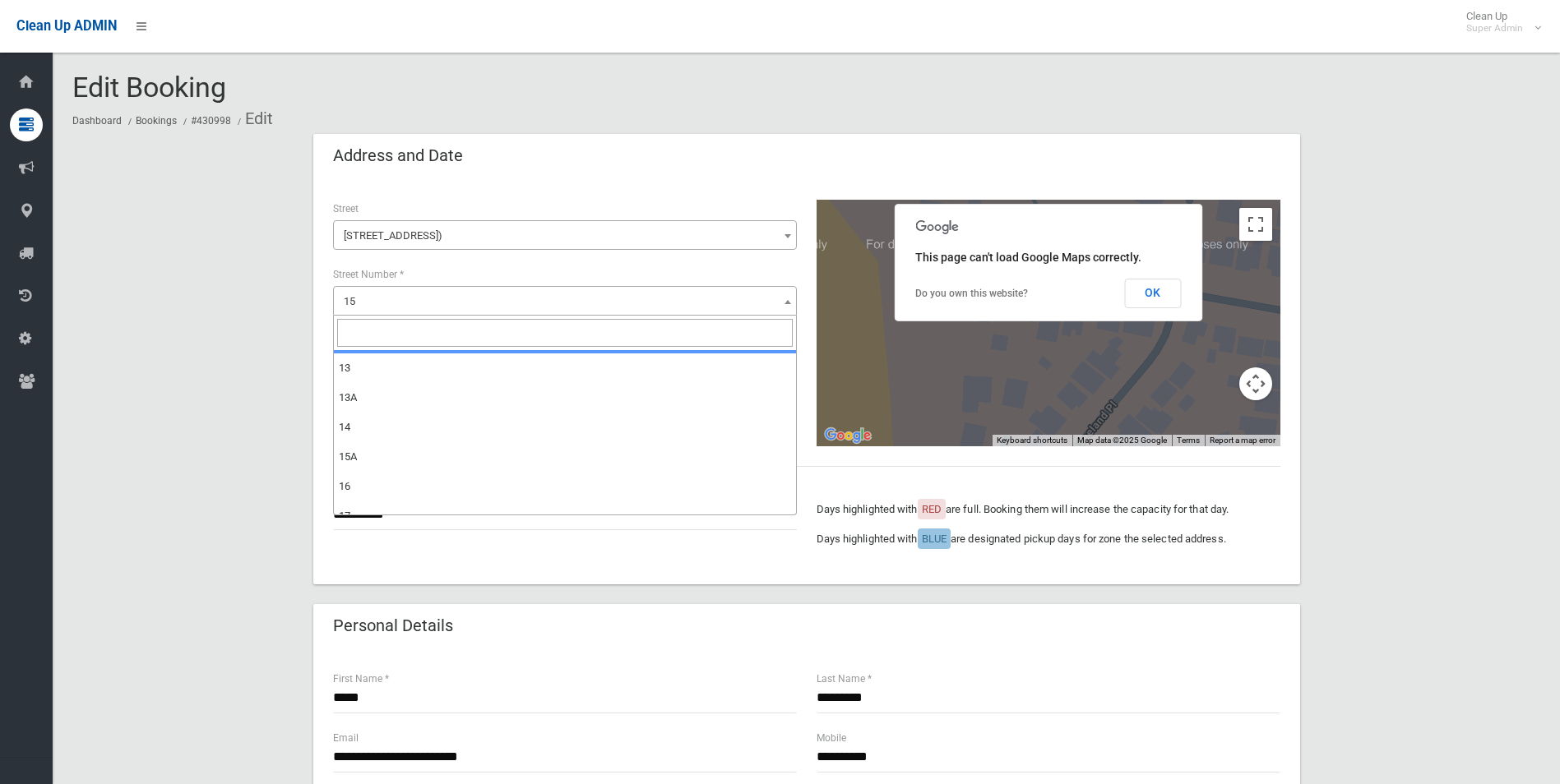
scroll to position [411, 0]
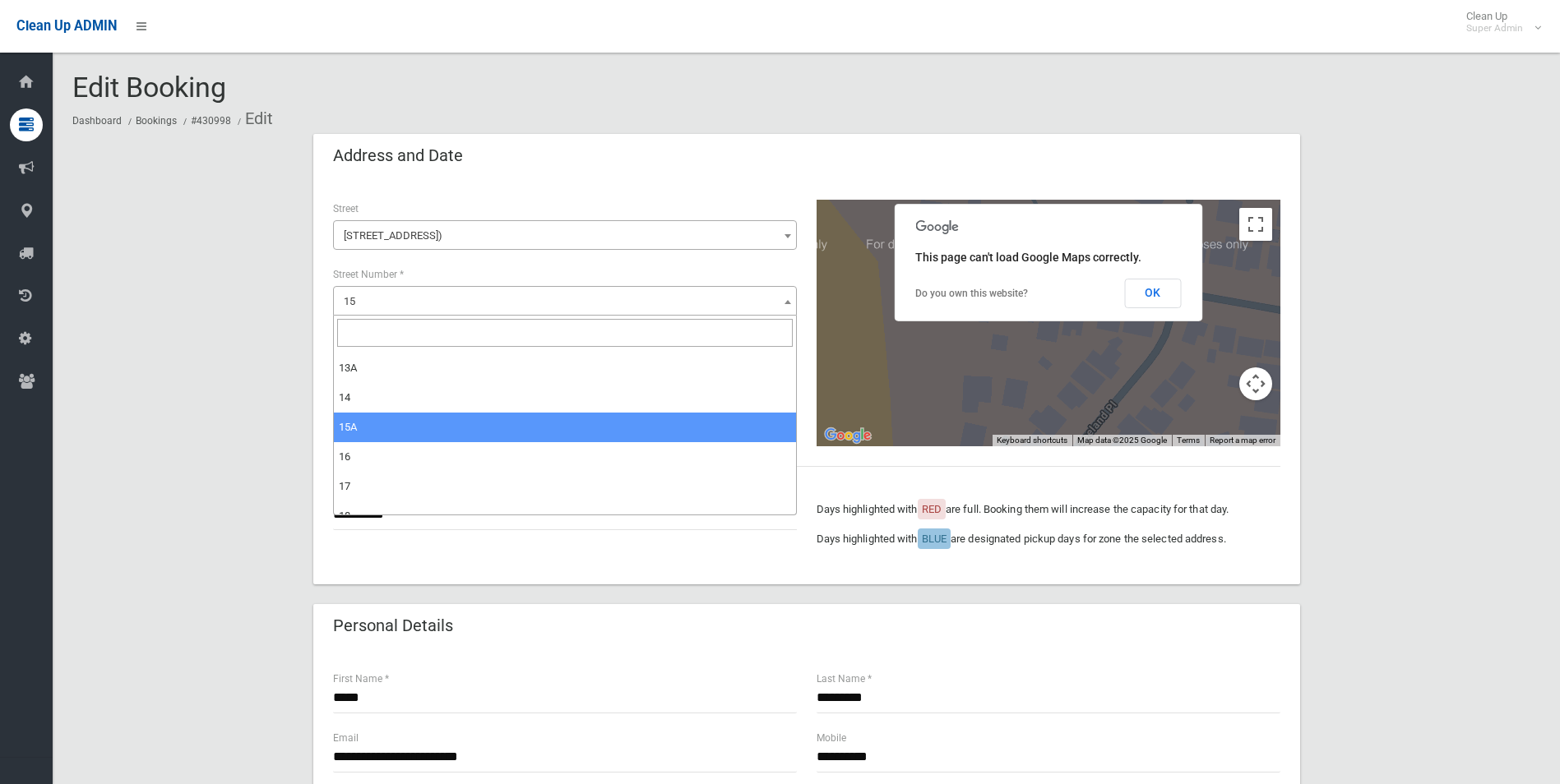
select select "***"
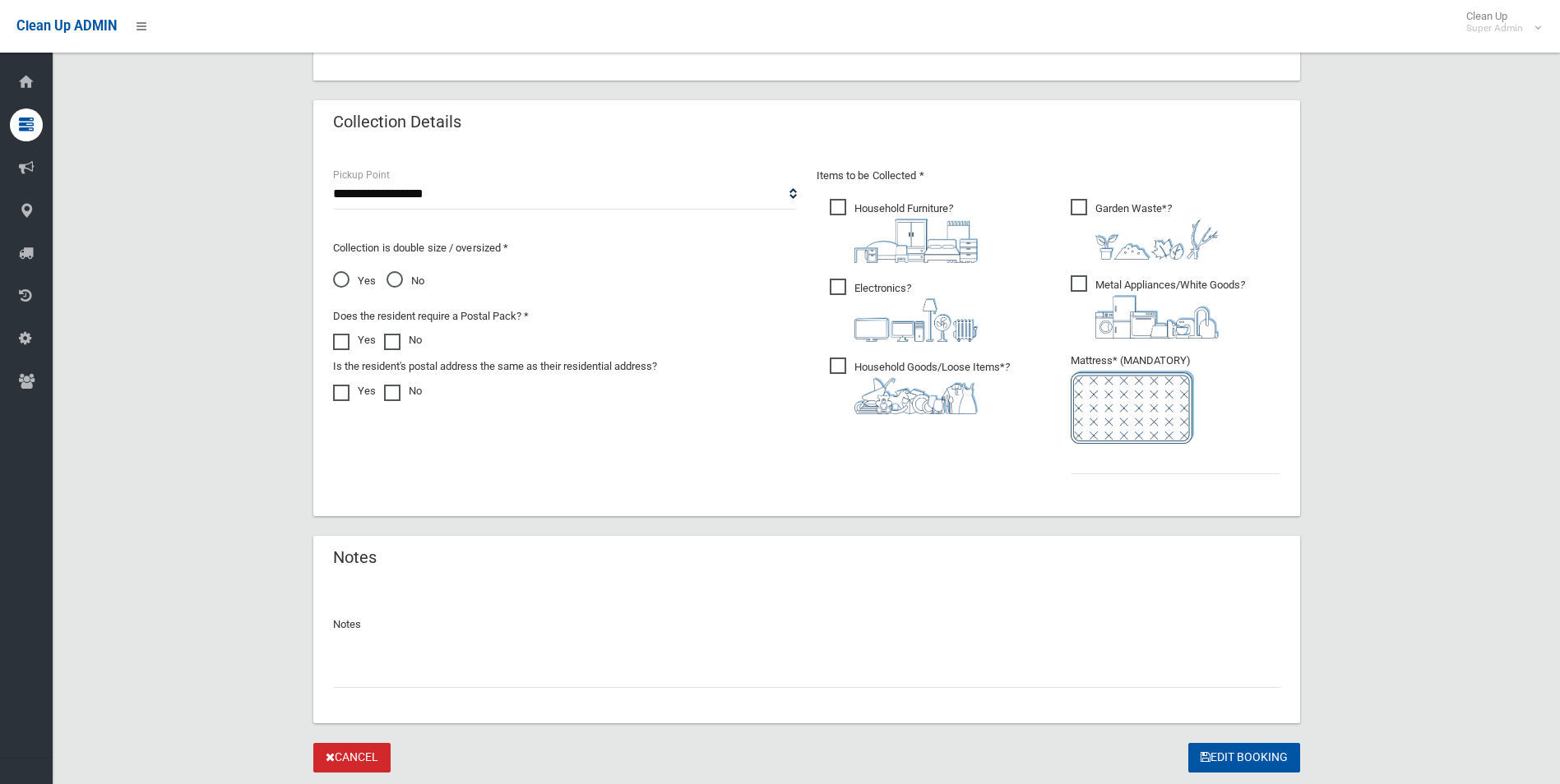
scroll to position [834, 0]
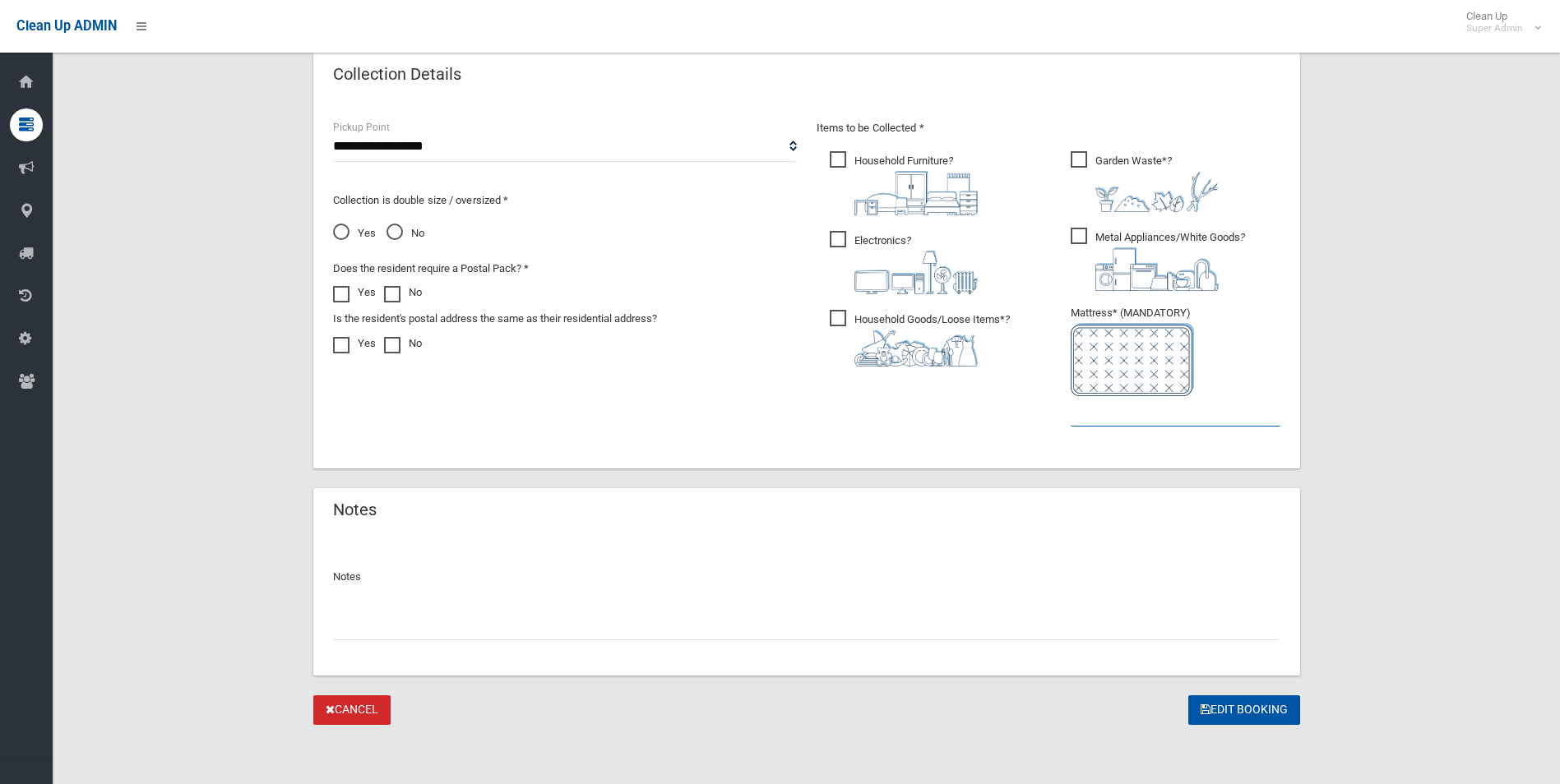
click at [1112, 414] on input "text" at bounding box center [1175, 412] width 209 height 30
type input "*"
click at [1225, 706] on button "Edit Booking" at bounding box center [1244, 710] width 111 height 30
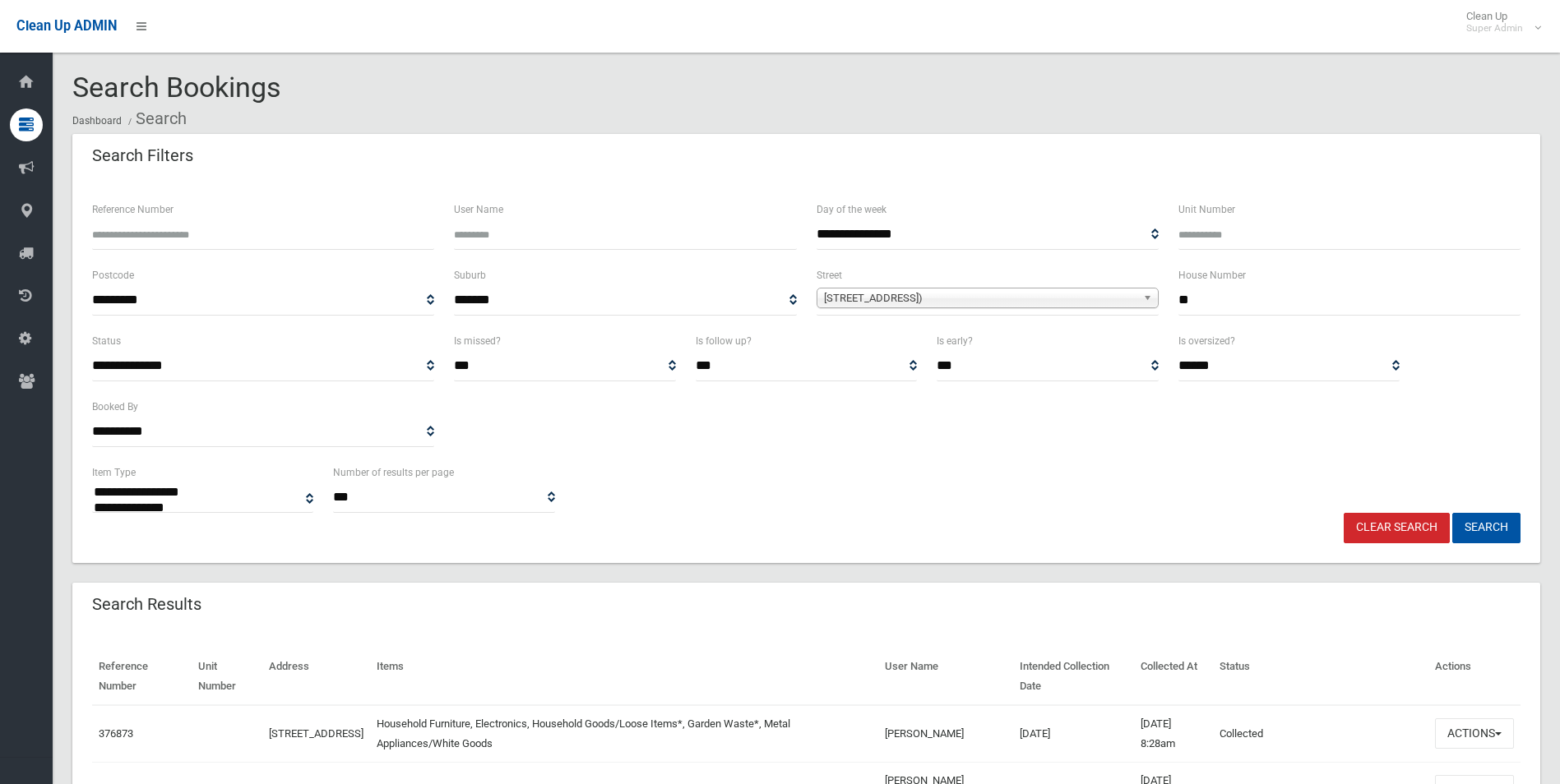
select select
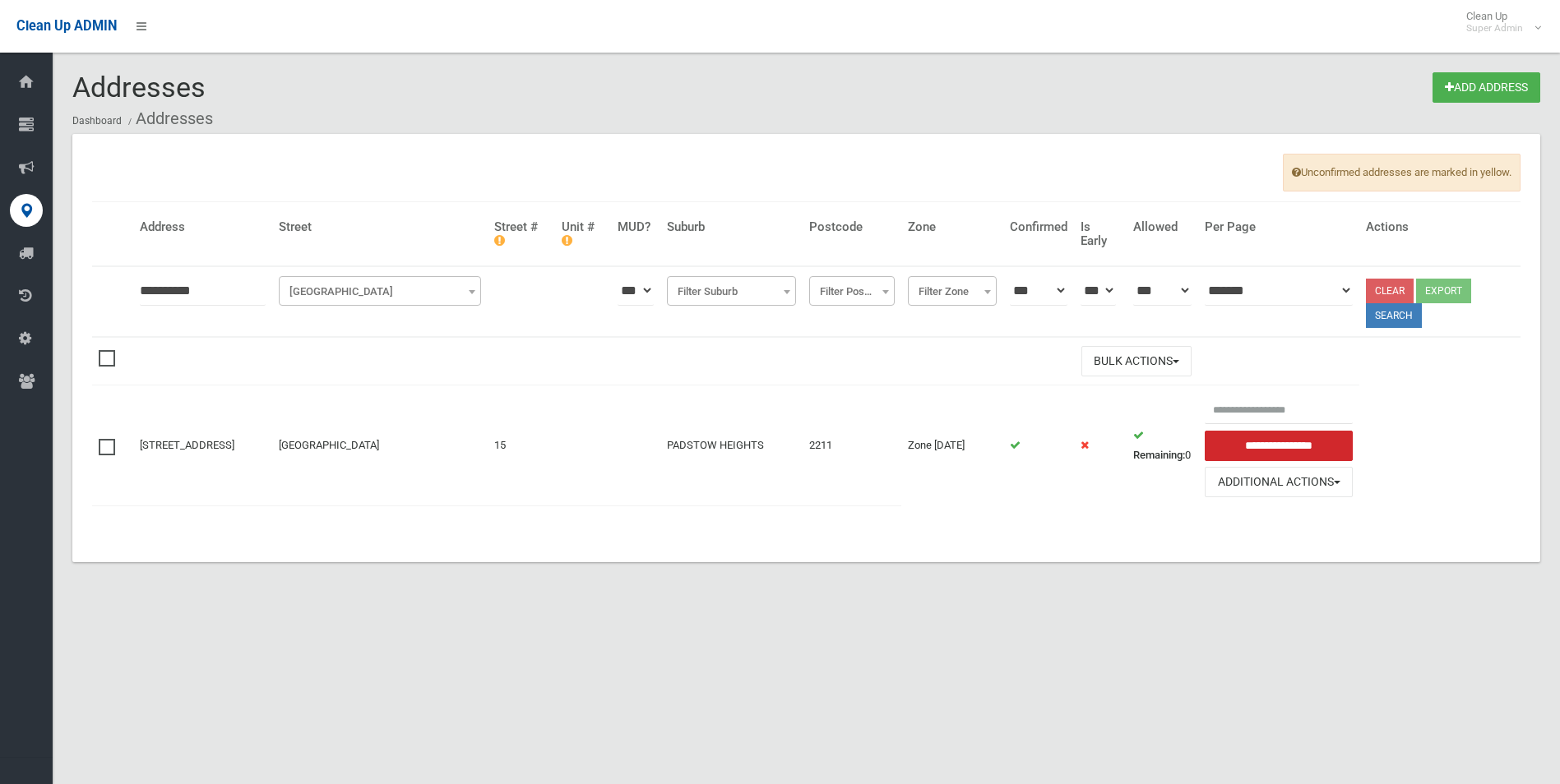
click at [154, 288] on input "*********" at bounding box center [202, 290] width 126 height 30
type input "**********"
click button at bounding box center [0, 0] width 0 height 0
click at [160, 290] on input "**********" at bounding box center [203, 290] width 127 height 30
type input "*********"
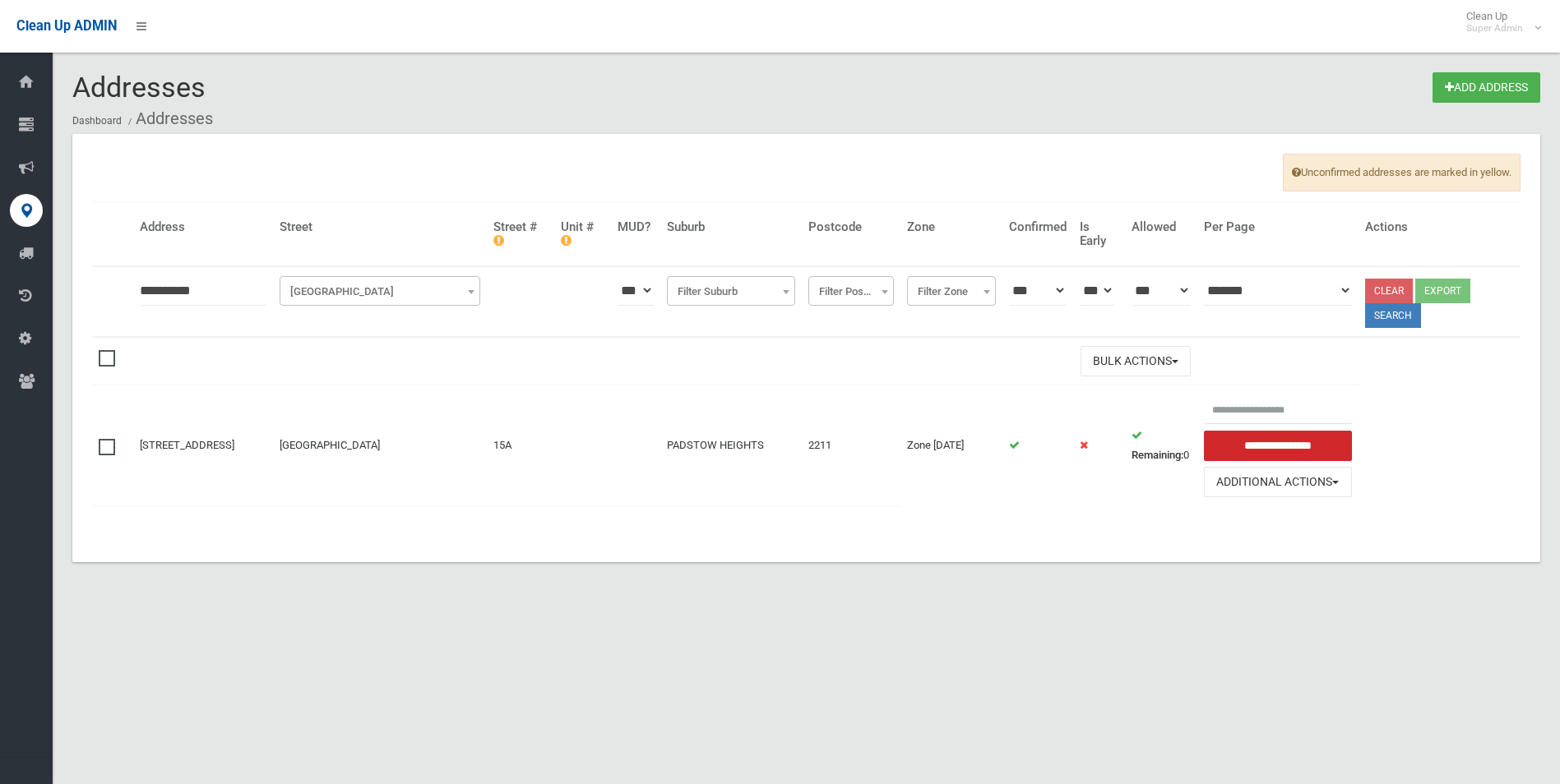
click button at bounding box center [0, 0] width 0 height 0
type input "**********"
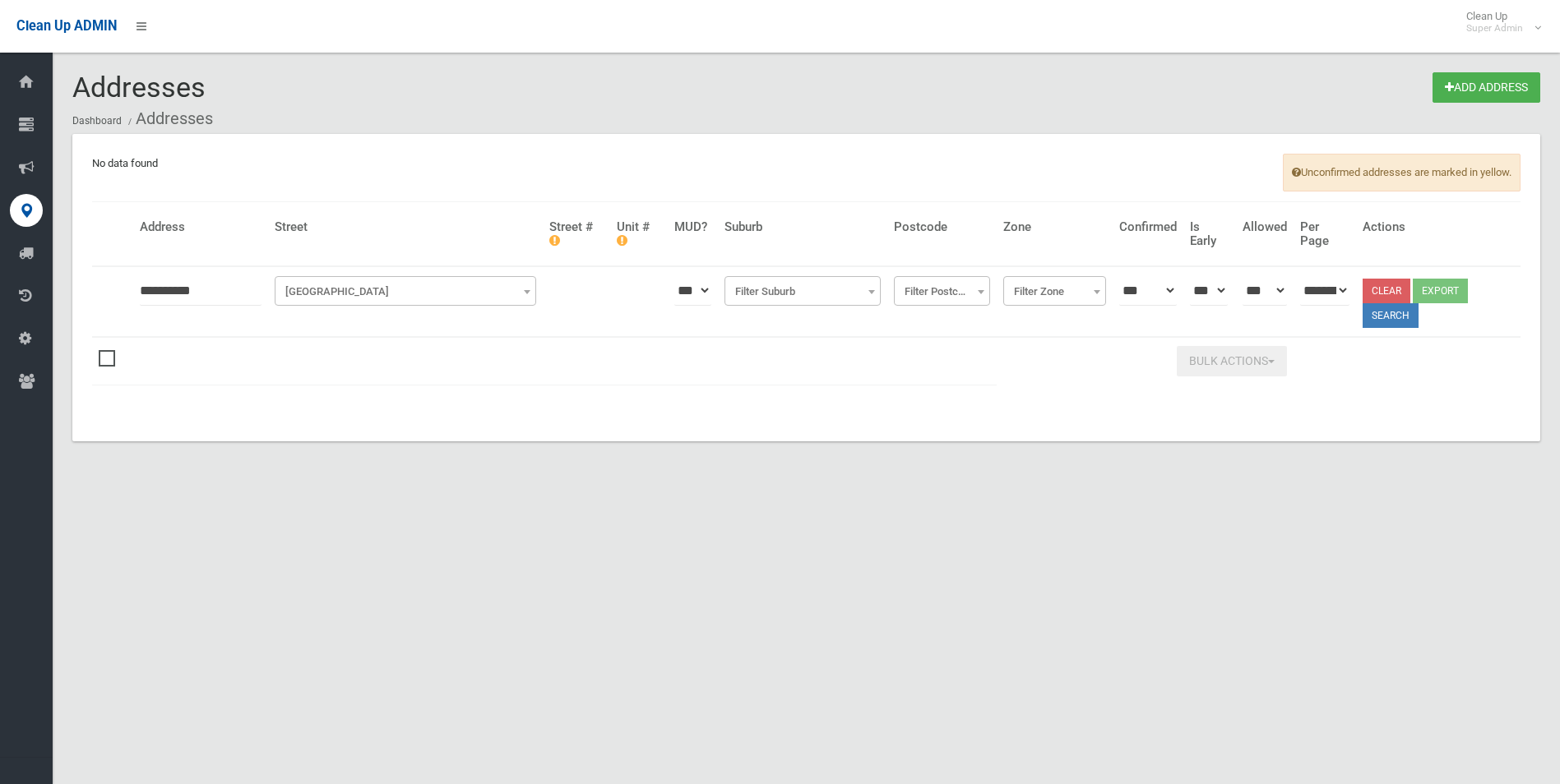
click at [162, 292] on input "*********" at bounding box center [201, 290] width 122 height 30
type input "**********"
click button at bounding box center [0, 0] width 0 height 0
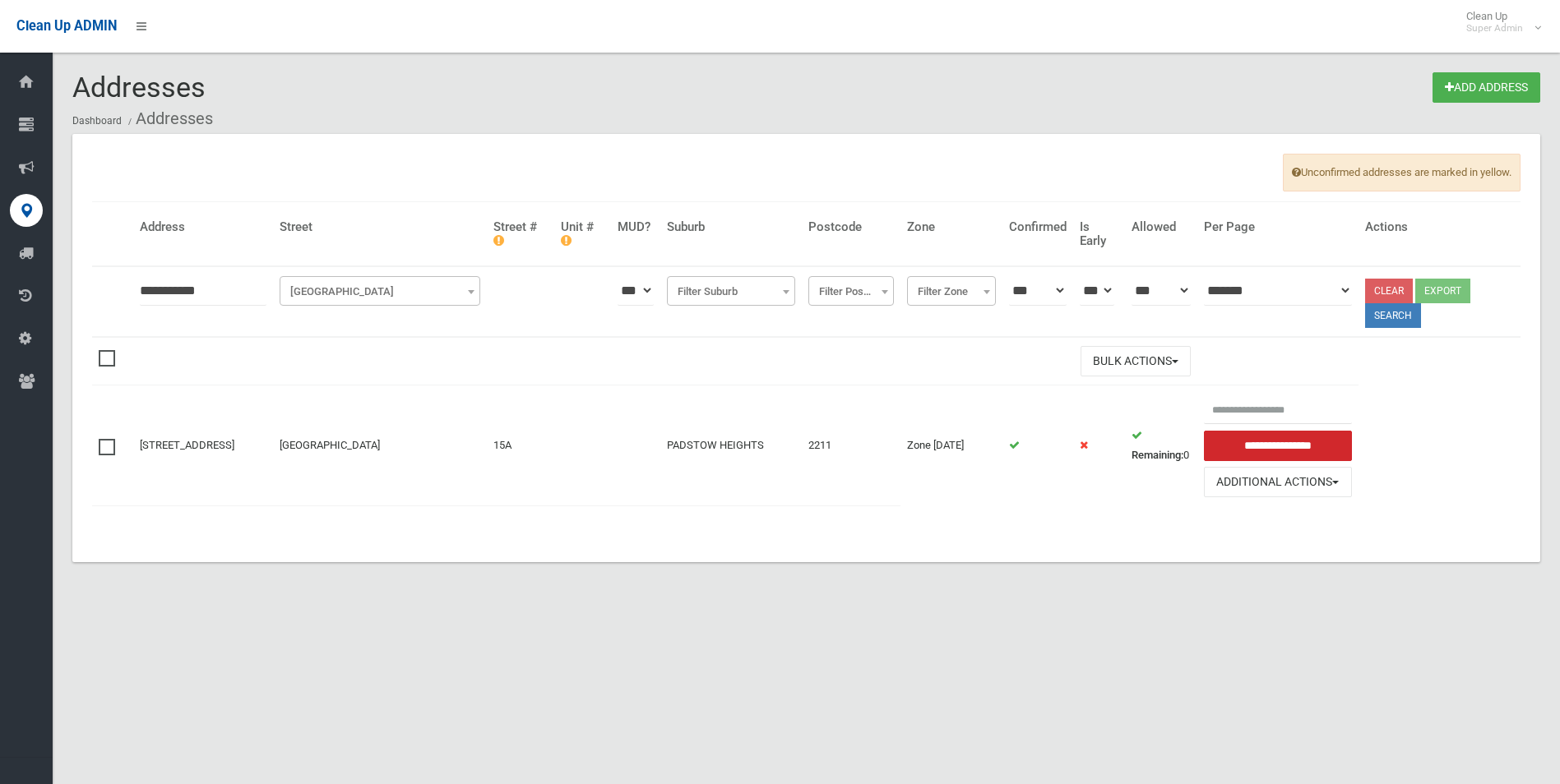
click at [160, 293] on input "**********" at bounding box center [203, 290] width 127 height 30
type input "*********"
click button at bounding box center [0, 0] width 0 height 0
